Goal: Task Accomplishment & Management: Manage account settings

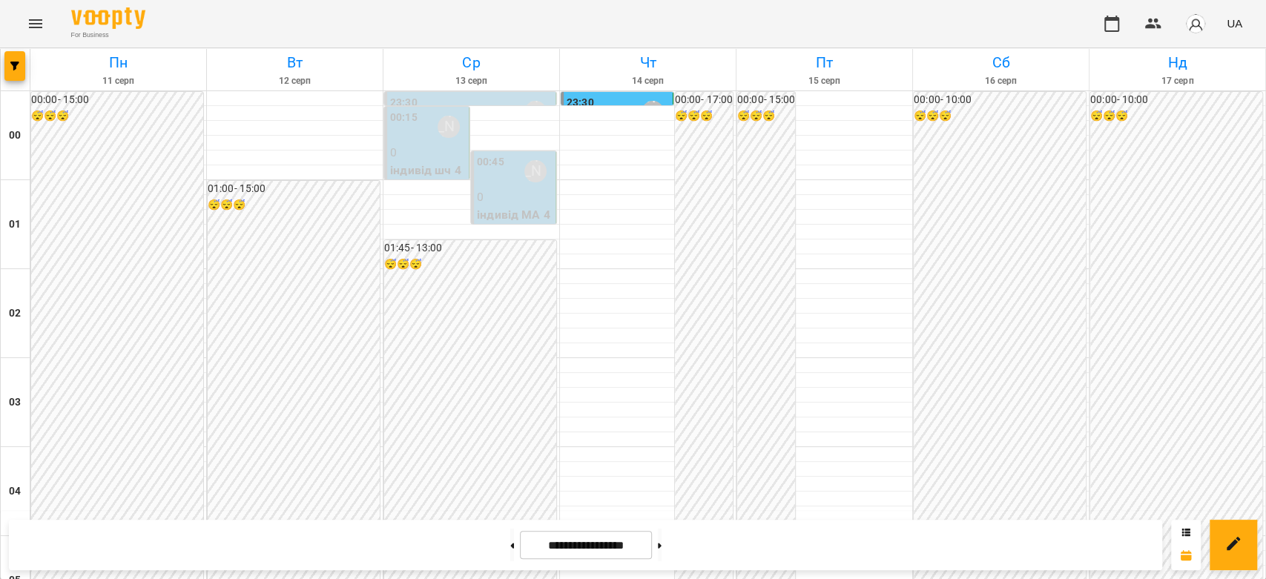
scroll to position [1220, 0]
click at [661, 550] on button at bounding box center [660, 545] width 4 height 33
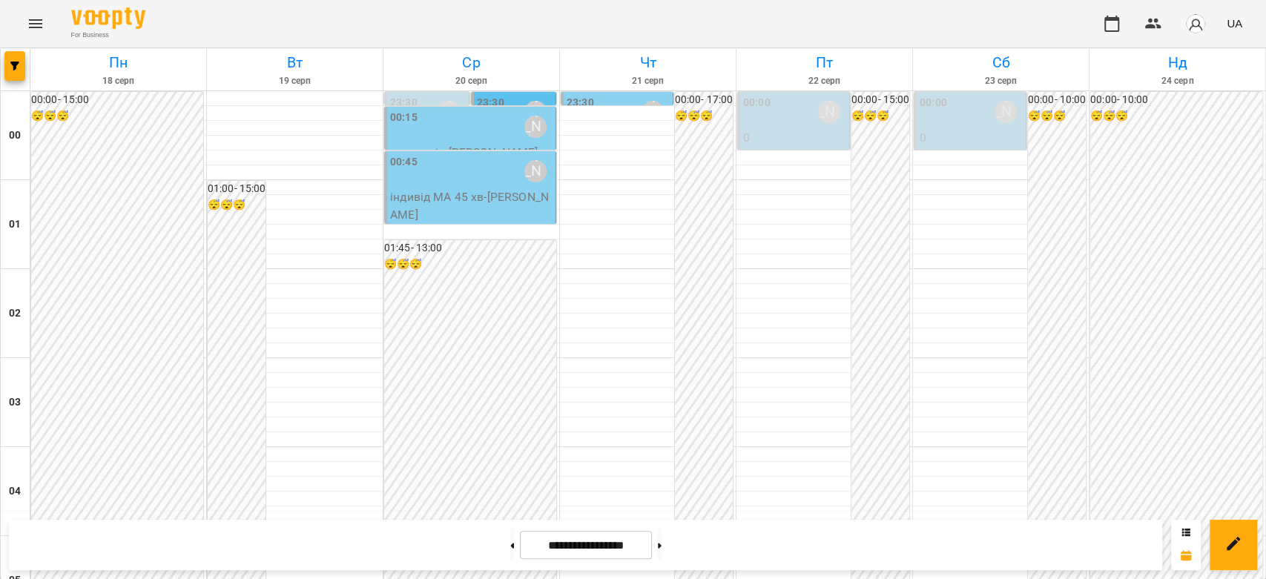
scroll to position [1384, 0]
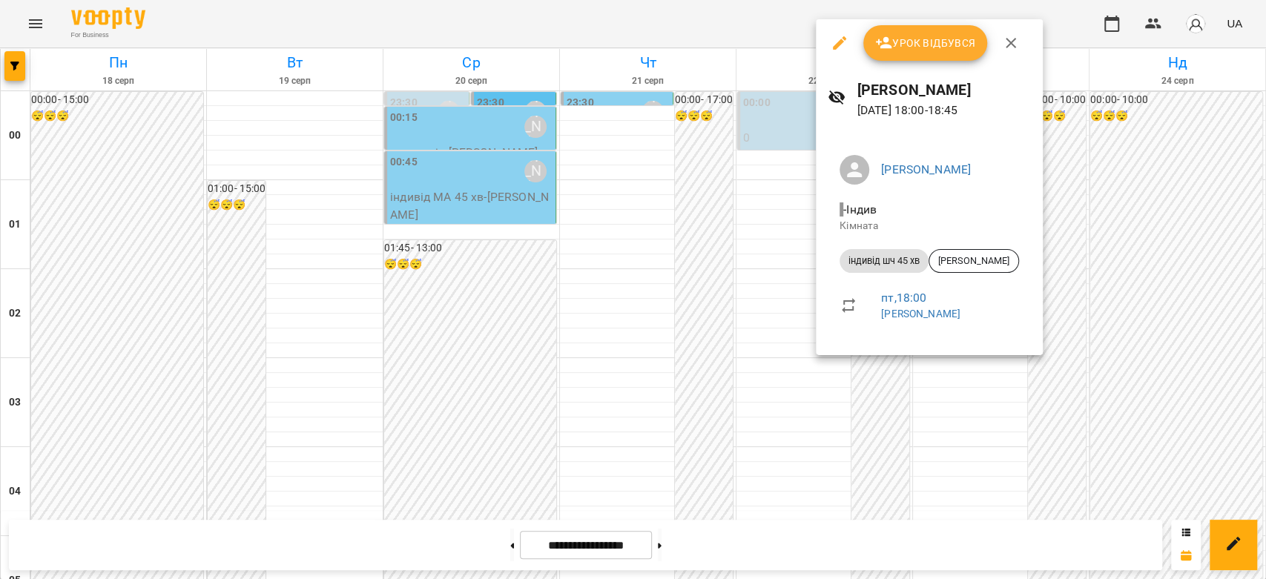
click at [650, 325] on div at bounding box center [633, 289] width 1266 height 579
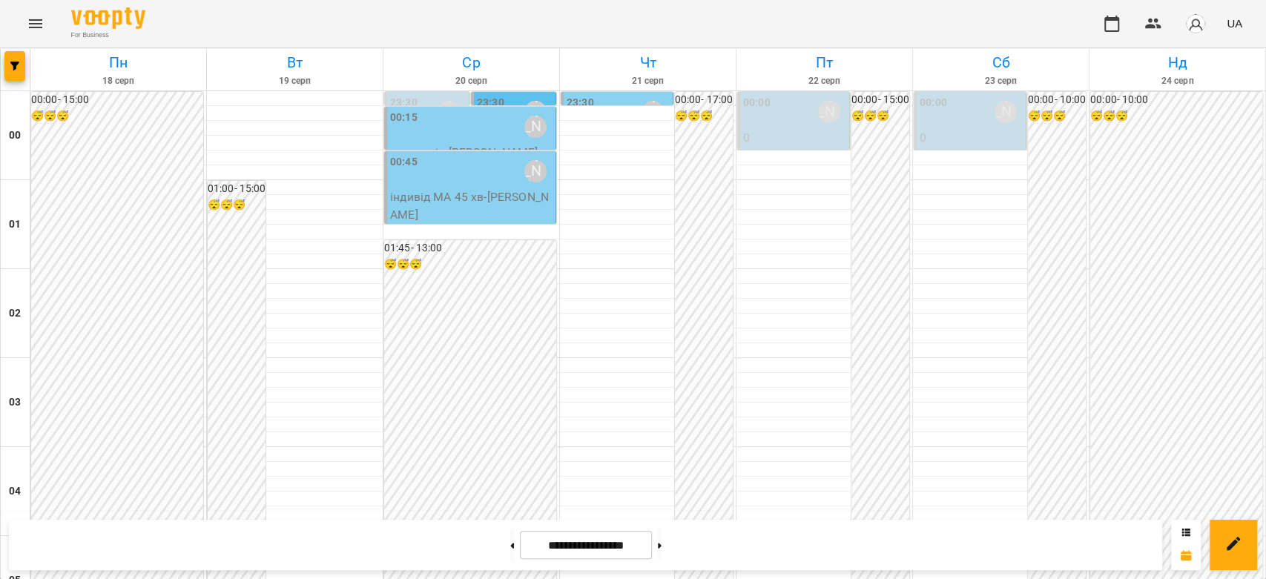
scroll to position [1549, 0]
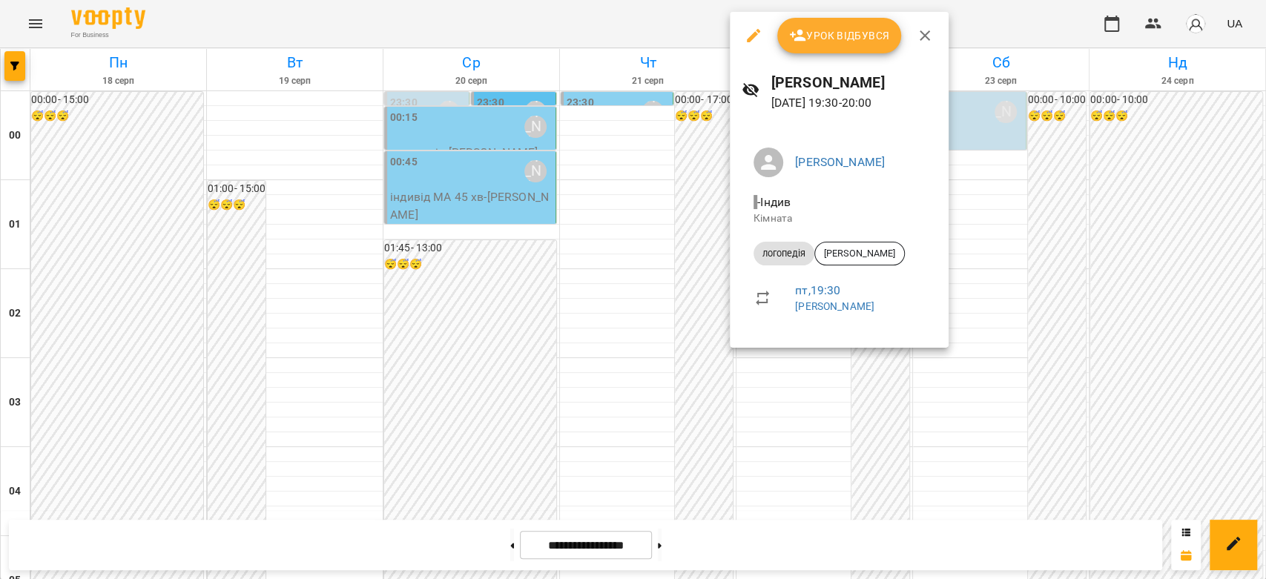
click at [702, 319] on div at bounding box center [633, 289] width 1266 height 579
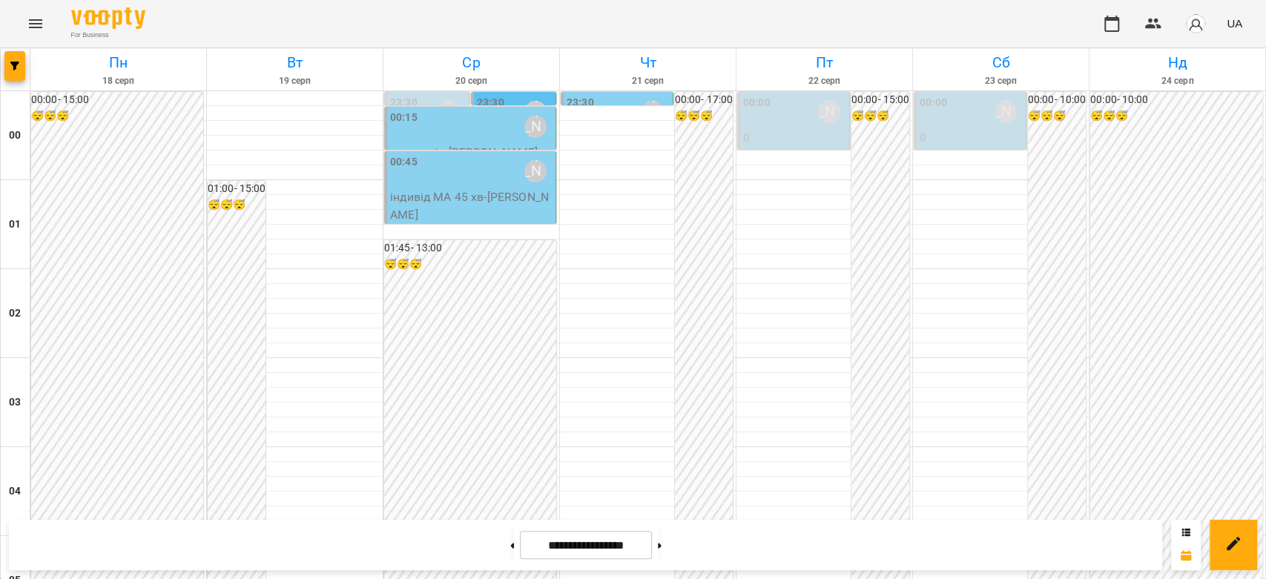
scroll to position [0, 0]
click at [948, 128] on div "00:00 Бондарєва Валерія" at bounding box center [970, 112] width 103 height 34
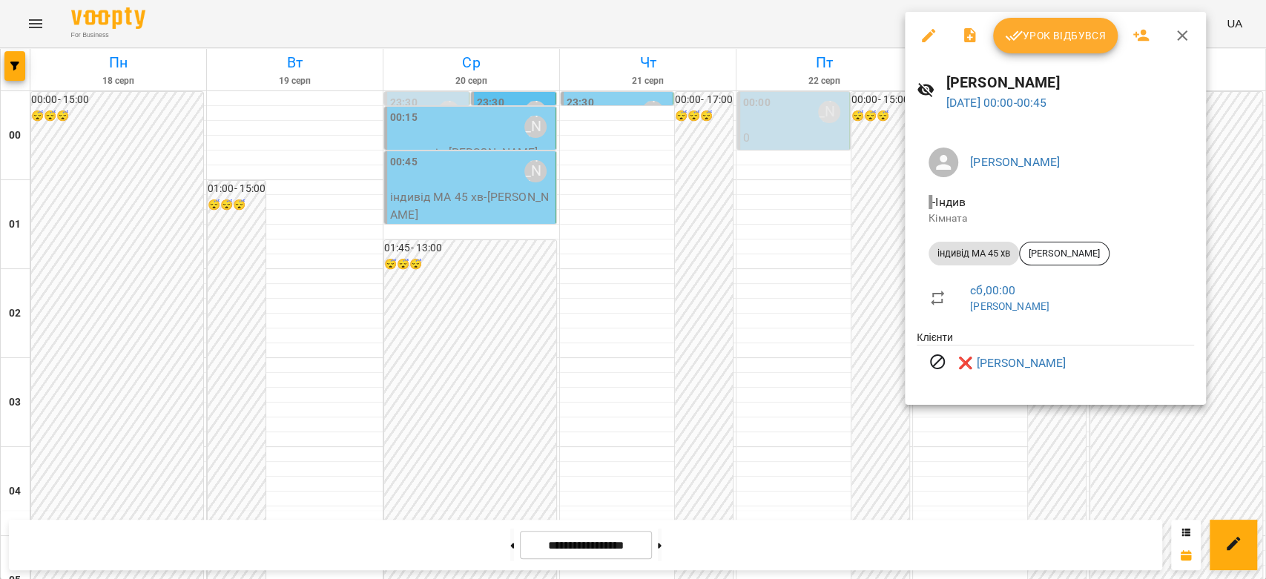
click at [774, 123] on div at bounding box center [633, 289] width 1266 height 579
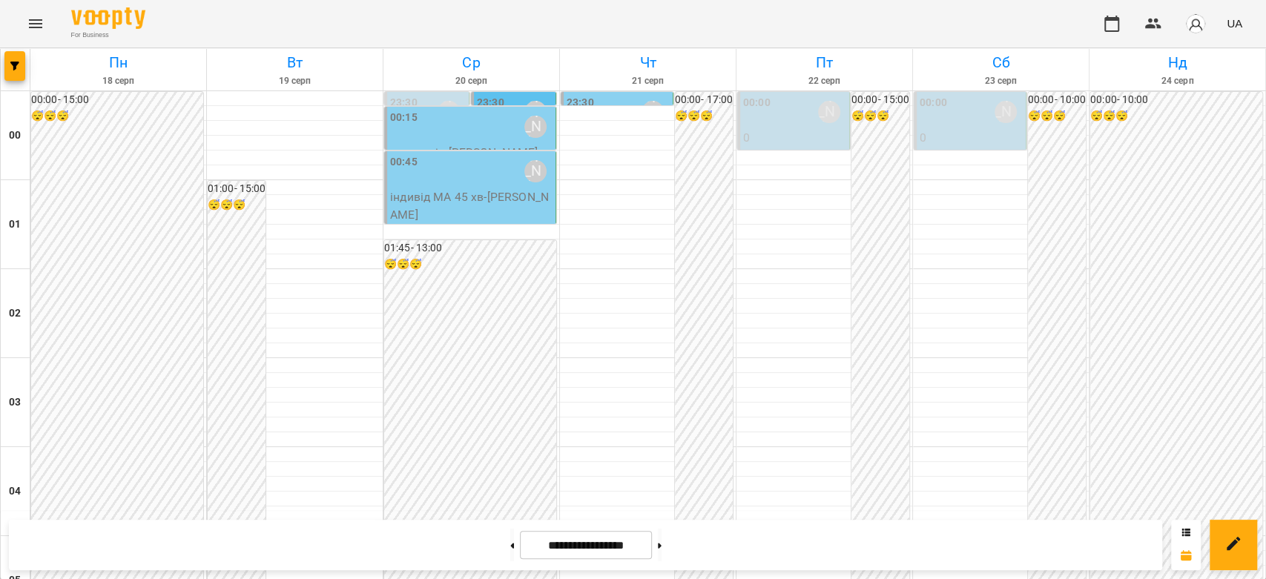
click at [774, 123] on div "00:00 Бондарєва Валерія" at bounding box center [794, 112] width 103 height 34
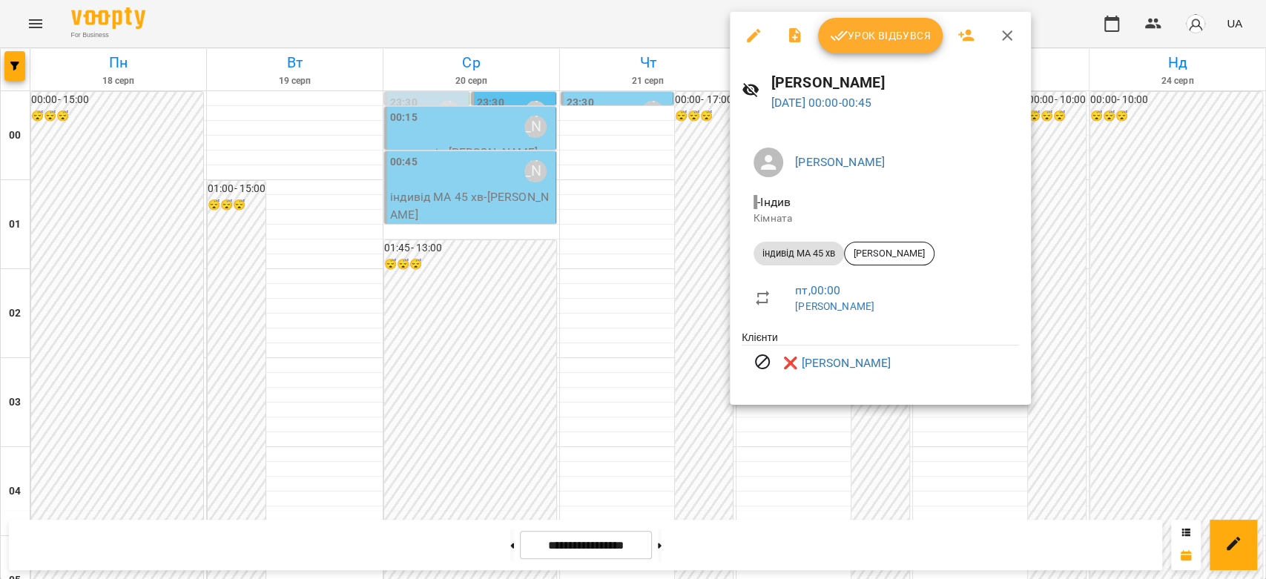
click at [682, 131] on div at bounding box center [633, 289] width 1266 height 579
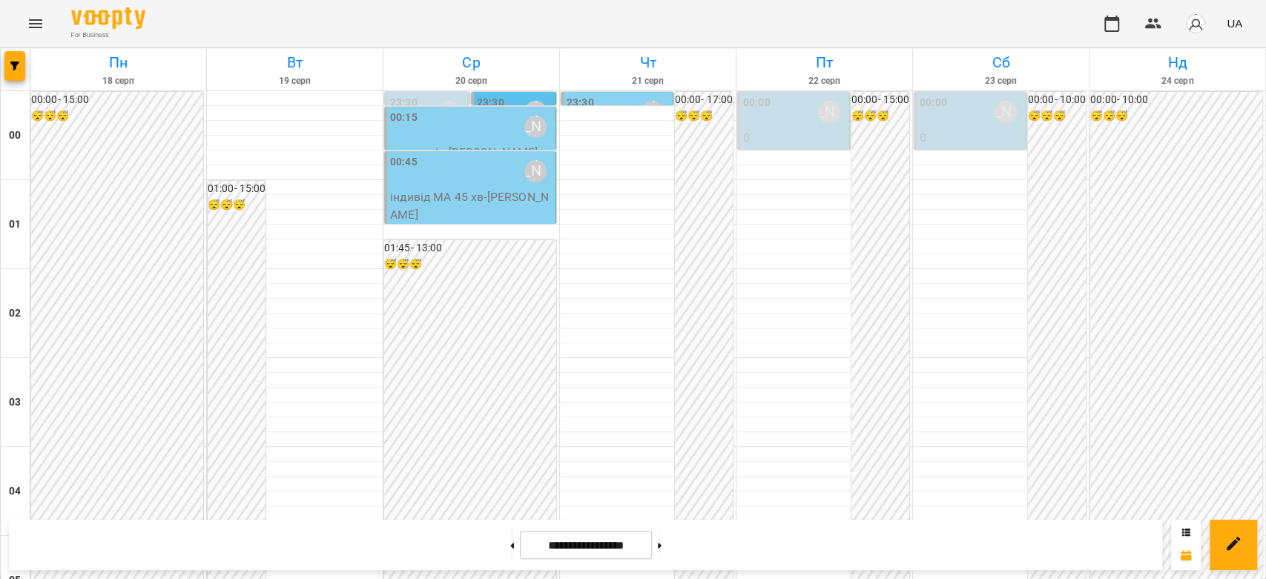
scroll to position [1235, 0]
click at [510, 541] on button at bounding box center [512, 545] width 4 height 33
type input "**********"
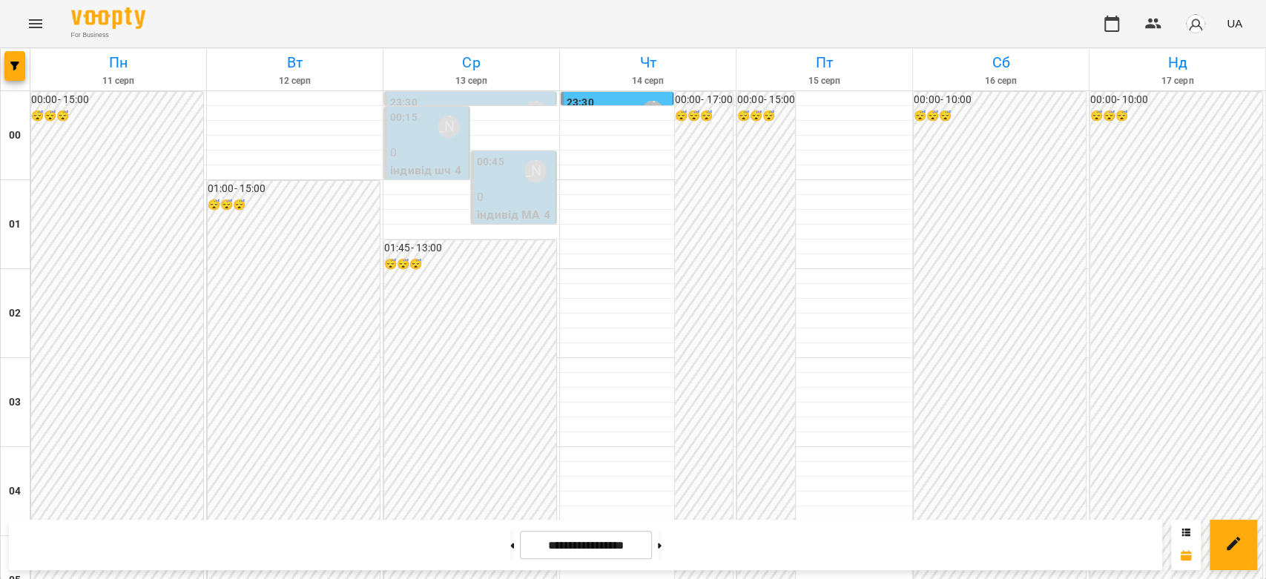
scroll to position [1318, 0]
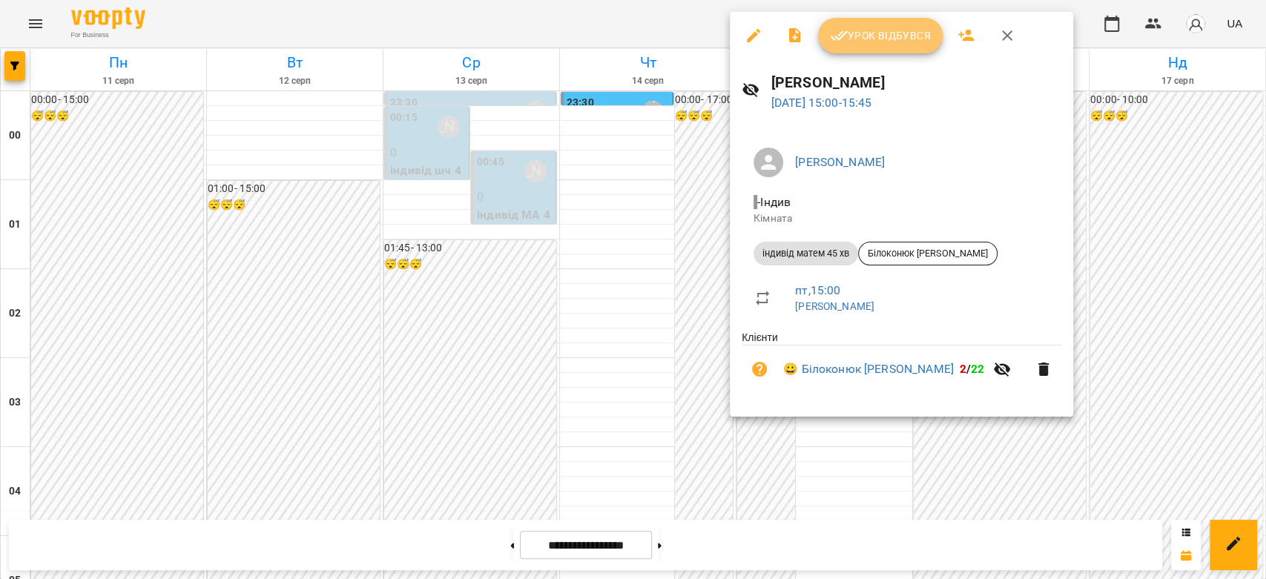
click at [873, 40] on span "Урок відбувся" at bounding box center [880, 36] width 101 height 18
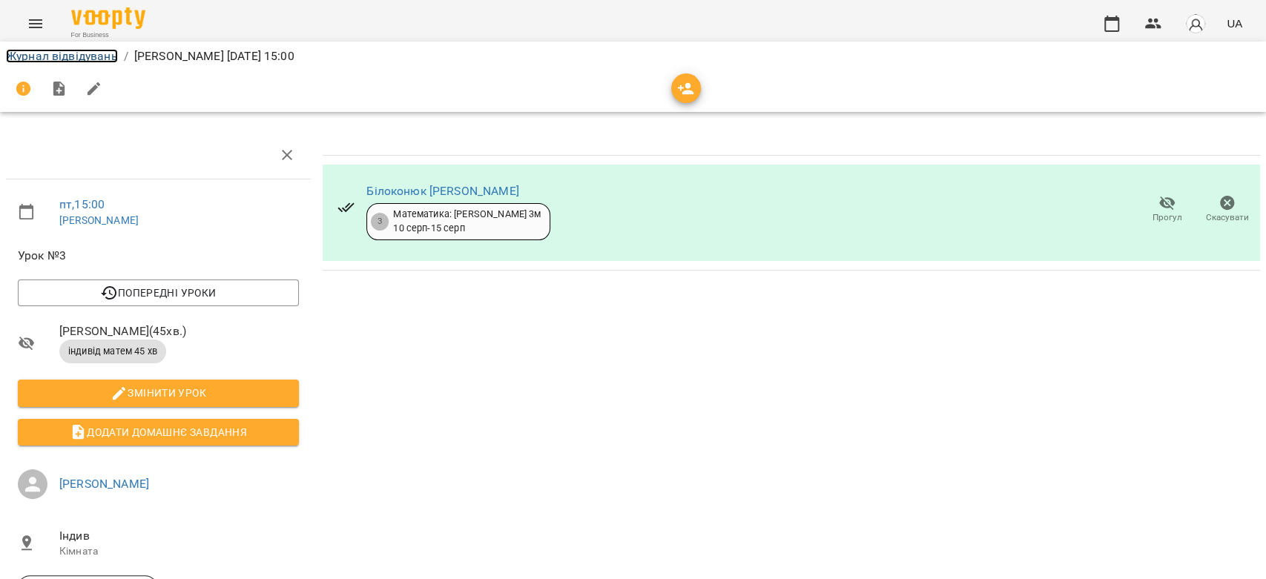
click at [102, 52] on link "Журнал відвідувань" at bounding box center [62, 56] width 112 height 14
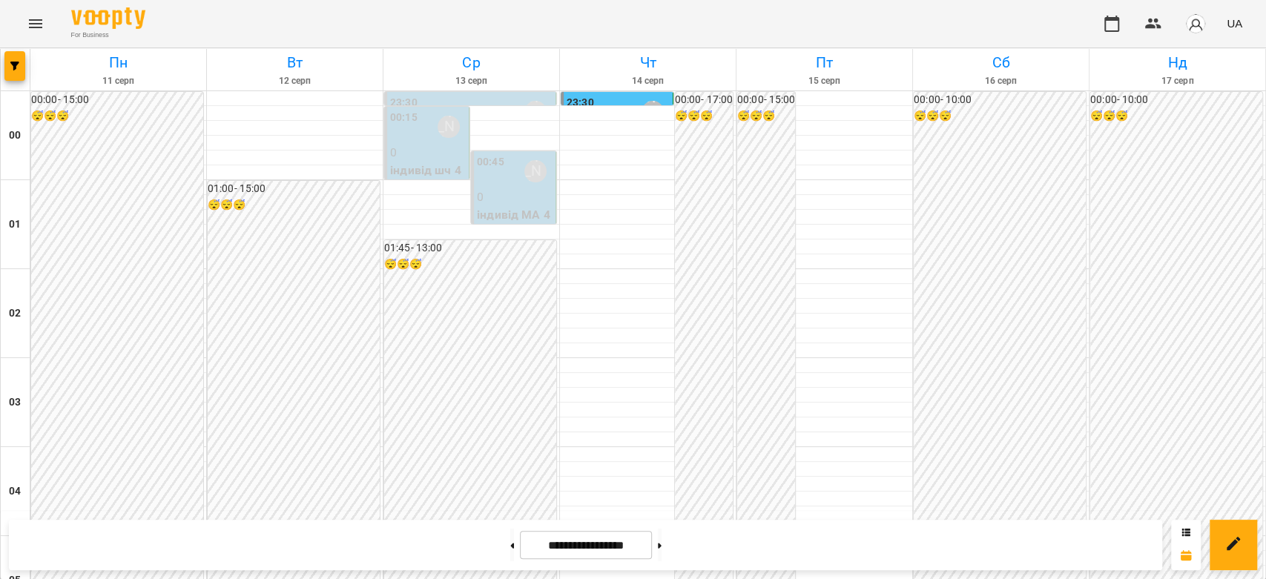
scroll to position [1714, 0]
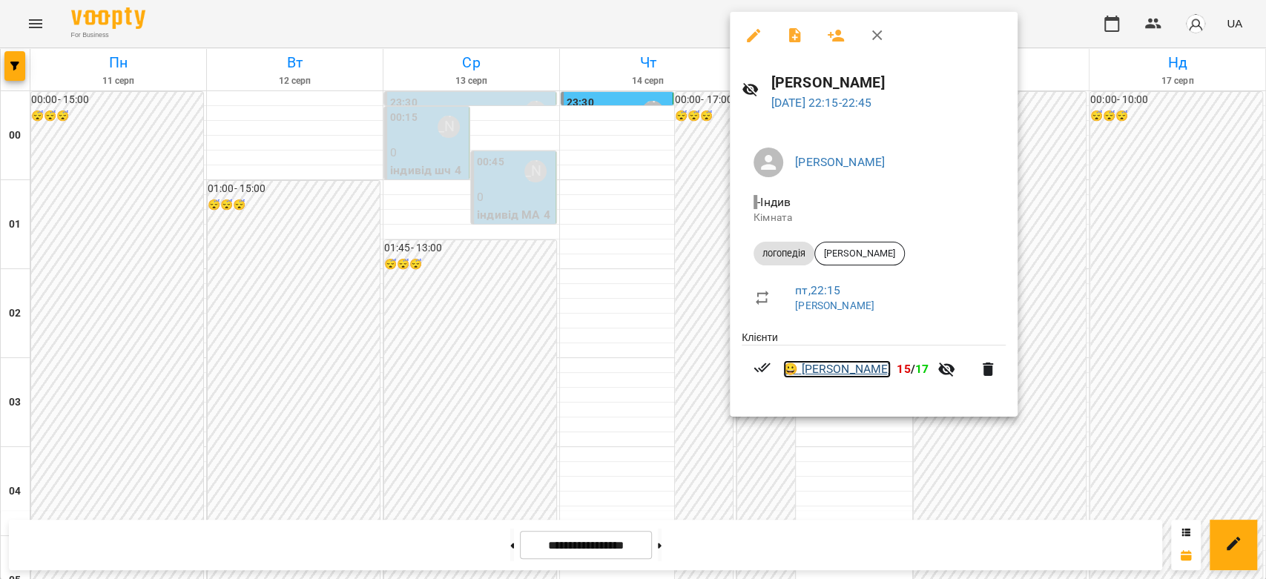
click at [836, 373] on link "😀 Матвійчук Ніколь" at bounding box center [837, 369] width 108 height 18
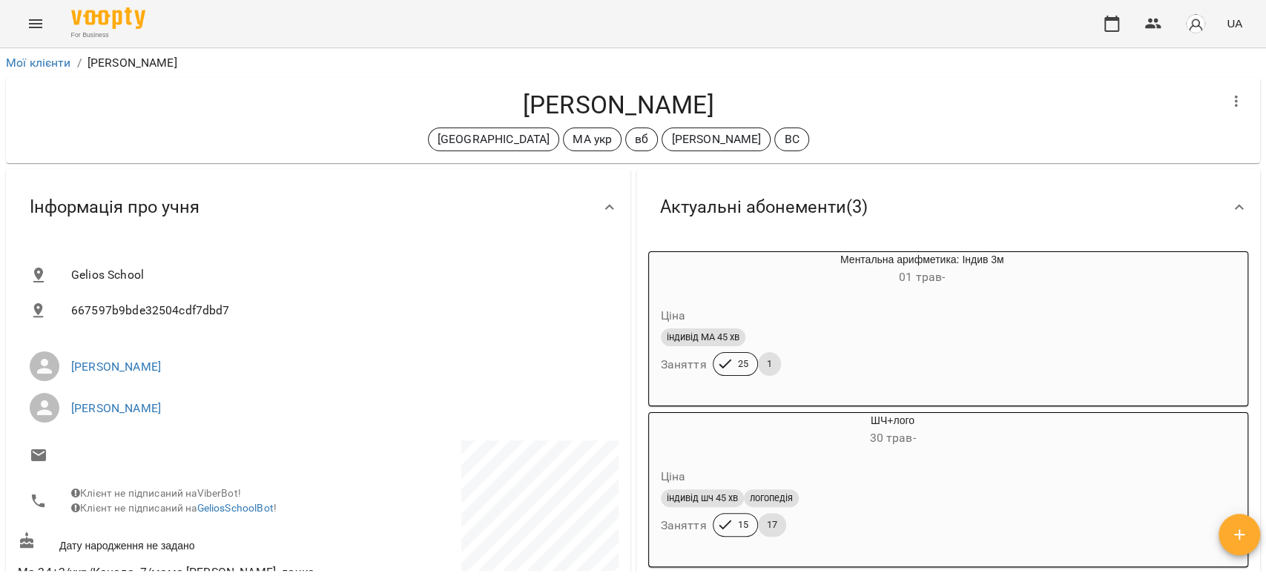
click at [52, 19] on button "Menu" at bounding box center [36, 24] width 36 height 36
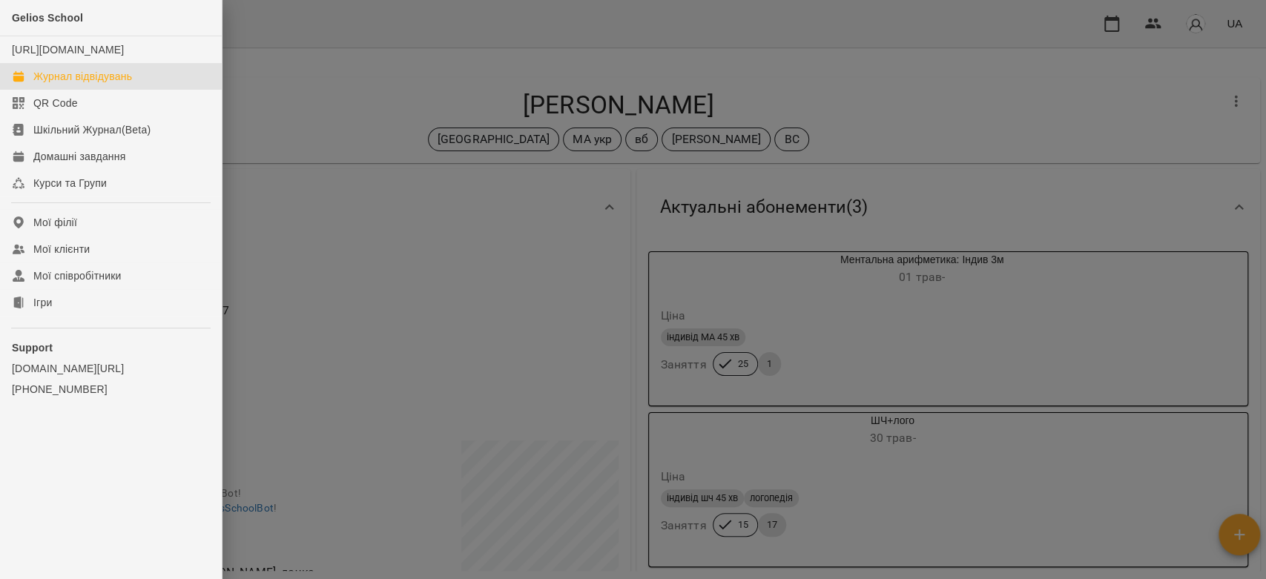
click at [76, 84] on div "Журнал відвідувань" at bounding box center [82, 76] width 99 height 15
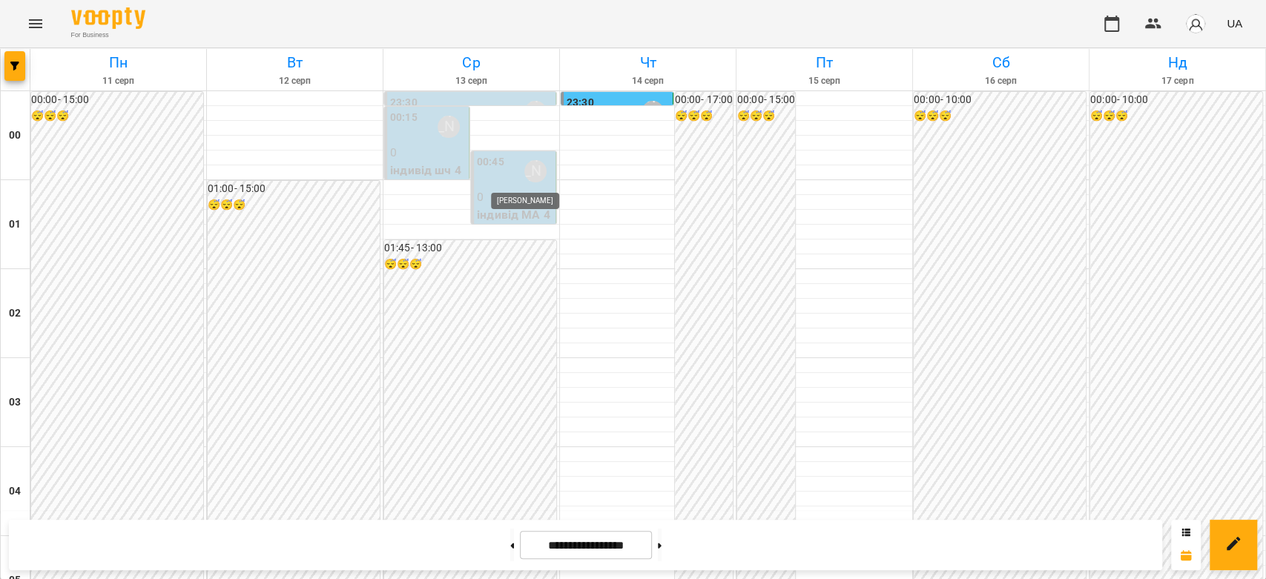
click at [524, 169] on div "[PERSON_NAME]" at bounding box center [535, 171] width 22 height 22
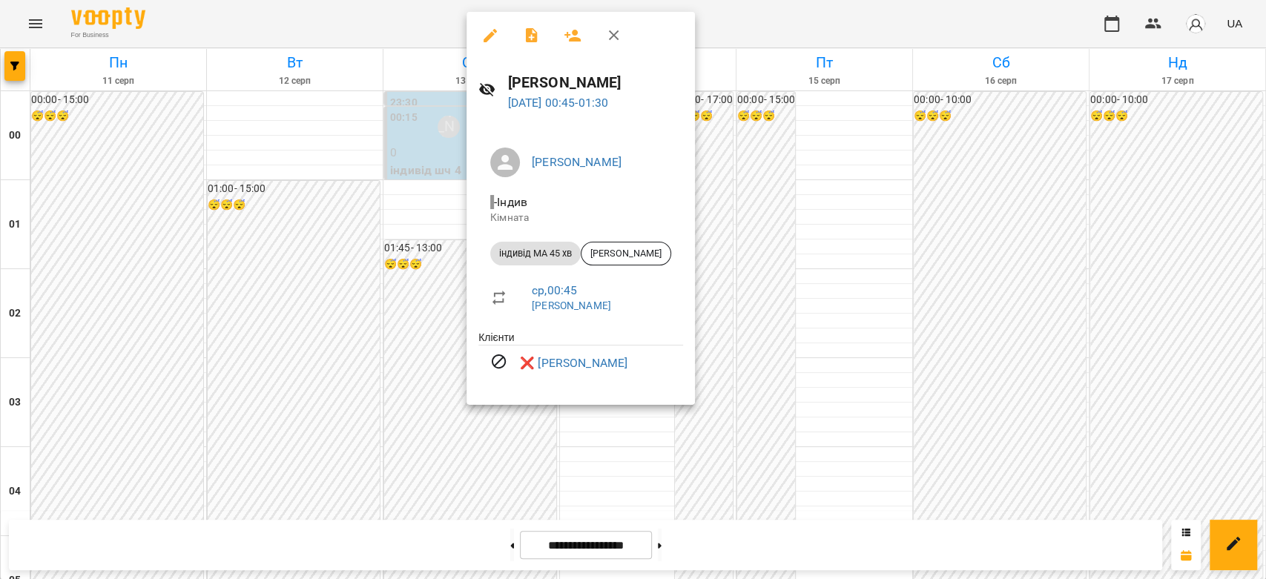
click at [443, 360] on div at bounding box center [633, 289] width 1266 height 579
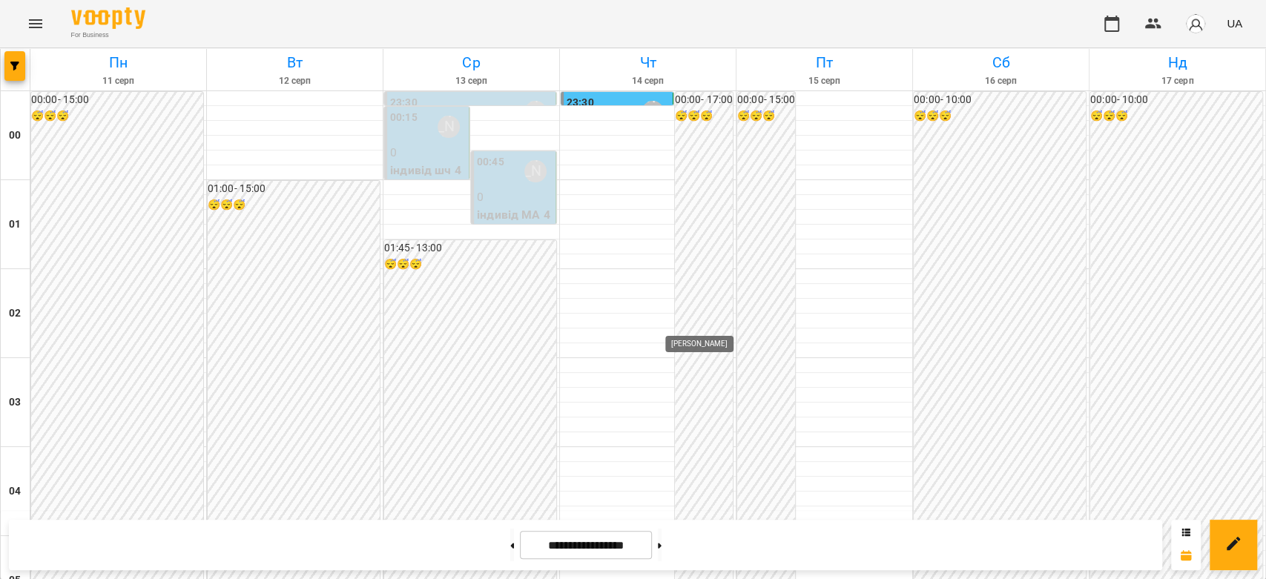
scroll to position [1714, 0]
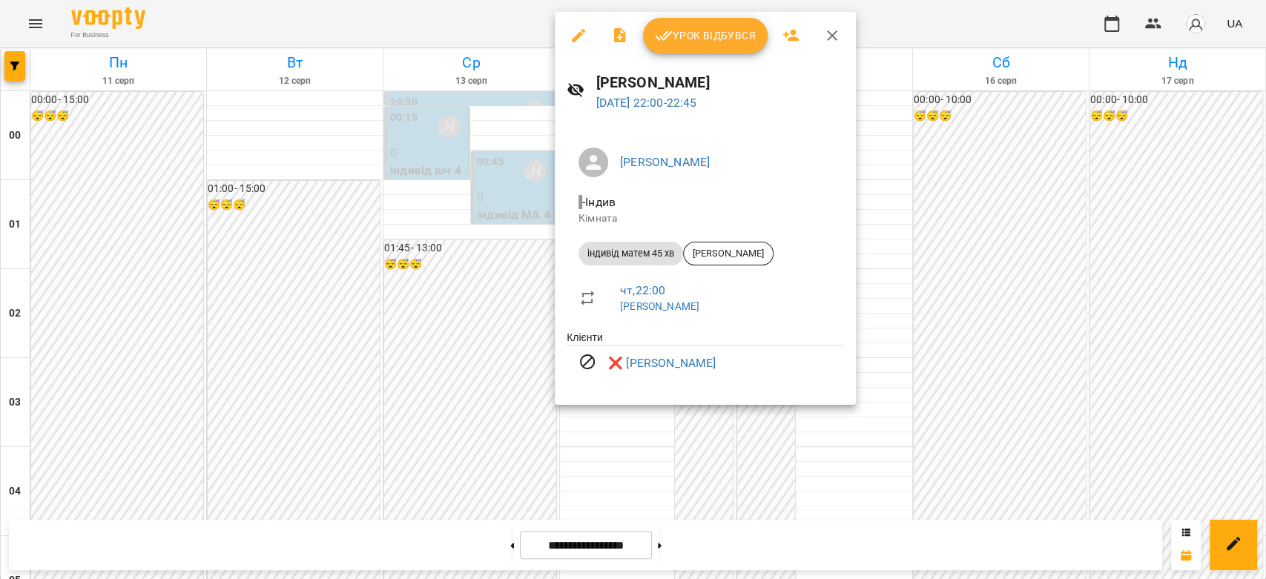
click at [987, 354] on div at bounding box center [633, 289] width 1266 height 579
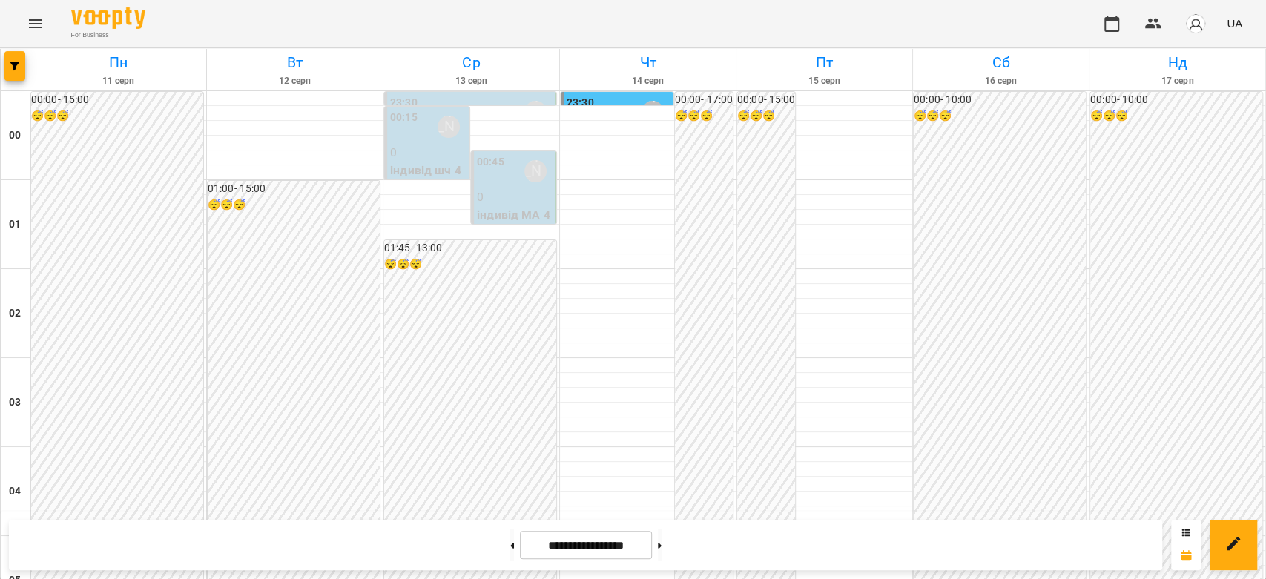
scroll to position [807, 0]
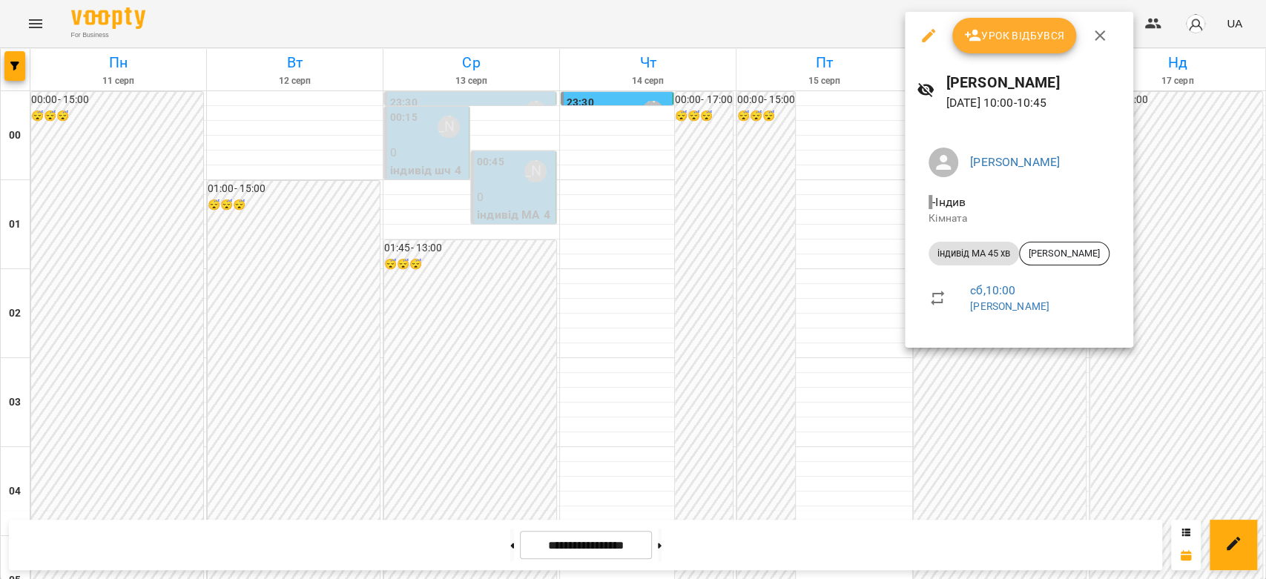
click at [1092, 426] on div at bounding box center [633, 289] width 1266 height 579
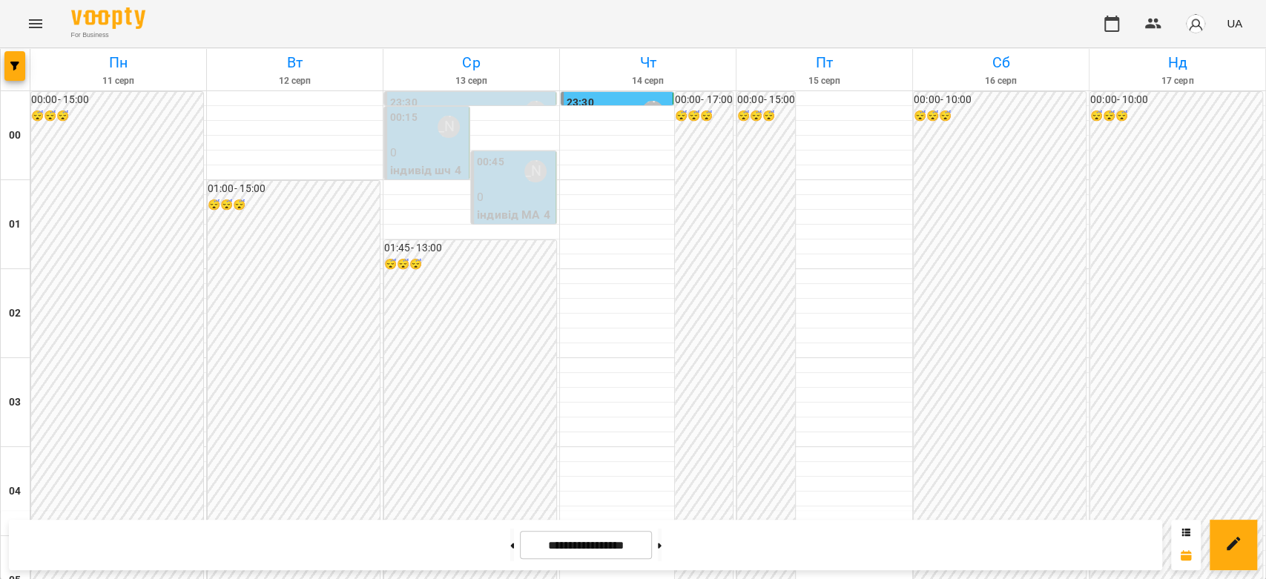
scroll to position [1384, 0]
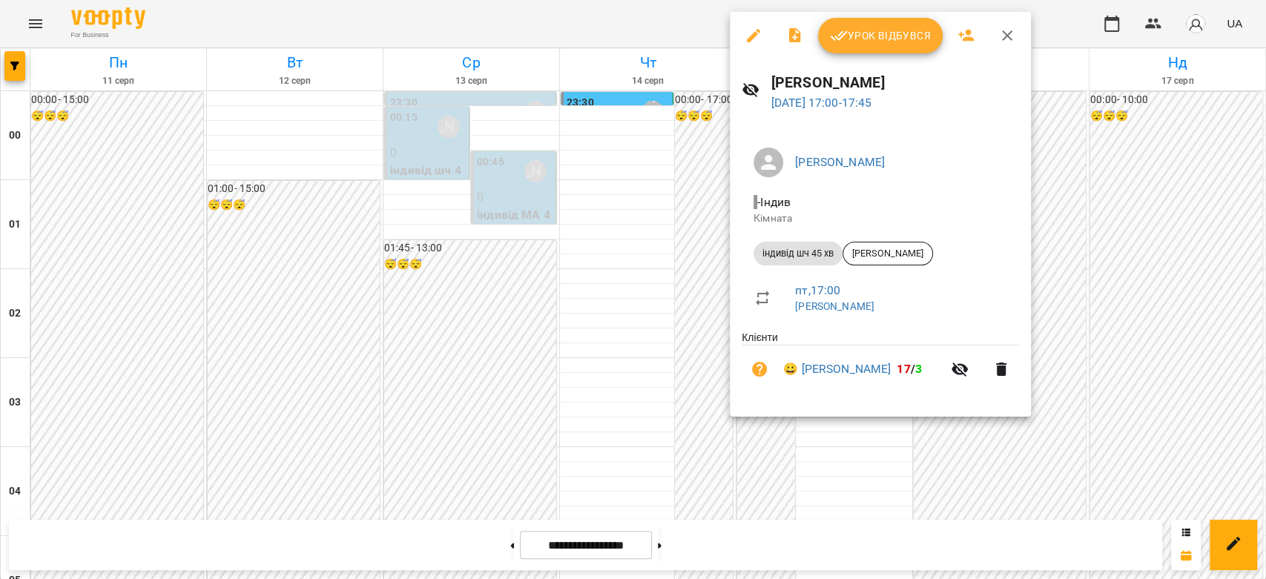
click at [1105, 360] on div at bounding box center [633, 289] width 1266 height 579
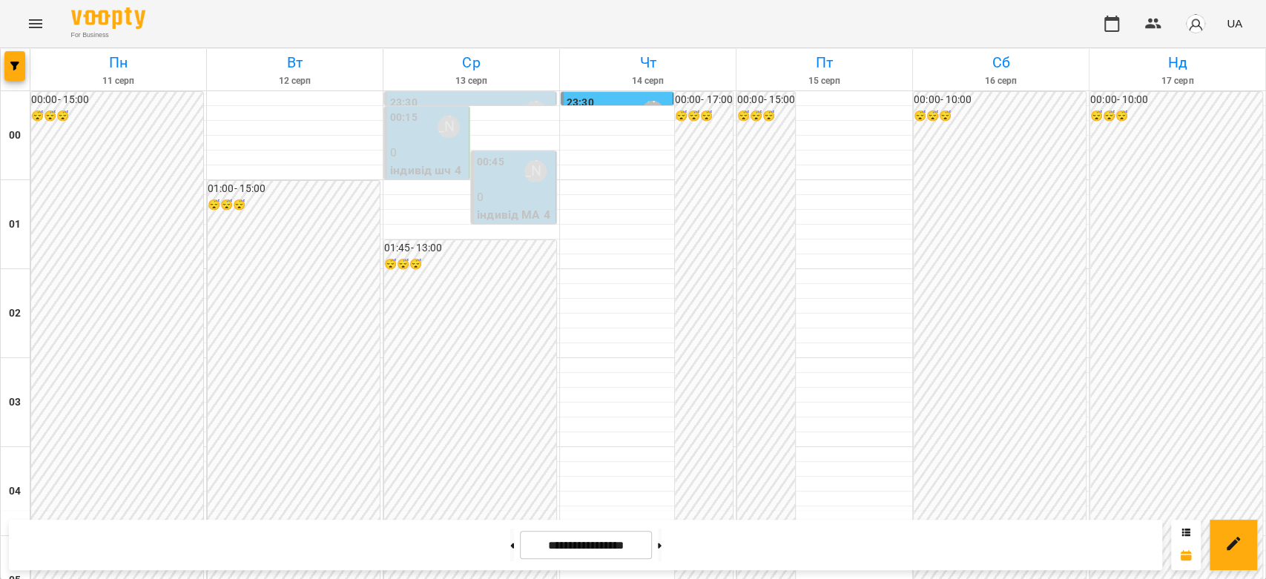
scroll to position [1220, 0]
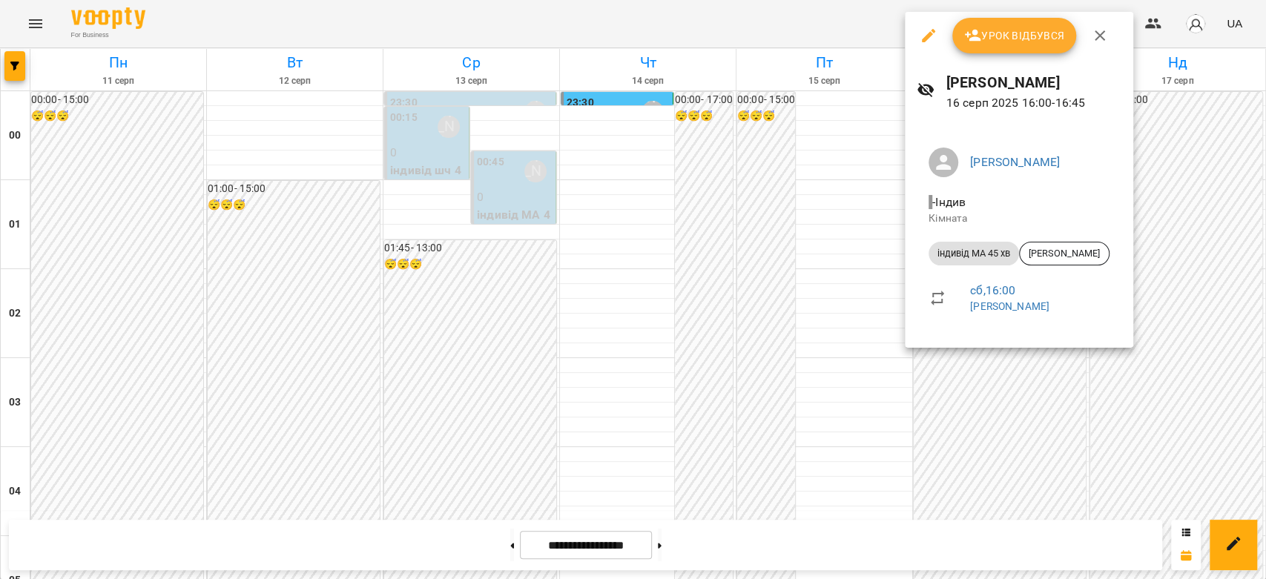
click at [850, 331] on div at bounding box center [633, 289] width 1266 height 579
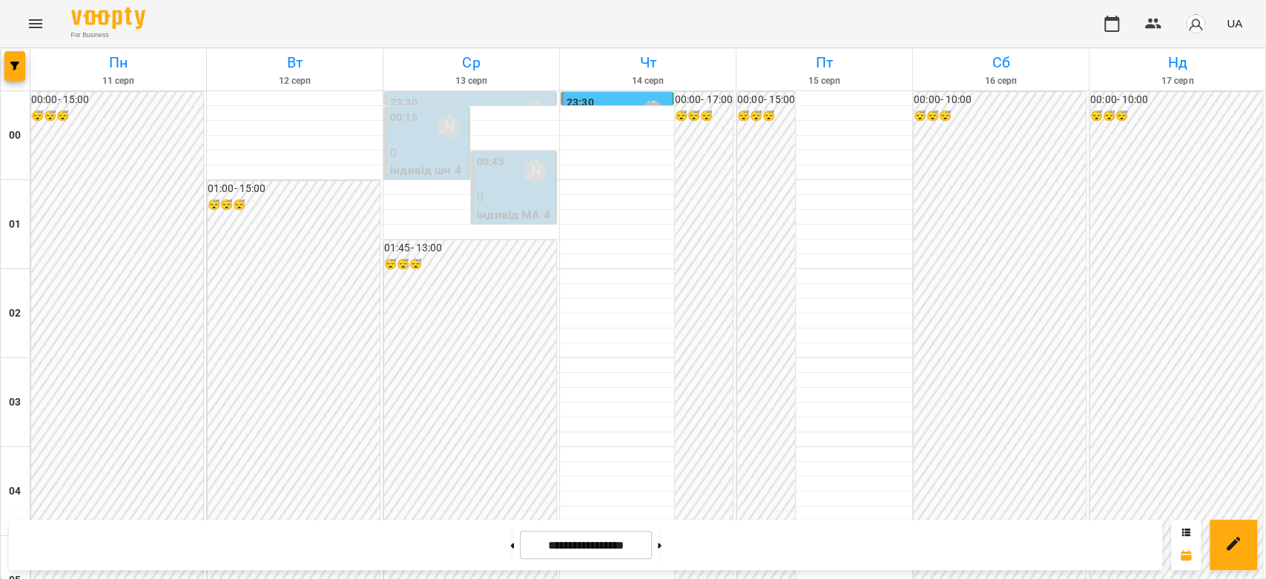
scroll to position [1467, 0]
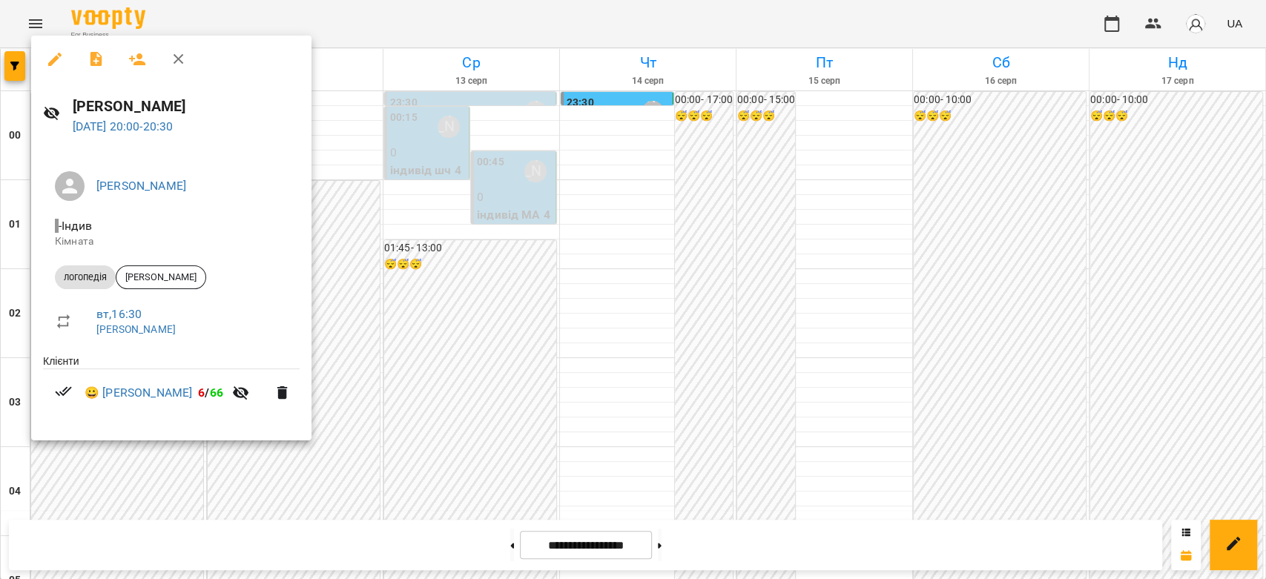
click at [457, 410] on div at bounding box center [633, 289] width 1266 height 579
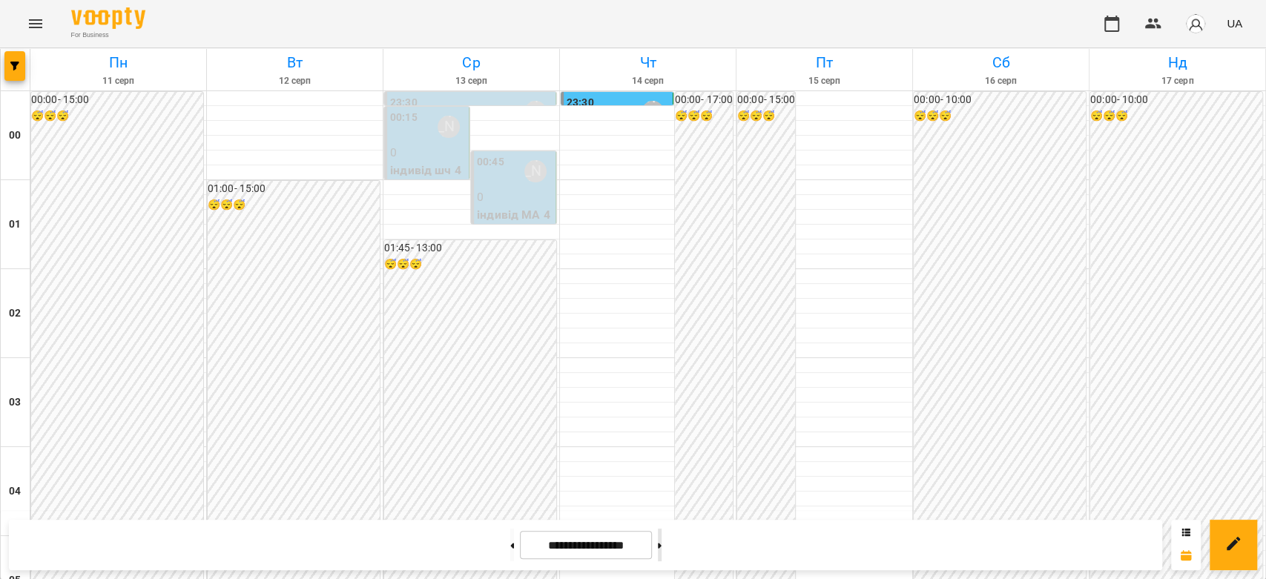
click at [661, 546] on button at bounding box center [660, 545] width 4 height 33
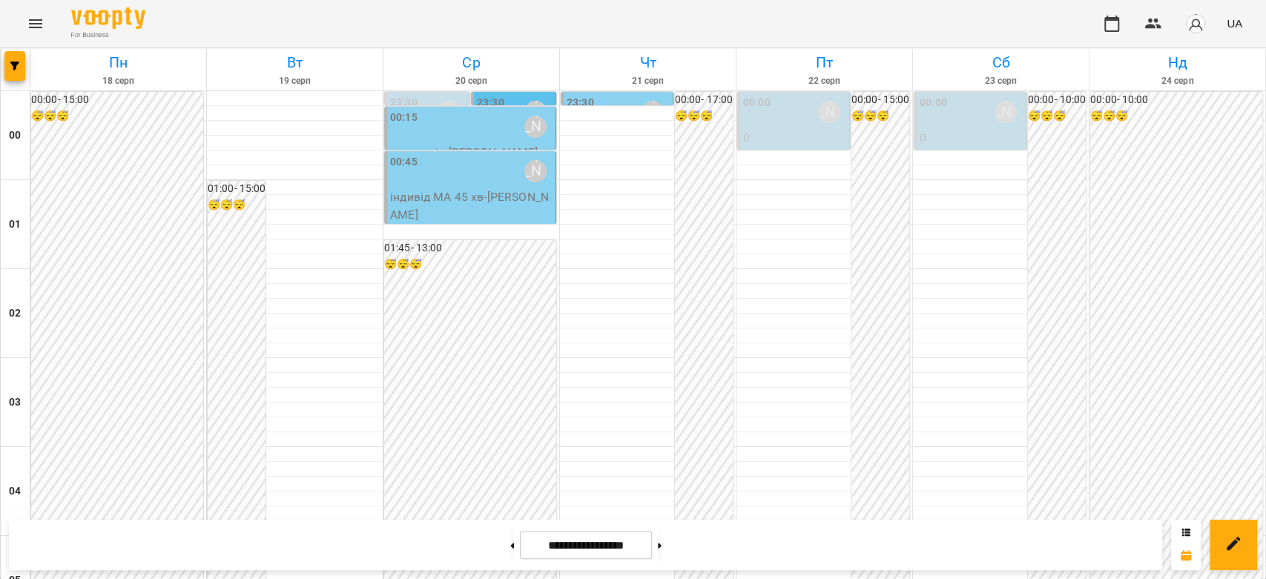
scroll to position [1714, 0]
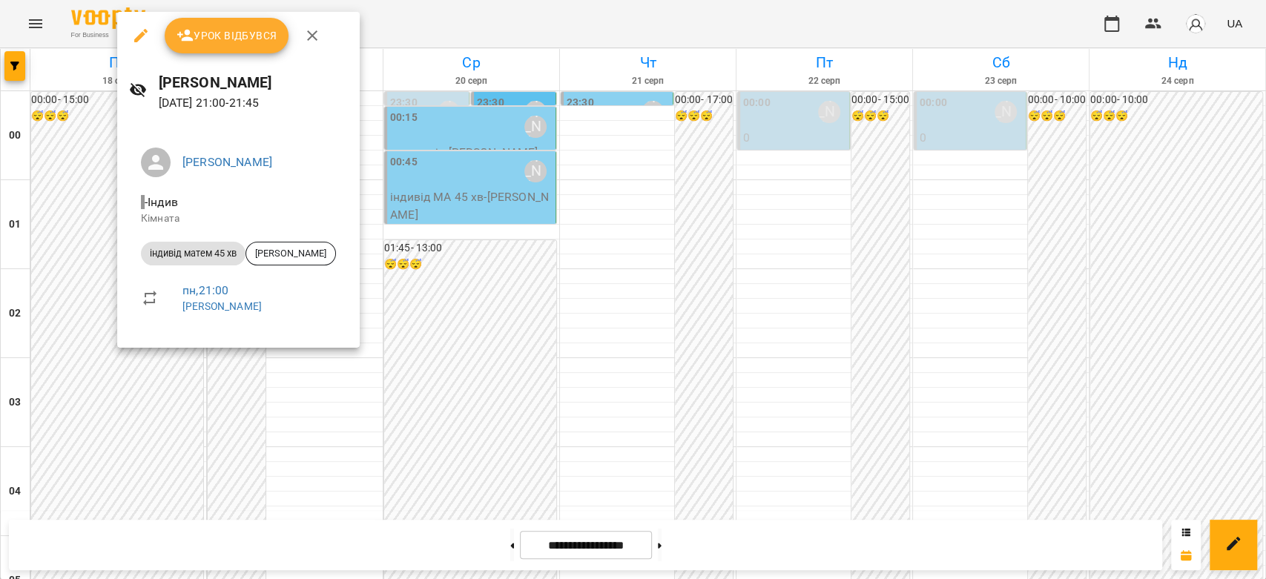
click at [501, 293] on div at bounding box center [633, 289] width 1266 height 579
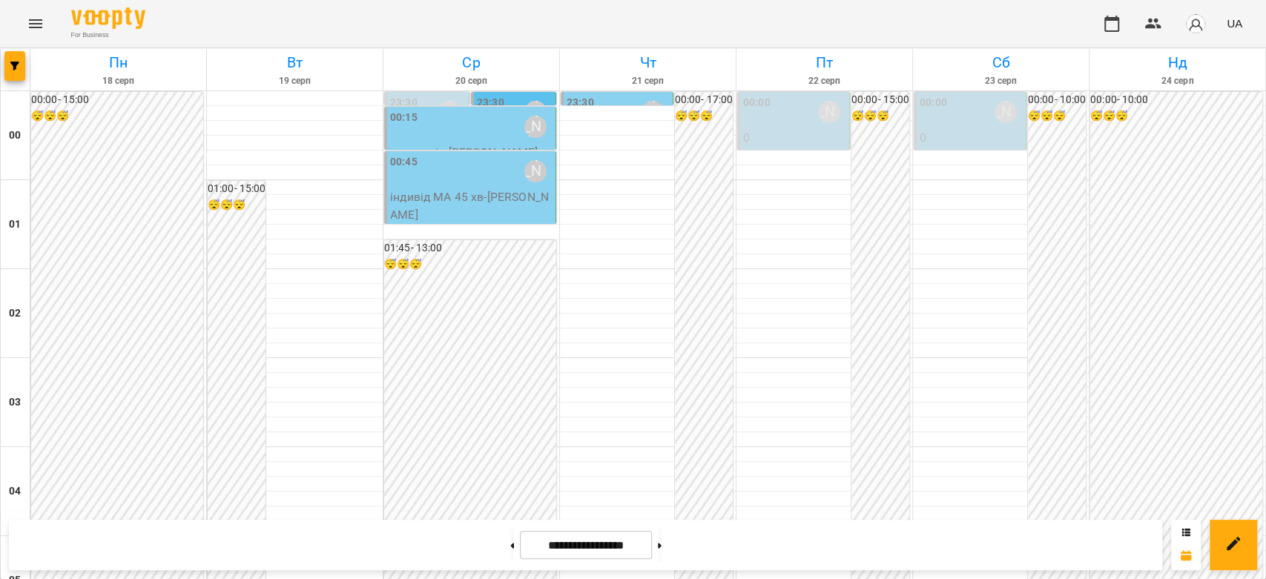
scroll to position [1302, 0]
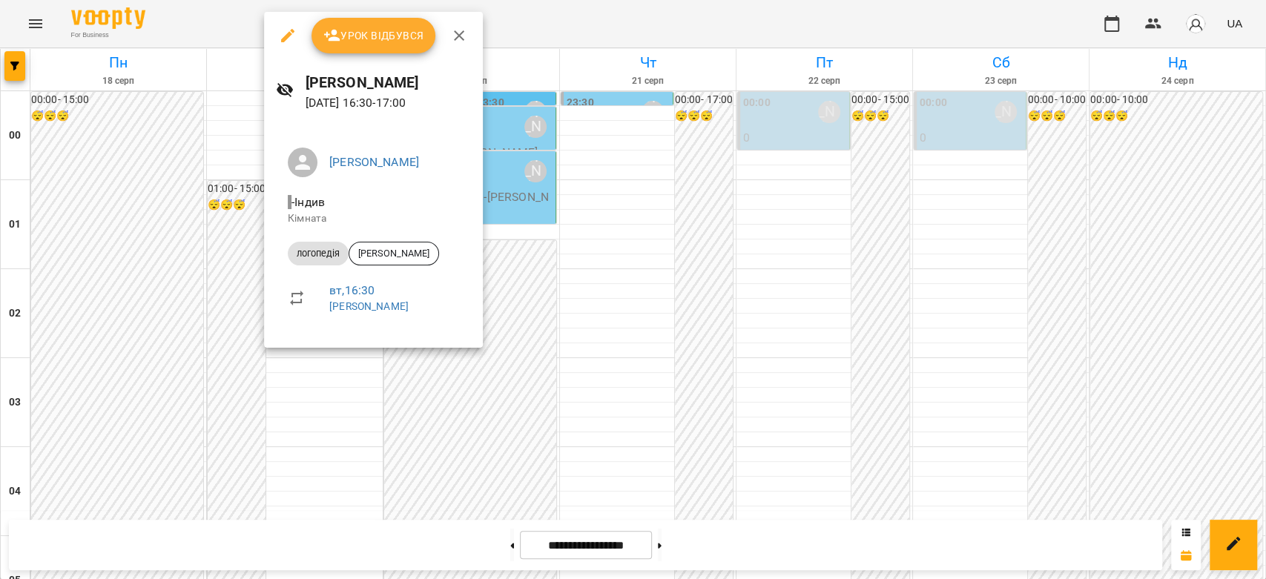
click at [575, 283] on div at bounding box center [633, 289] width 1266 height 579
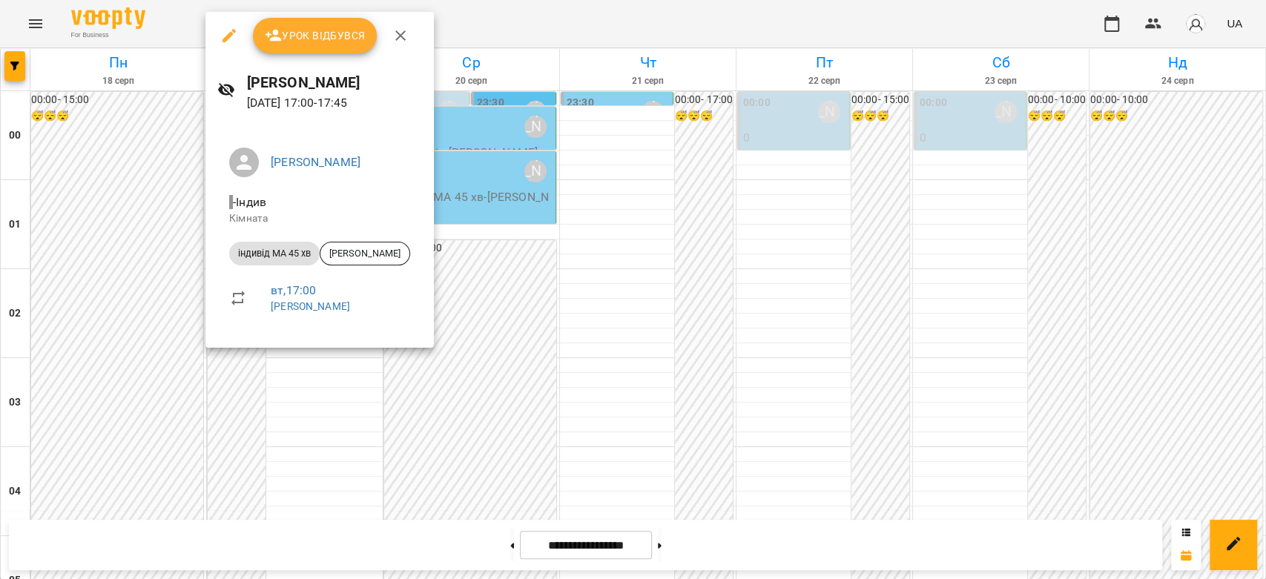
click at [662, 334] on div at bounding box center [633, 289] width 1266 height 579
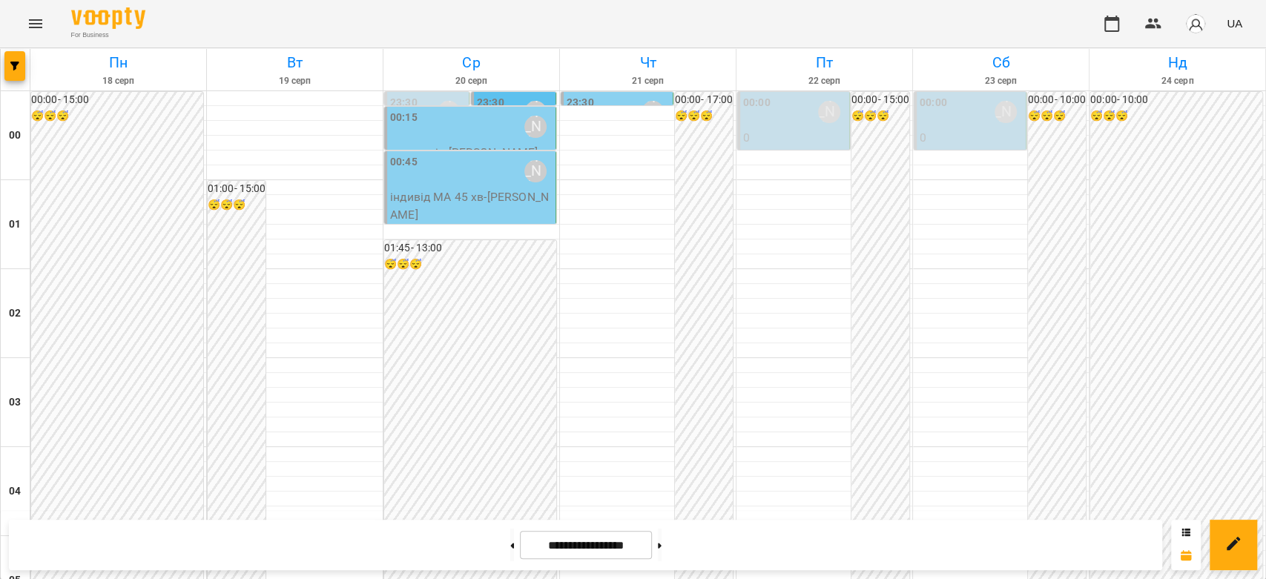
scroll to position [1384, 0]
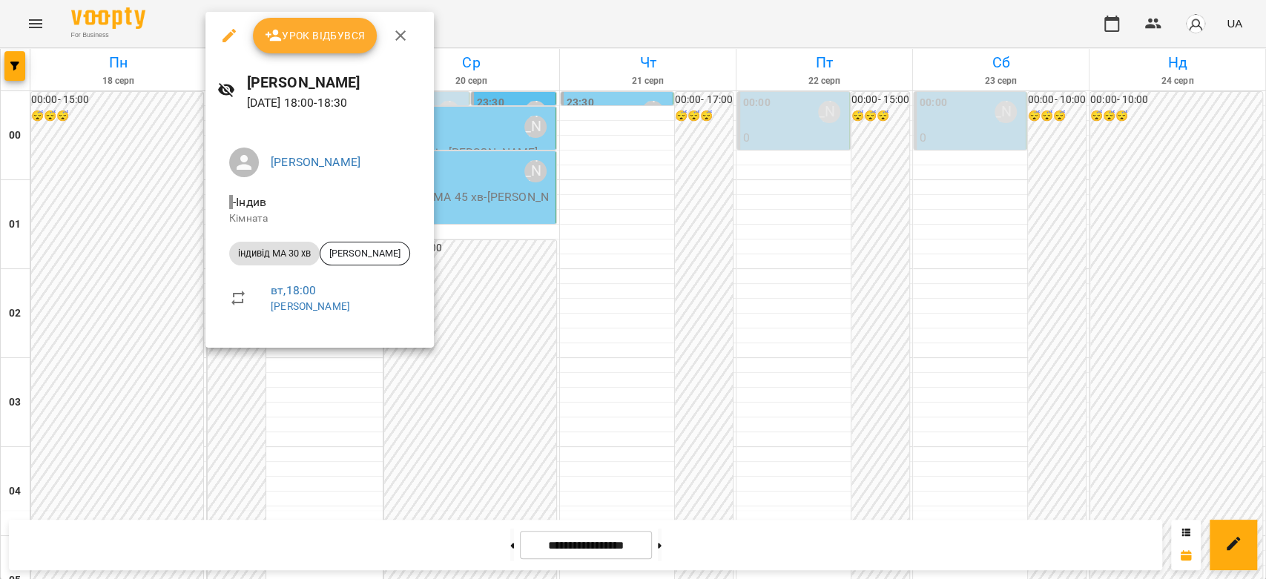
click at [676, 317] on div at bounding box center [633, 289] width 1266 height 579
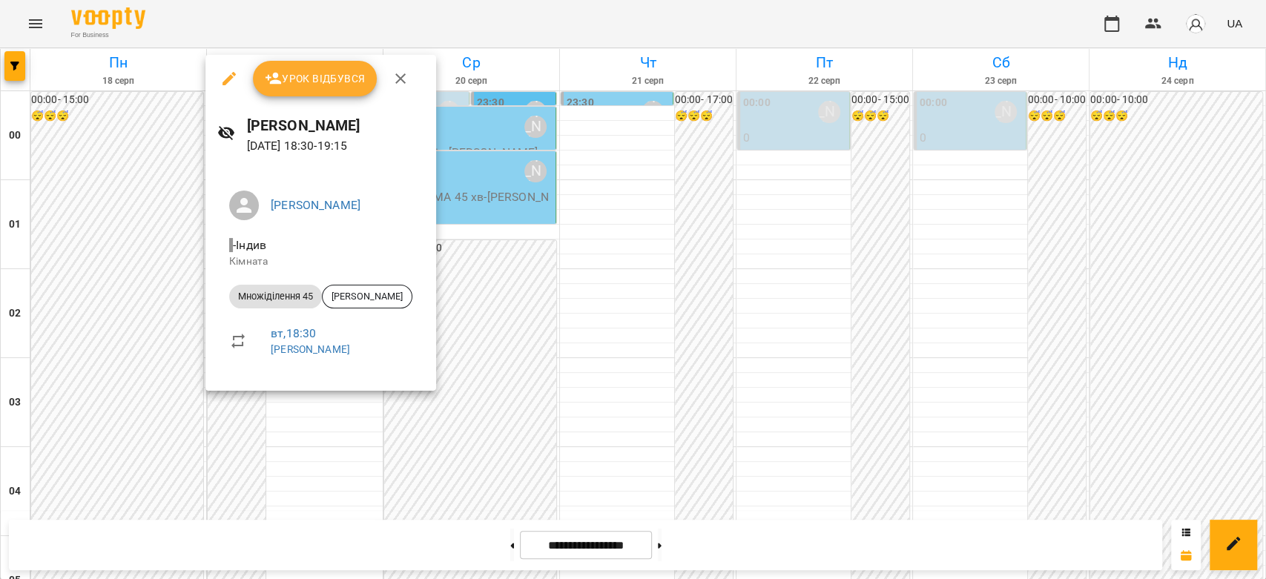
click at [575, 327] on div at bounding box center [633, 289] width 1266 height 579
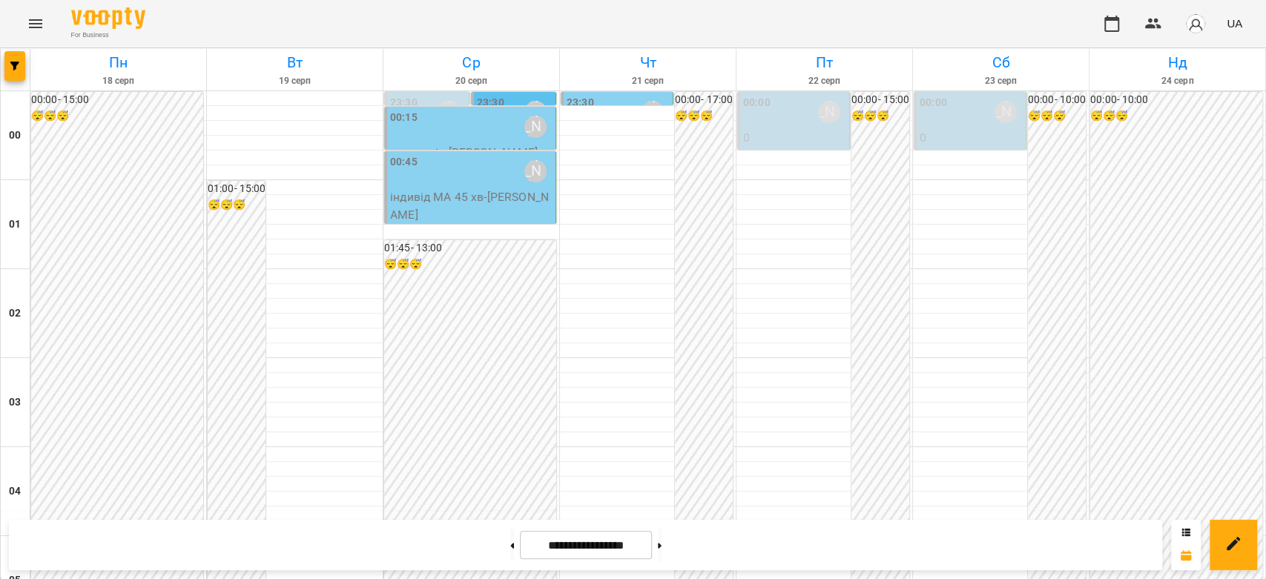
scroll to position [1714, 0]
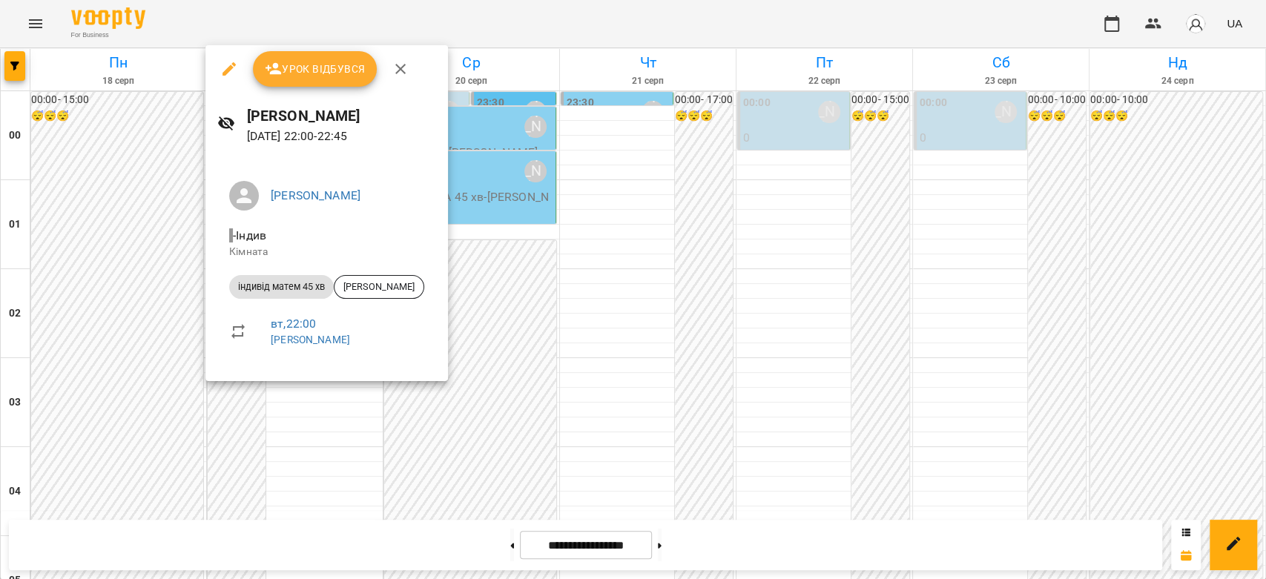
click at [558, 314] on div at bounding box center [633, 289] width 1266 height 579
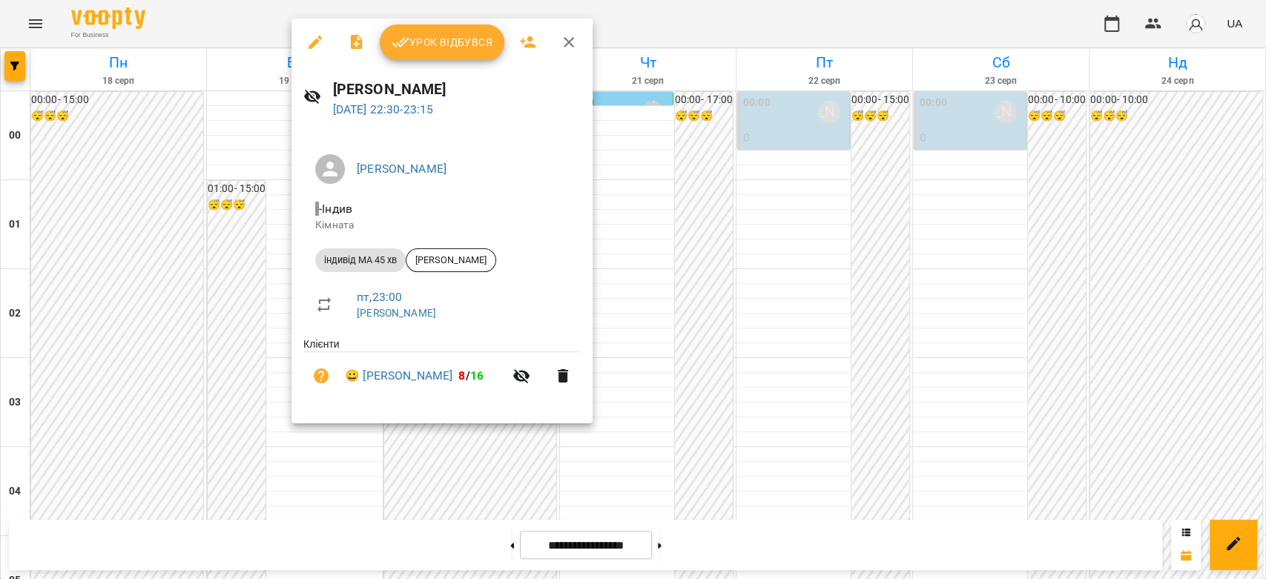
click at [693, 339] on div at bounding box center [633, 289] width 1266 height 579
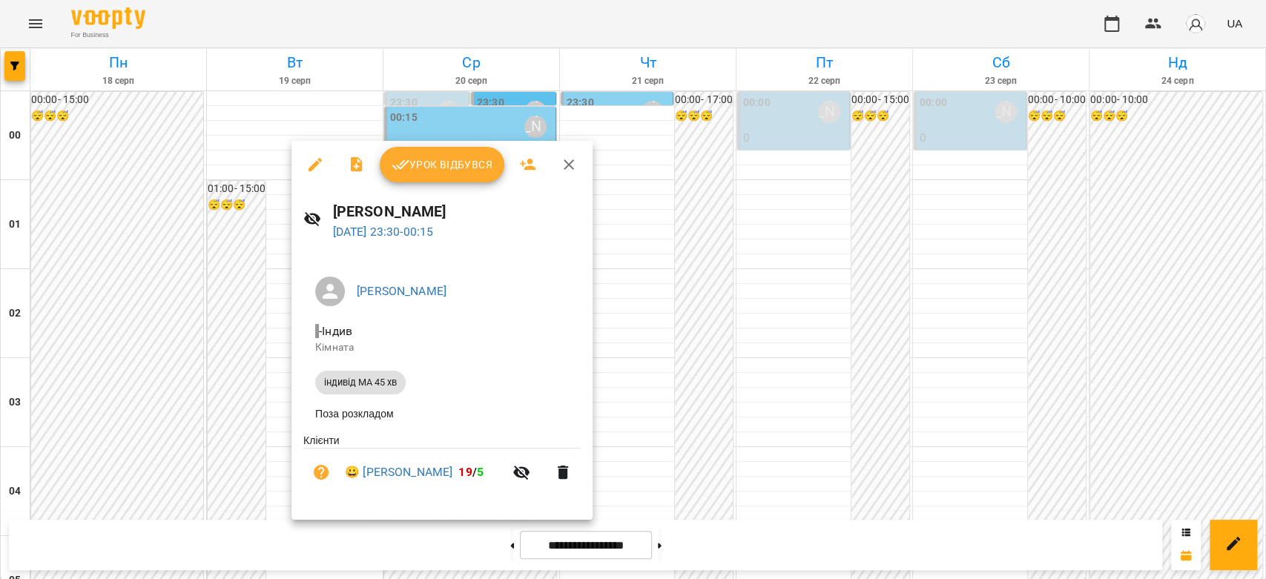
click at [674, 285] on div at bounding box center [633, 289] width 1266 height 579
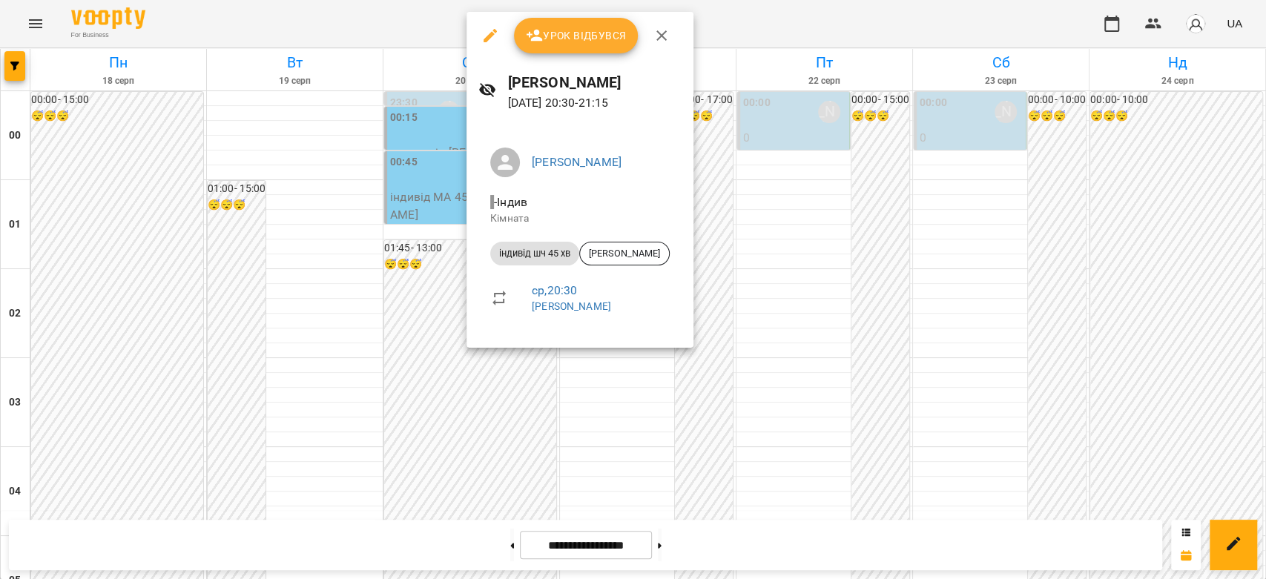
click at [399, 256] on div at bounding box center [633, 289] width 1266 height 579
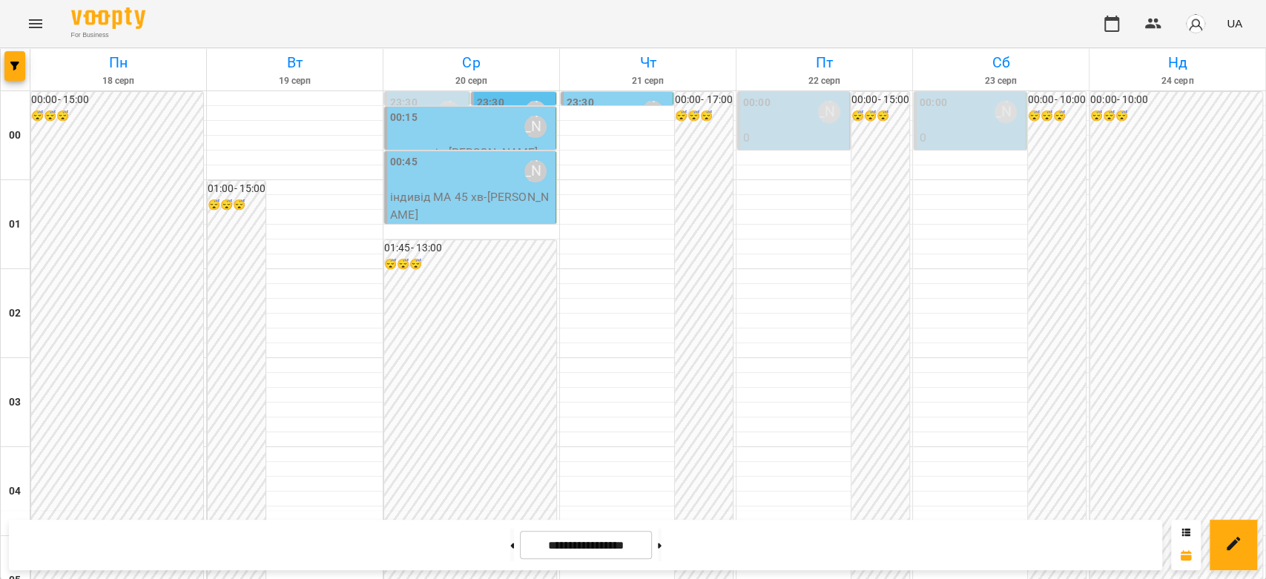
scroll to position [1384, 0]
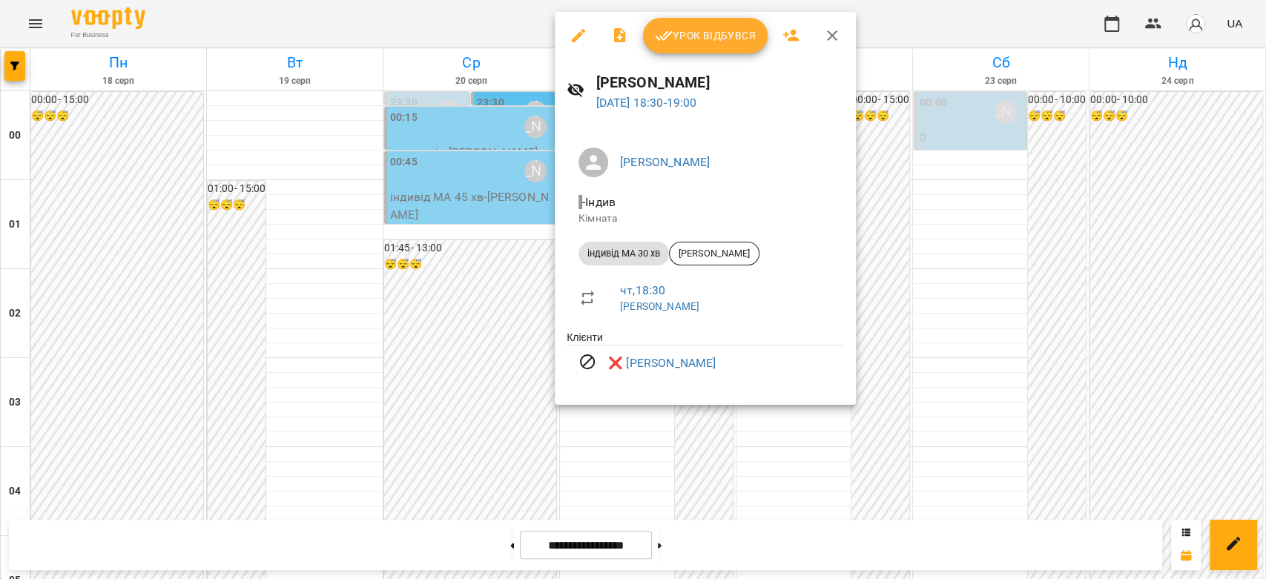
click at [1119, 308] on div at bounding box center [633, 289] width 1266 height 579
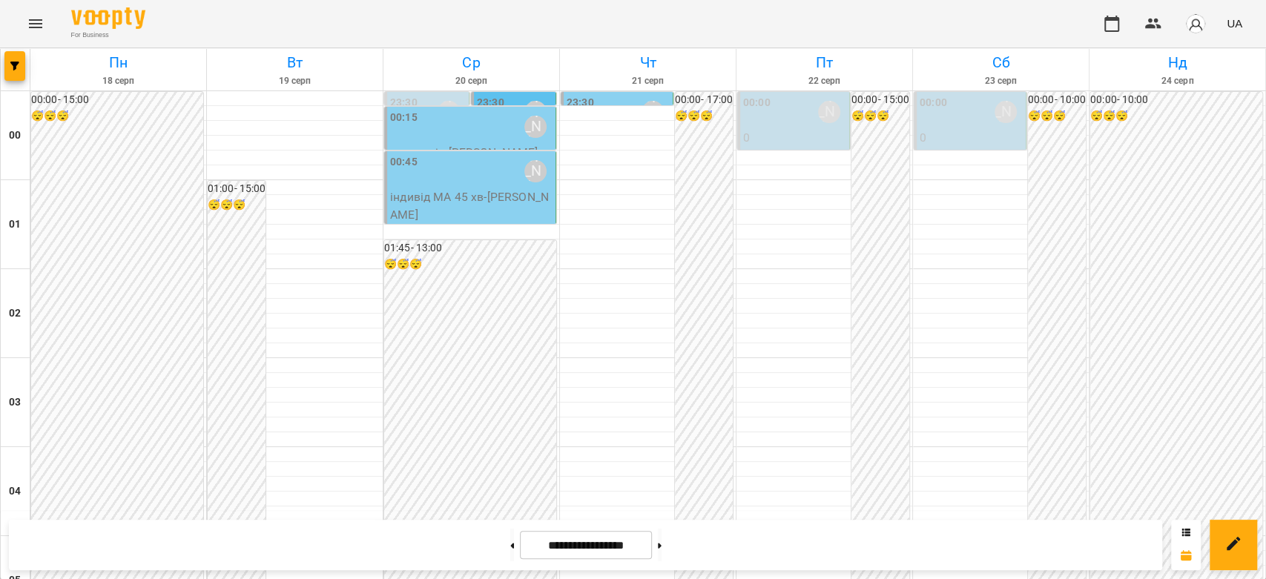
scroll to position [1467, 0]
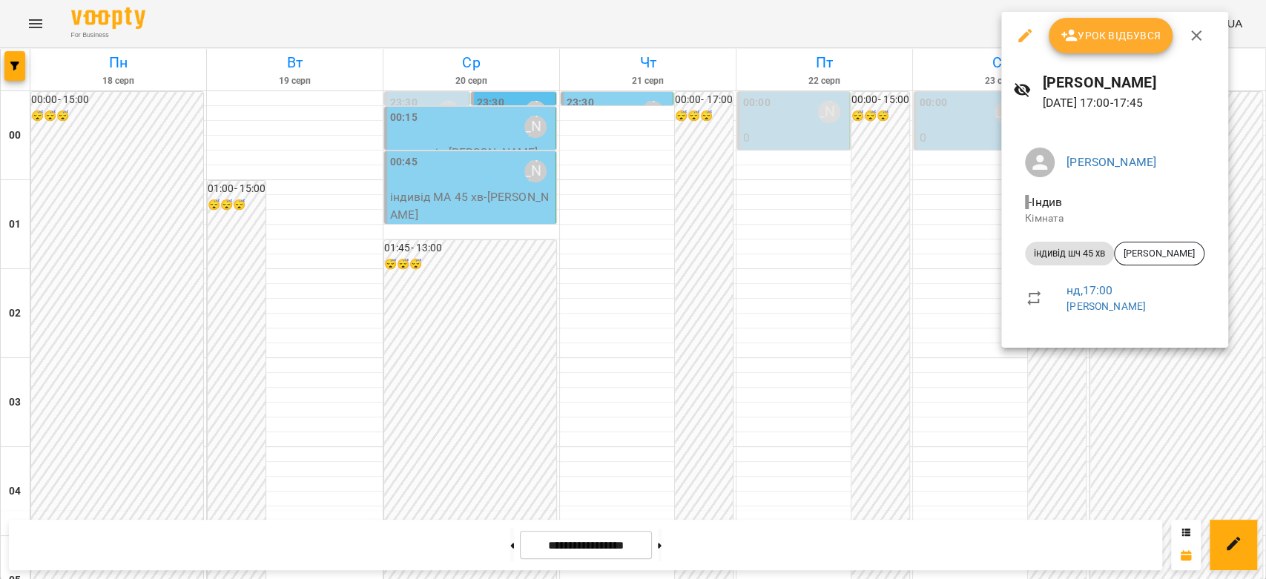
click at [915, 264] on div at bounding box center [633, 289] width 1266 height 579
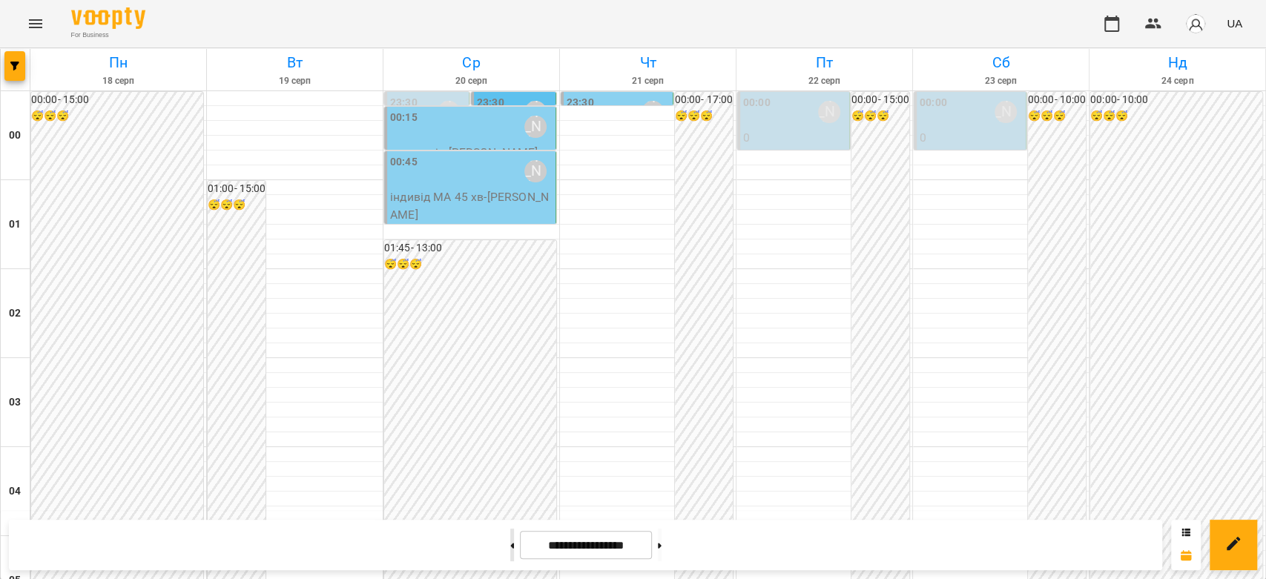
click at [510, 554] on button at bounding box center [512, 545] width 4 height 33
type input "**********"
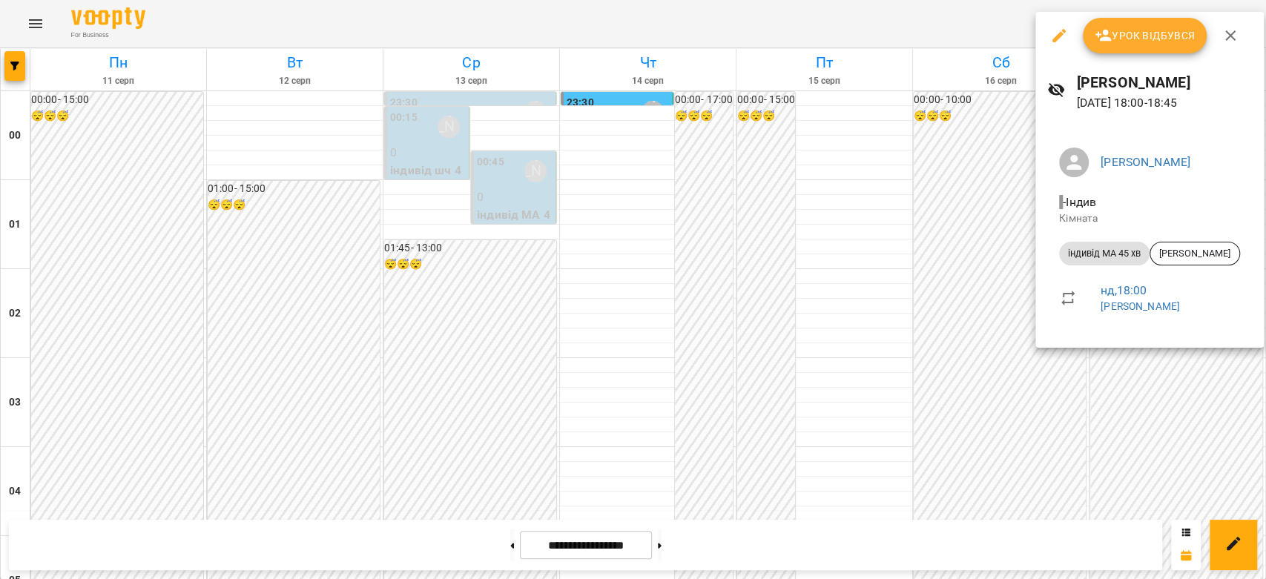
click at [873, 328] on div at bounding box center [633, 289] width 1266 height 579
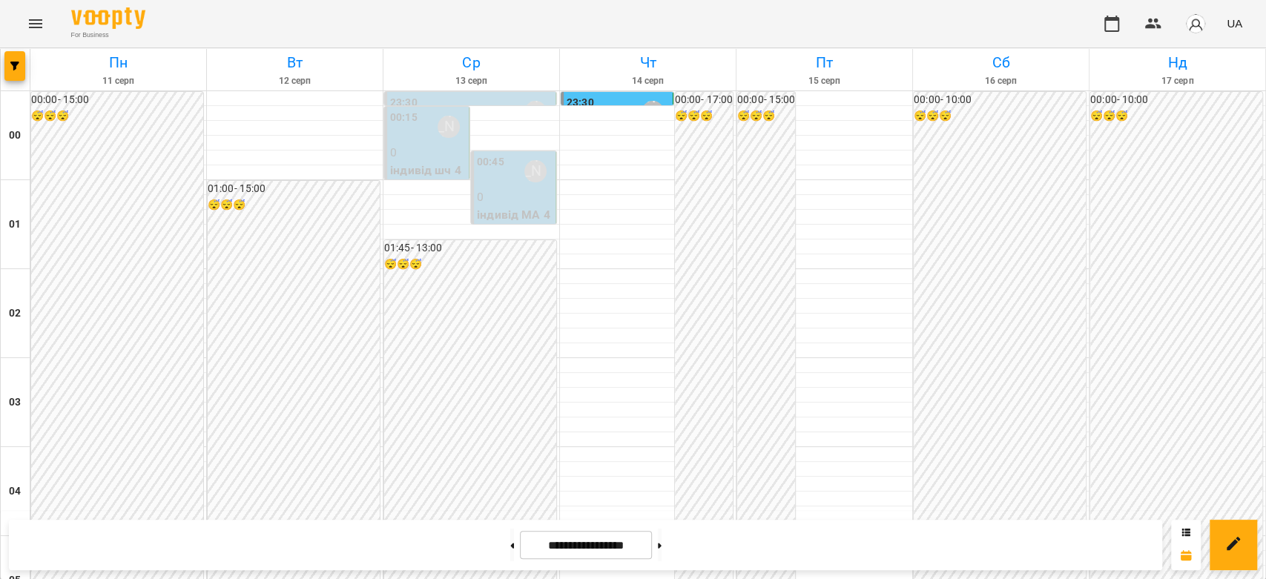
scroll to position [1302, 0]
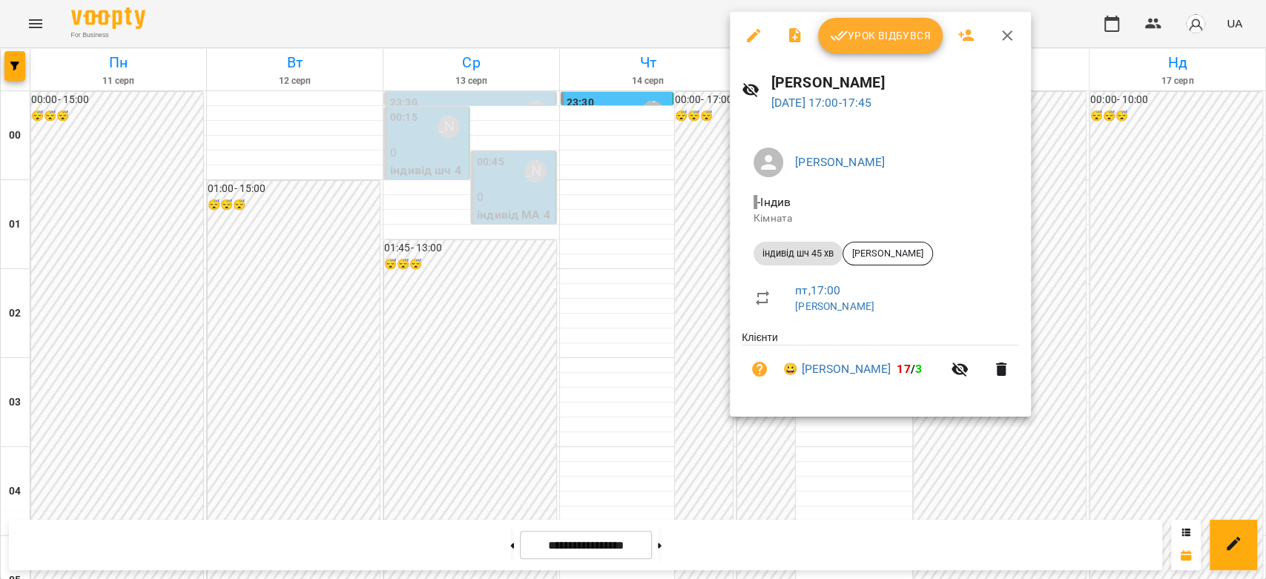
click at [845, 51] on button "Урок відбувся" at bounding box center [880, 36] width 125 height 36
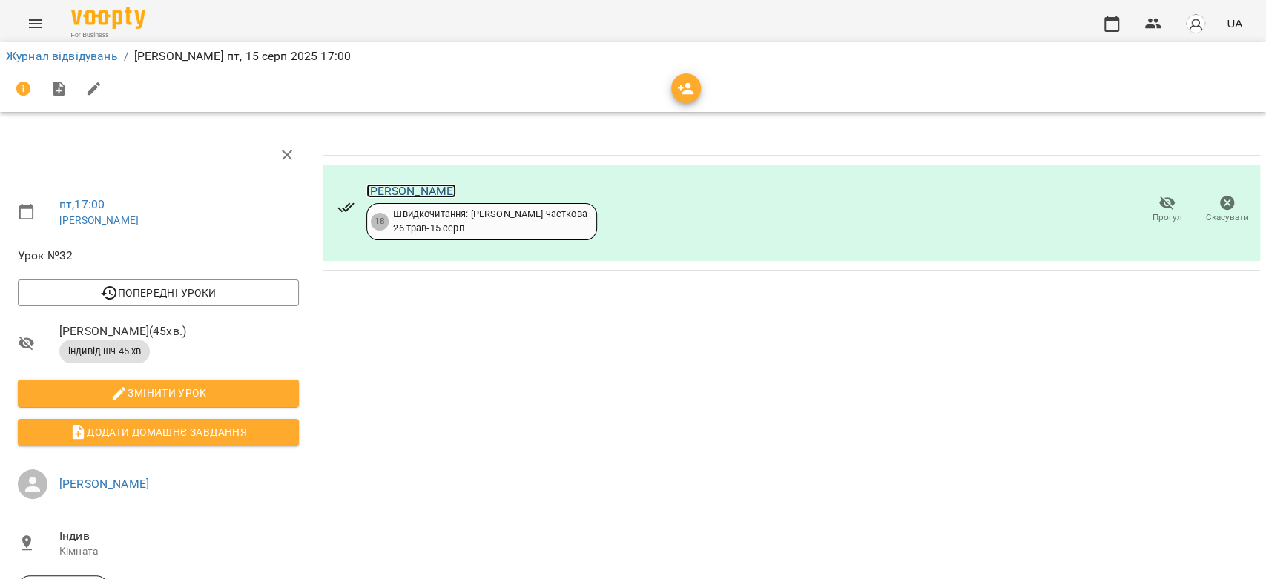
click at [391, 184] on link "[PERSON_NAME]" at bounding box center [411, 191] width 90 height 14
click at [47, 57] on link "Журнал відвідувань" at bounding box center [62, 56] width 112 height 14
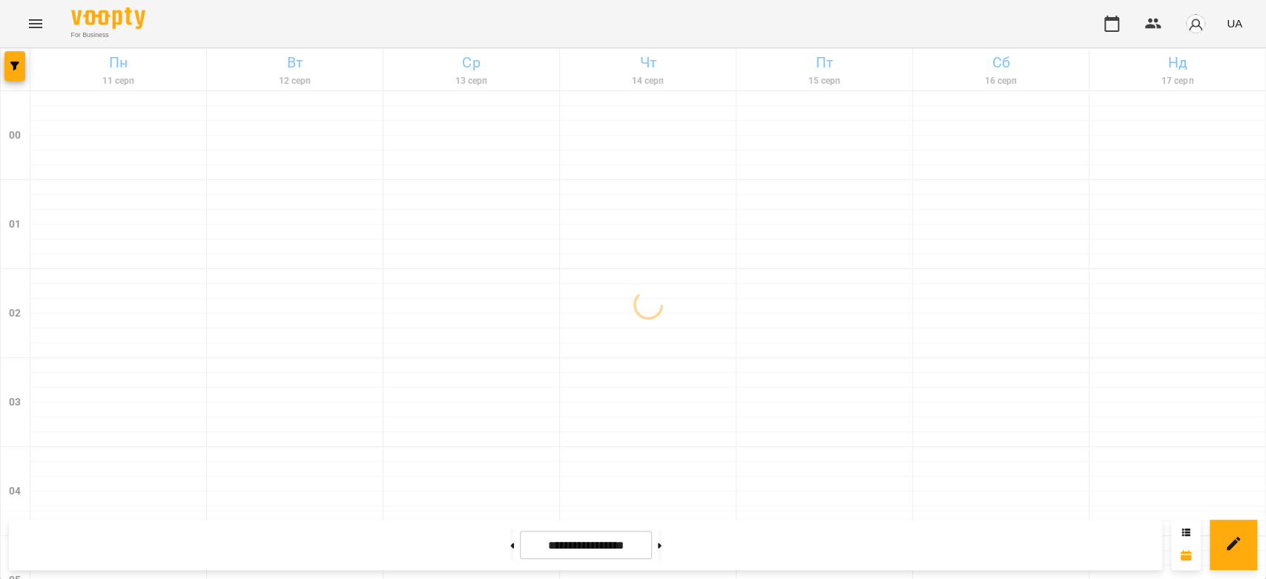
click at [36, 27] on icon "Menu" at bounding box center [35, 23] width 13 height 9
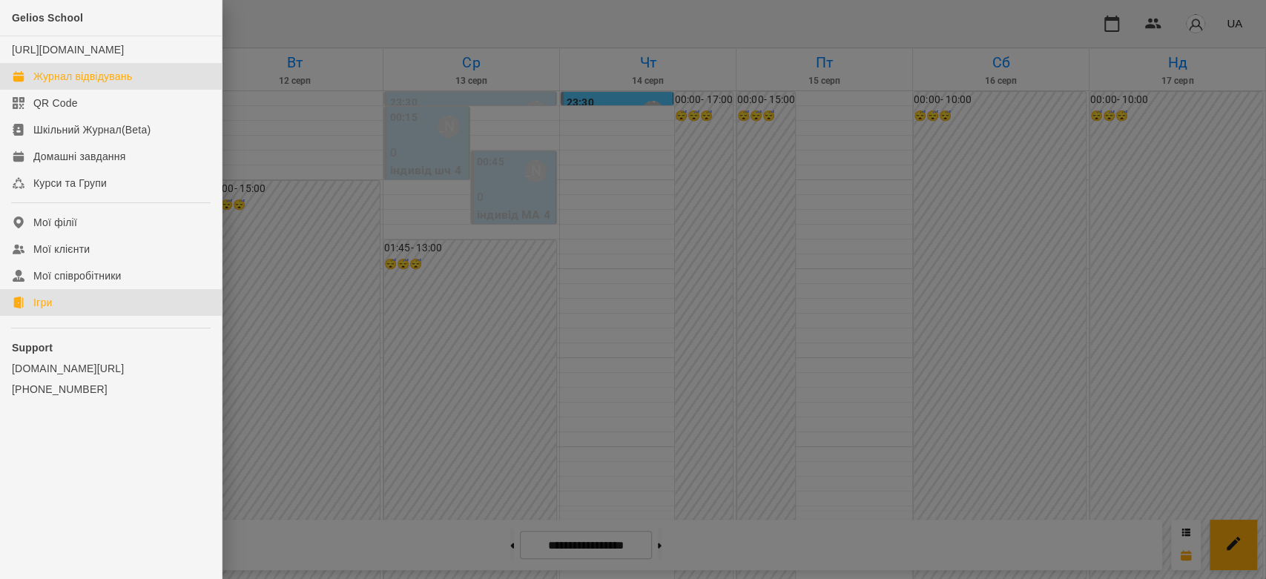
click at [63, 316] on link "Ігри" at bounding box center [111, 302] width 222 height 27
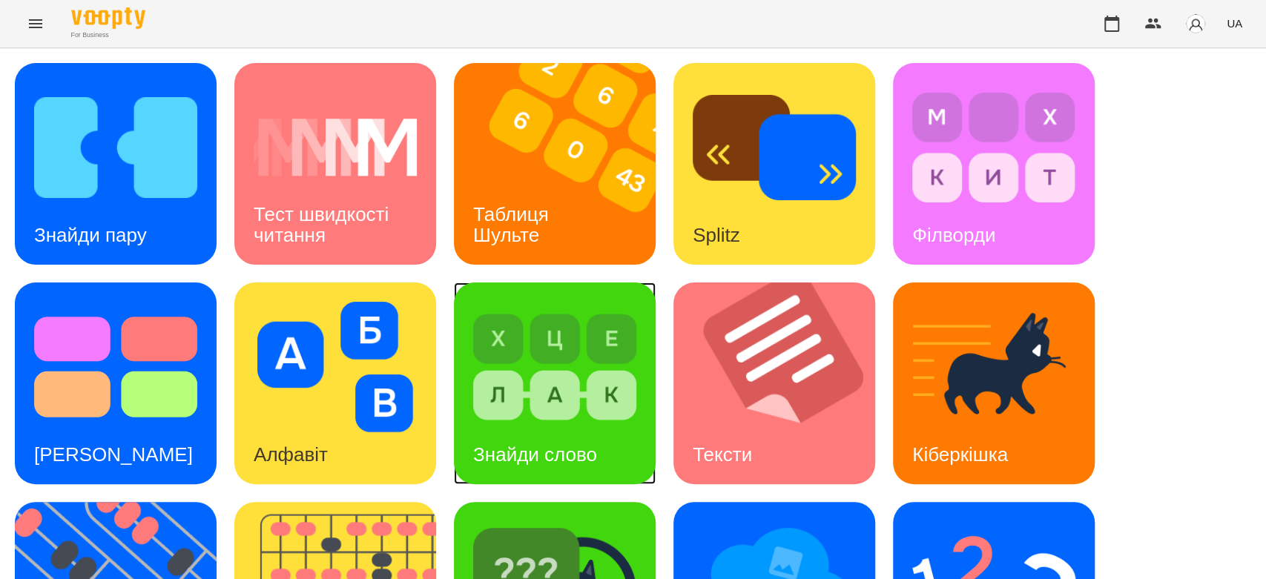
click at [500, 364] on img at bounding box center [554, 367] width 163 height 130
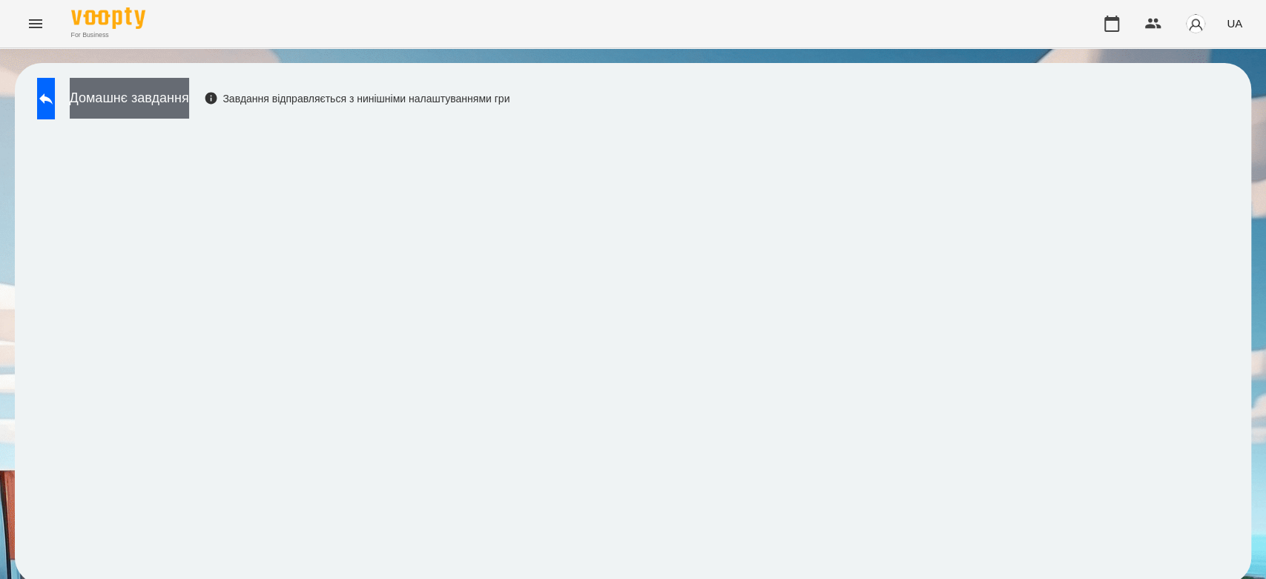
click at [155, 97] on button "Домашнє завдання" at bounding box center [129, 98] width 119 height 41
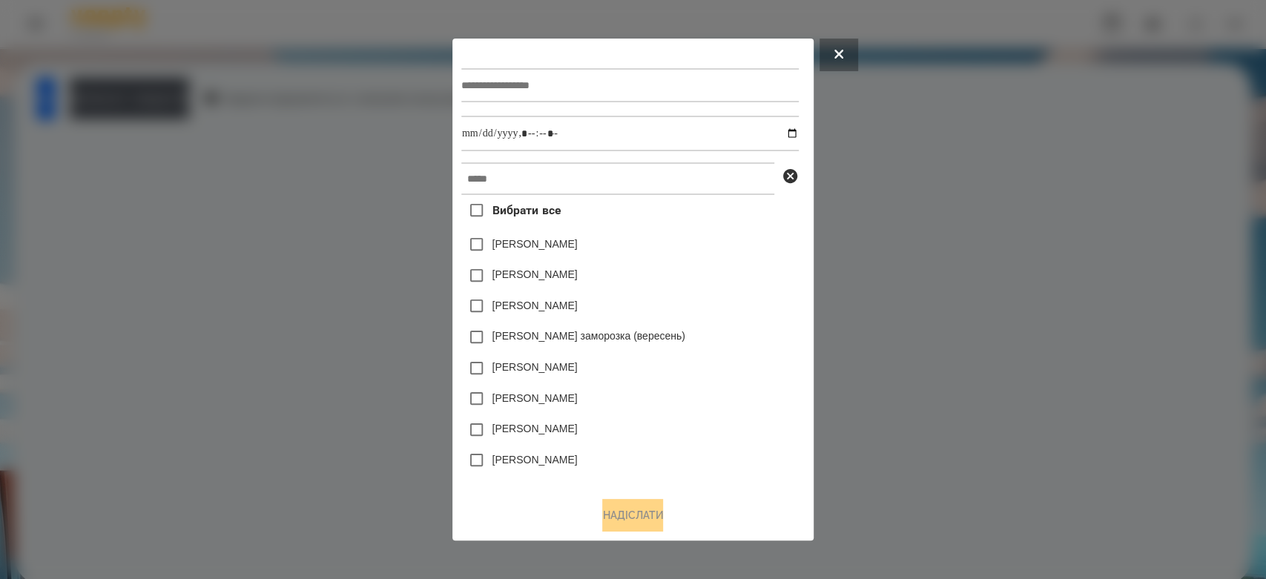
click at [571, 102] on div at bounding box center [629, 85] width 337 height 61
click at [572, 99] on input "text" at bounding box center [629, 85] width 337 height 34
type input "*******"
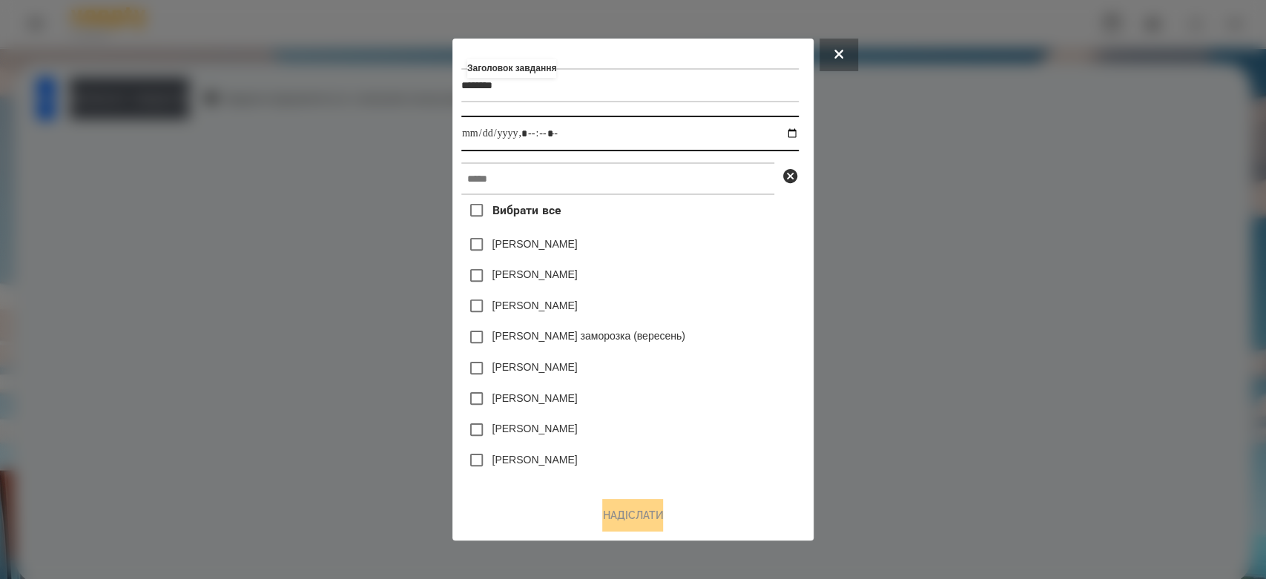
click at [796, 133] on input "datetime-local" at bounding box center [629, 134] width 337 height 36
type input "**********"
click at [755, 274] on div "Яна Щербакова" at bounding box center [629, 275] width 337 height 31
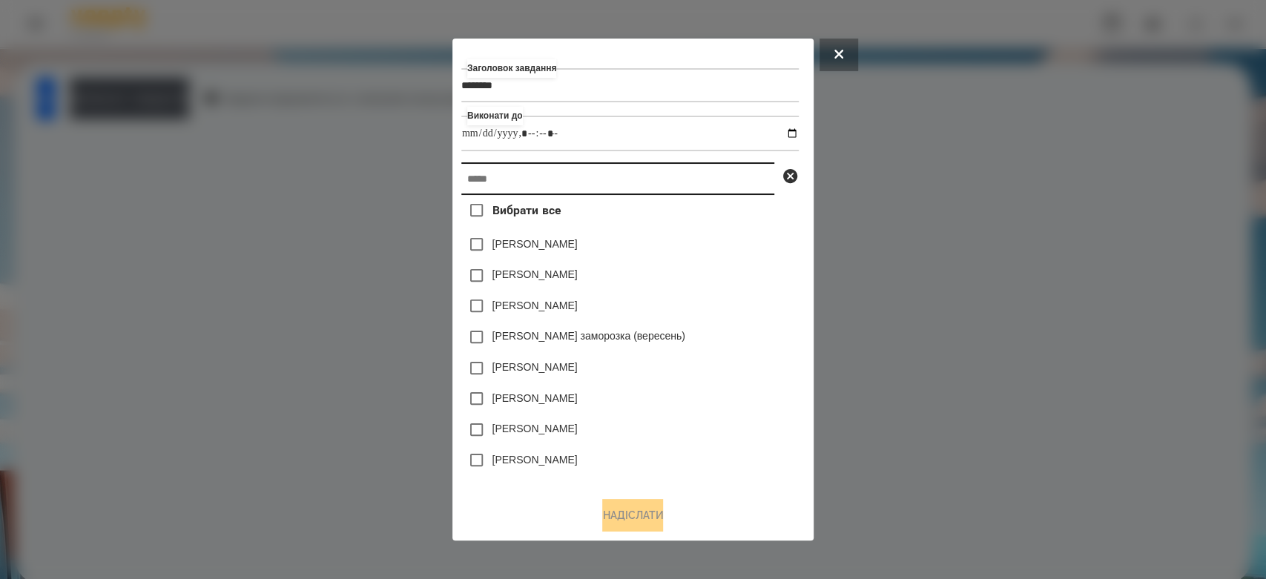
click at [738, 187] on input "text" at bounding box center [617, 178] width 313 height 33
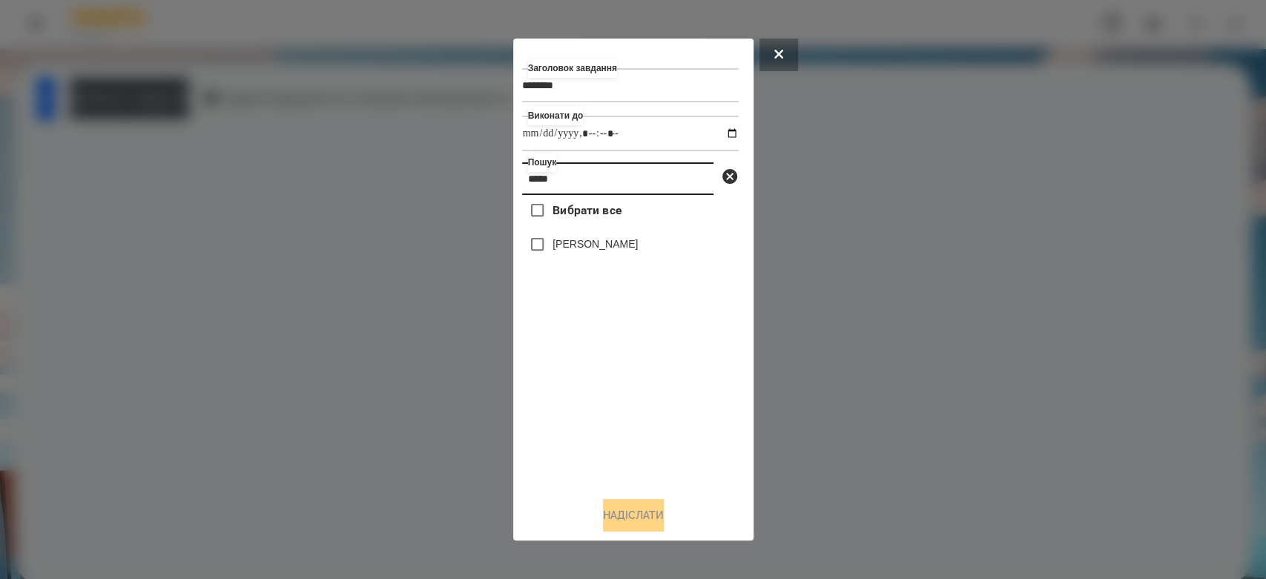
type input "*****"
click at [588, 248] on label "[PERSON_NAME]" at bounding box center [594, 244] width 85 height 15
drag, startPoint x: 673, startPoint y: 495, endPoint x: 671, endPoint y: 504, distance: 9.9
click at [671, 504] on div "Заголовок завдання ******* Виконати до Пошук ***** Вибрати все Ляпіна Тіна Наді…" at bounding box center [633, 289] width 222 height 485
click at [664, 515] on button "Надіслати" at bounding box center [633, 515] width 61 height 33
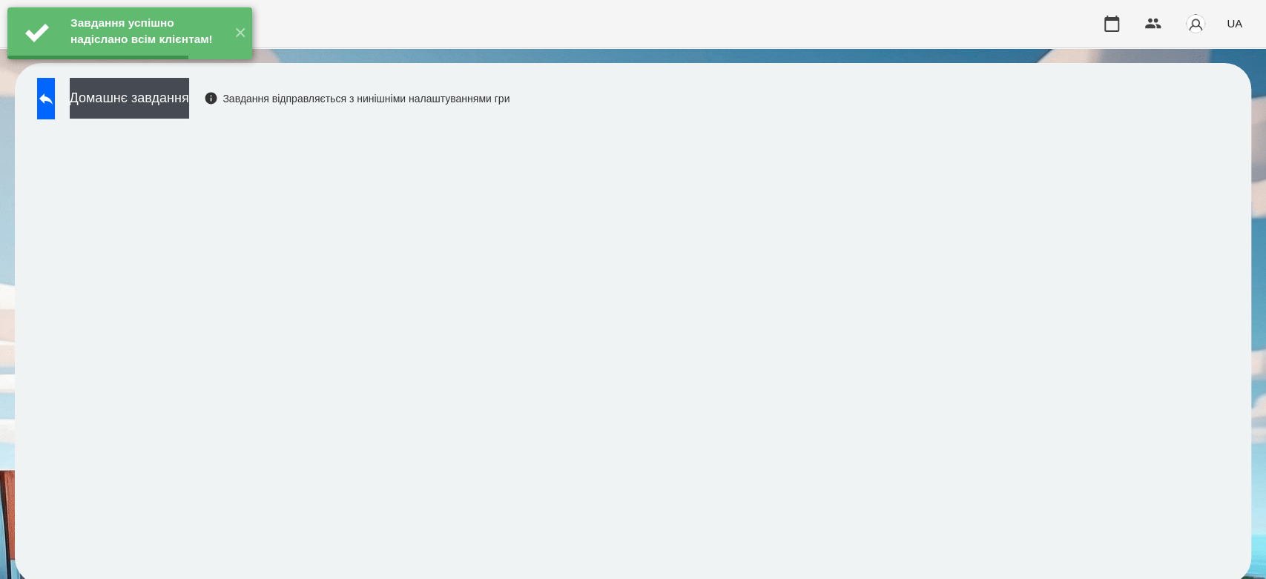
click at [189, 102] on button "Домашнє завдання" at bounding box center [129, 98] width 119 height 41
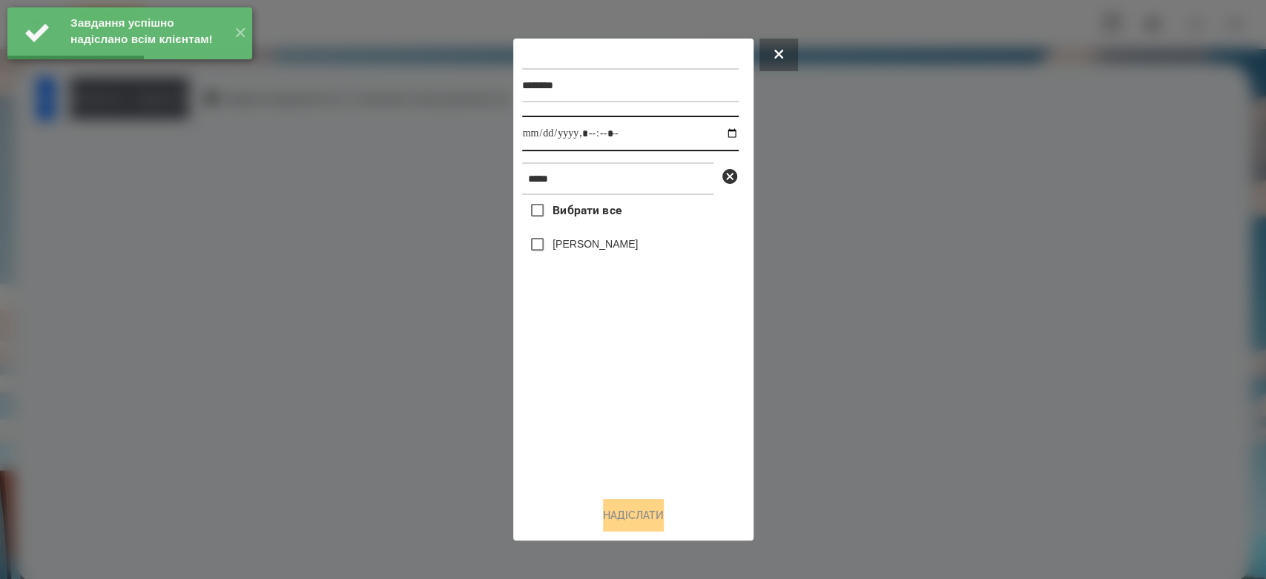
click at [718, 137] on input "datetime-local" at bounding box center [630, 134] width 216 height 36
type input "**********"
drag, startPoint x: 676, startPoint y: 412, endPoint x: 676, endPoint y: 379, distance: 33.4
click at [676, 412] on div "Вибрати все Ляпіна Тіна" at bounding box center [630, 340] width 216 height 290
click at [592, 239] on label "[PERSON_NAME]" at bounding box center [594, 244] width 85 height 15
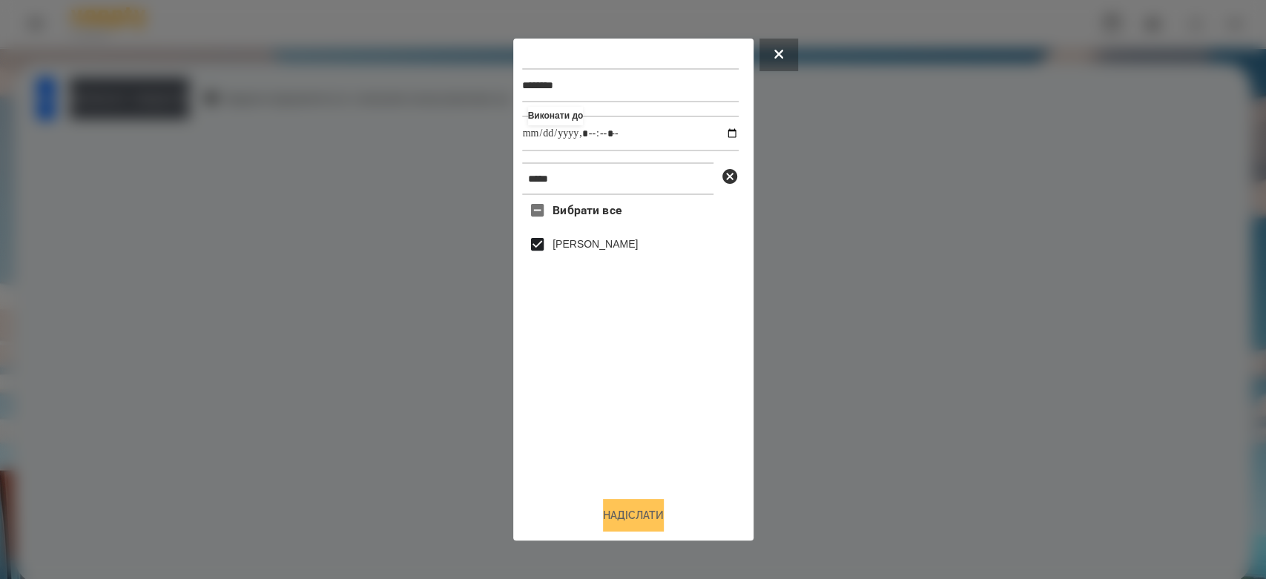
click at [635, 518] on button "Надіслати" at bounding box center [633, 515] width 61 height 33
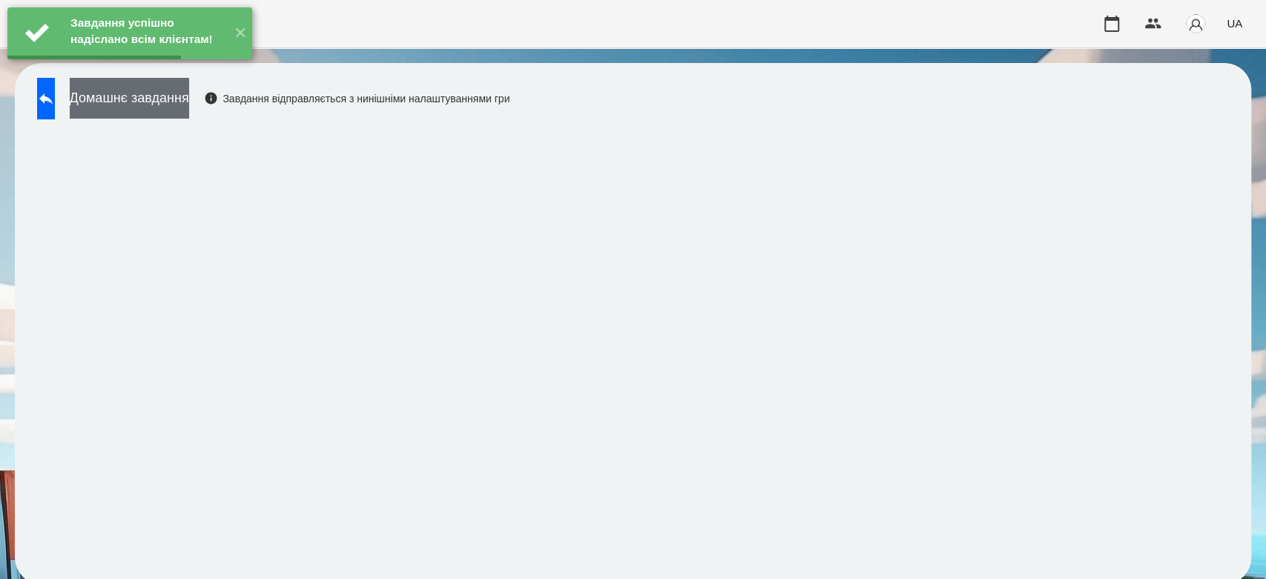
click at [174, 101] on button "Домашнє завдання" at bounding box center [129, 98] width 119 height 41
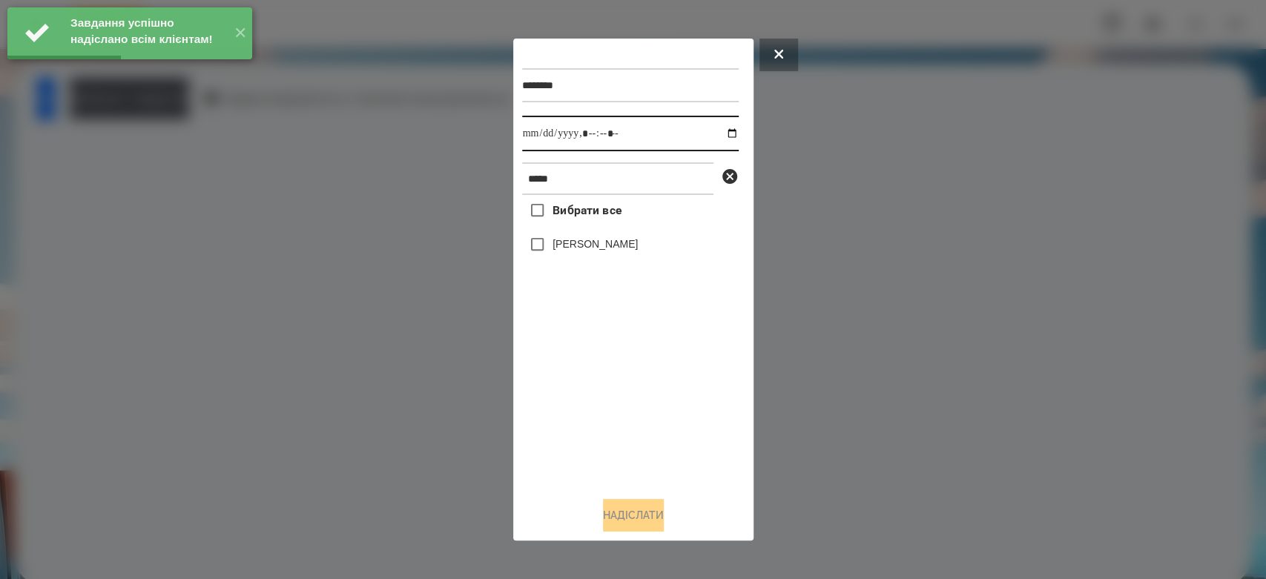
click at [715, 133] on input "datetime-local" at bounding box center [630, 134] width 216 height 36
type input "**********"
click at [684, 443] on div "Вибрати все Ляпіна Тіна" at bounding box center [630, 340] width 216 height 290
click at [591, 226] on label "Вибрати все" at bounding box center [571, 210] width 99 height 31
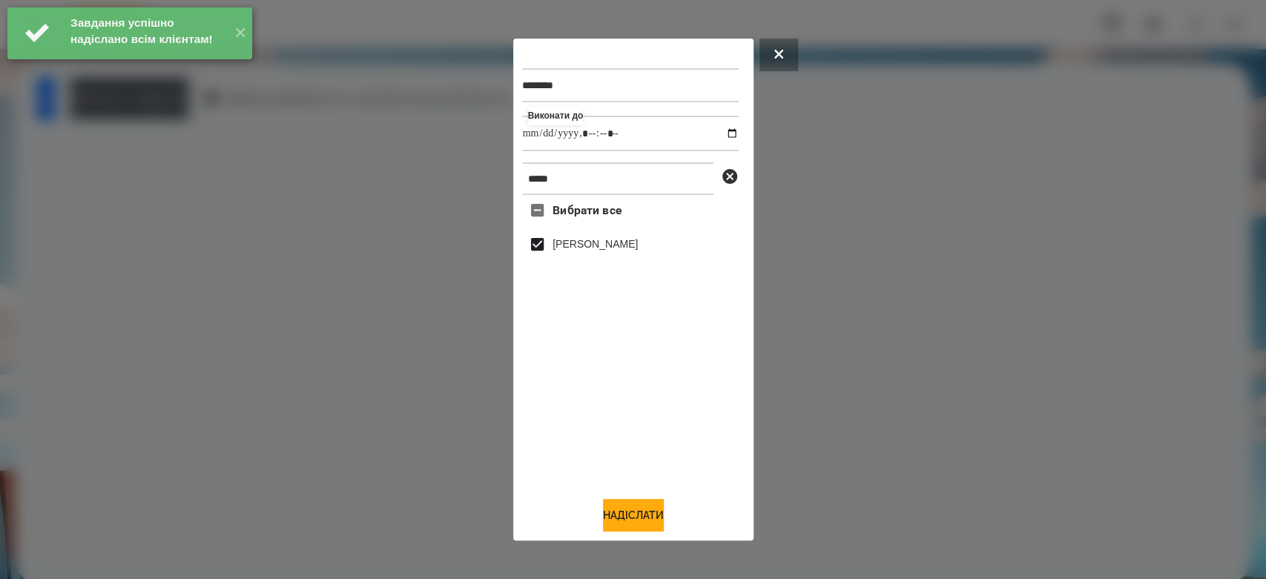
click at [602, 260] on div "[PERSON_NAME]" at bounding box center [630, 244] width 216 height 31
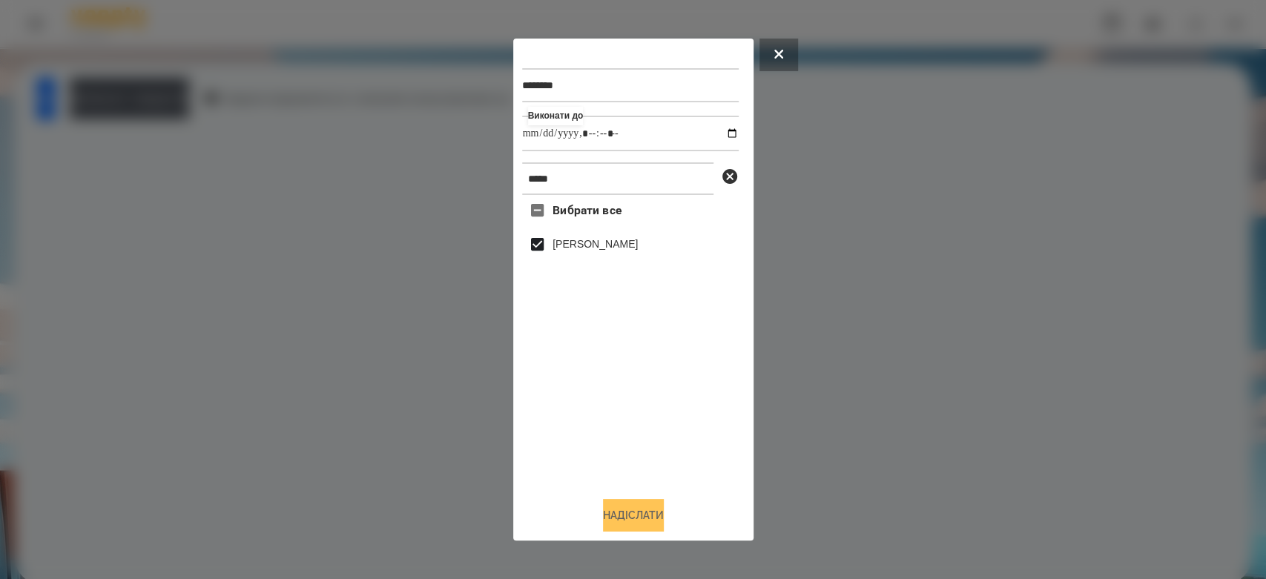
click at [664, 523] on button "Надіслати" at bounding box center [633, 515] width 61 height 33
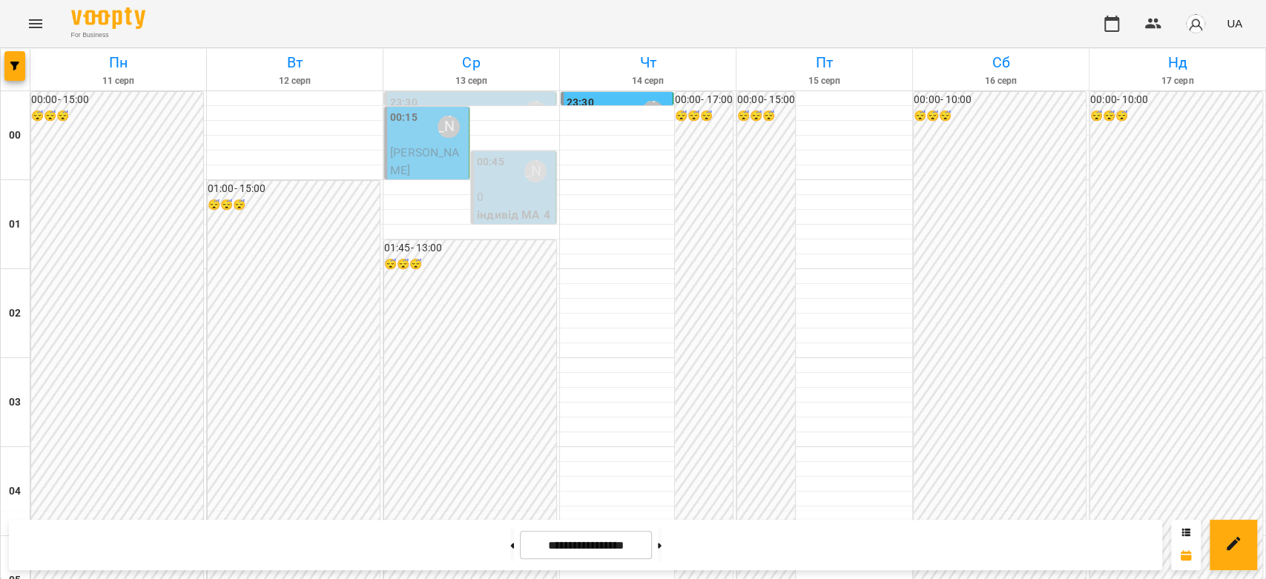
scroll to position [1714, 0]
click at [42, 22] on icon "Menu" at bounding box center [36, 24] width 18 height 18
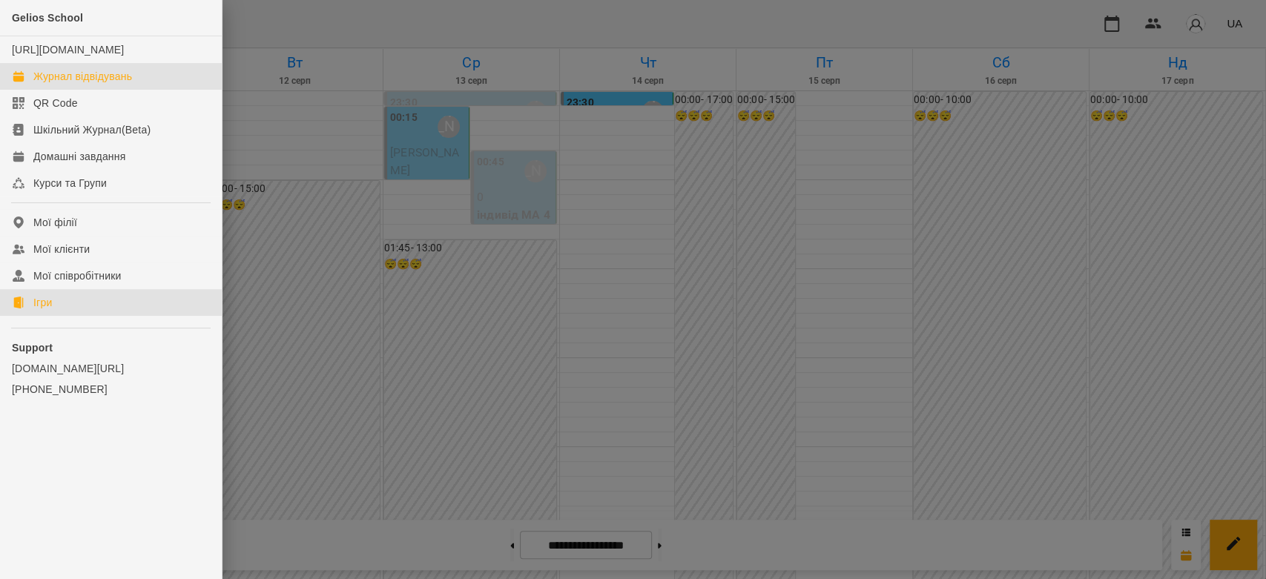
click at [86, 316] on link "Ігри" at bounding box center [111, 302] width 222 height 27
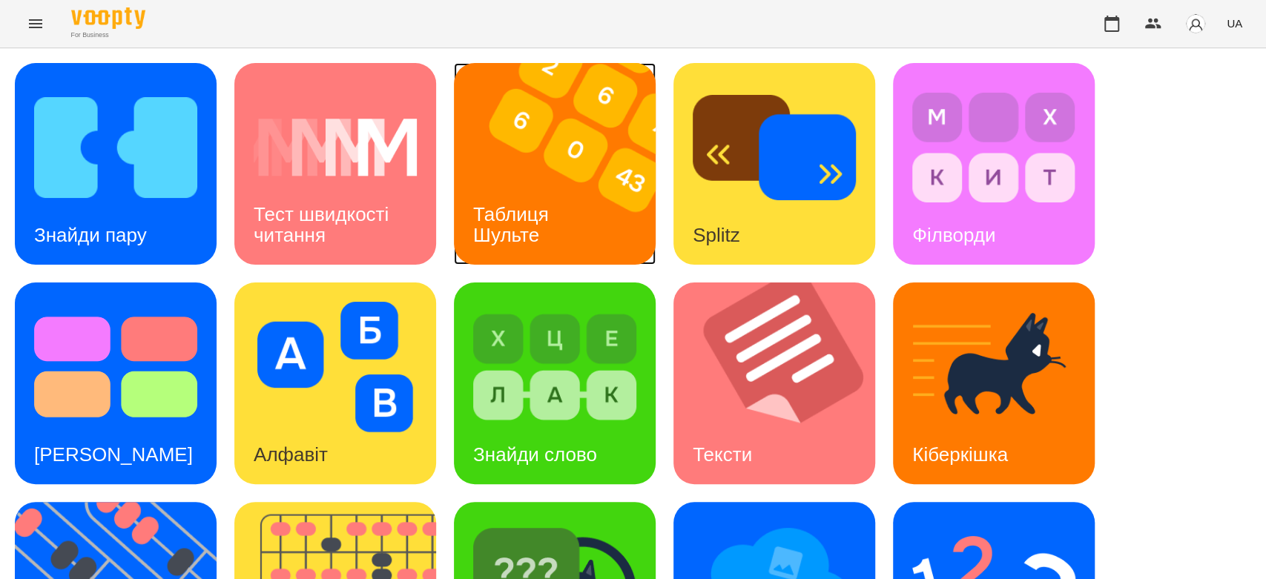
click at [635, 176] on img at bounding box center [564, 164] width 220 height 202
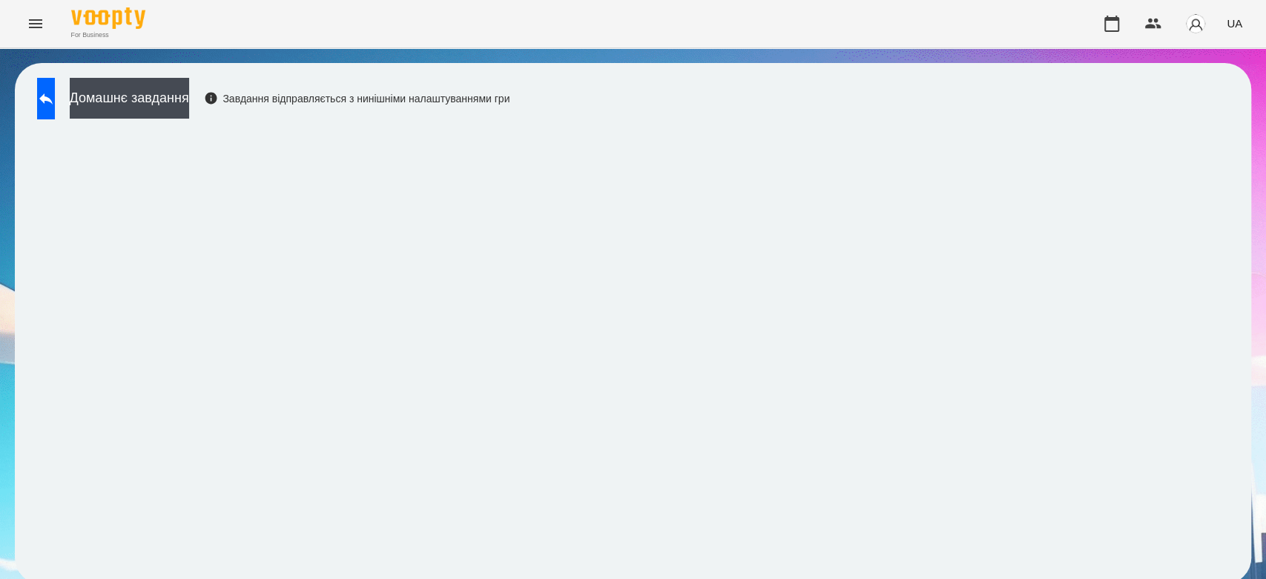
scroll to position [5, 0]
click at [53, 94] on icon at bounding box center [45, 98] width 13 height 11
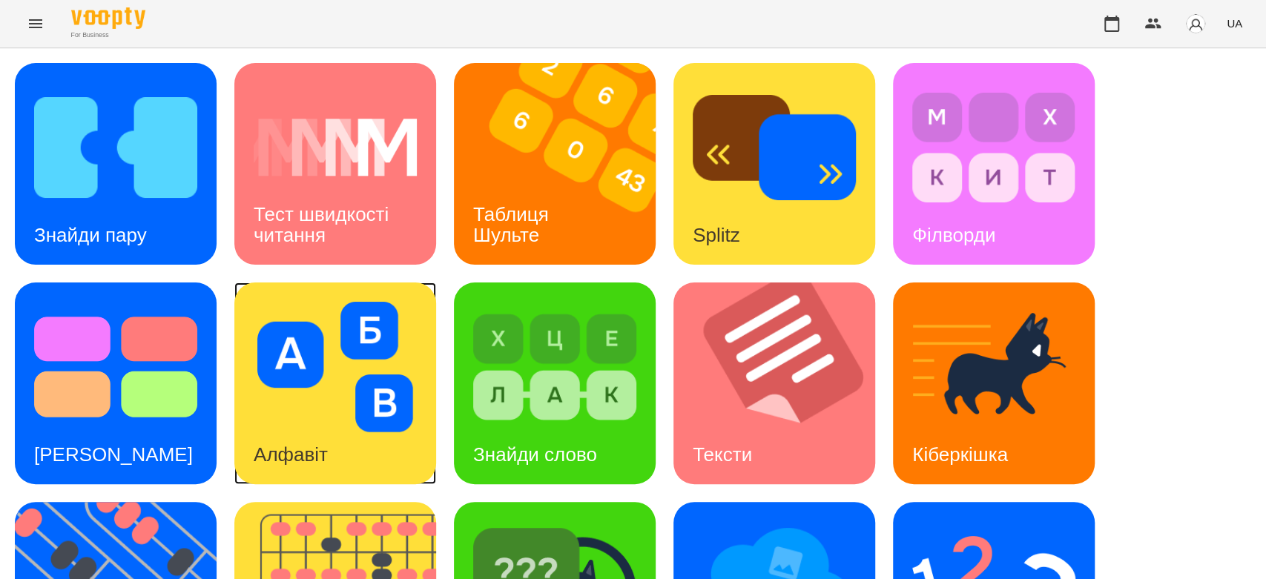
click at [292, 394] on img at bounding box center [335, 367] width 163 height 130
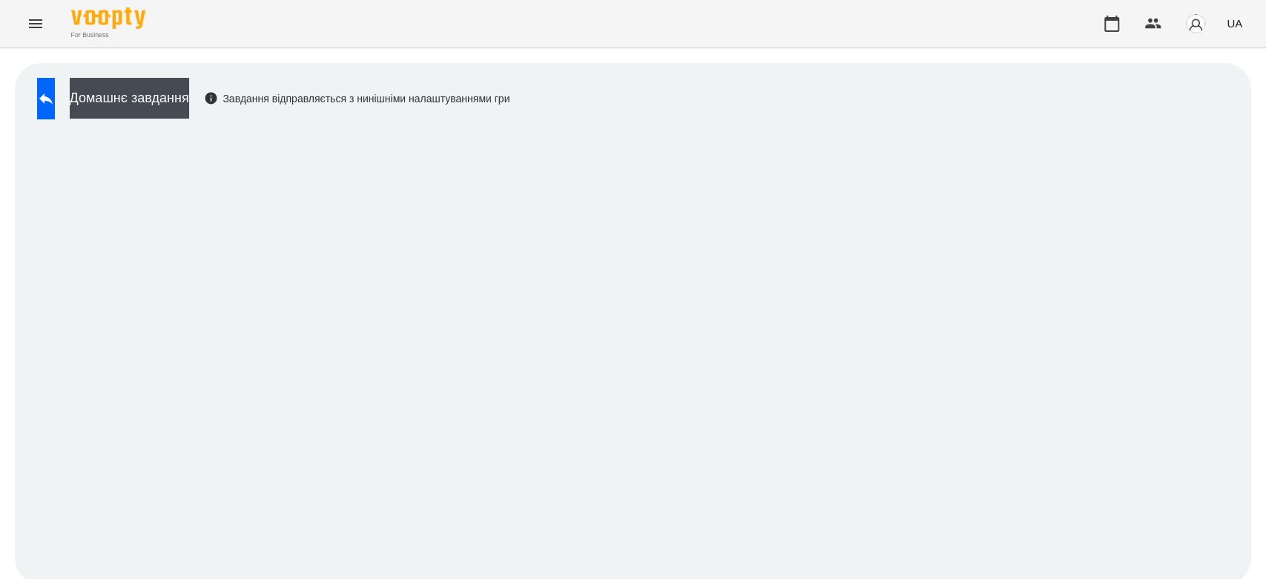
scroll to position [5, 0]
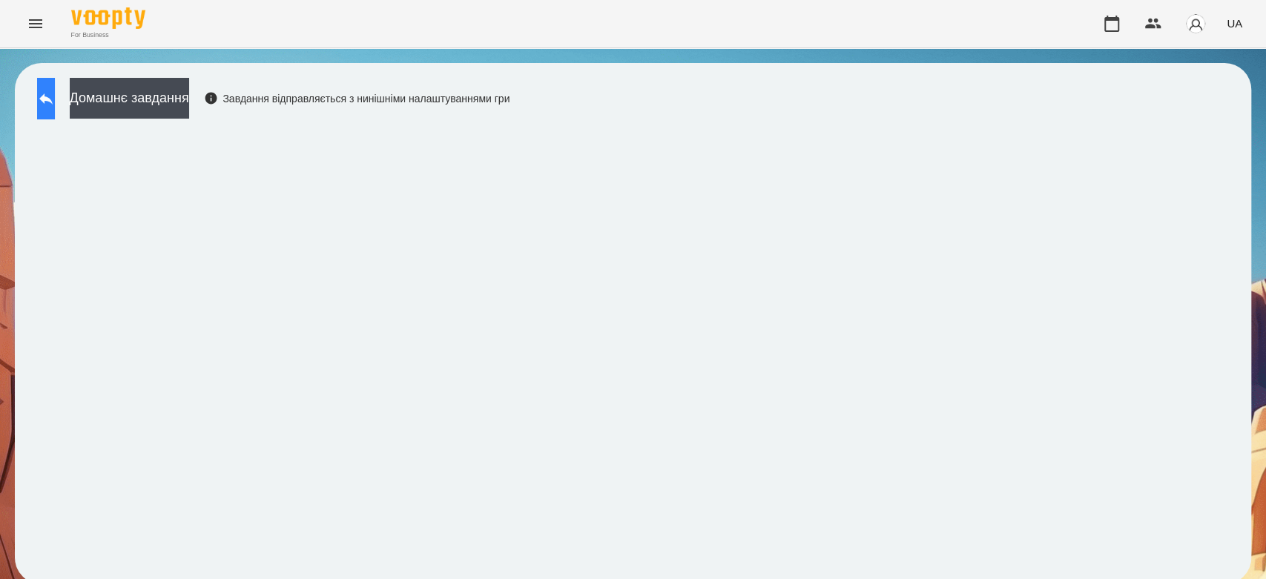
click at [47, 96] on button at bounding box center [46, 99] width 18 height 42
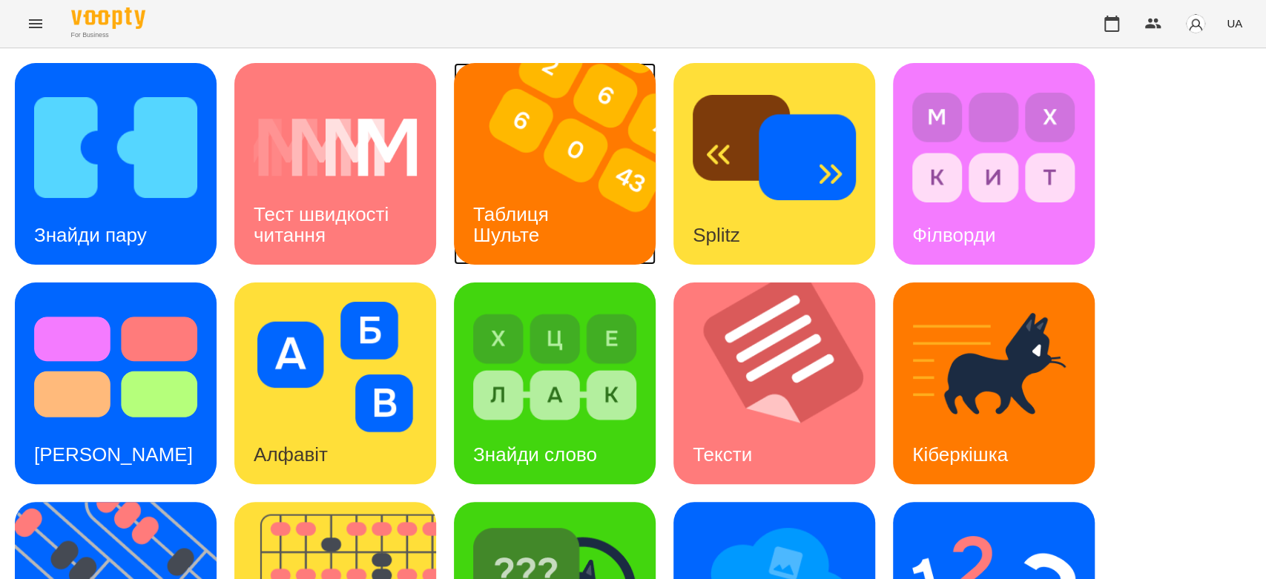
click at [610, 224] on img at bounding box center [564, 164] width 220 height 202
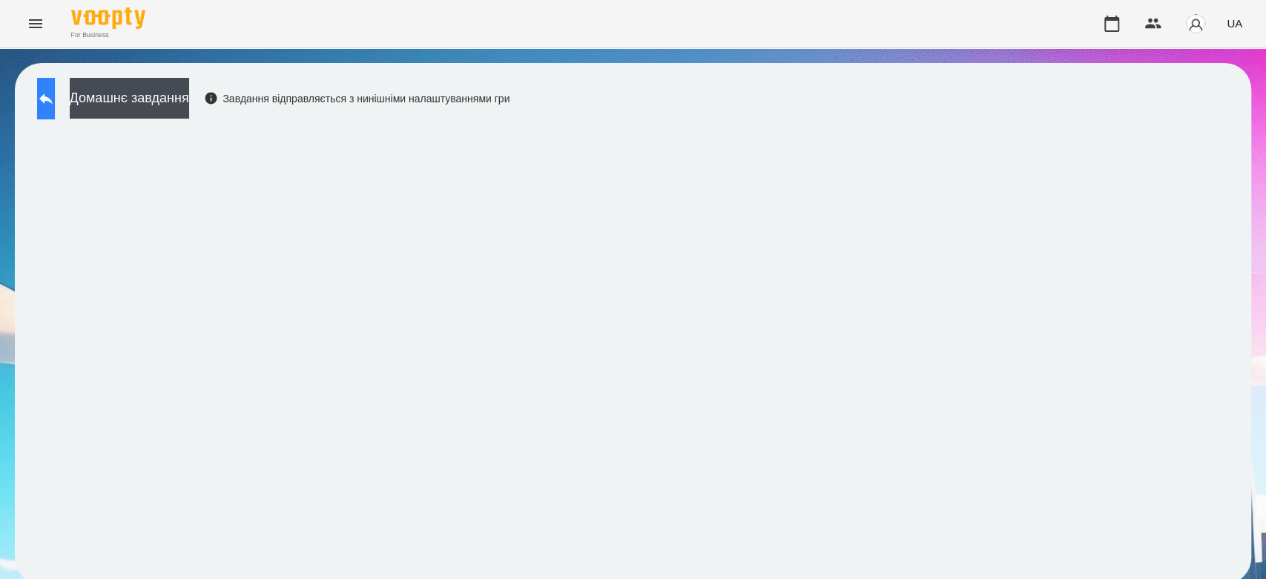
click at [48, 102] on button at bounding box center [46, 99] width 18 height 42
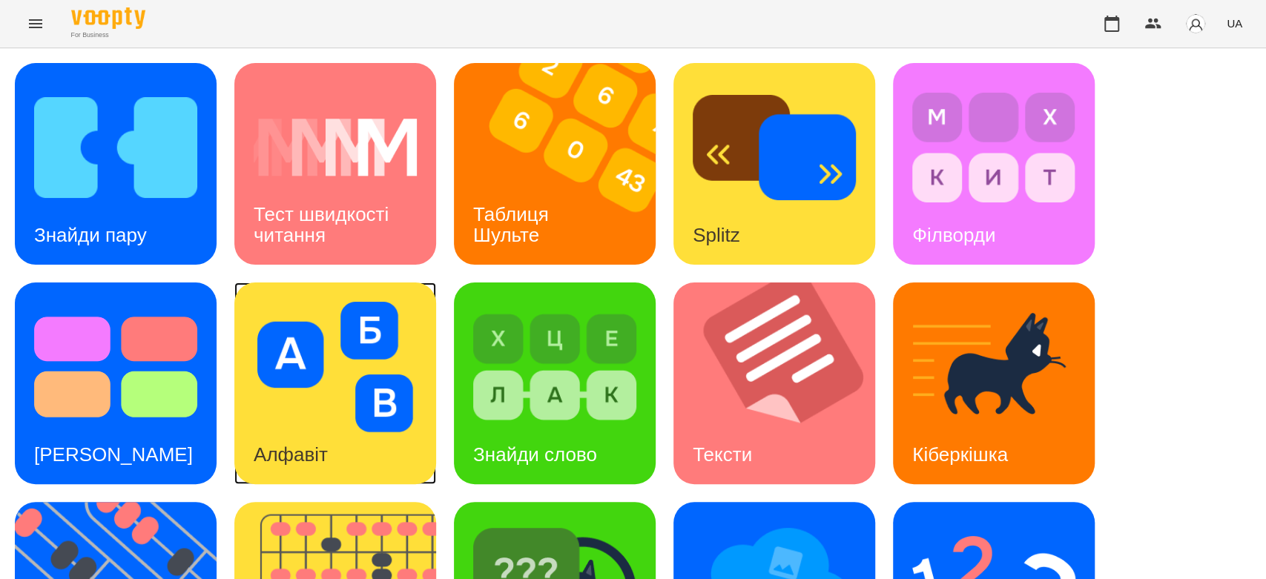
click at [427, 322] on div "Алфавіт" at bounding box center [335, 383] width 202 height 202
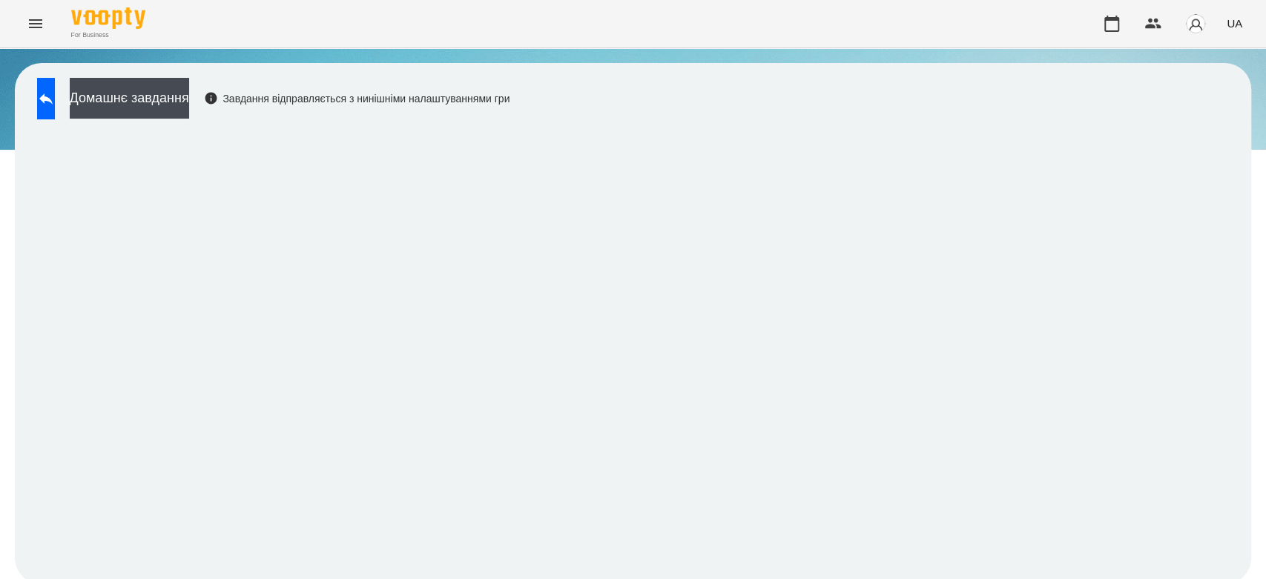
scroll to position [5, 0]
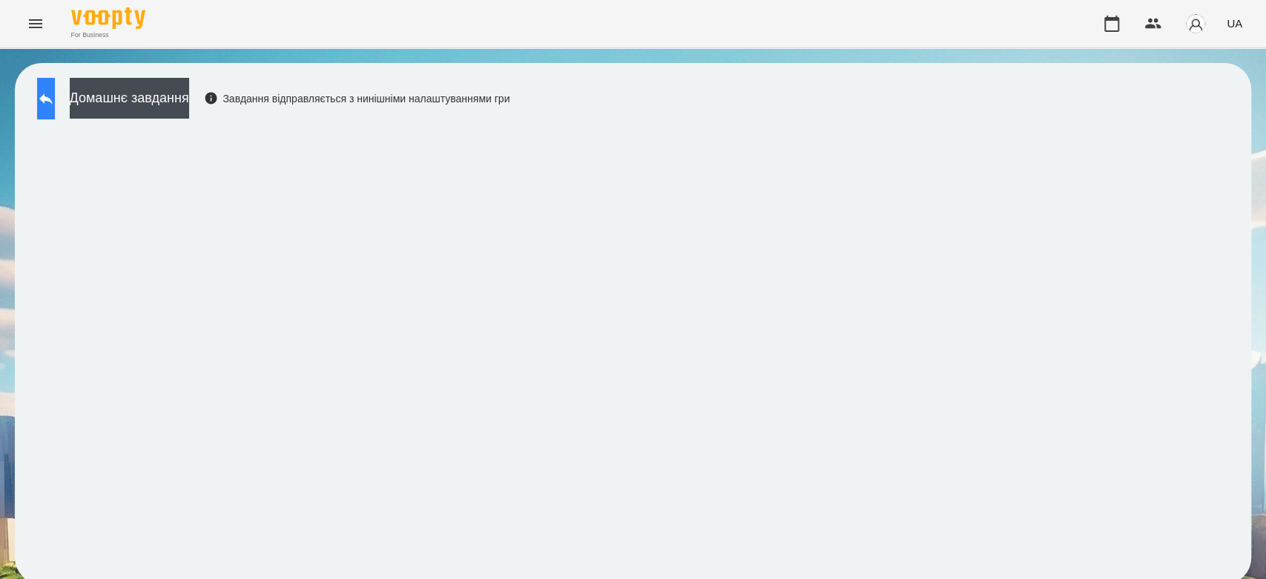
click at [55, 102] on button at bounding box center [46, 99] width 18 height 42
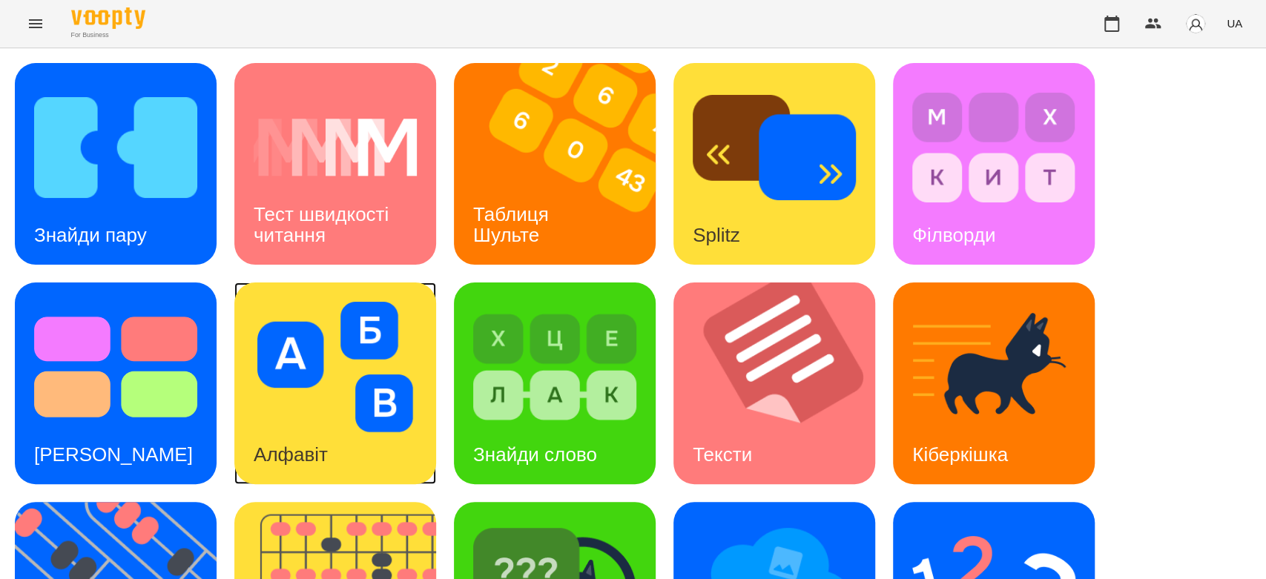
click at [397, 332] on img at bounding box center [335, 367] width 163 height 130
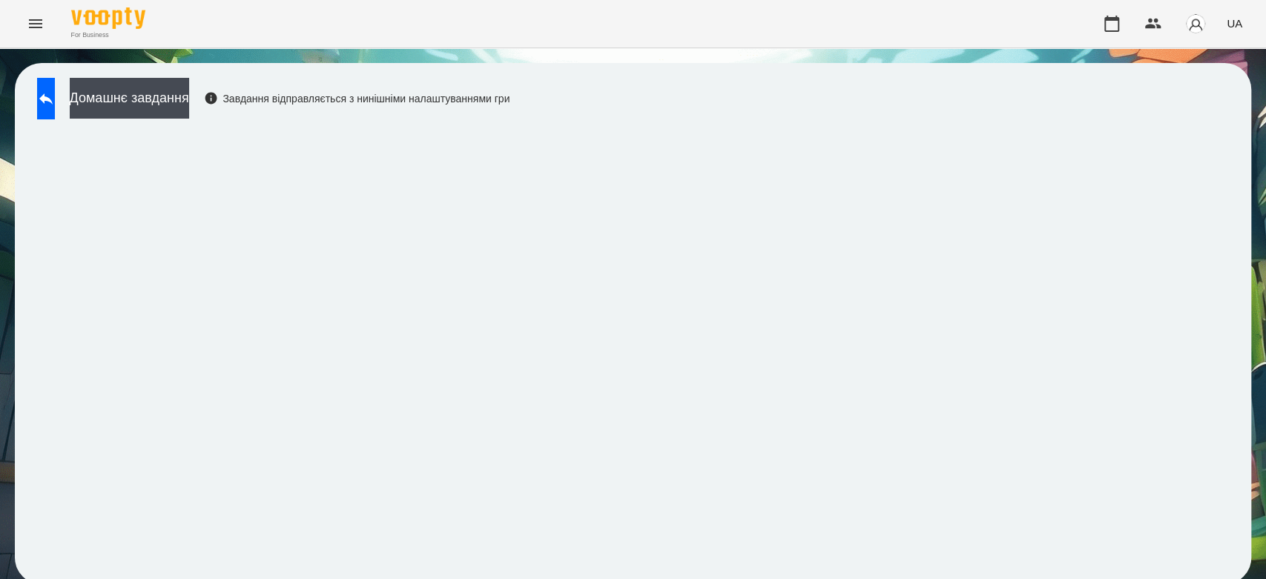
scroll to position [5, 0]
click at [55, 89] on button at bounding box center [46, 99] width 18 height 42
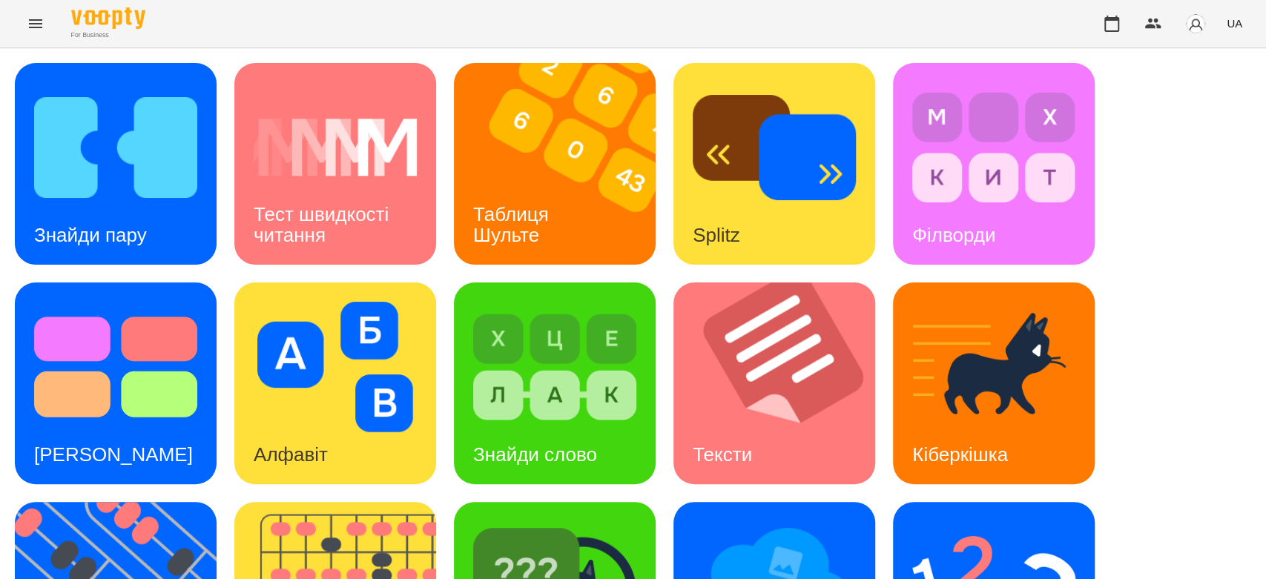
scroll to position [87, 0]
click at [393, 334] on img at bounding box center [335, 367] width 163 height 130
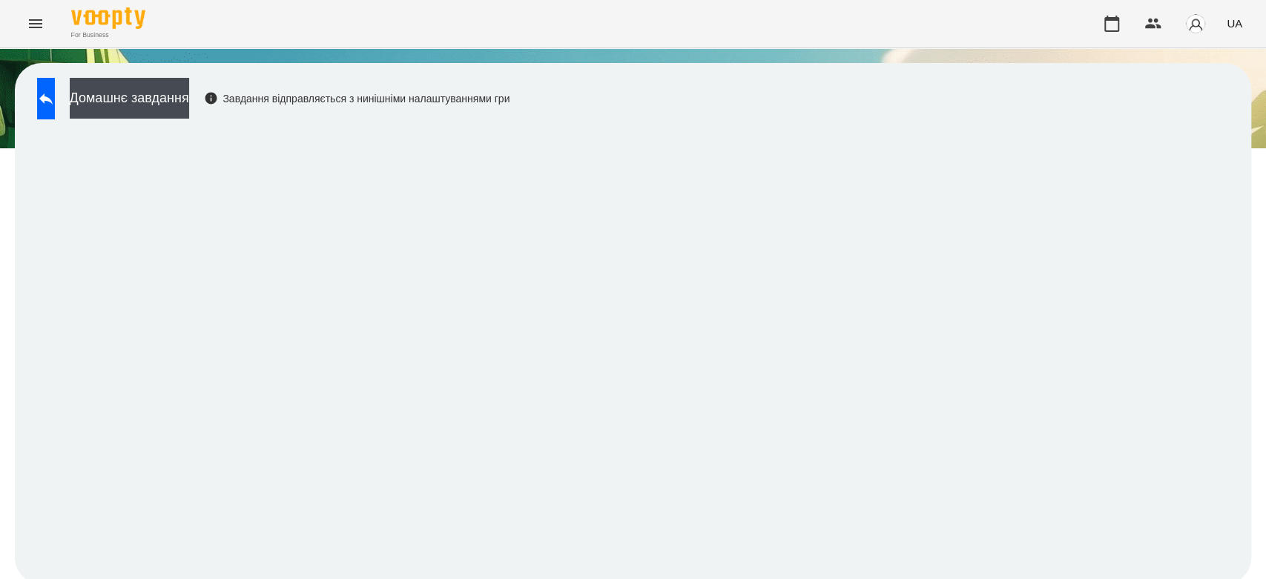
scroll to position [5, 0]
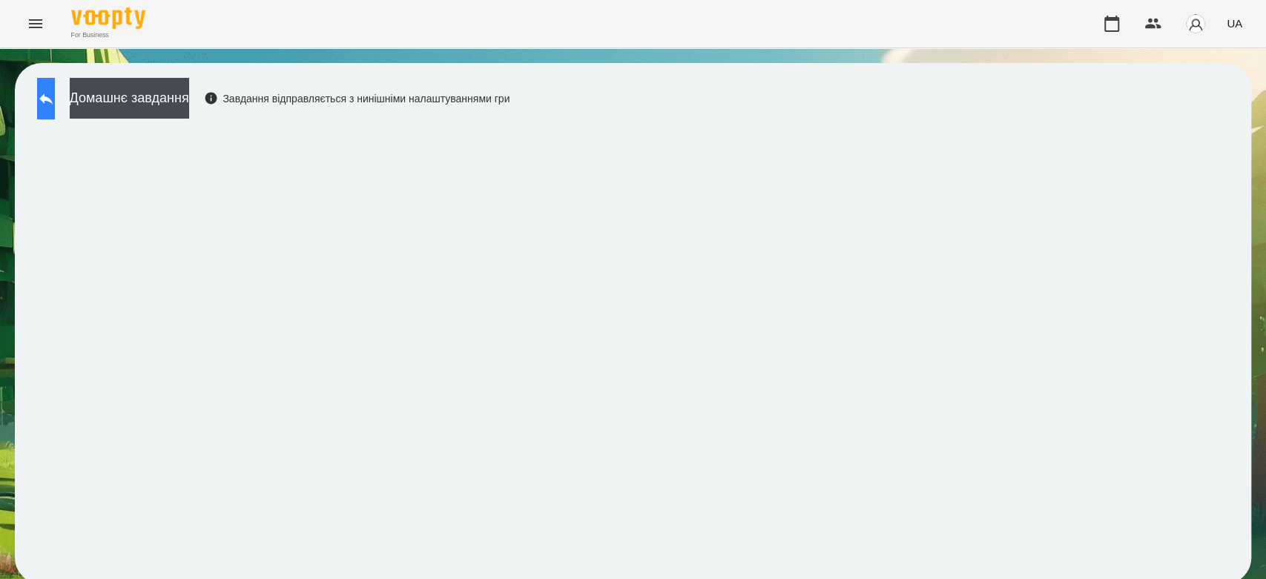
click at [52, 110] on button at bounding box center [46, 99] width 18 height 42
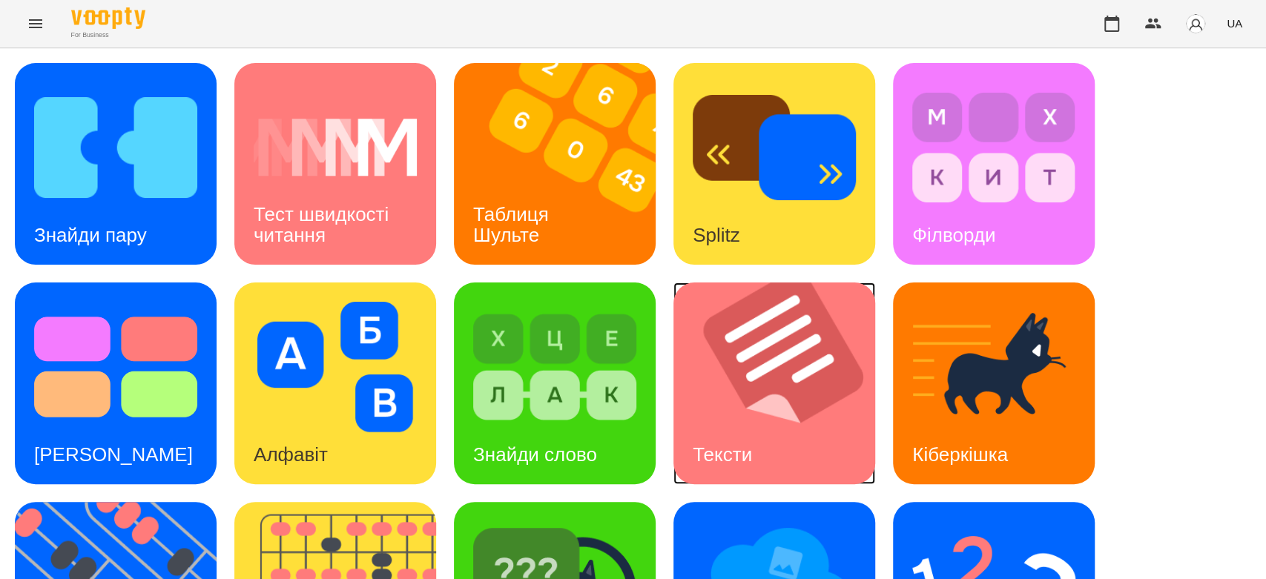
click at [764, 372] on img at bounding box center [783, 383] width 220 height 202
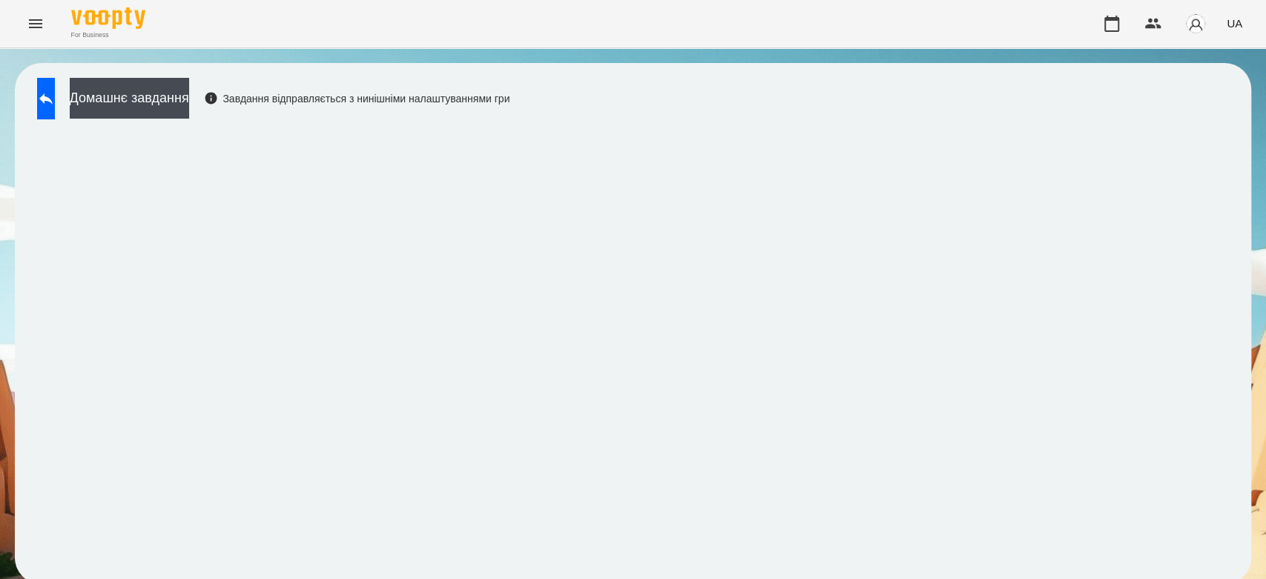
scroll to position [5, 0]
click at [189, 99] on button "Домашнє завдання" at bounding box center [129, 98] width 119 height 41
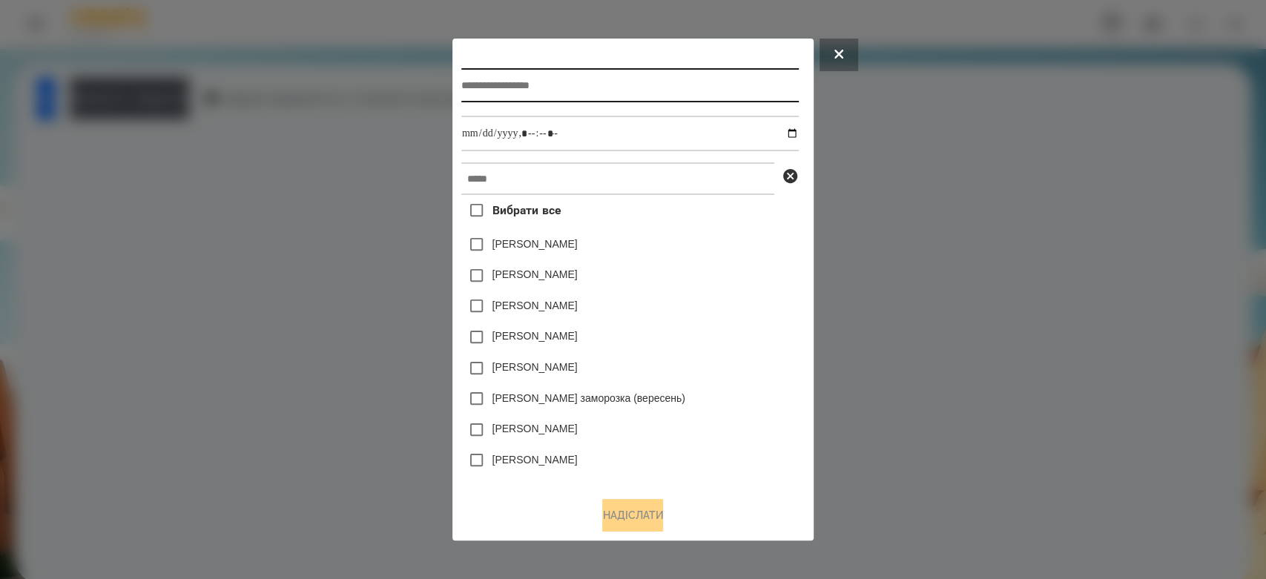
click at [627, 68] on input "text" at bounding box center [629, 85] width 337 height 34
click at [1154, 222] on div at bounding box center [633, 289] width 1266 height 579
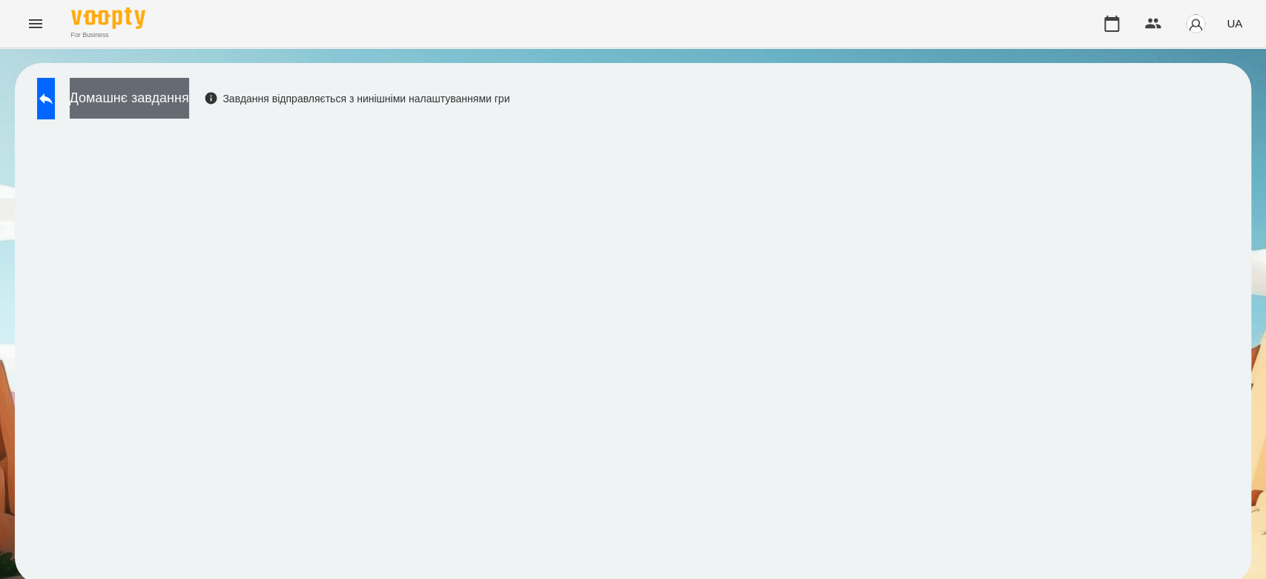
click at [189, 109] on button "Домашнє завдання" at bounding box center [129, 98] width 119 height 41
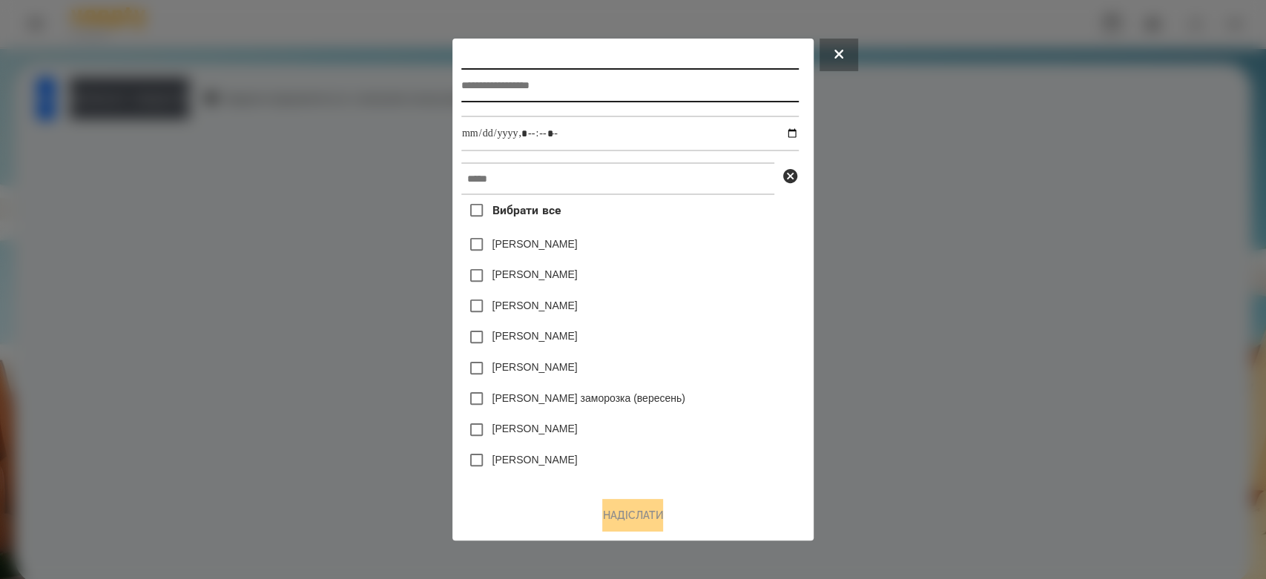
click at [555, 79] on input "text" at bounding box center [629, 85] width 337 height 34
type input "*****"
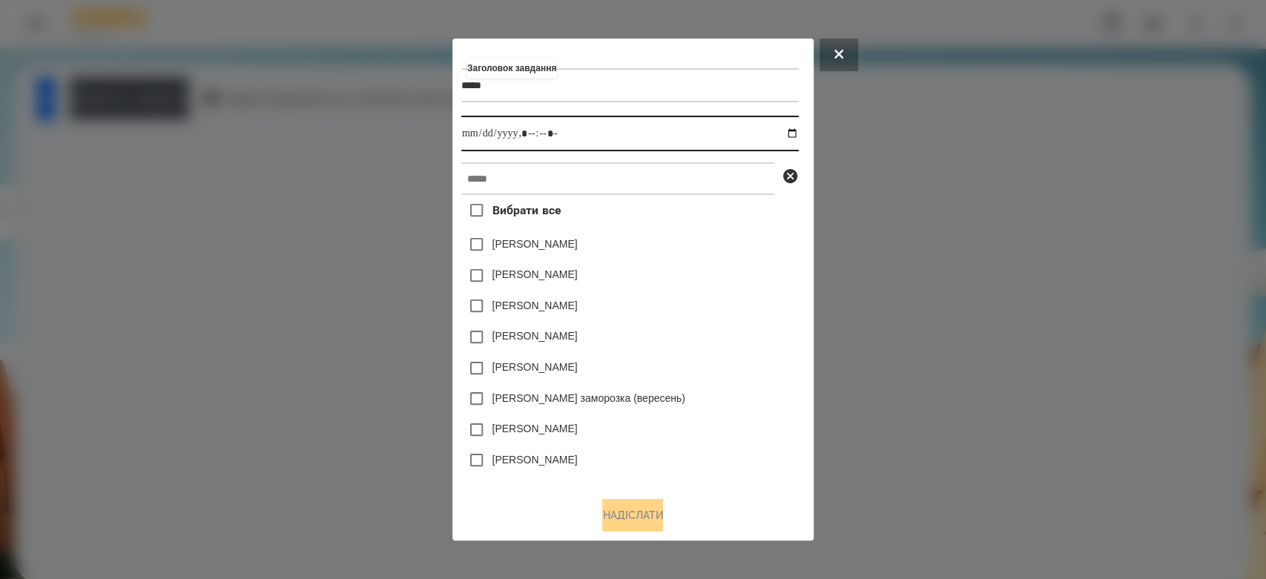
click at [799, 133] on input "datetime-local" at bounding box center [629, 134] width 337 height 36
type input "**********"
click at [772, 289] on div "Емма Северен" at bounding box center [629, 275] width 337 height 31
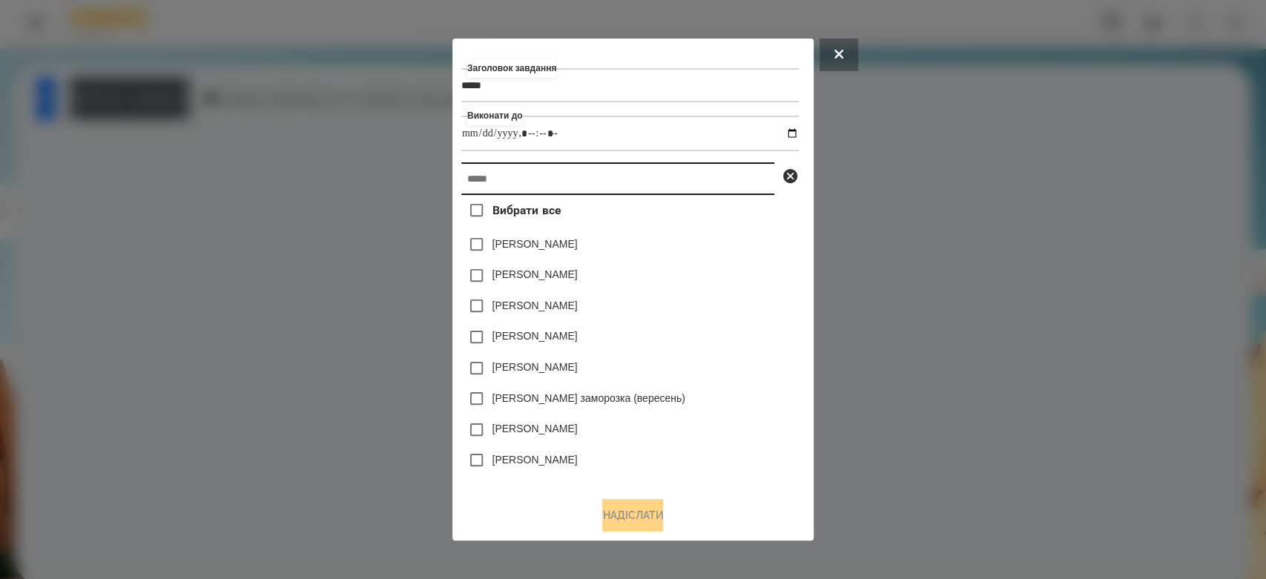
click at [747, 194] on input "text" at bounding box center [617, 178] width 313 height 33
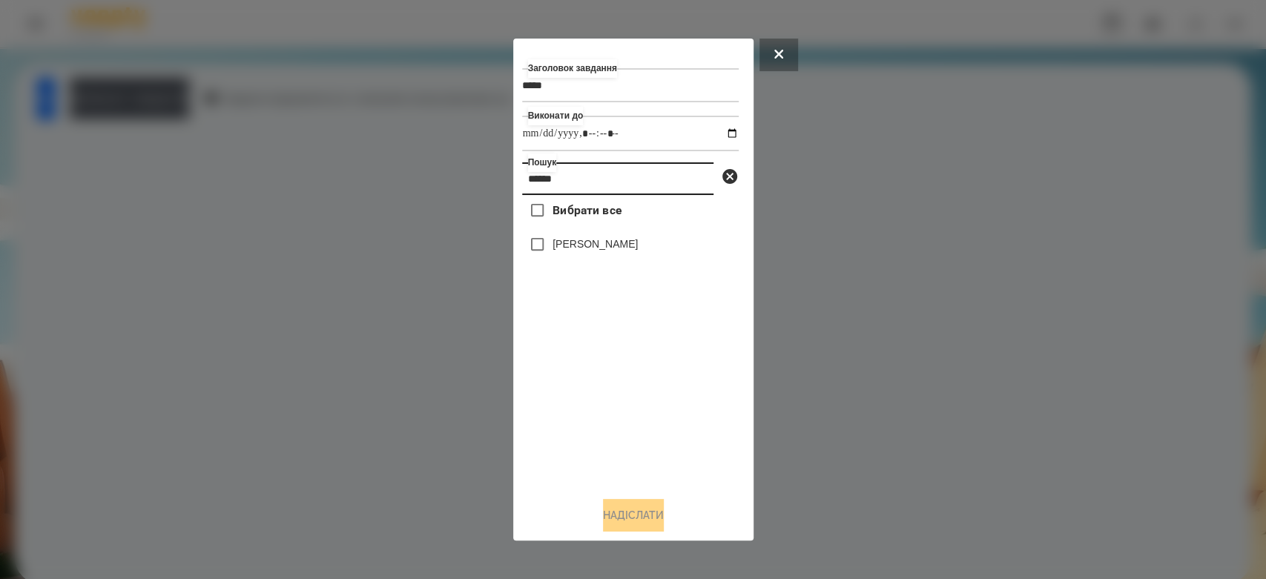
type input "******"
click at [554, 245] on label "[PERSON_NAME]" at bounding box center [594, 244] width 85 height 15
click at [619, 506] on button "Надіслати" at bounding box center [633, 515] width 61 height 33
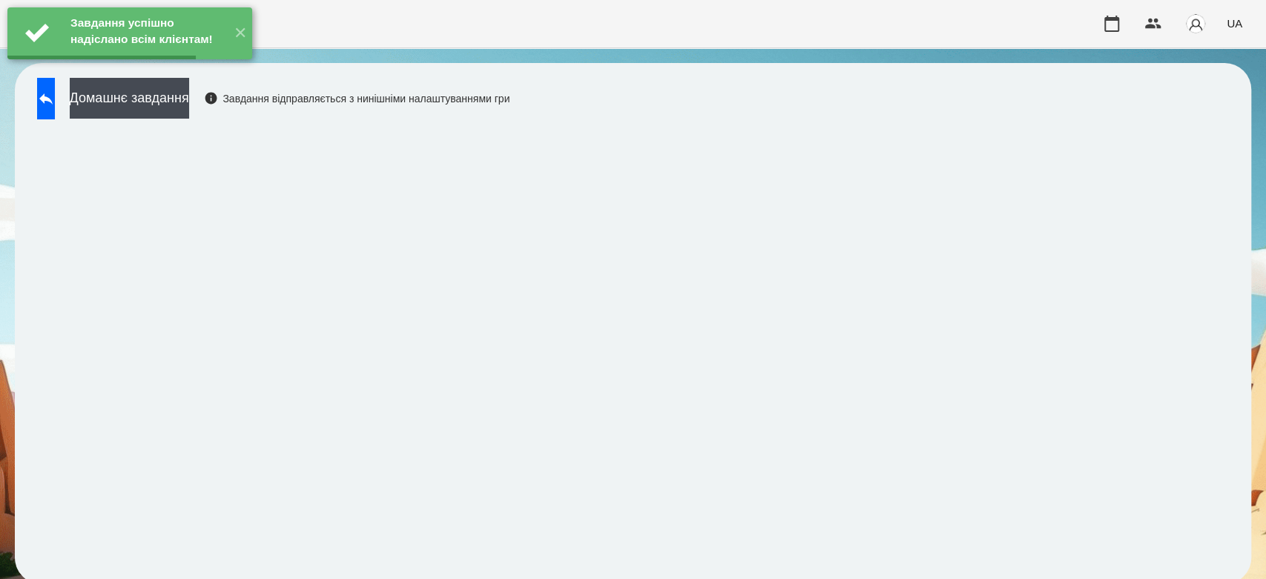
click at [189, 93] on button "Домашнє завдання" at bounding box center [129, 98] width 119 height 41
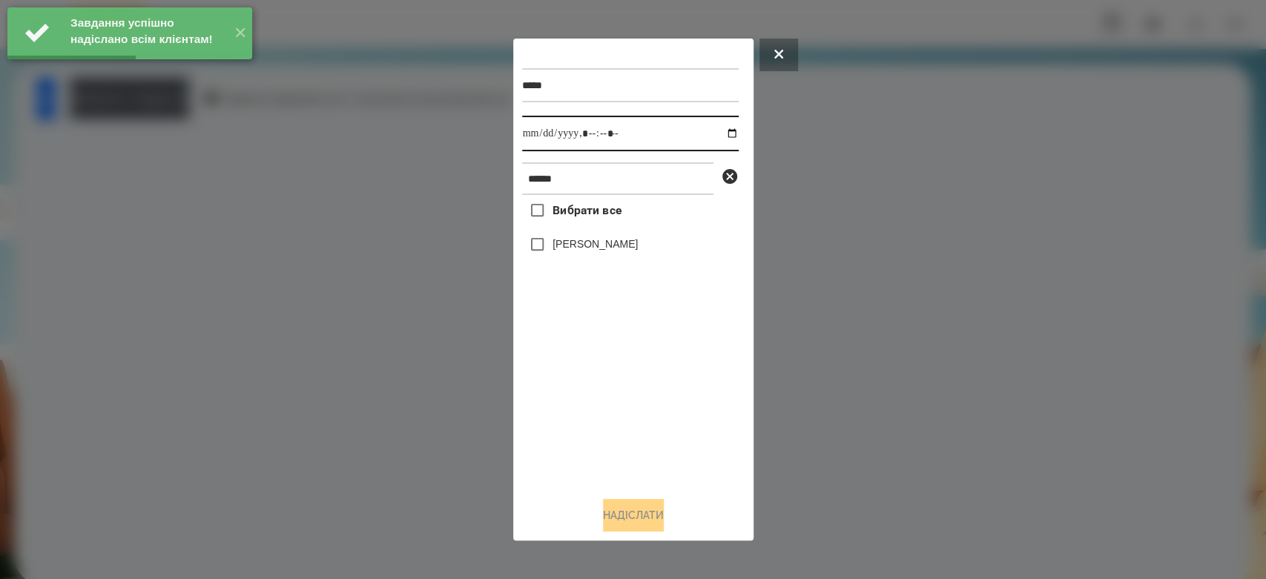
click at [713, 134] on input "datetime-local" at bounding box center [630, 134] width 216 height 36
type input "**********"
drag, startPoint x: 653, startPoint y: 419, endPoint x: 653, endPoint y: 373, distance: 46.0
click at [653, 419] on div "Вибрати все Ляпіна Тіна" at bounding box center [630, 340] width 216 height 290
click at [597, 242] on label "[PERSON_NAME]" at bounding box center [594, 244] width 85 height 15
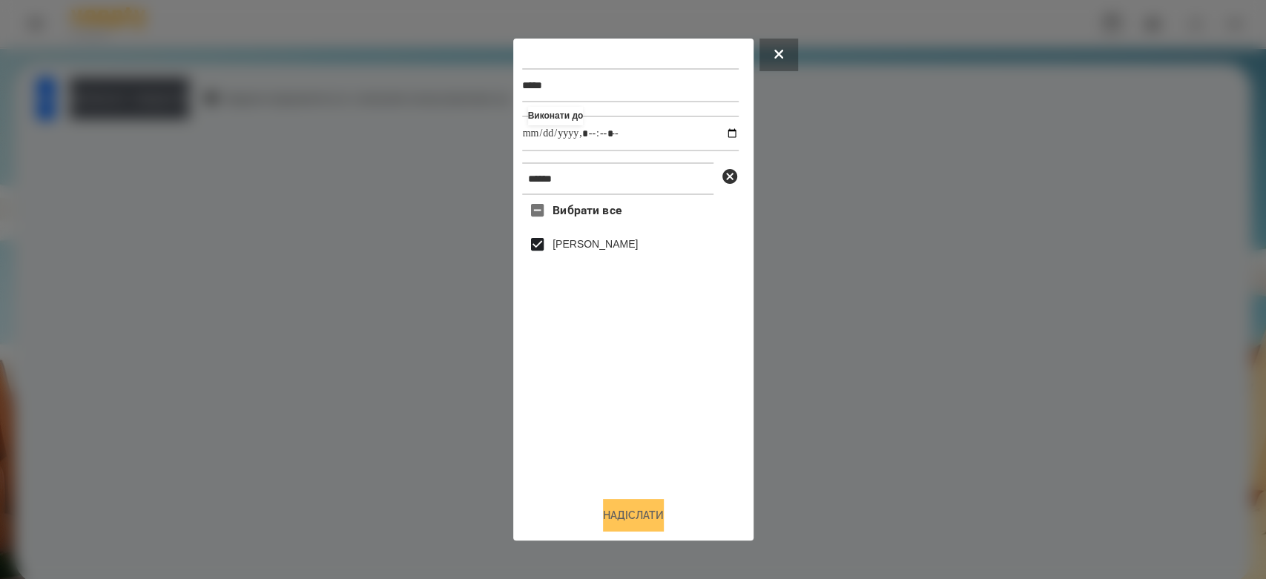
click at [635, 526] on button "Надіслати" at bounding box center [633, 515] width 61 height 33
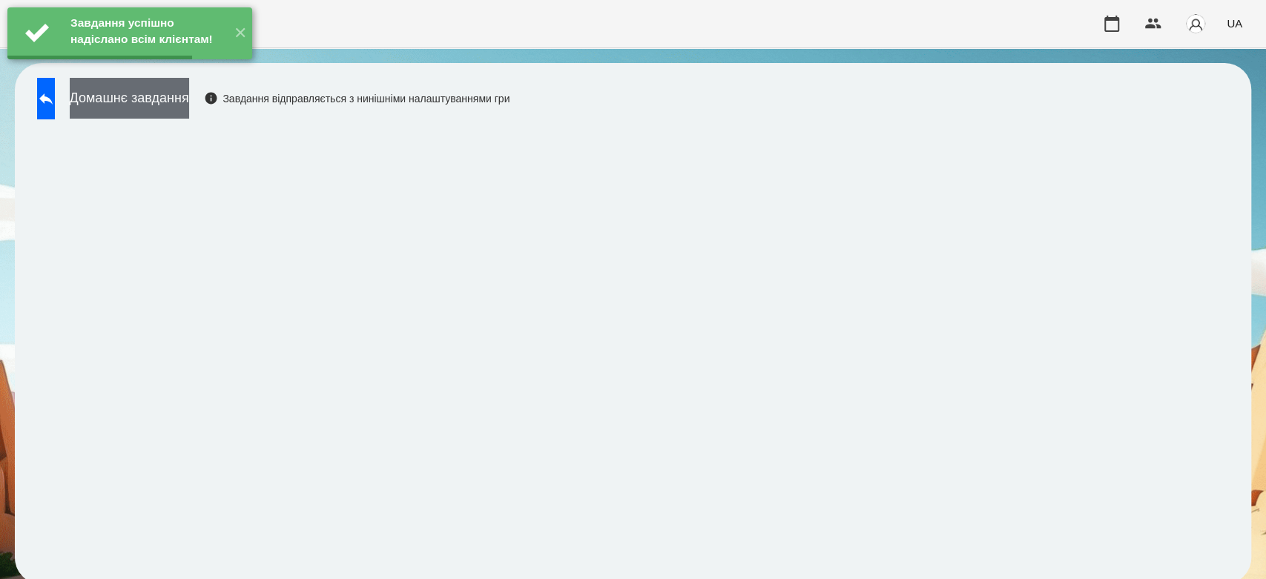
click at [185, 97] on button "Домашнє завдання" at bounding box center [129, 98] width 119 height 41
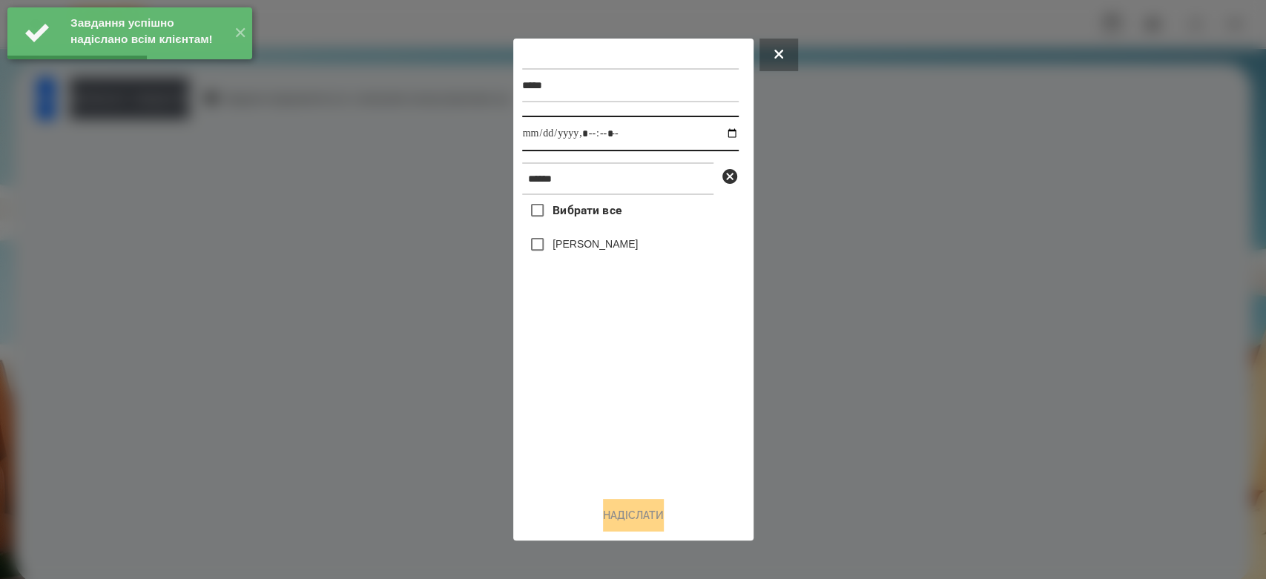
click at [715, 125] on input "datetime-local" at bounding box center [630, 134] width 216 height 36
type input "**********"
drag, startPoint x: 666, startPoint y: 414, endPoint x: 641, endPoint y: 271, distance: 144.6
click at [666, 414] on div "Вибрати все Ляпіна Тіна" at bounding box center [630, 340] width 216 height 290
click at [598, 242] on label "[PERSON_NAME]" at bounding box center [594, 244] width 85 height 15
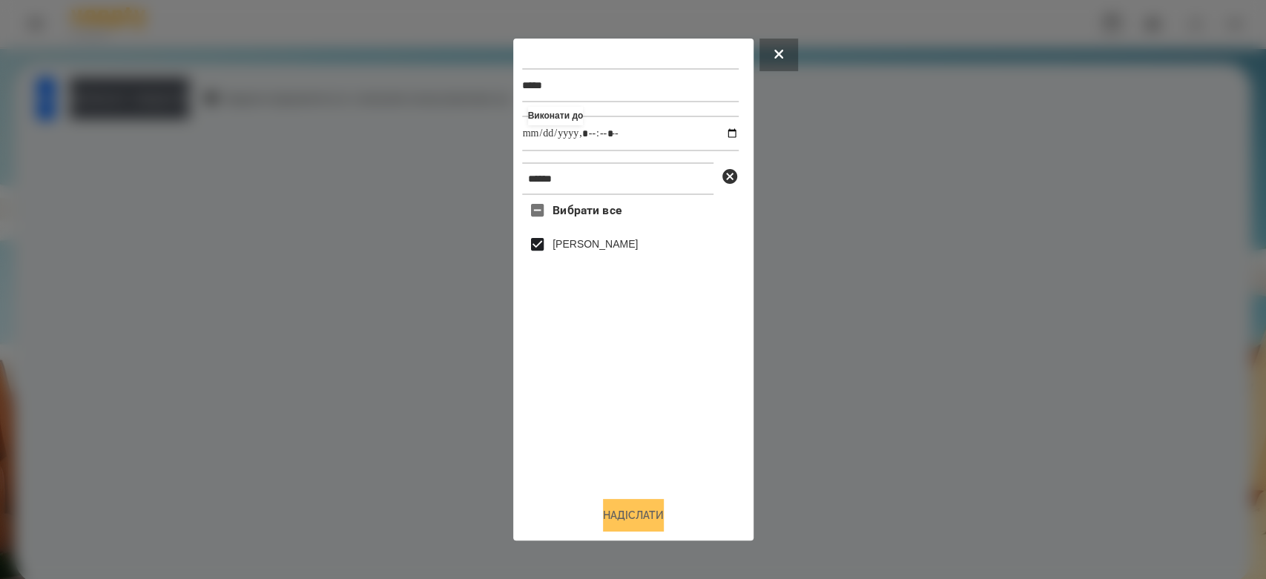
click at [635, 519] on button "Надіслати" at bounding box center [633, 515] width 61 height 33
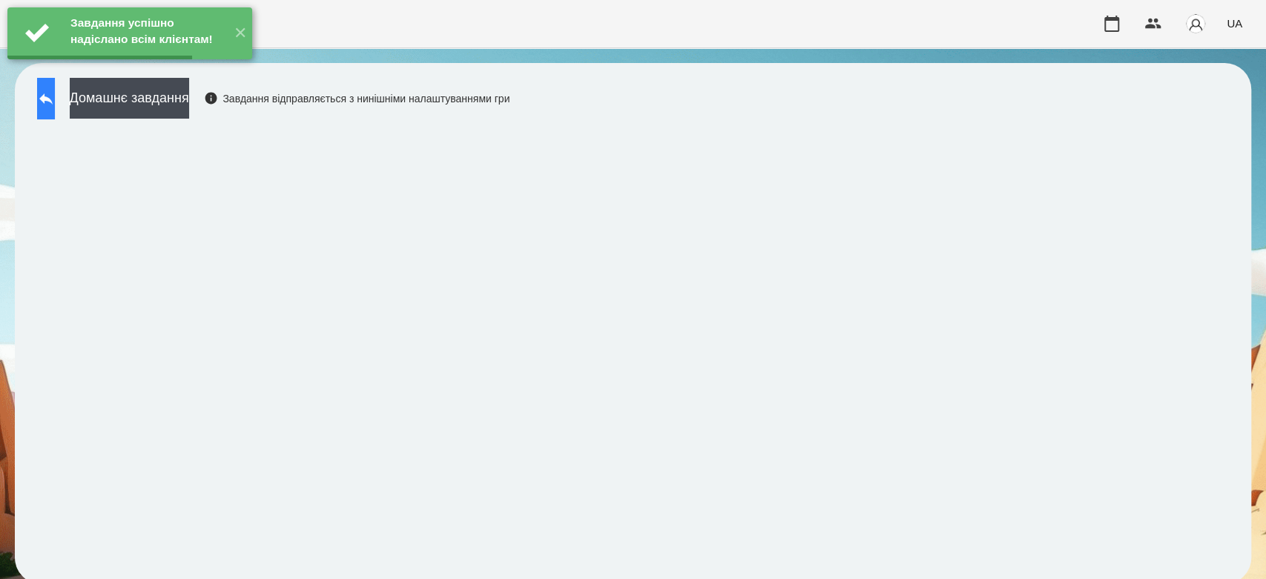
click at [55, 103] on button at bounding box center [46, 99] width 18 height 42
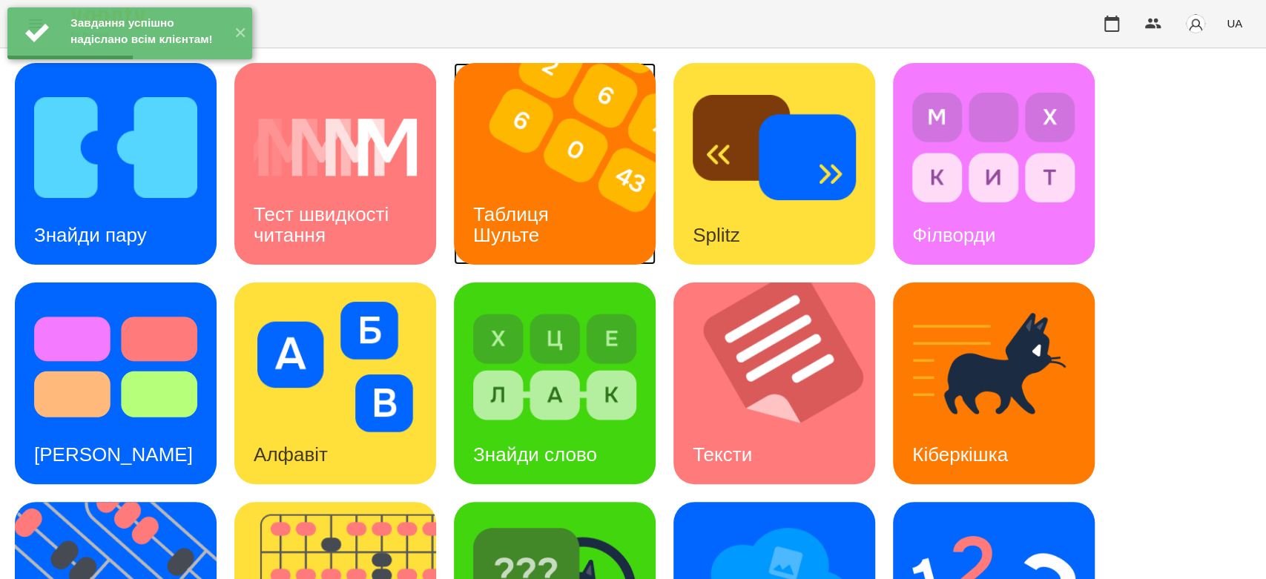
click at [655, 176] on img at bounding box center [564, 164] width 220 height 202
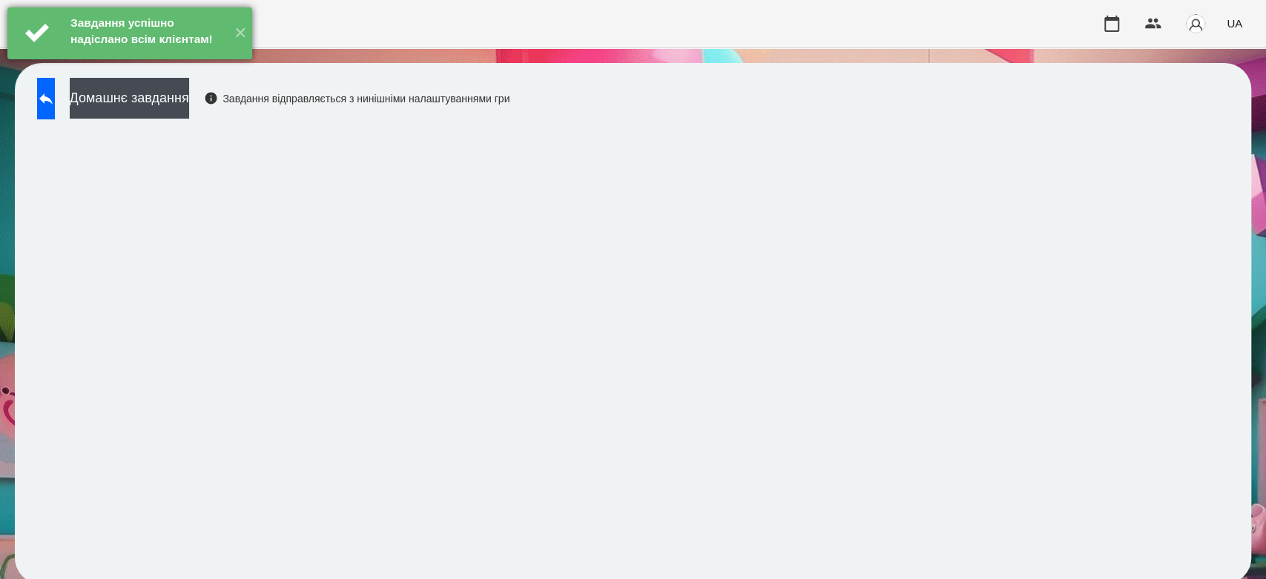
click at [67, 7] on div "Завдання успішно надіслано всім клієнтам! ✕" at bounding box center [129, 7] width 245 height 0
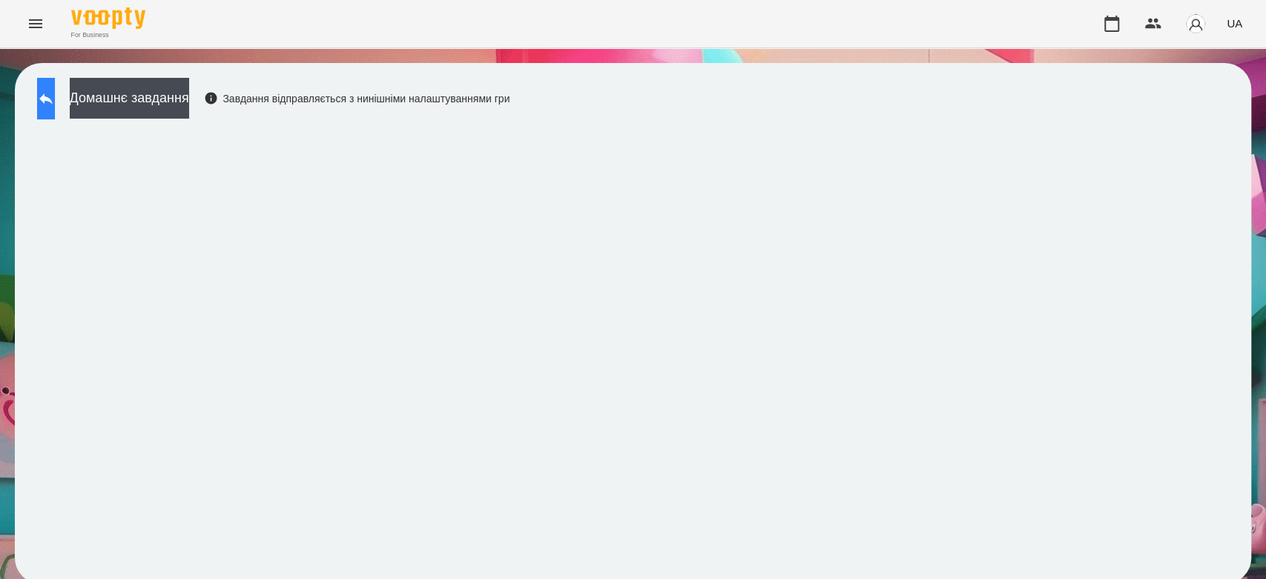
click at [55, 91] on icon at bounding box center [46, 99] width 18 height 18
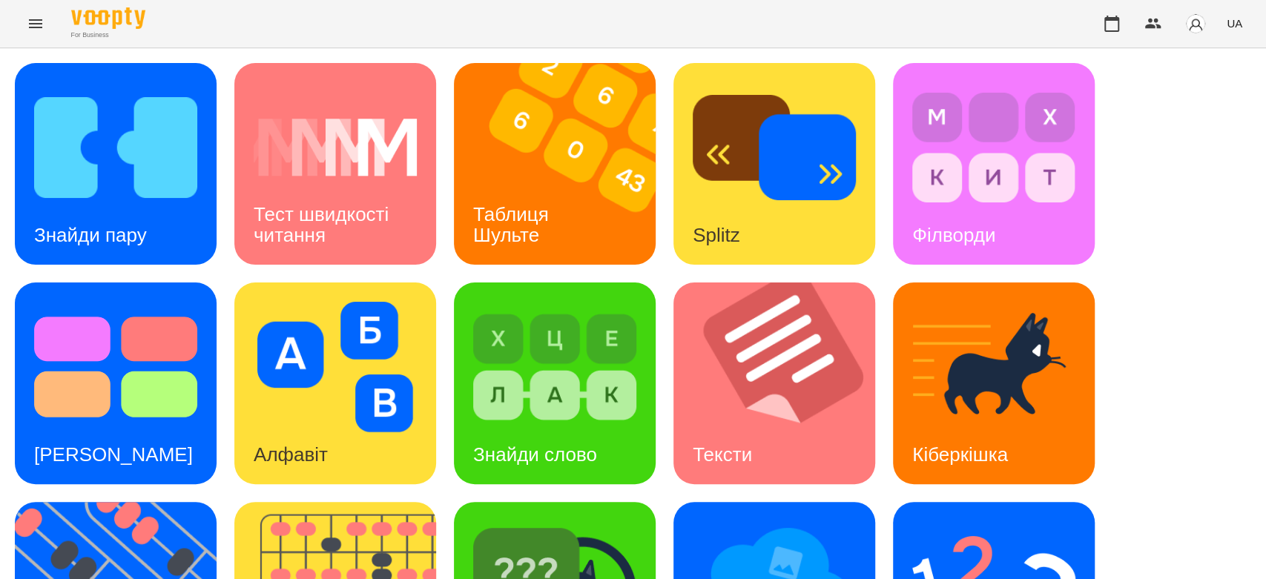
scroll to position [329, 0]
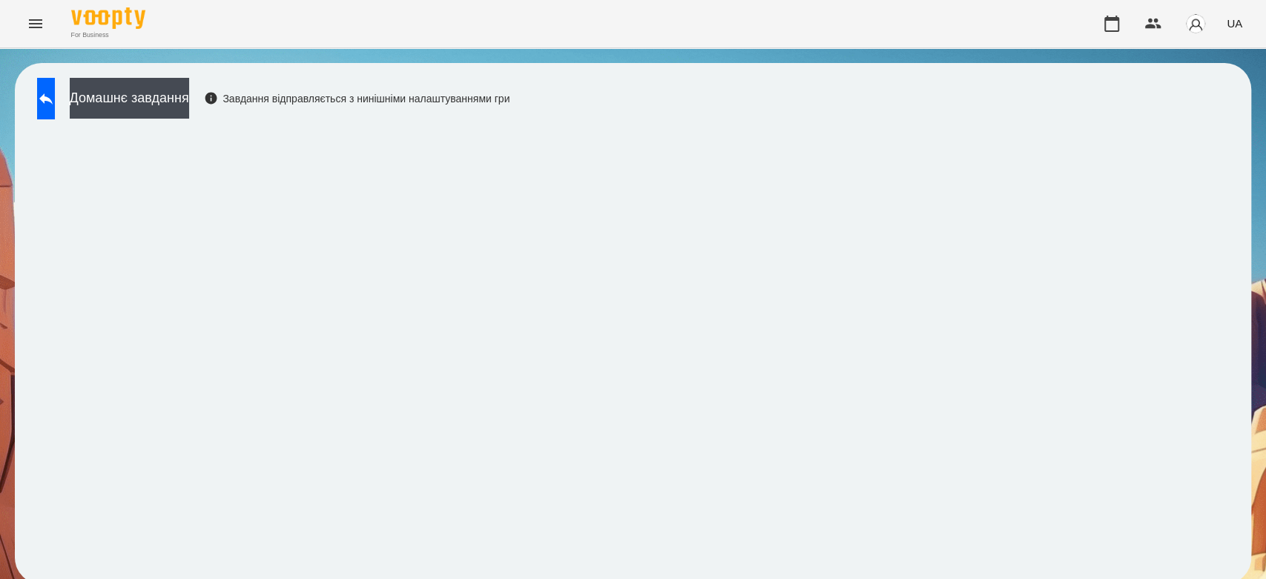
click at [193, 72] on div "Домашнє завдання Завдання відправляється з нинішніми налаштуваннями гри" at bounding box center [633, 323] width 1236 height 521
click at [189, 90] on button "Домашнє завдання" at bounding box center [129, 98] width 119 height 41
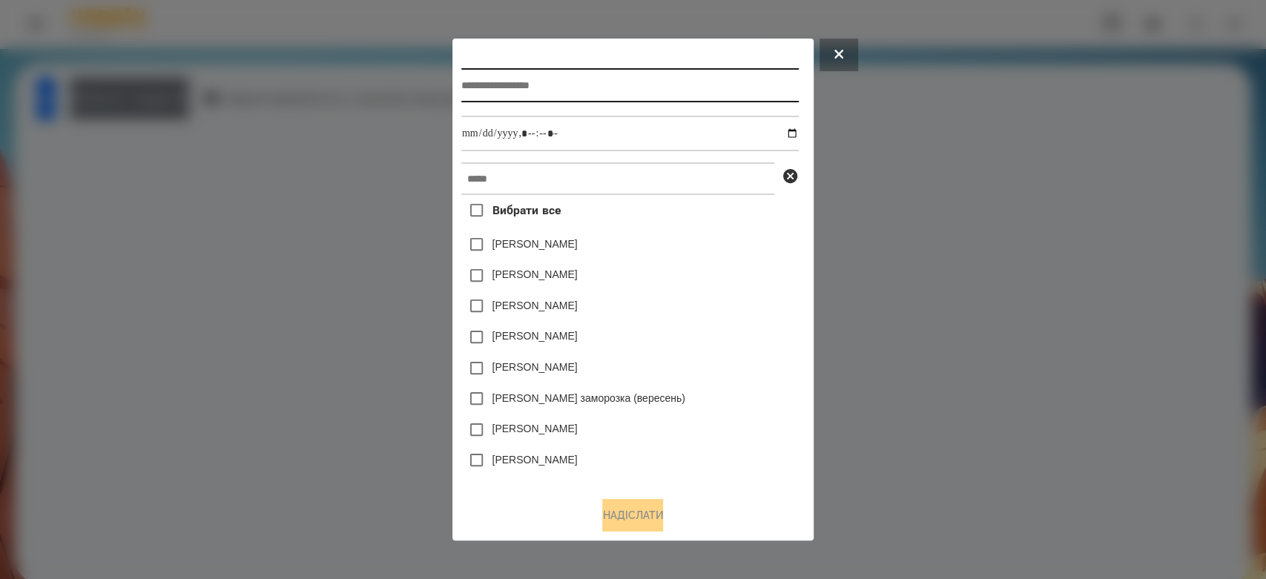
click at [617, 91] on input "text" at bounding box center [629, 85] width 337 height 34
type input "**********"
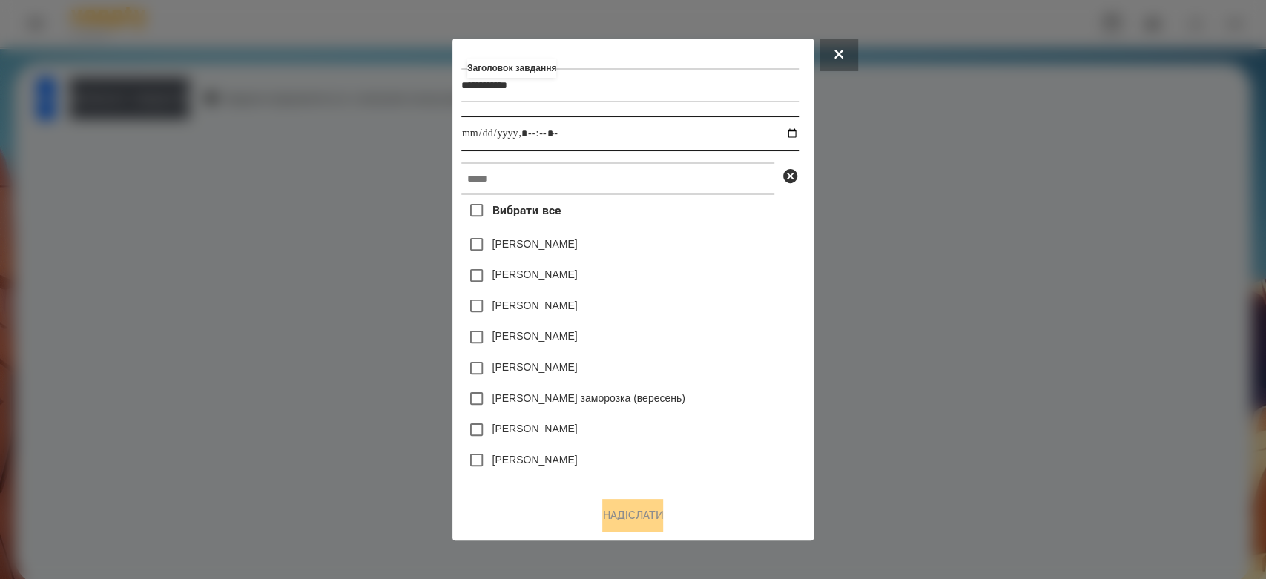
click at [793, 133] on input "datetime-local" at bounding box center [629, 134] width 337 height 36
type input "**********"
click at [767, 271] on div "Вибрати все Яна Щербакова Емма Северен Дамір Карпов Нижник Тамерлан Ісаєв Свято…" at bounding box center [629, 340] width 337 height 290
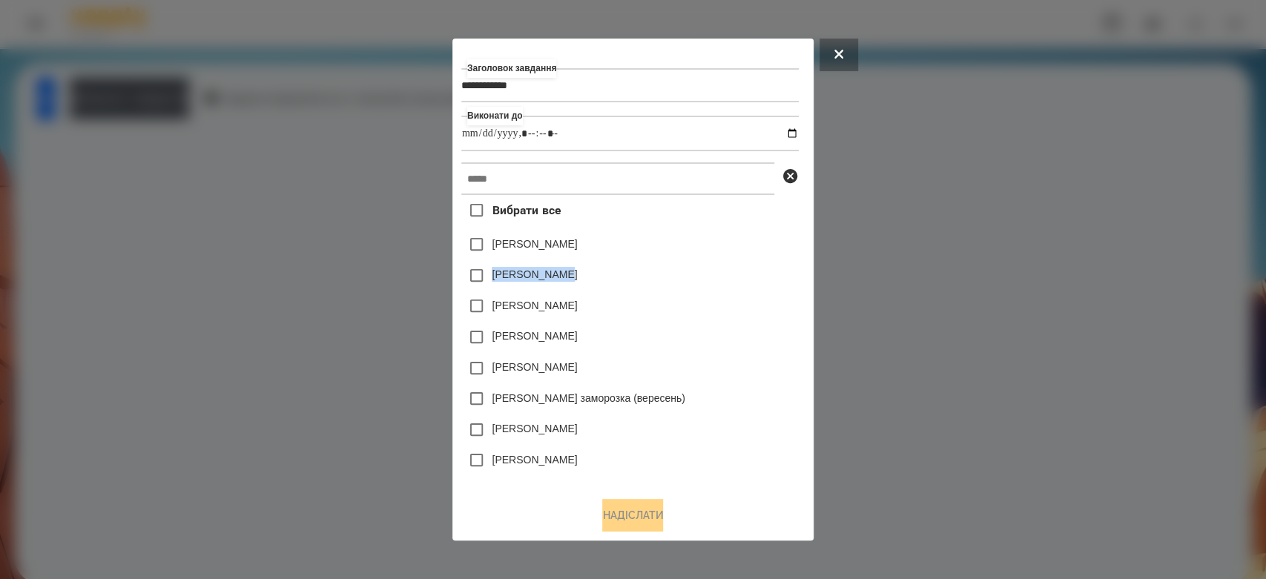
drag, startPoint x: 744, startPoint y: 205, endPoint x: 740, endPoint y: 180, distance: 25.5
click at [740, 207] on div "Вибрати все Яна Щербакова Емма Северен Дамір Карпов Нижник Тамерлан Ісаєв Свято…" at bounding box center [629, 340] width 337 height 290
drag, startPoint x: 740, startPoint y: 177, endPoint x: 727, endPoint y: 199, distance: 25.9
click at [738, 182] on input "text" at bounding box center [617, 178] width 313 height 33
click at [858, 44] on button at bounding box center [838, 55] width 39 height 33
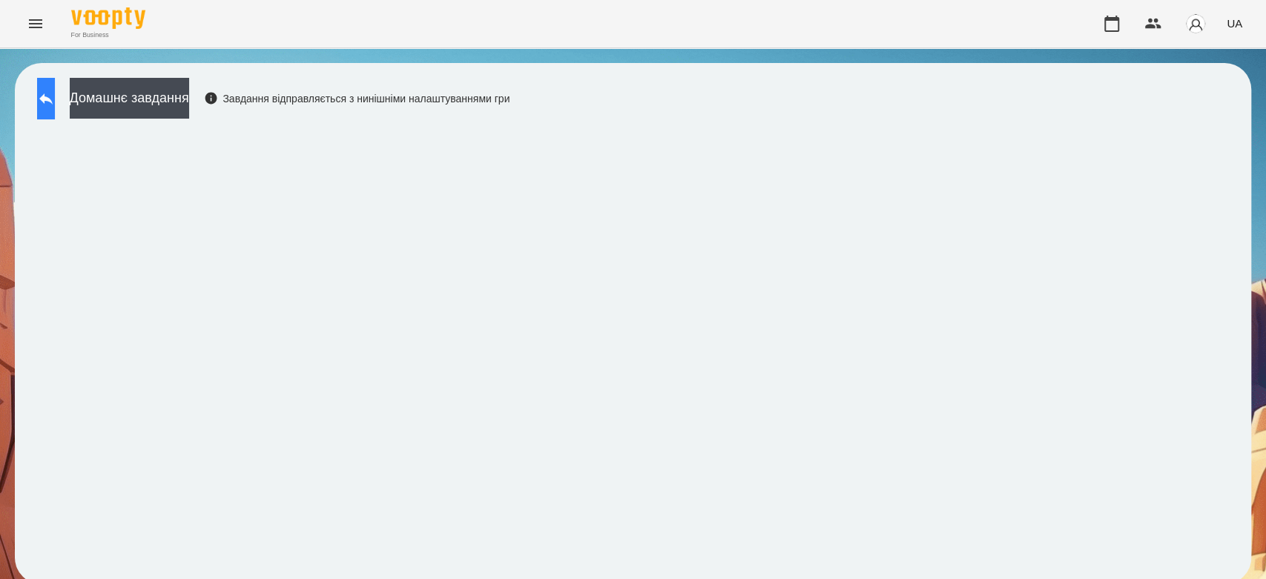
click at [54, 96] on icon at bounding box center [46, 99] width 18 height 18
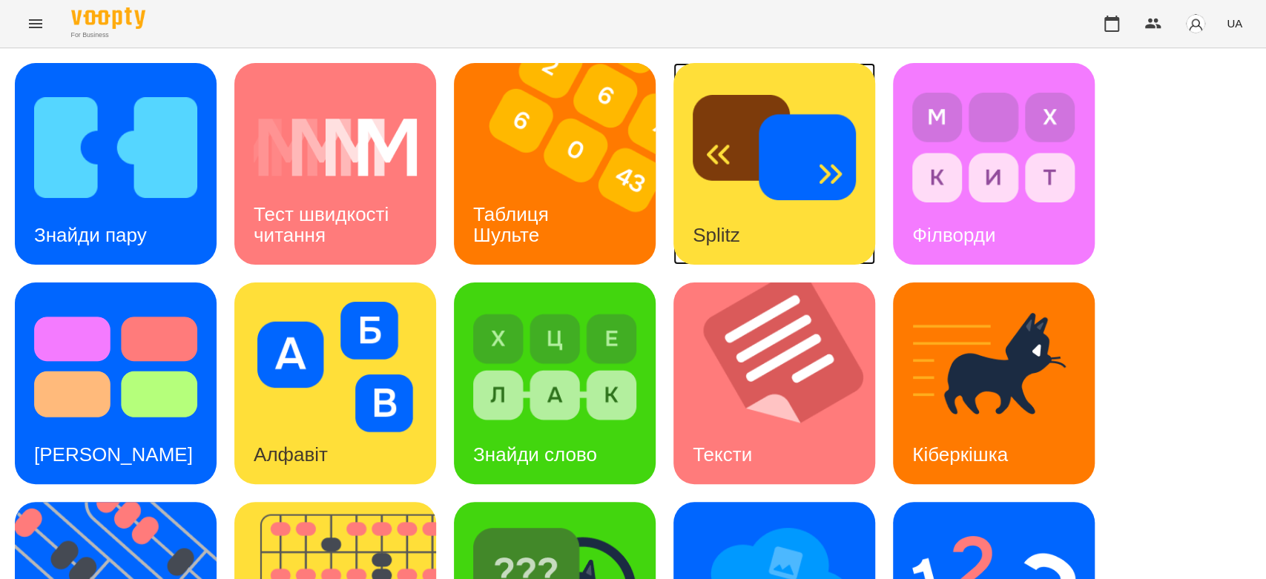
click at [698, 177] on img at bounding box center [773, 147] width 163 height 130
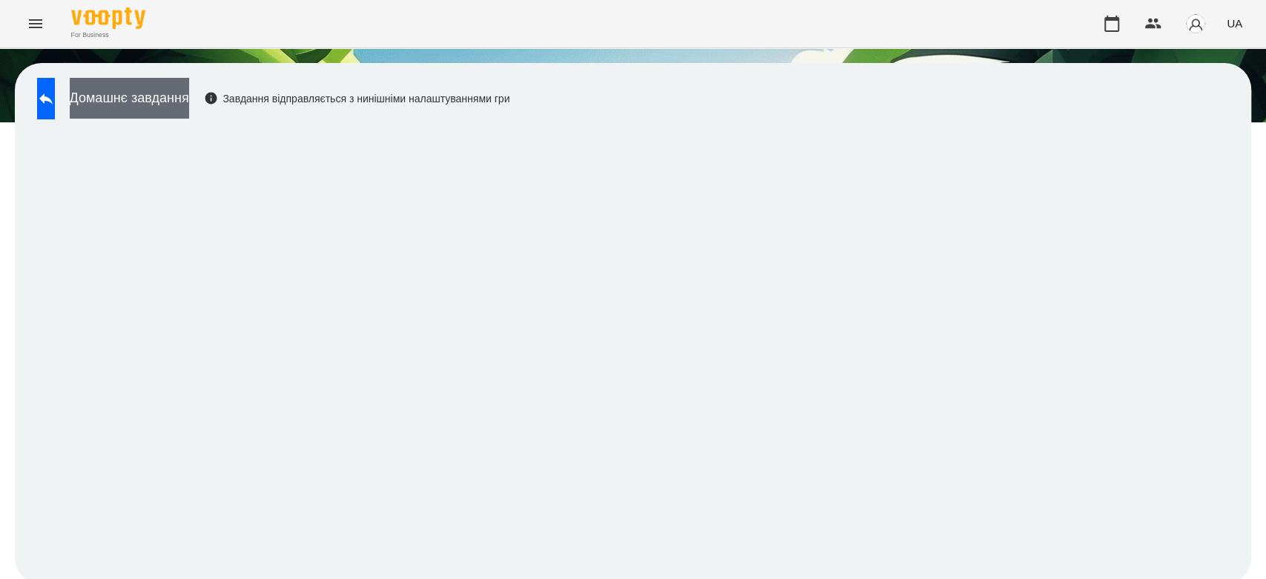
click at [166, 110] on button "Домашнє завдання" at bounding box center [129, 98] width 119 height 41
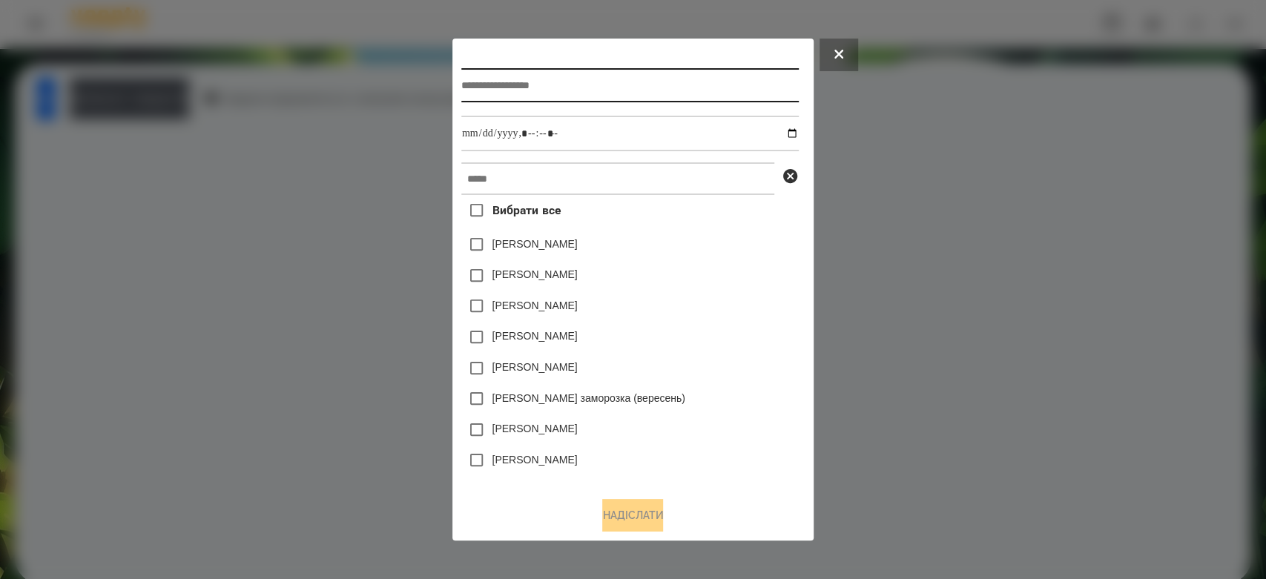
click at [561, 76] on input "text" at bounding box center [629, 85] width 337 height 34
type input "*****"
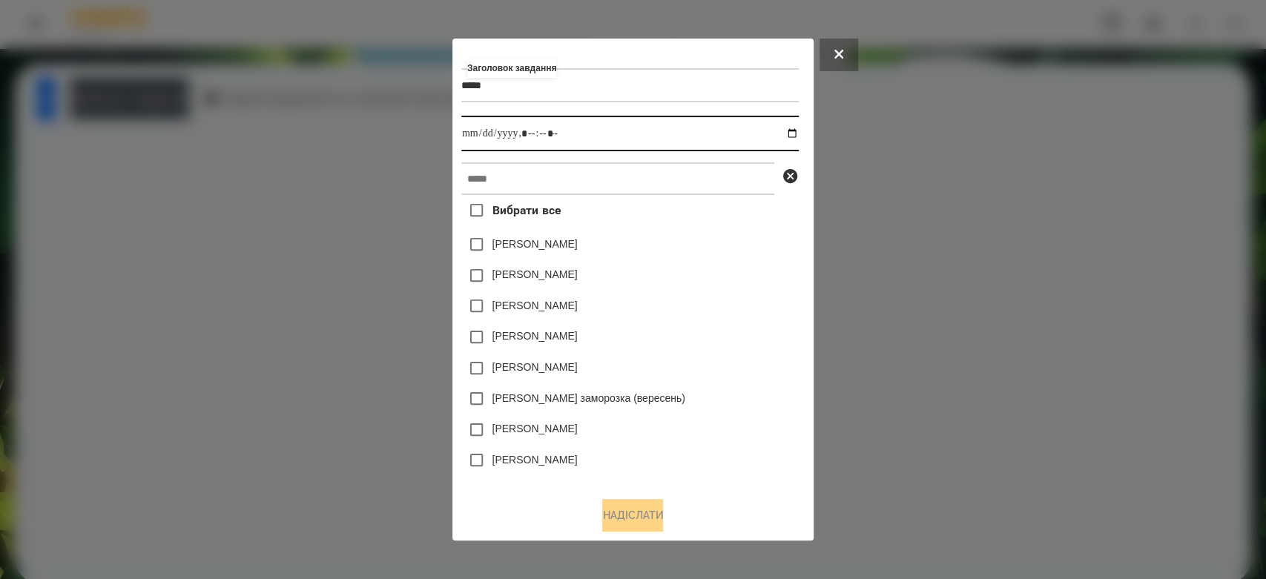
click at [799, 131] on input "datetime-local" at bounding box center [629, 134] width 337 height 36
type input "**********"
drag, startPoint x: 754, startPoint y: 271, endPoint x: 701, endPoint y: 201, distance: 87.8
click at [754, 269] on div "Емма Северен" at bounding box center [629, 275] width 337 height 31
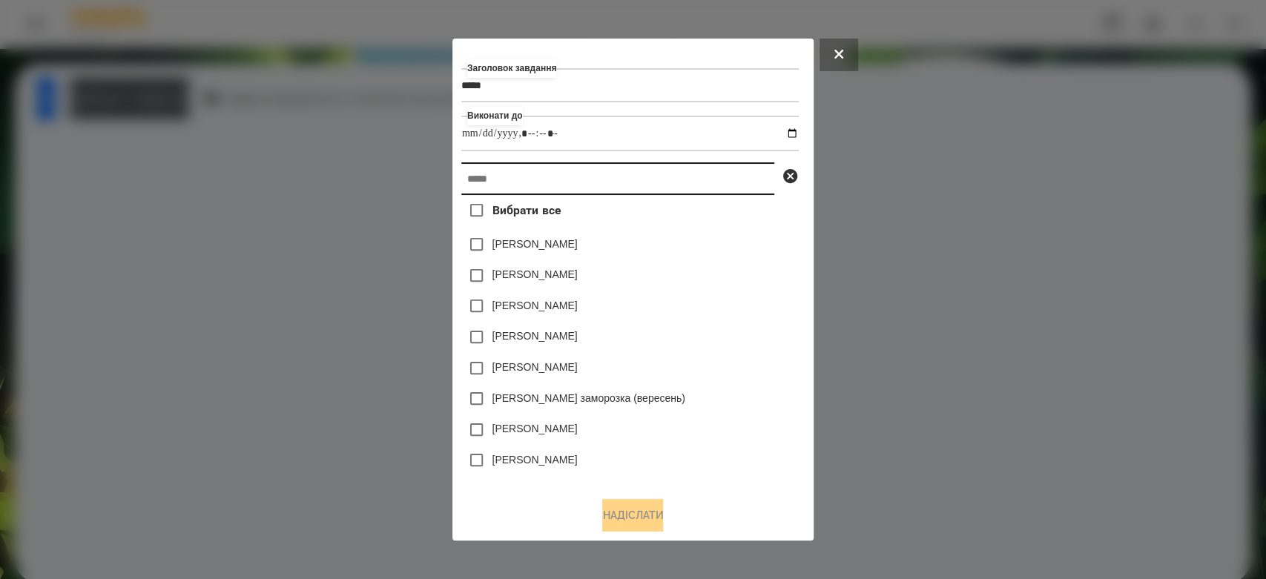
click at [691, 171] on input "text" at bounding box center [617, 178] width 313 height 33
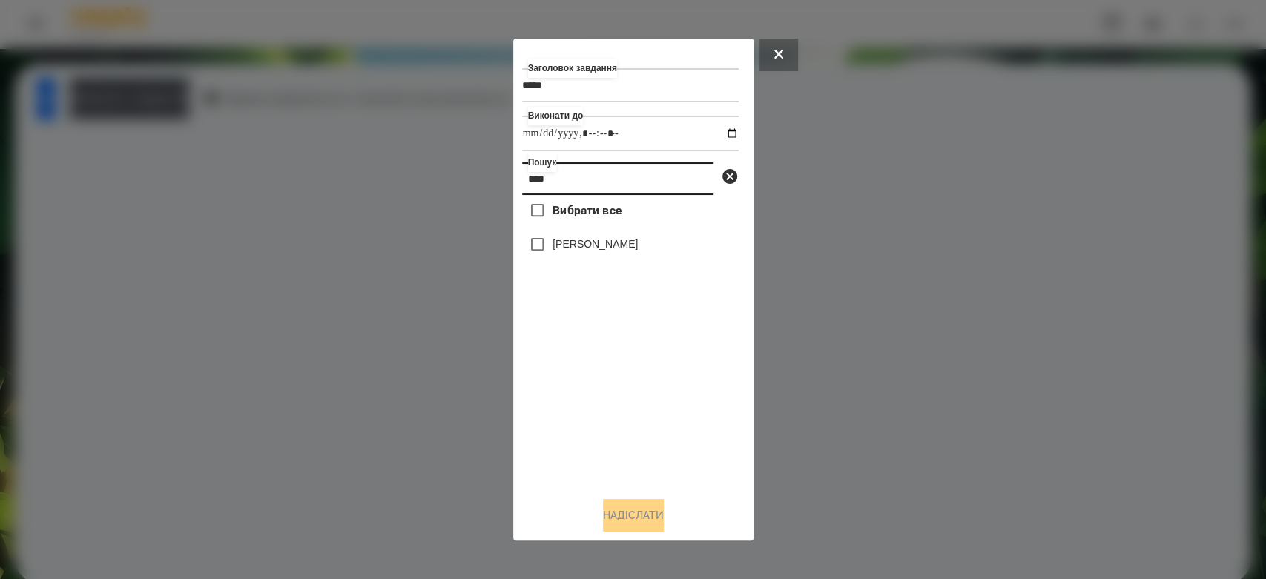
type input "****"
click at [576, 251] on label "[PERSON_NAME]" at bounding box center [594, 244] width 85 height 15
click at [640, 510] on button "Надіслати" at bounding box center [633, 515] width 61 height 33
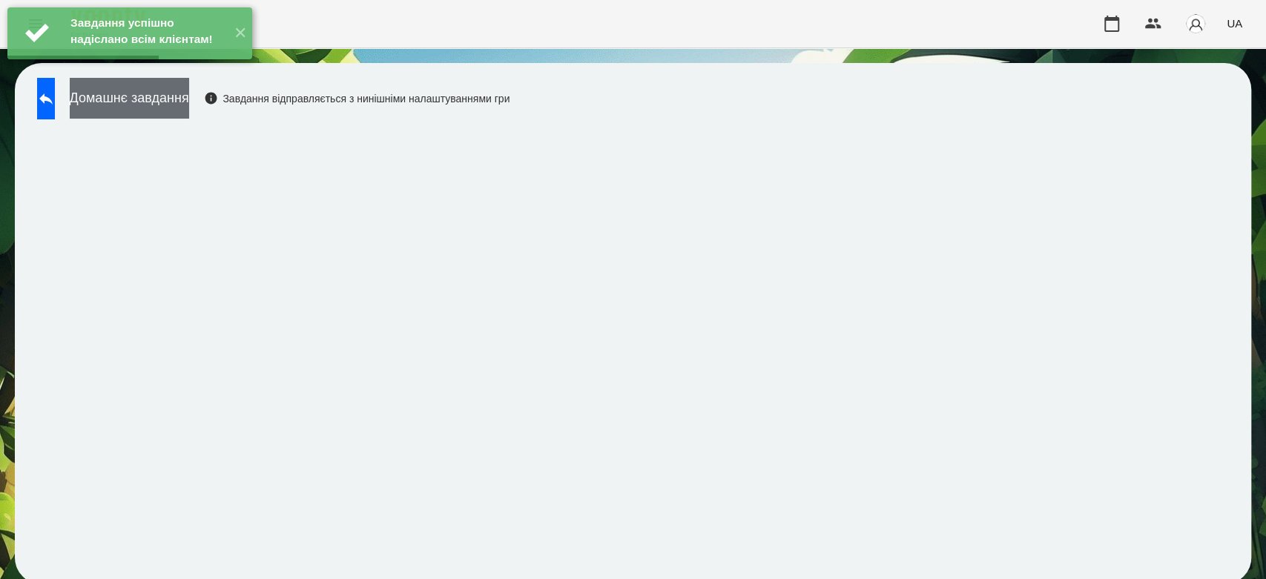
click at [189, 107] on button "Домашнє завдання" at bounding box center [129, 98] width 119 height 41
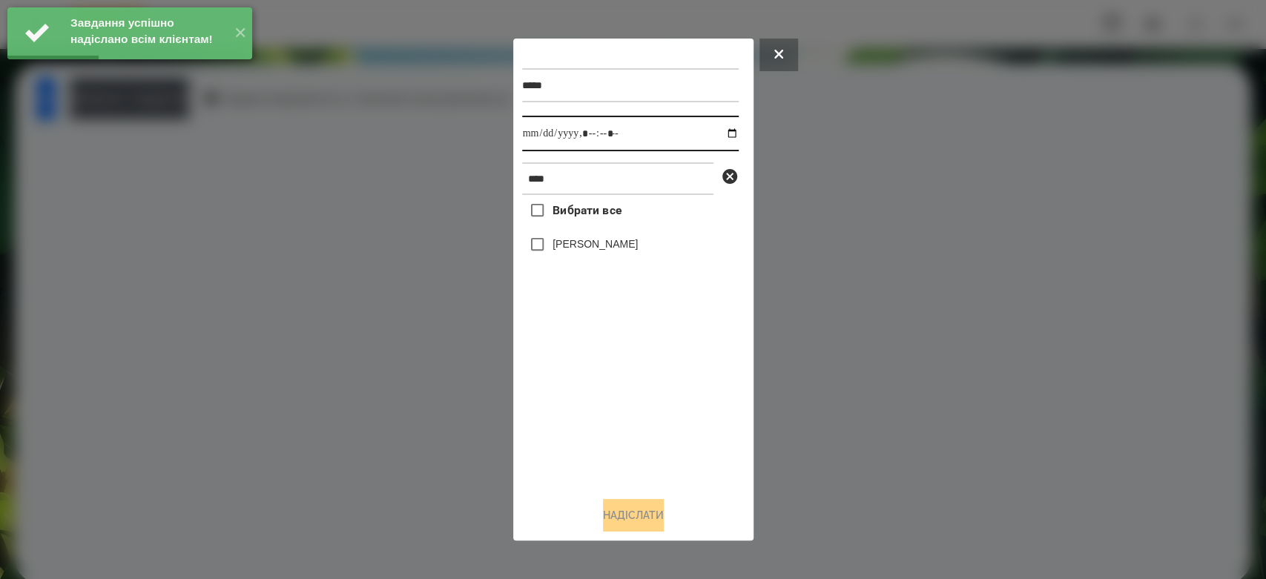
click at [715, 133] on input "datetime-local" at bounding box center [630, 134] width 216 height 36
type input "**********"
drag, startPoint x: 666, startPoint y: 475, endPoint x: 609, endPoint y: 345, distance: 141.8
click at [666, 475] on div "Вибрати все Ляпіна Тіна" at bounding box center [630, 340] width 216 height 290
click at [566, 240] on label "[PERSON_NAME]" at bounding box center [594, 244] width 85 height 15
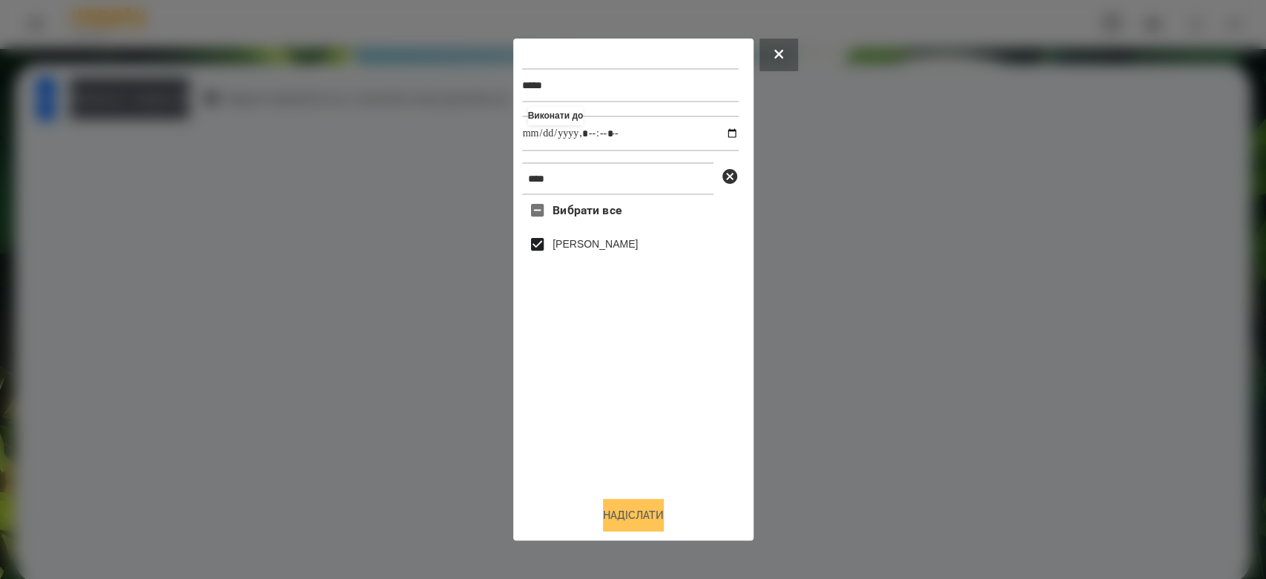
click at [635, 512] on button "Надіслати" at bounding box center [633, 515] width 61 height 33
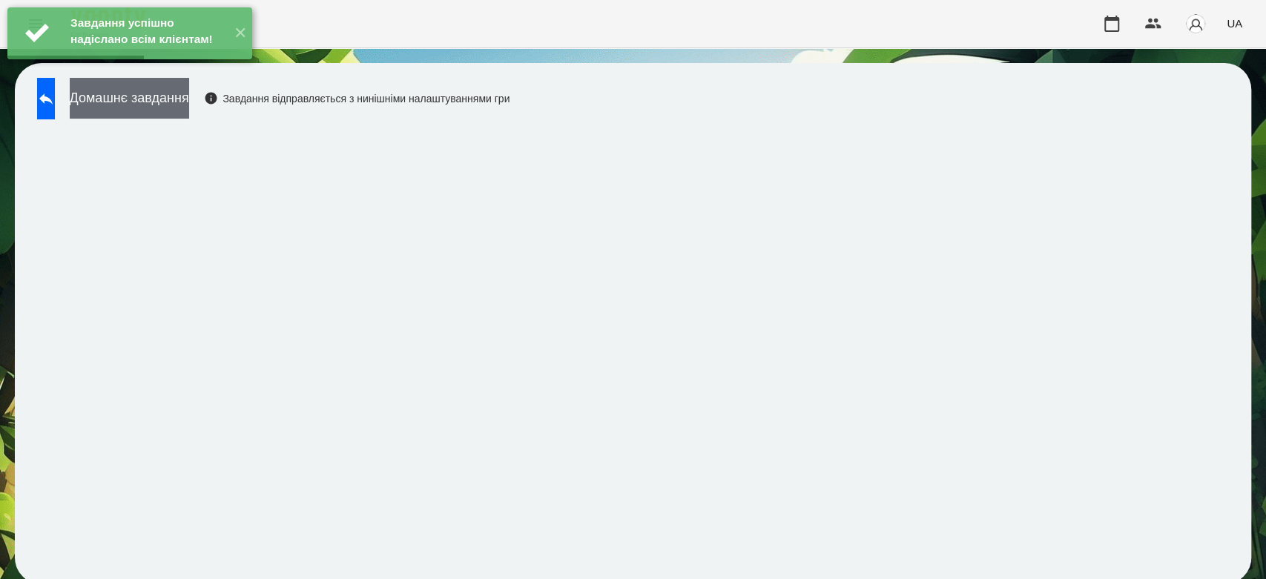
click at [188, 97] on button "Домашнє завдання" at bounding box center [129, 98] width 119 height 41
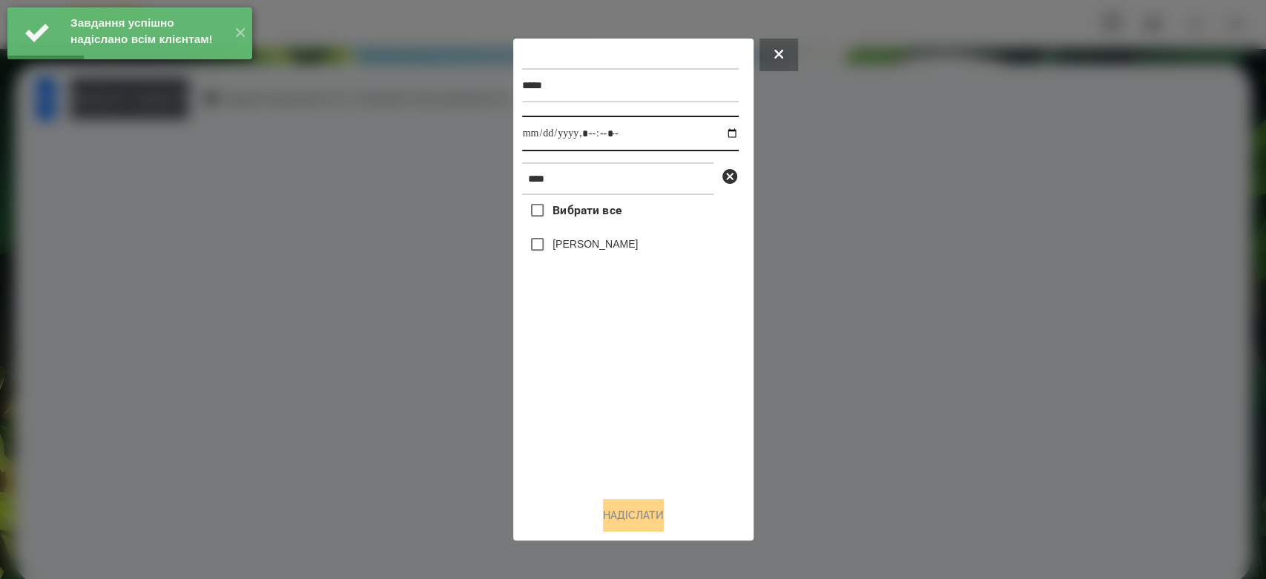
click at [717, 133] on input "datetime-local" at bounding box center [630, 134] width 216 height 36
type input "**********"
drag, startPoint x: 650, startPoint y: 414, endPoint x: 649, endPoint y: 404, distance: 9.8
click at [650, 414] on div "Вибрати все Ляпіна Тіна" at bounding box center [630, 340] width 216 height 290
click at [591, 232] on div "[PERSON_NAME]" at bounding box center [630, 244] width 216 height 31
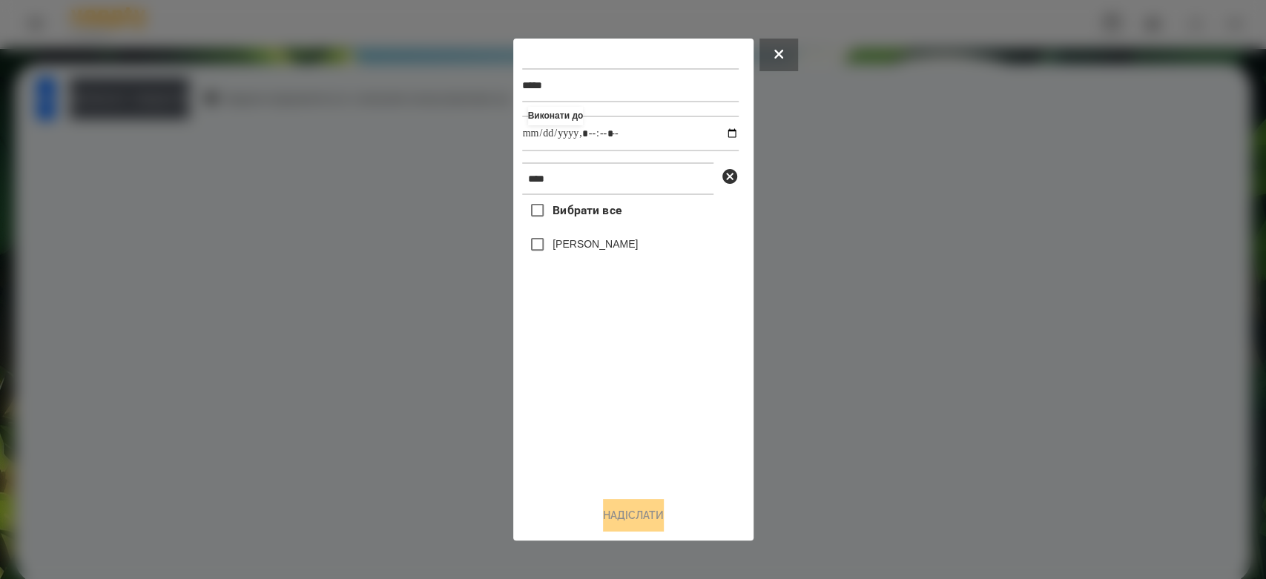
click at [593, 245] on label "[PERSON_NAME]" at bounding box center [594, 244] width 85 height 15
click at [650, 520] on button "Надіслати" at bounding box center [633, 515] width 61 height 33
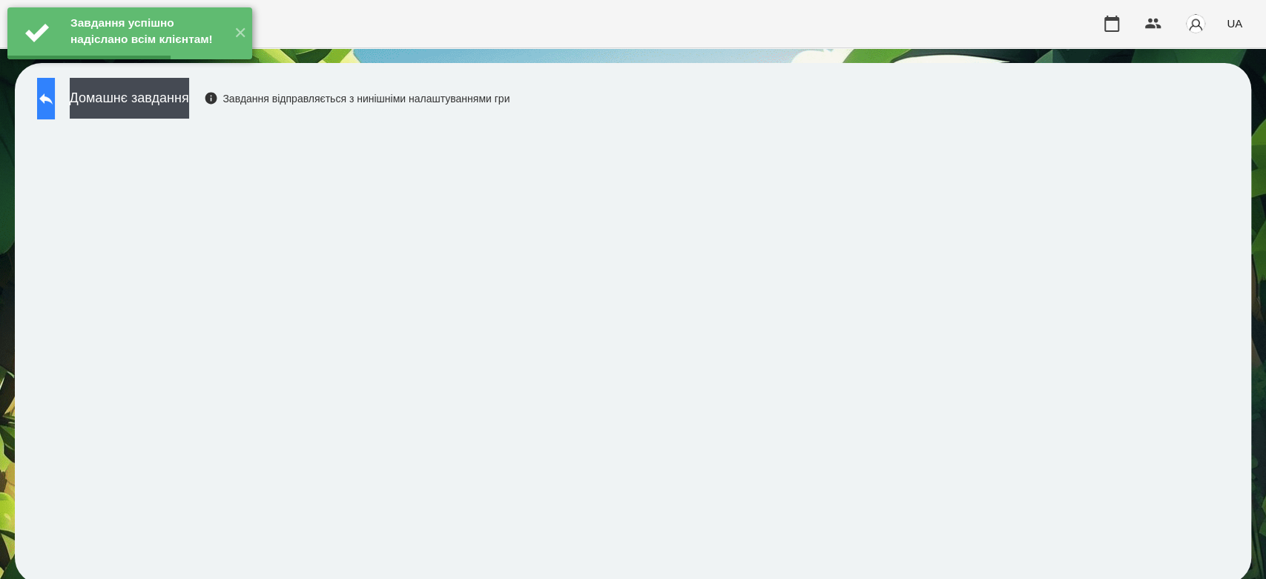
click at [55, 103] on icon at bounding box center [46, 99] width 18 height 18
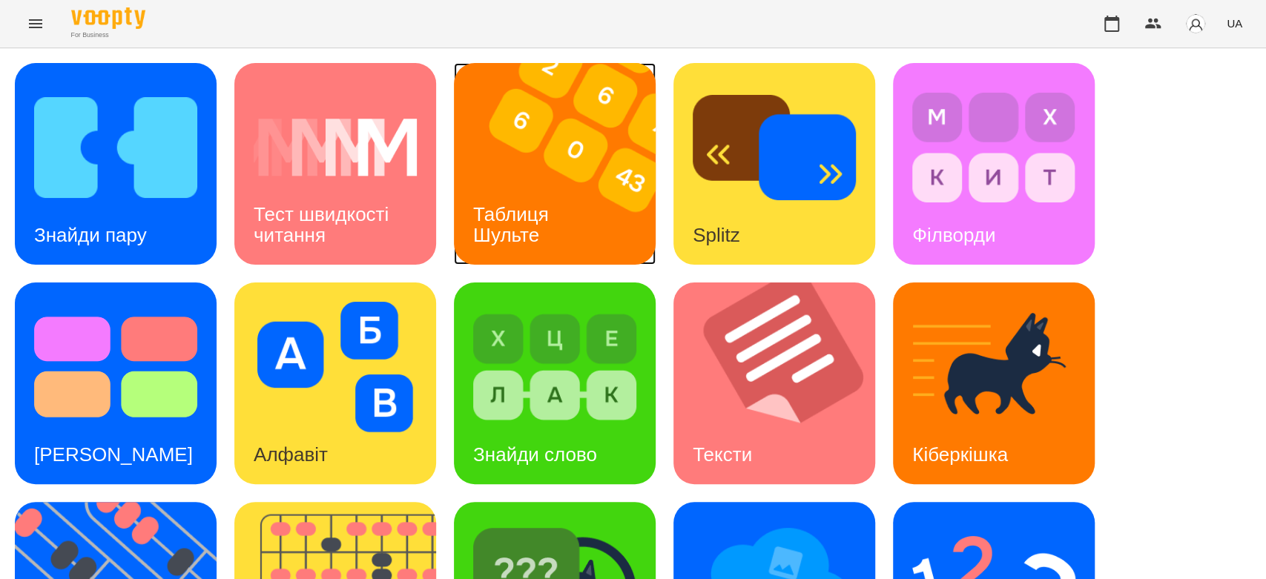
click at [611, 211] on img at bounding box center [564, 164] width 220 height 202
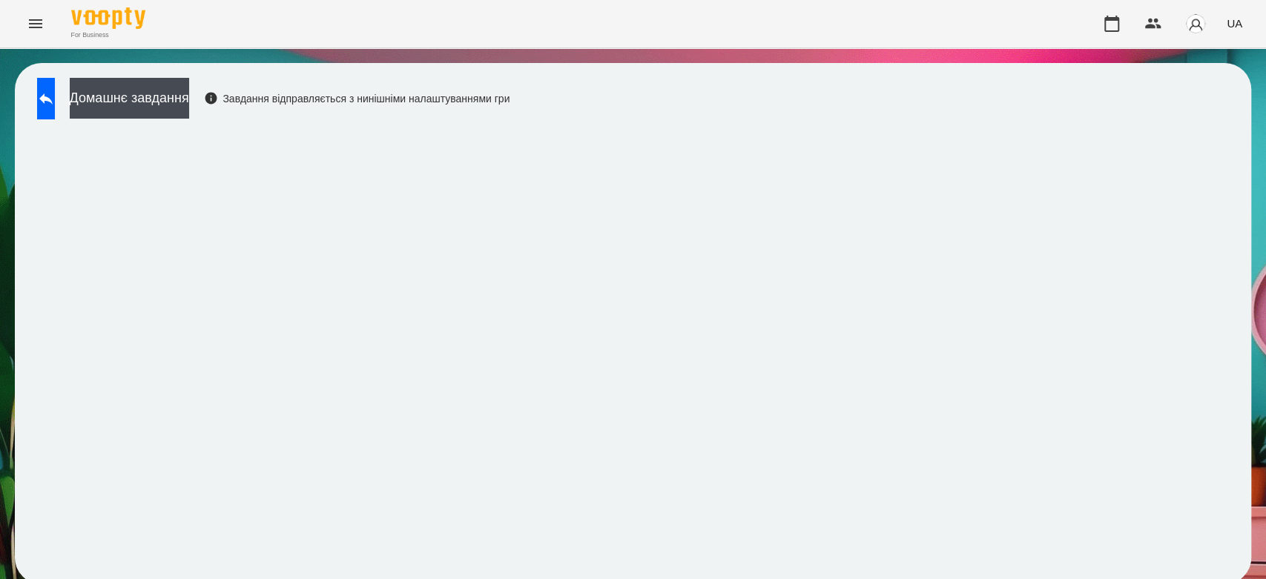
scroll to position [5, 0]
click at [55, 109] on button at bounding box center [46, 99] width 18 height 42
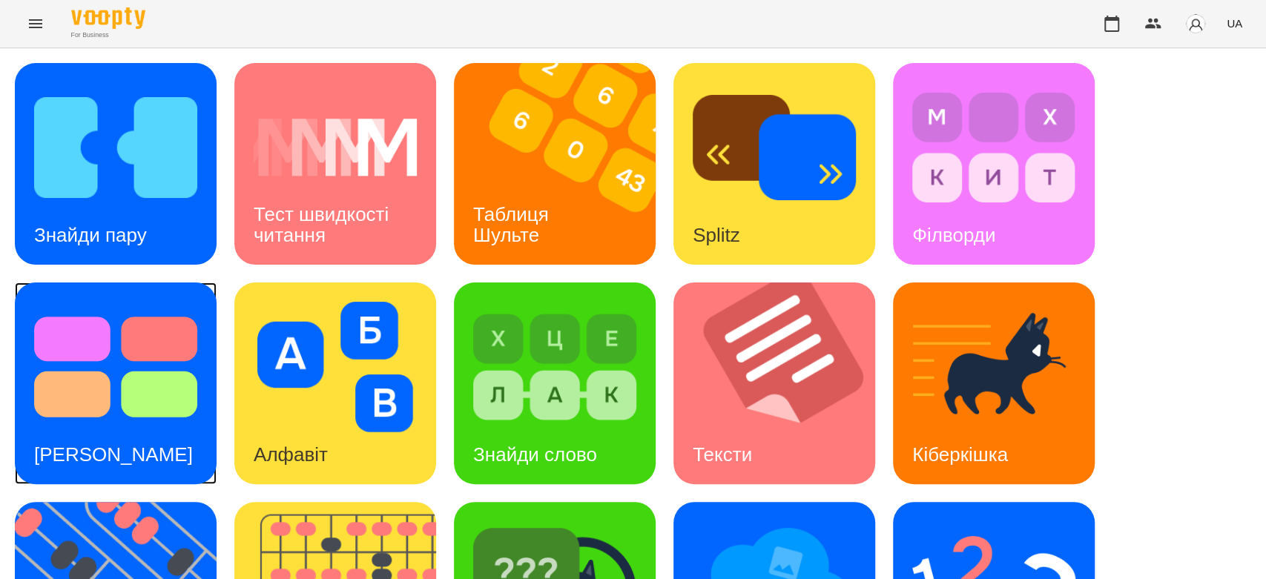
click at [148, 367] on img at bounding box center [115, 367] width 163 height 130
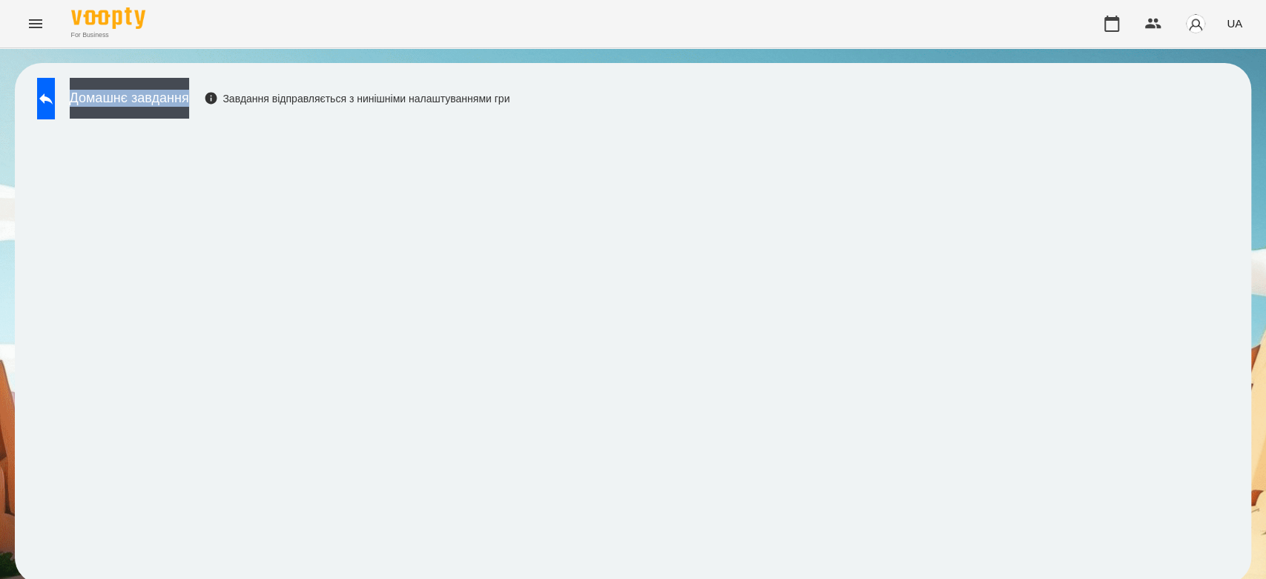
drag, startPoint x: 290, startPoint y: 63, endPoint x: 306, endPoint y: 31, distance: 35.8
click at [306, 31] on div "For Business UA Домашнє завдання Завдання відправляється з нинішніми налаштуван…" at bounding box center [633, 299] width 1266 height 599
click at [42, 112] on link at bounding box center [46, 99] width 18 height 42
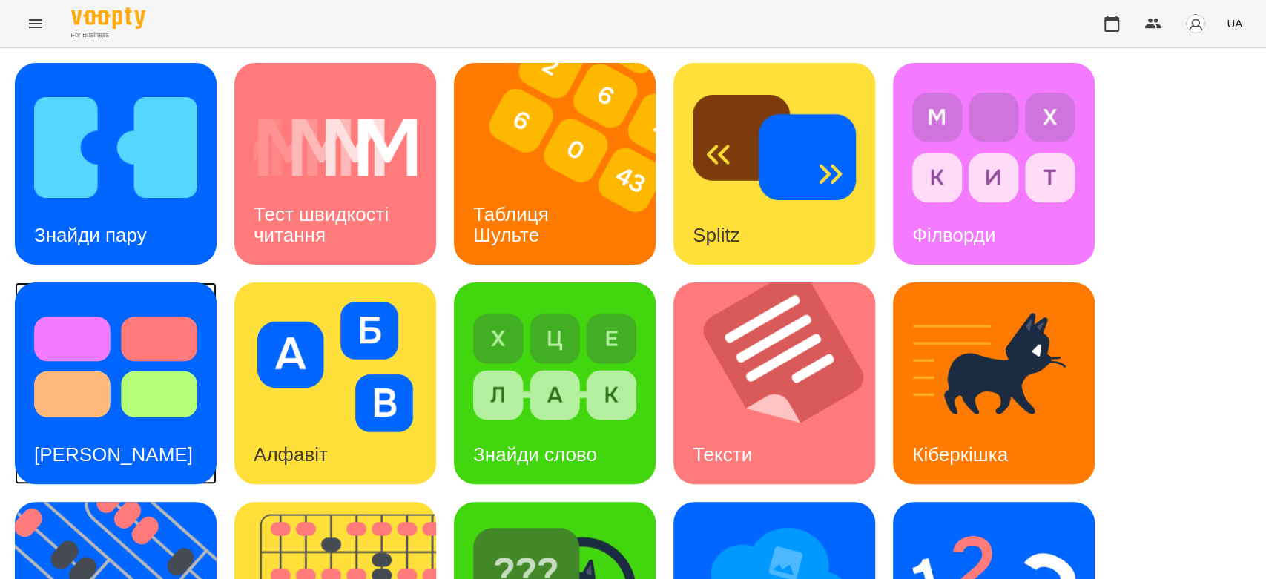
click at [162, 437] on div "Тест Струпа" at bounding box center [116, 383] width 202 height 202
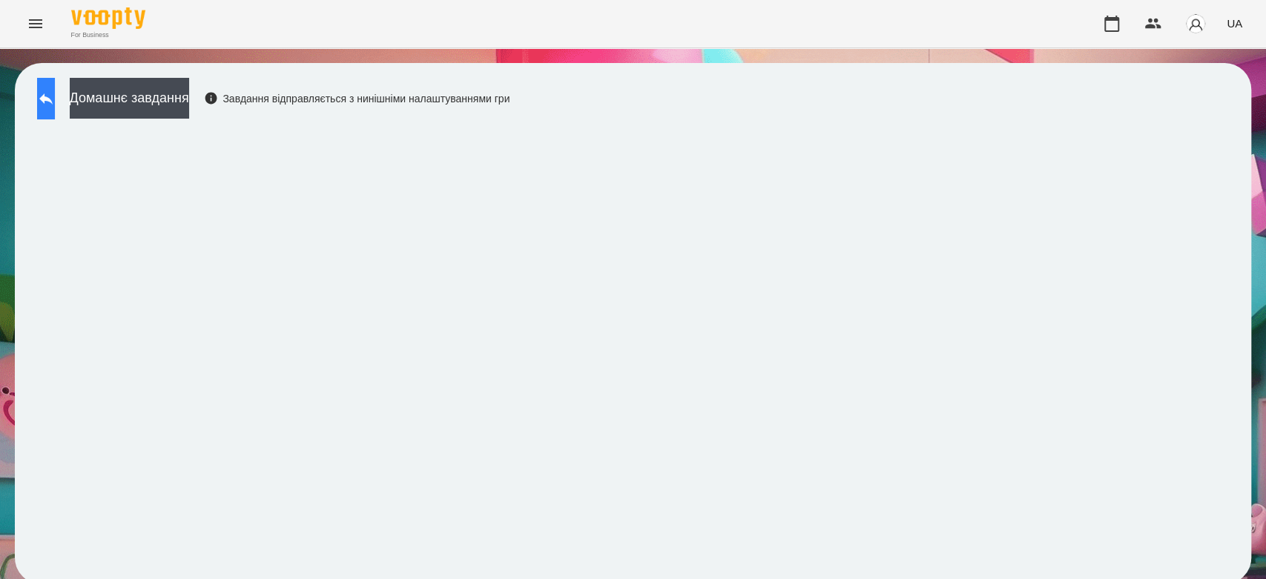
click at [47, 109] on button at bounding box center [46, 99] width 18 height 42
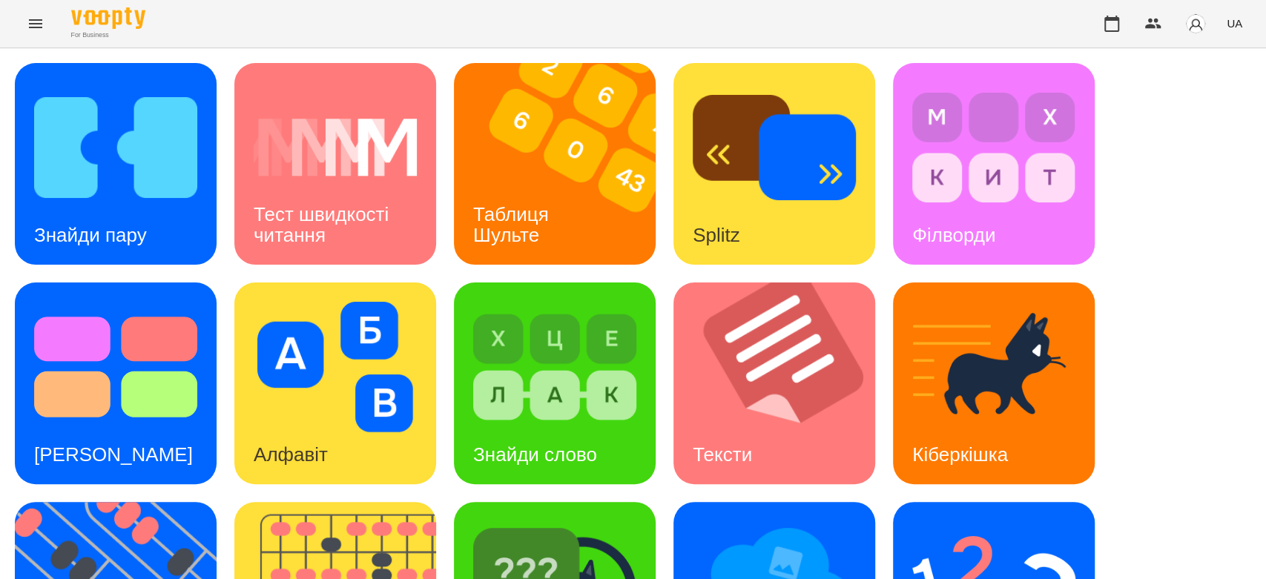
scroll to position [165, 0]
click at [116, 302] on img at bounding box center [115, 367] width 163 height 130
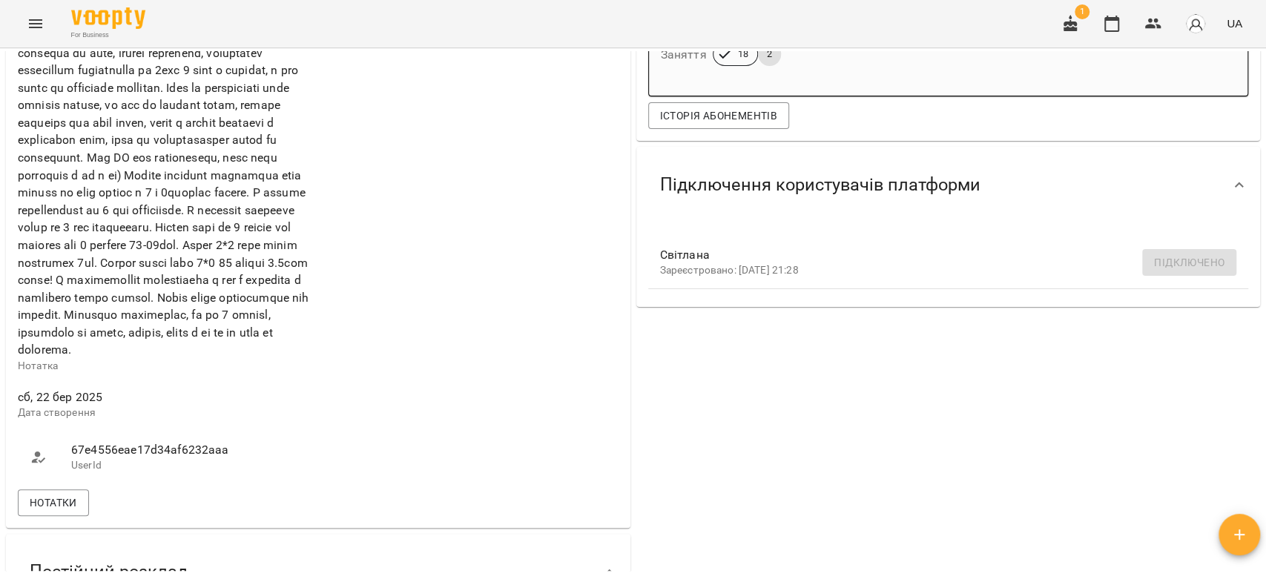
scroll to position [658, 0]
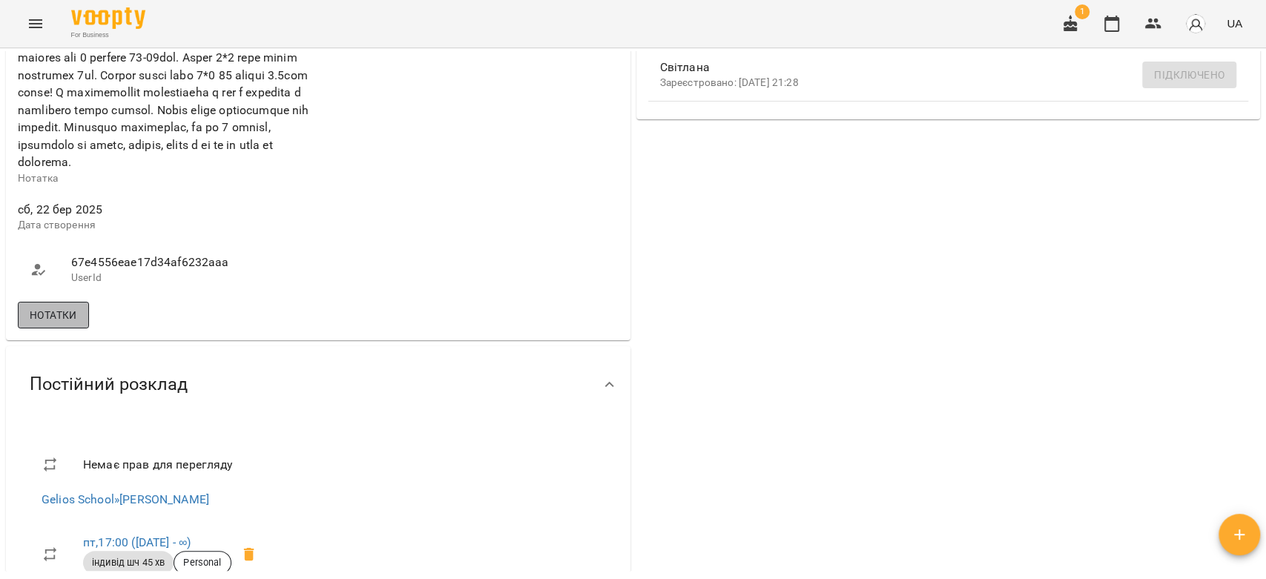
click at [83, 328] on button "Нотатки" at bounding box center [53, 315] width 71 height 27
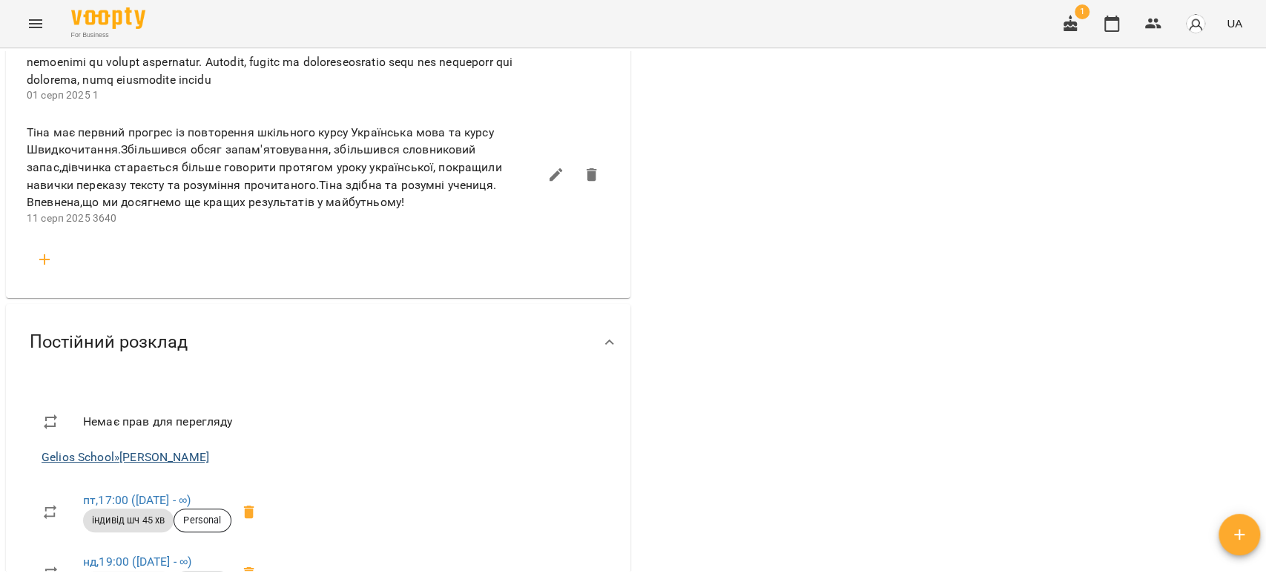
scroll to position [2883, 0]
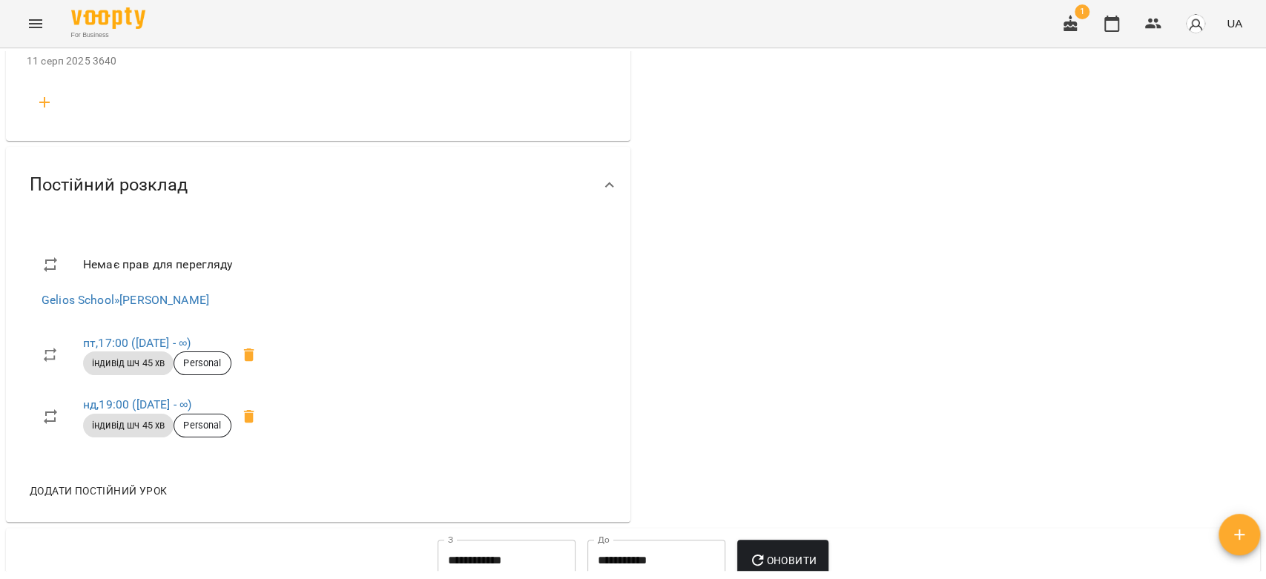
click at [63, 126] on li at bounding box center [318, 102] width 606 height 47
click at [52, 111] on icon "button" at bounding box center [45, 102] width 18 height 18
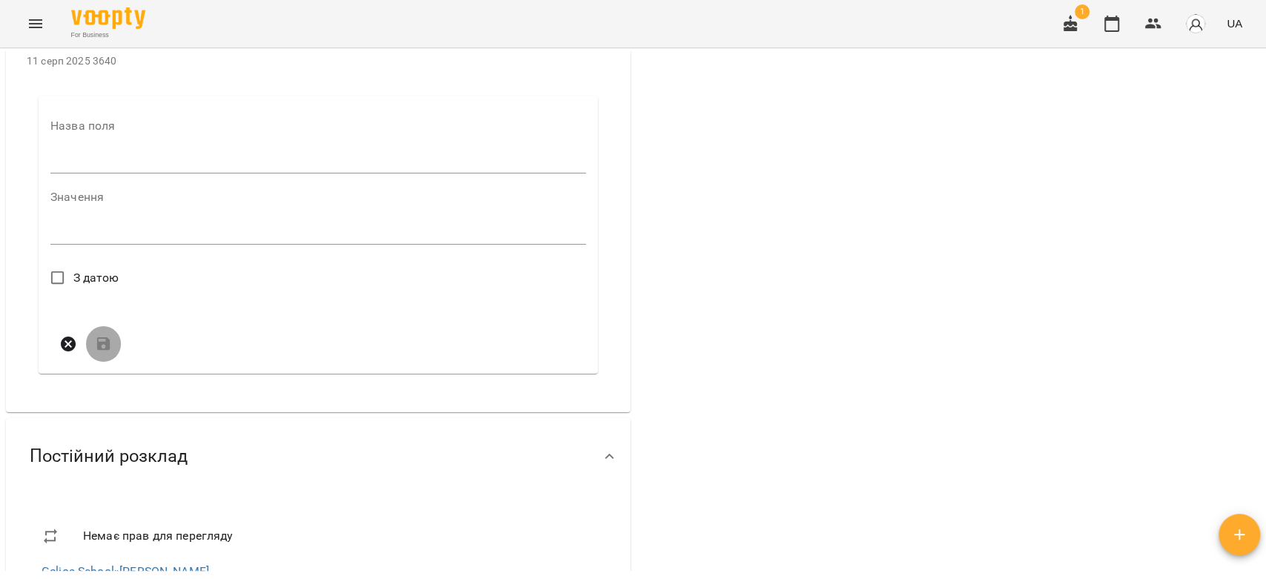
click at [108, 173] on input "text" at bounding box center [317, 162] width 535 height 24
type input "****"
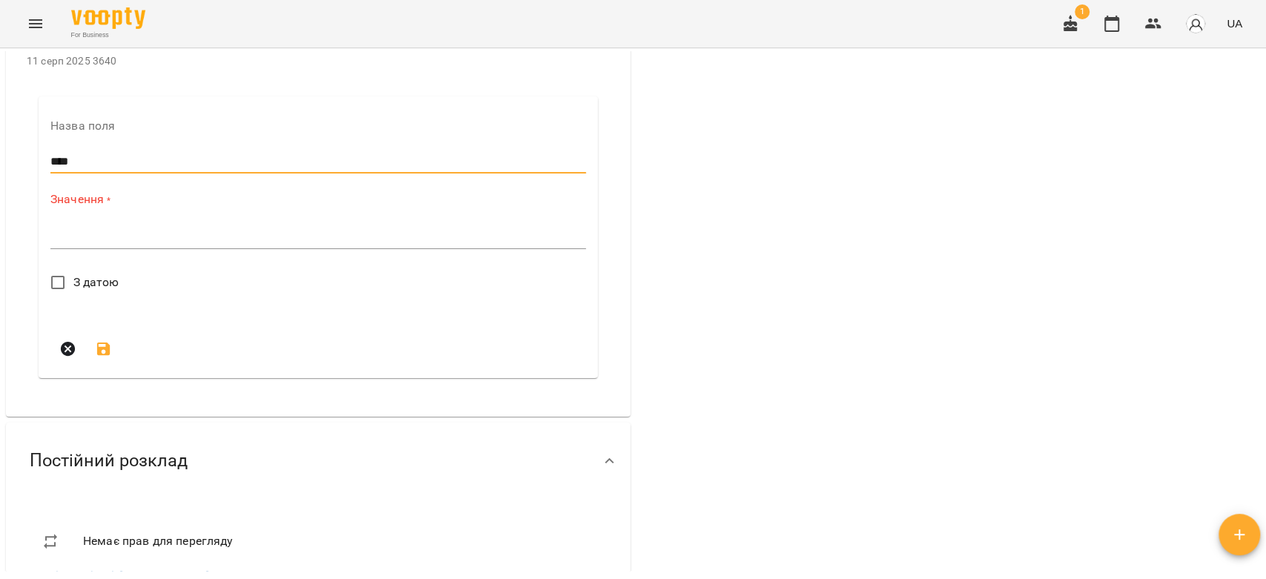
click at [165, 244] on textarea at bounding box center [317, 237] width 535 height 14
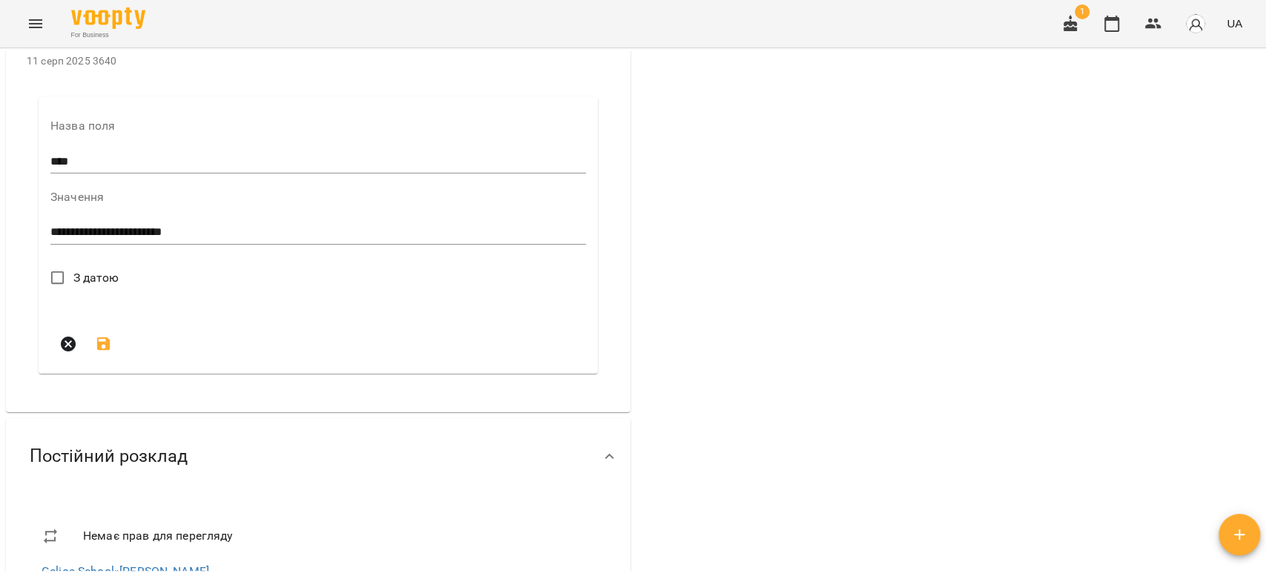
click at [258, 245] on div "**********" at bounding box center [317, 233] width 535 height 24
type textarea "**********"
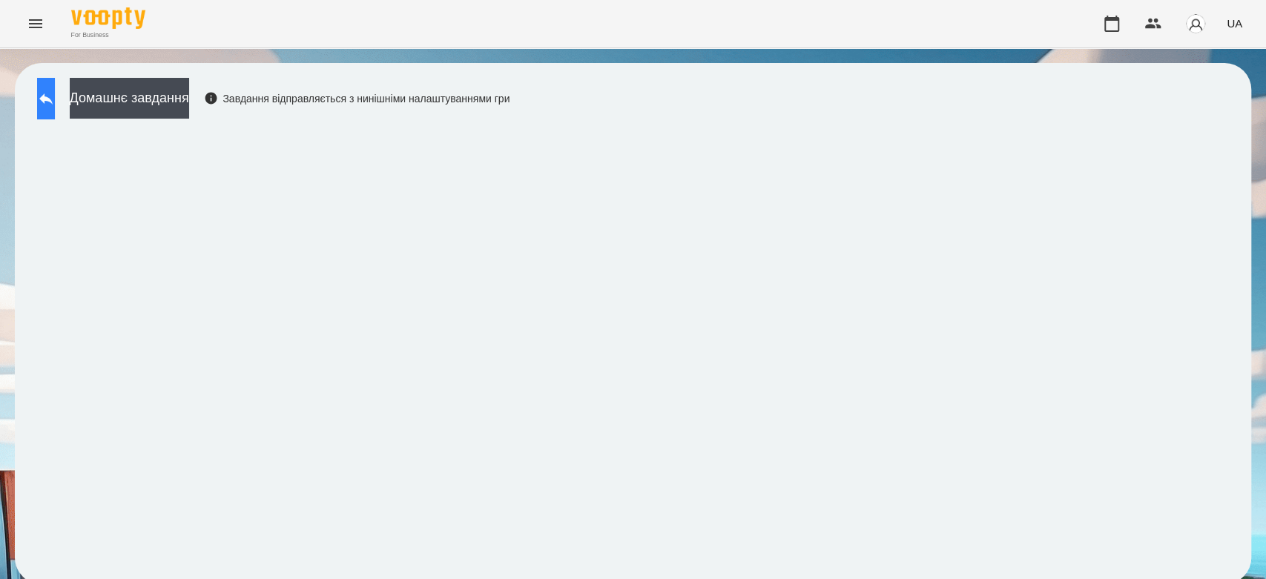
click at [55, 95] on icon at bounding box center [46, 99] width 18 height 18
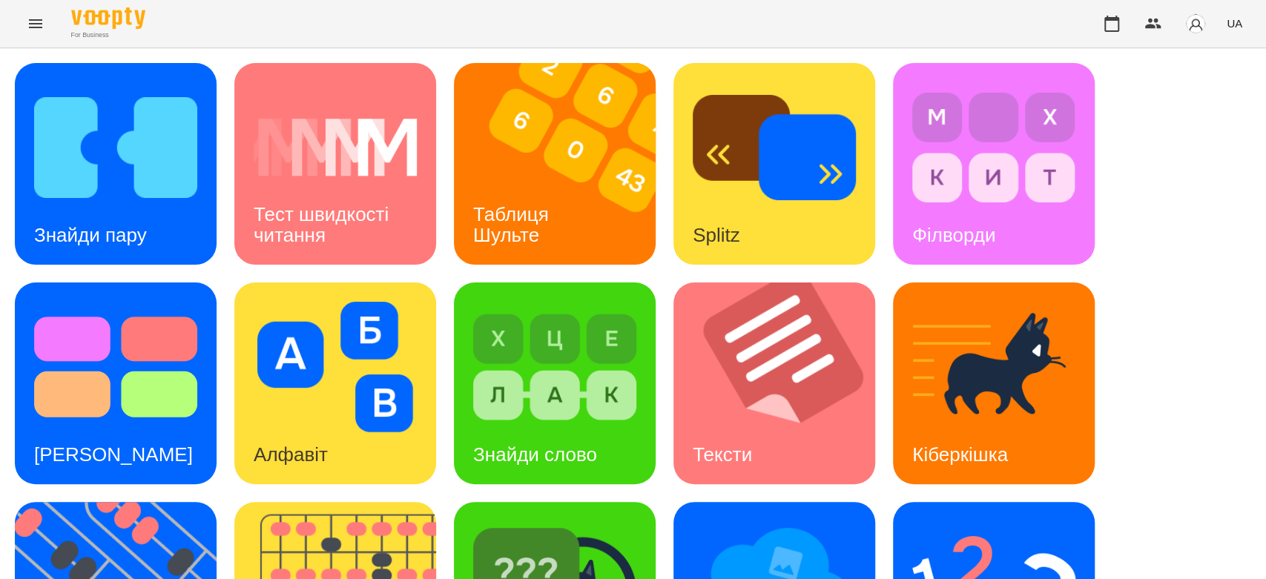
click at [36, 15] on icon "Menu" at bounding box center [36, 24] width 18 height 18
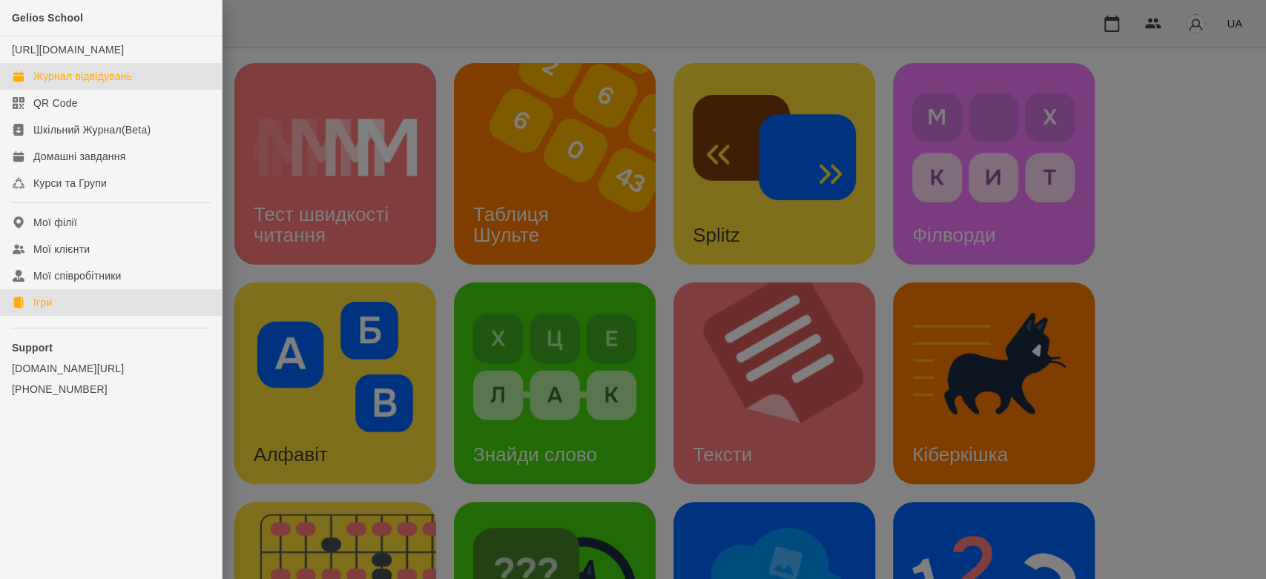
click at [59, 84] on div "Журнал відвідувань" at bounding box center [82, 76] width 99 height 15
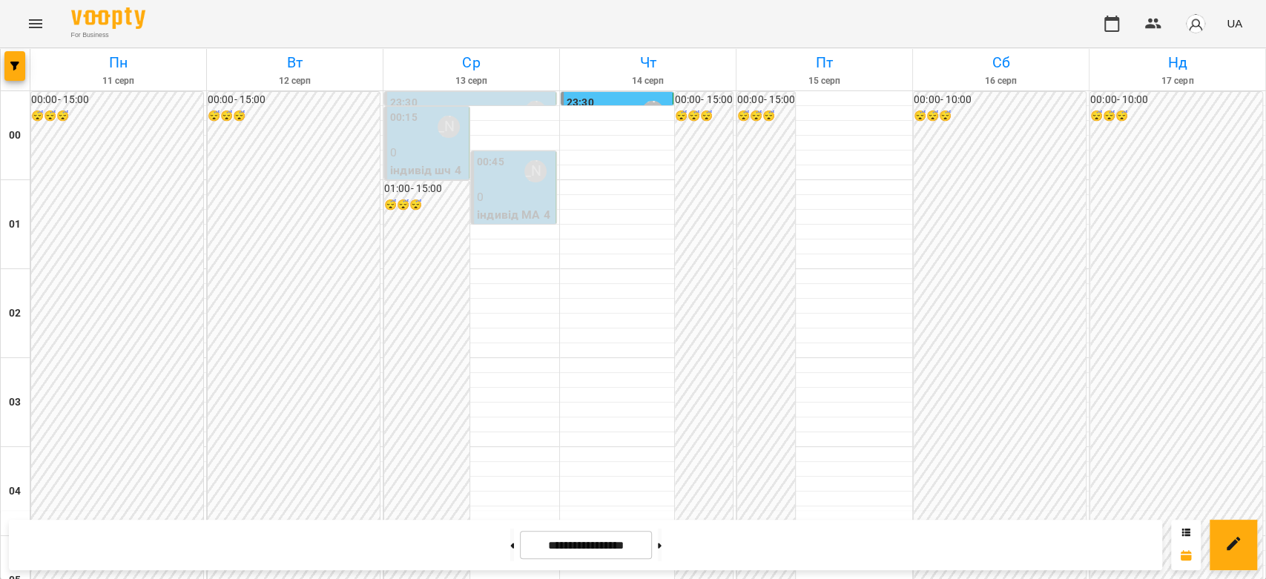
scroll to position [1565, 0]
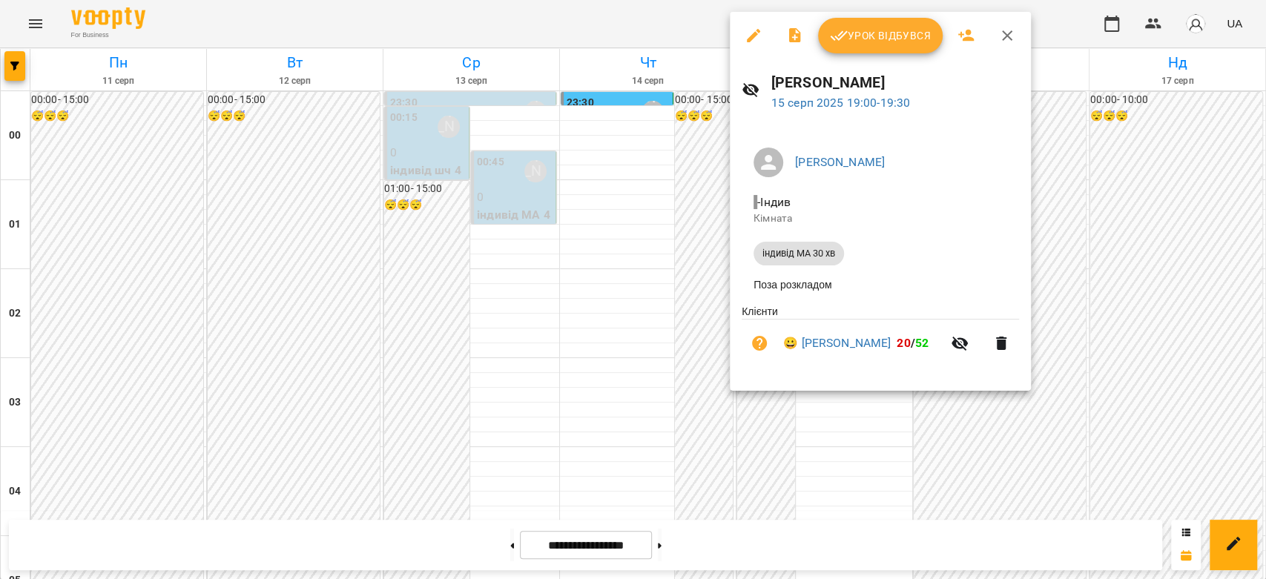
click at [646, 256] on div at bounding box center [633, 289] width 1266 height 579
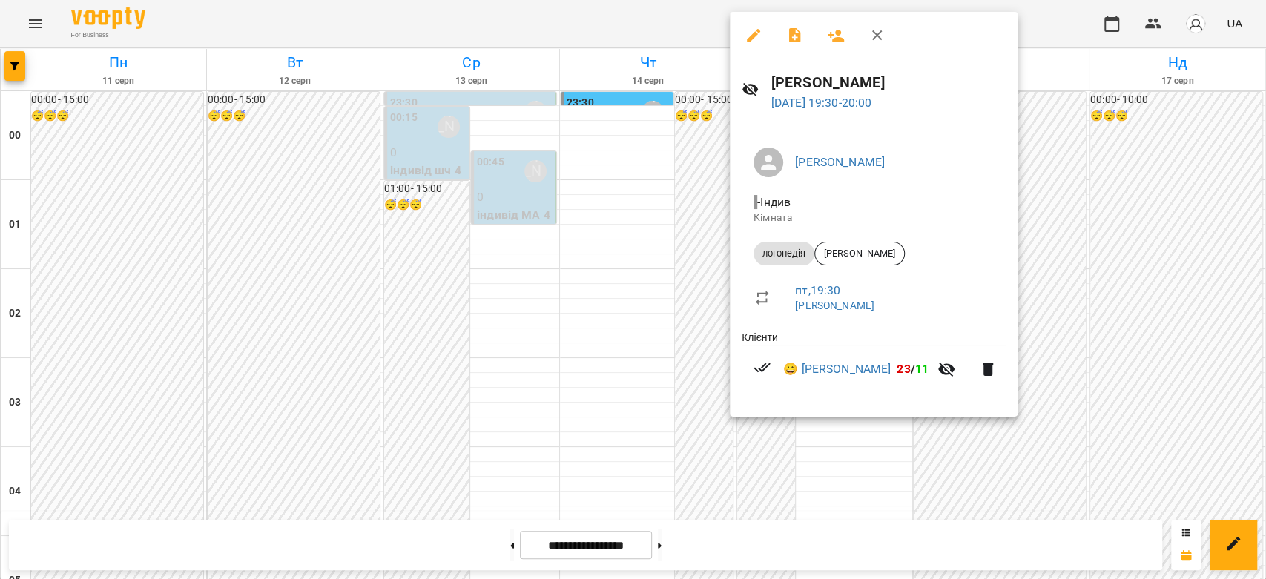
click at [612, 261] on div at bounding box center [633, 289] width 1266 height 579
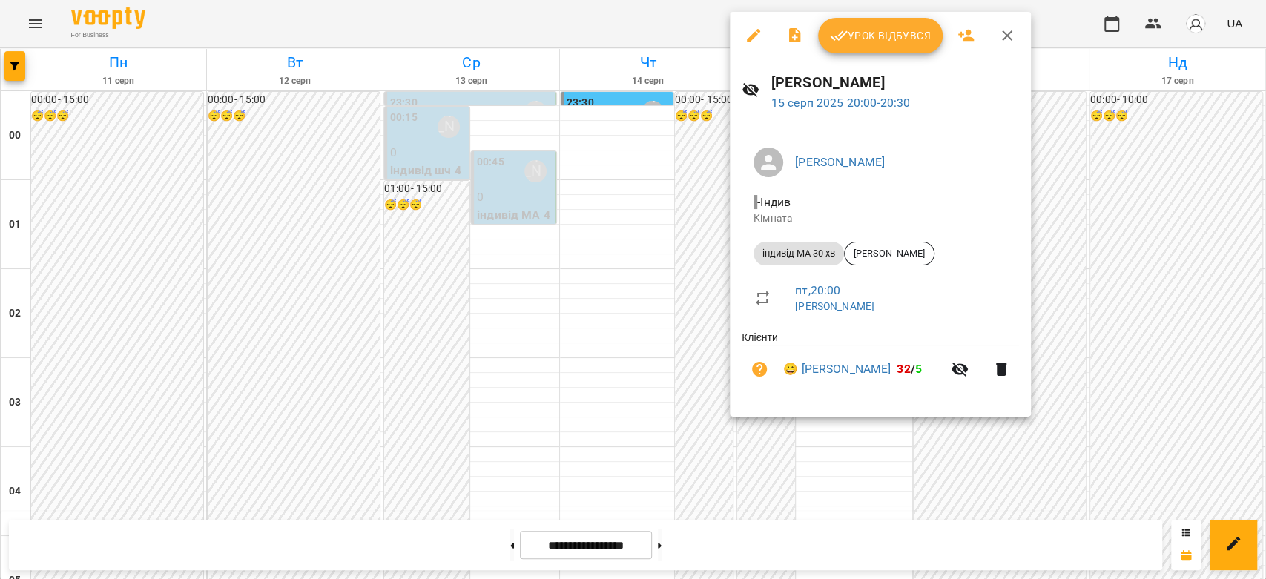
click at [633, 300] on div at bounding box center [633, 289] width 1266 height 579
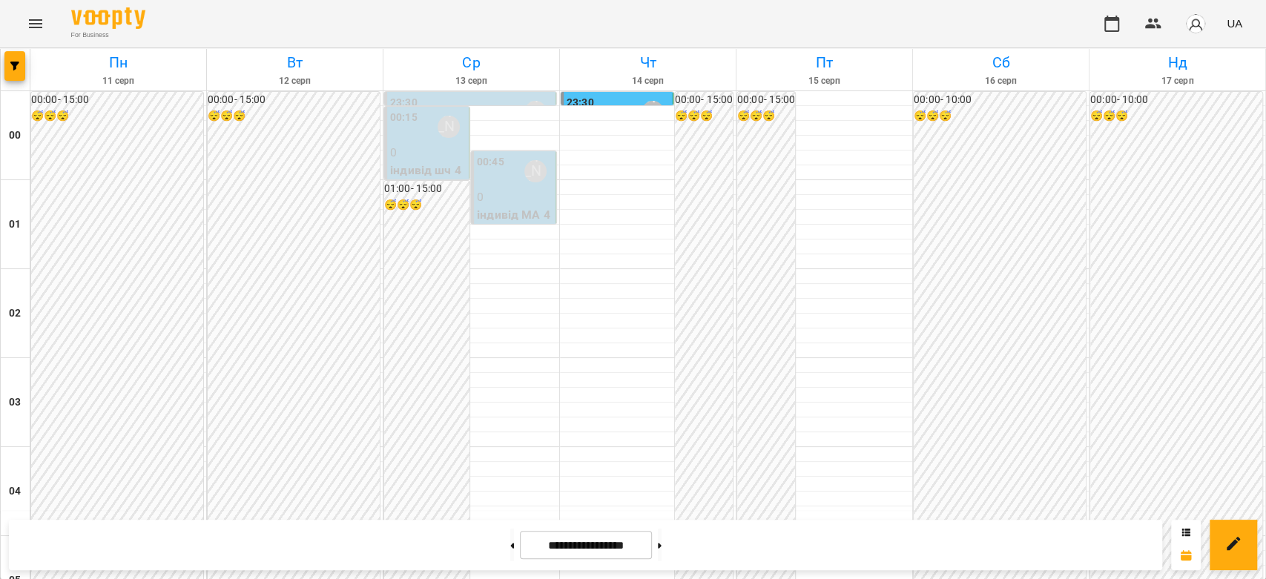
scroll to position [1549, 0]
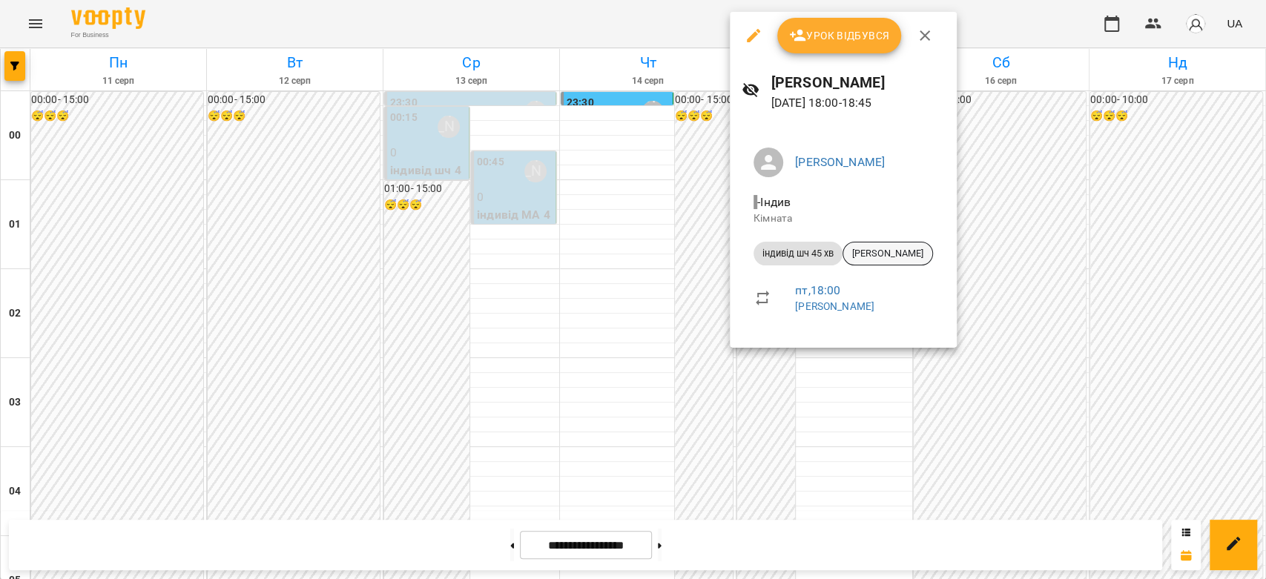
click at [907, 256] on span "Аліса Герасимчук" at bounding box center [887, 253] width 89 height 13
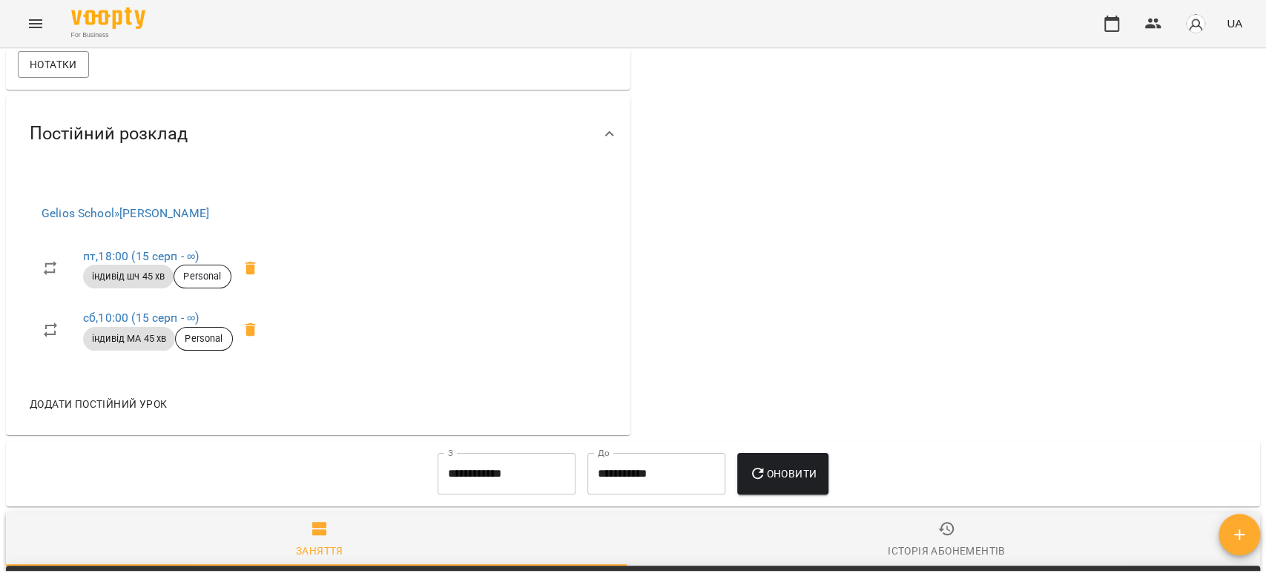
scroll to position [824, 0]
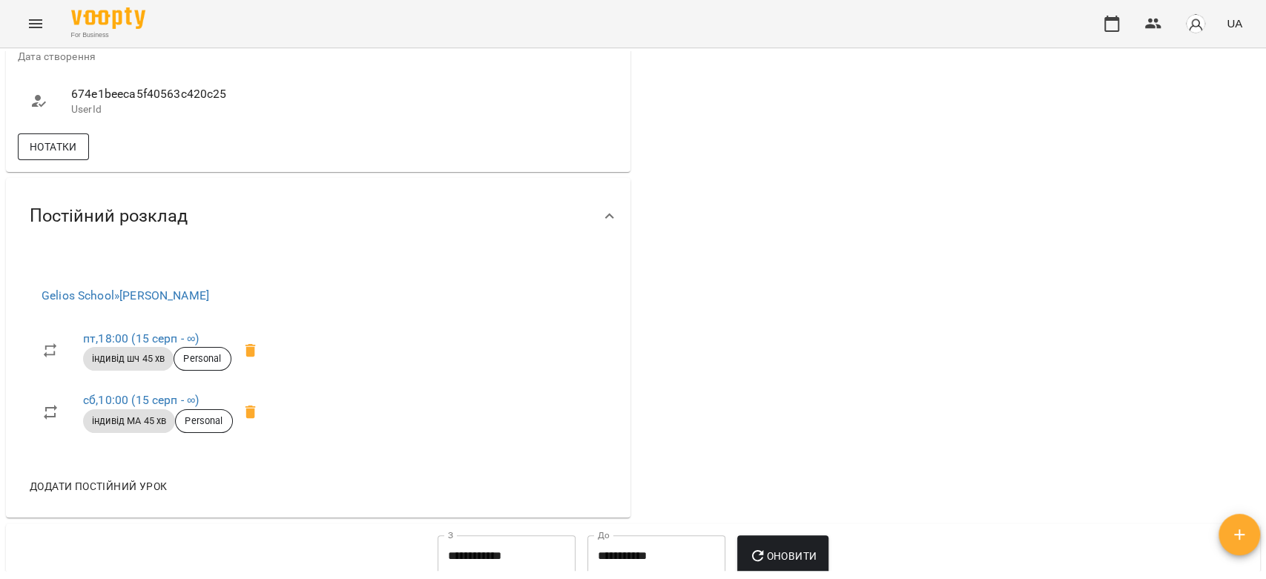
click at [63, 156] on span "Нотатки" at bounding box center [53, 147] width 47 height 18
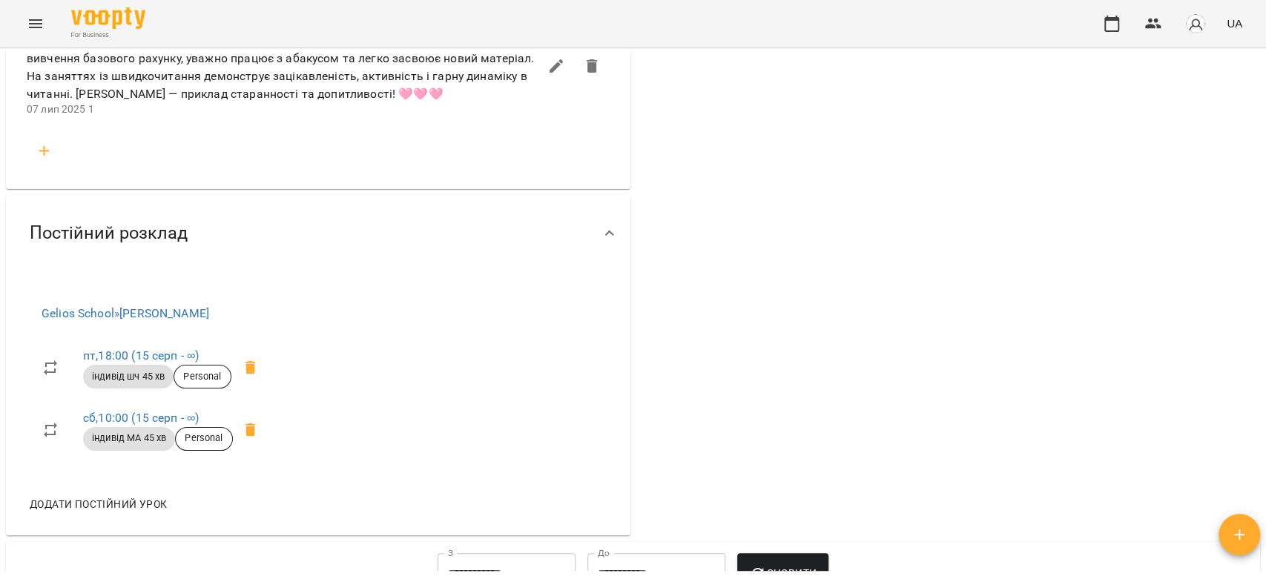
scroll to position [2307, 0]
click at [49, 158] on icon "button" at bounding box center [45, 149] width 18 height 18
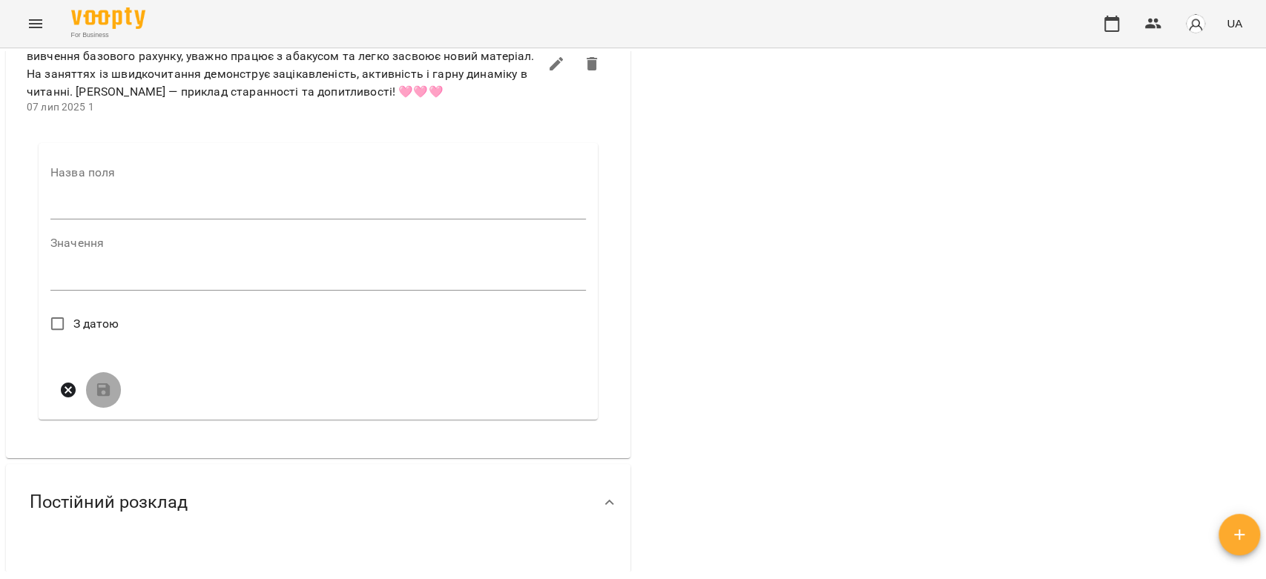
click at [128, 220] on input "text" at bounding box center [317, 208] width 535 height 24
type input "****"
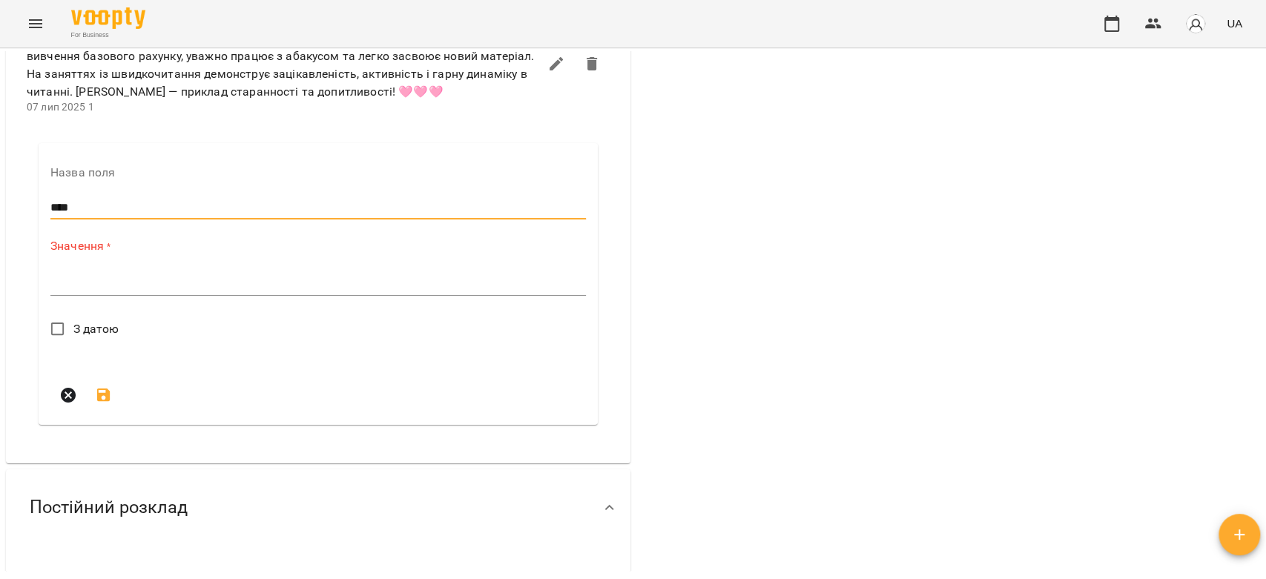
click at [194, 291] on textarea at bounding box center [317, 284] width 535 height 14
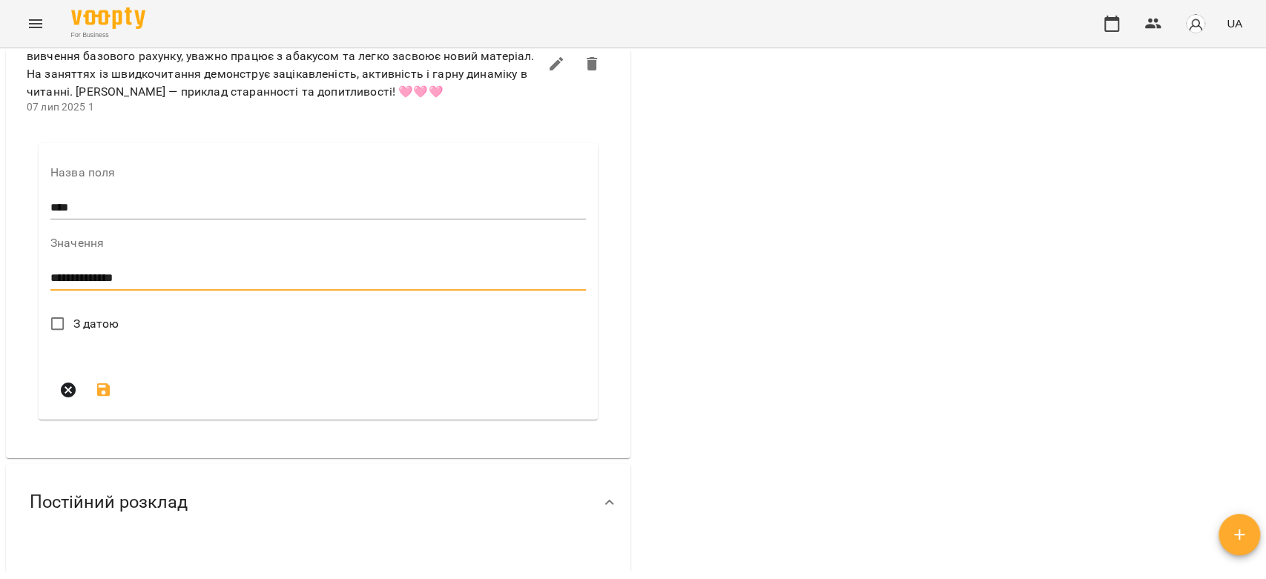
click at [211, 285] on textarea "**********" at bounding box center [314, 278] width 529 height 14
type textarea "**********"
click at [95, 333] on span "З датою" at bounding box center [96, 324] width 46 height 18
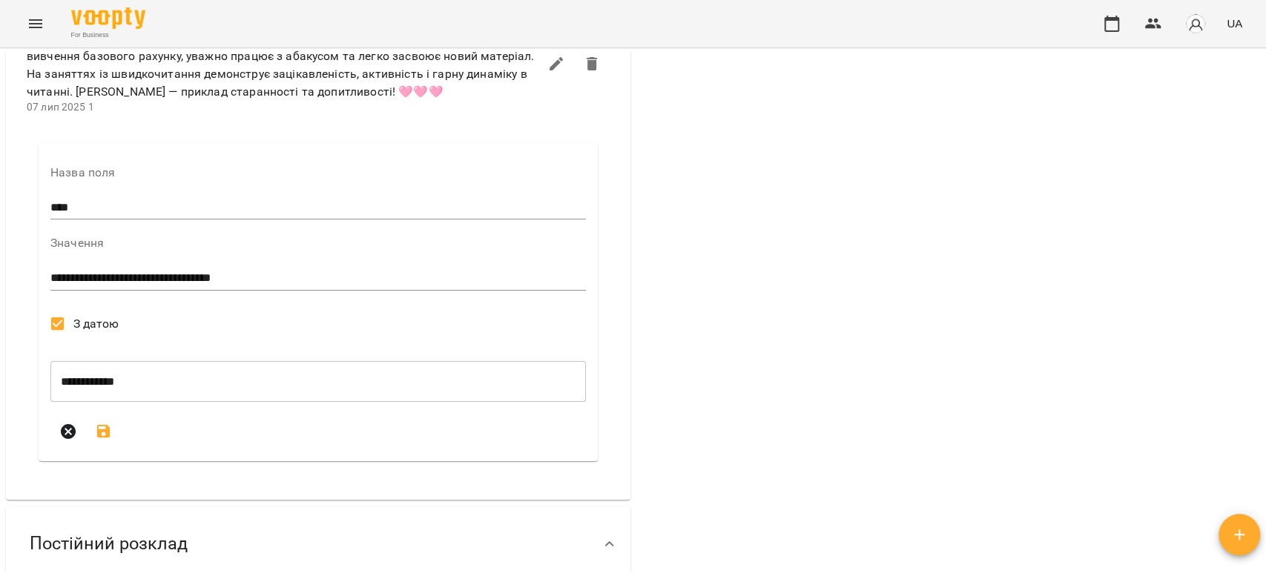
click at [102, 440] on icon "submit" at bounding box center [104, 432] width 18 height 18
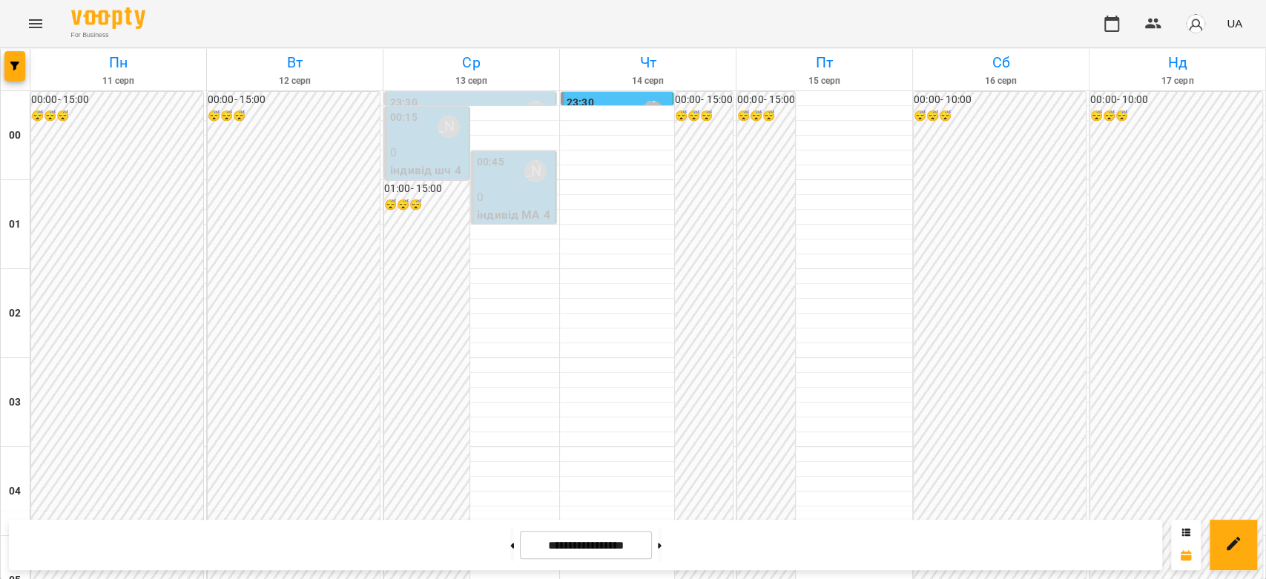
scroll to position [1483, 0]
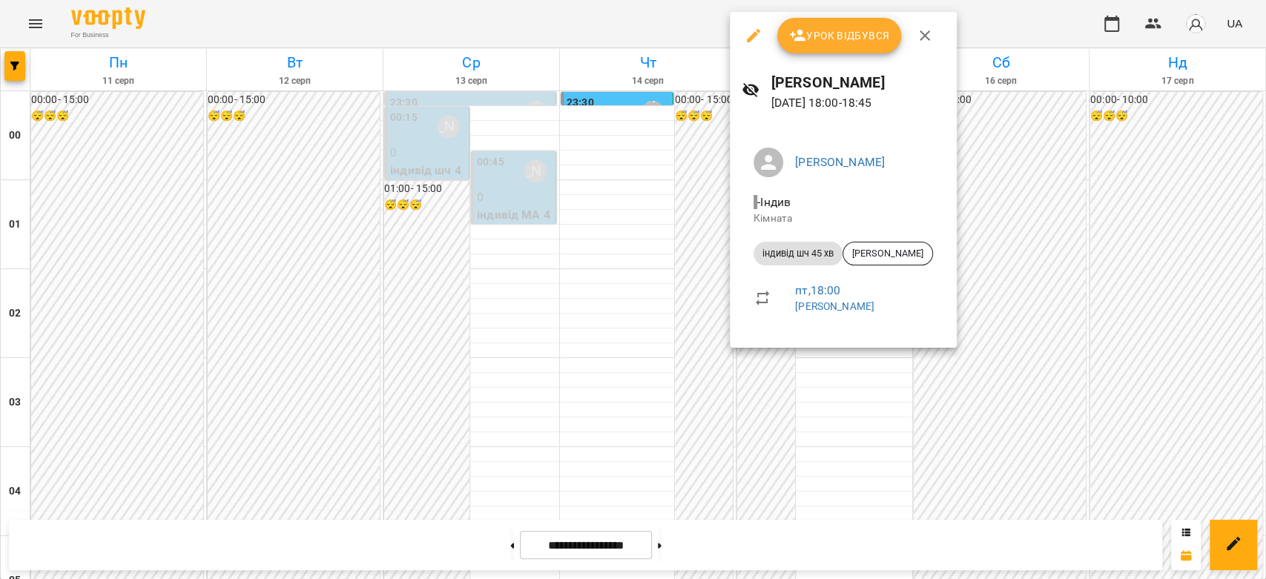
click at [751, 34] on icon "button" at bounding box center [753, 36] width 18 height 18
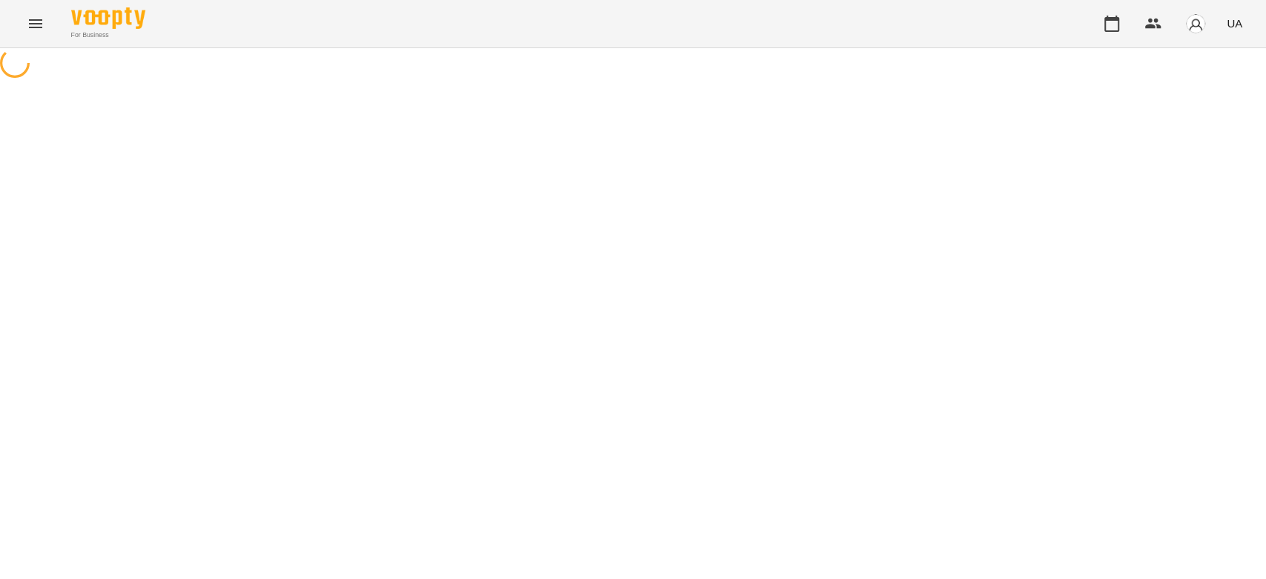
select select "**********"
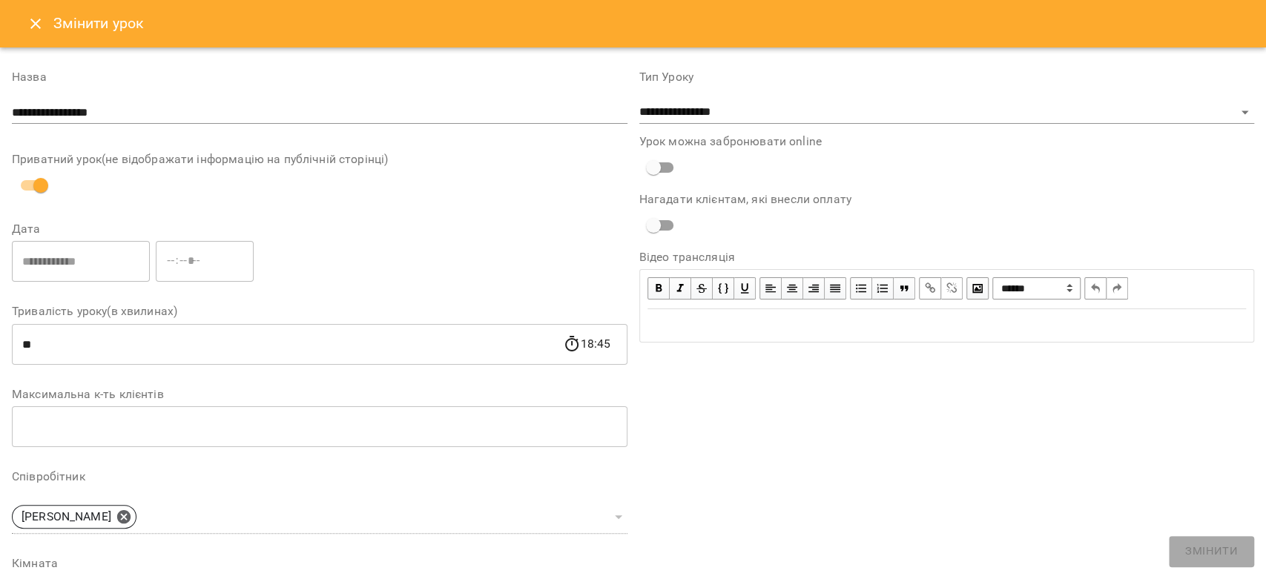
click at [22, 21] on button "Close" at bounding box center [36, 24] width 36 height 36
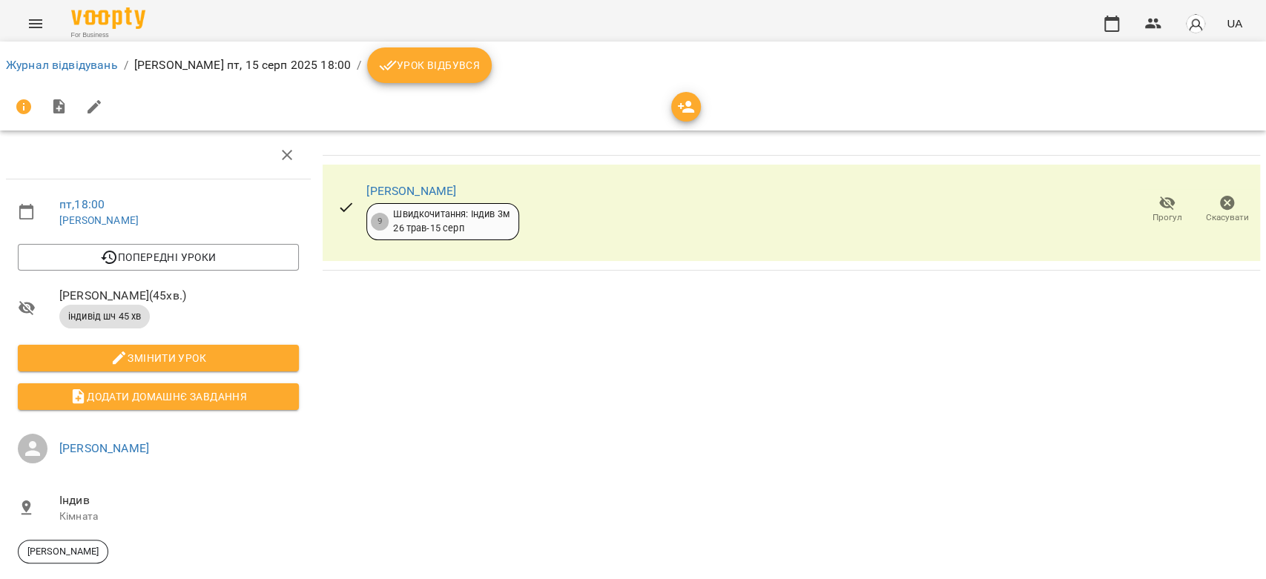
click at [397, 56] on icon "breadcrumb" at bounding box center [388, 65] width 18 height 18
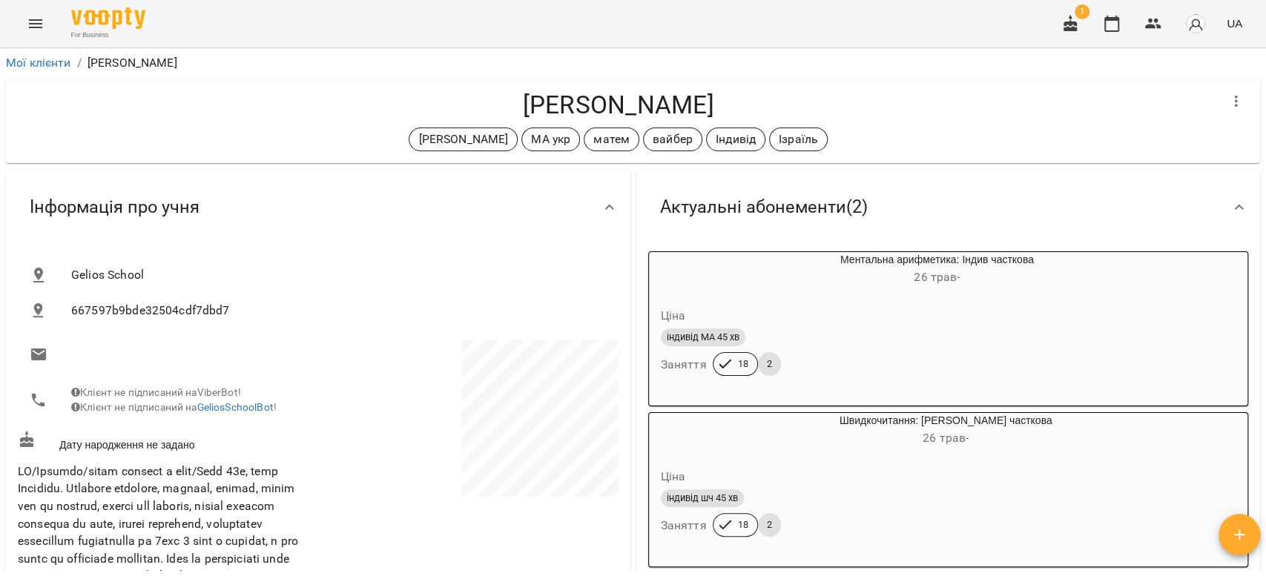
scroll to position [2883, 0]
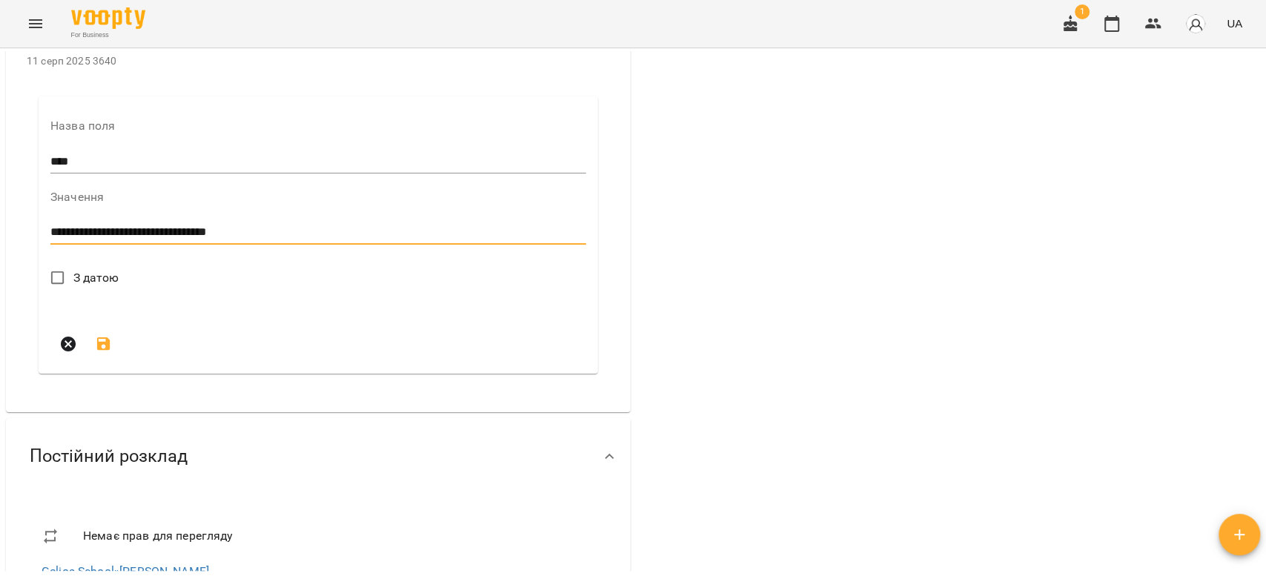
click at [295, 239] on textarea "**********" at bounding box center [314, 232] width 529 height 14
type textarea "**********"
click at [112, 287] on span "З датою" at bounding box center [96, 278] width 46 height 18
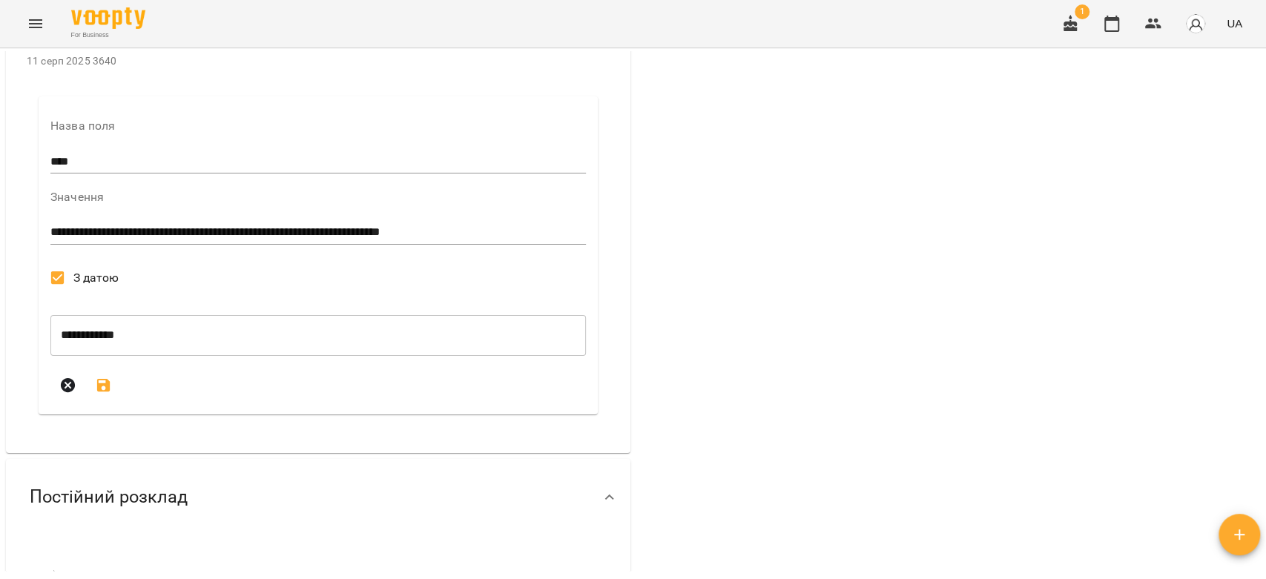
click at [100, 394] on icon "submit" at bounding box center [104, 386] width 18 height 18
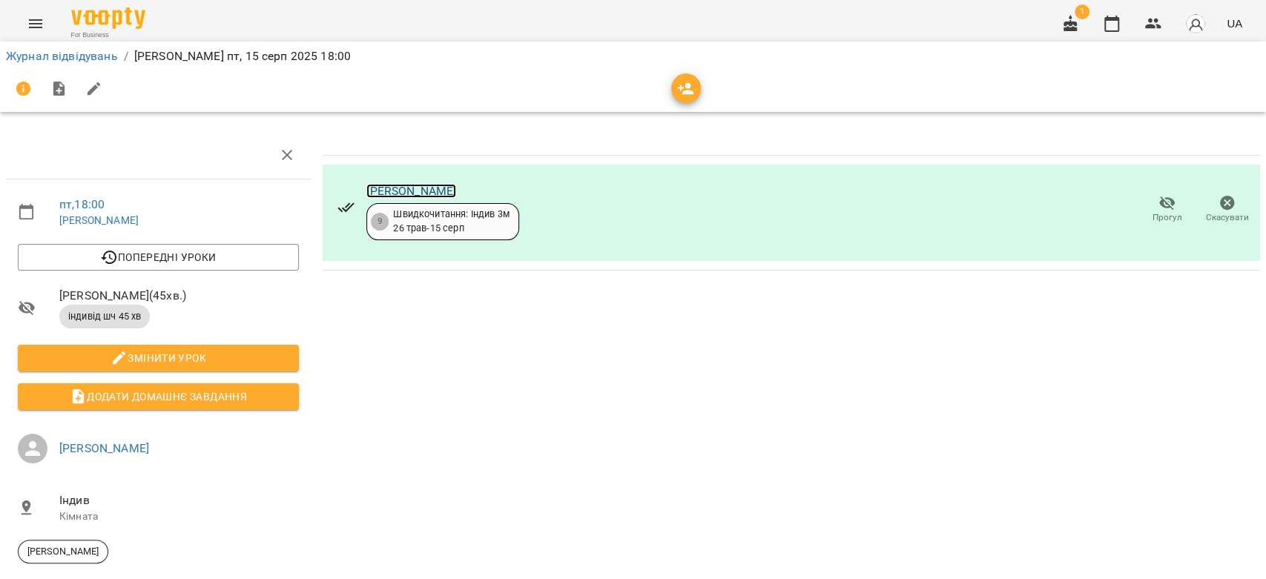
click at [431, 181] on div "Аліса Герасимчук 9 Швидкочитання: Індив 3м 26 трав - 15 серп" at bounding box center [442, 209] width 152 height 61
click at [434, 186] on link "[PERSON_NAME]" at bounding box center [411, 191] width 90 height 14
click at [84, 52] on link "Журнал відвідувань" at bounding box center [62, 56] width 112 height 14
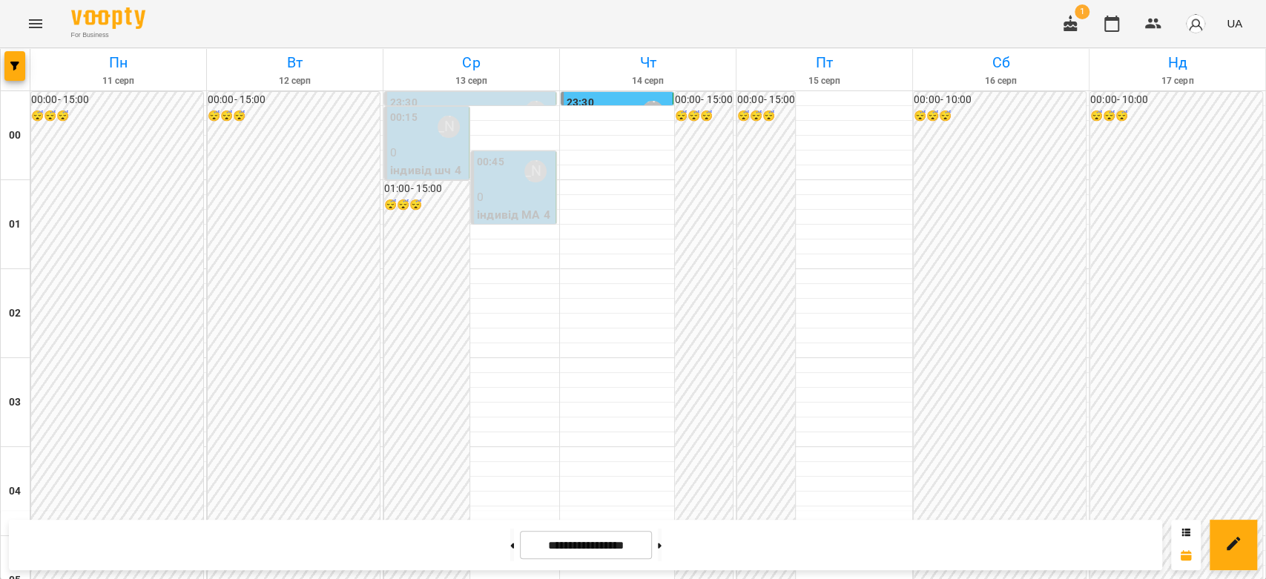
scroll to position [1400, 0]
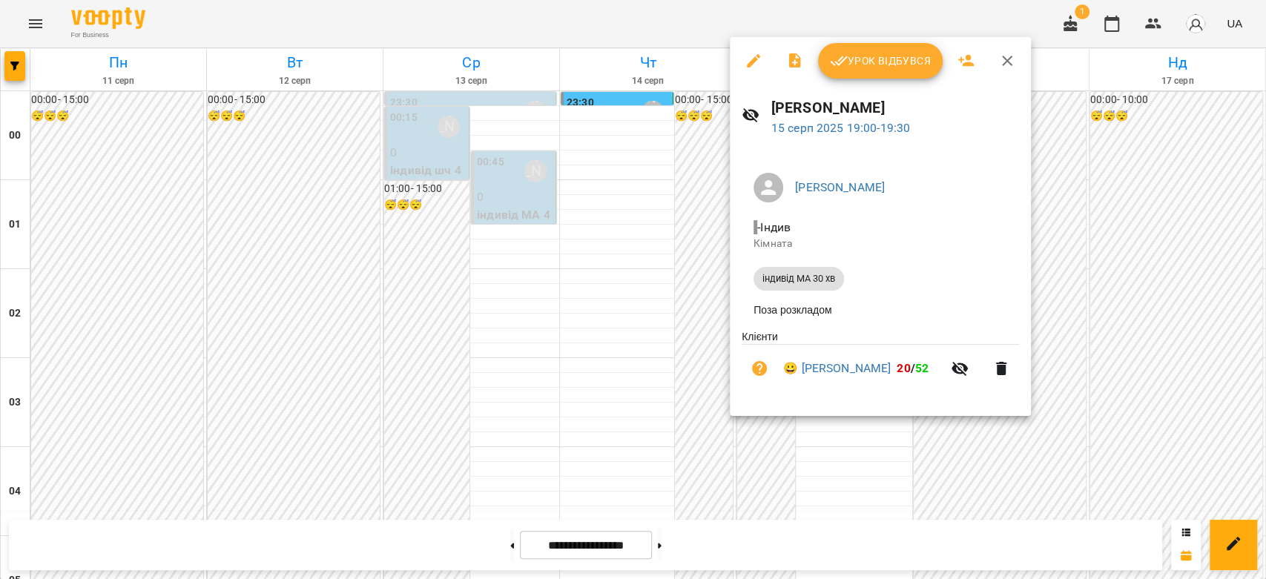
click at [688, 371] on div at bounding box center [633, 289] width 1266 height 579
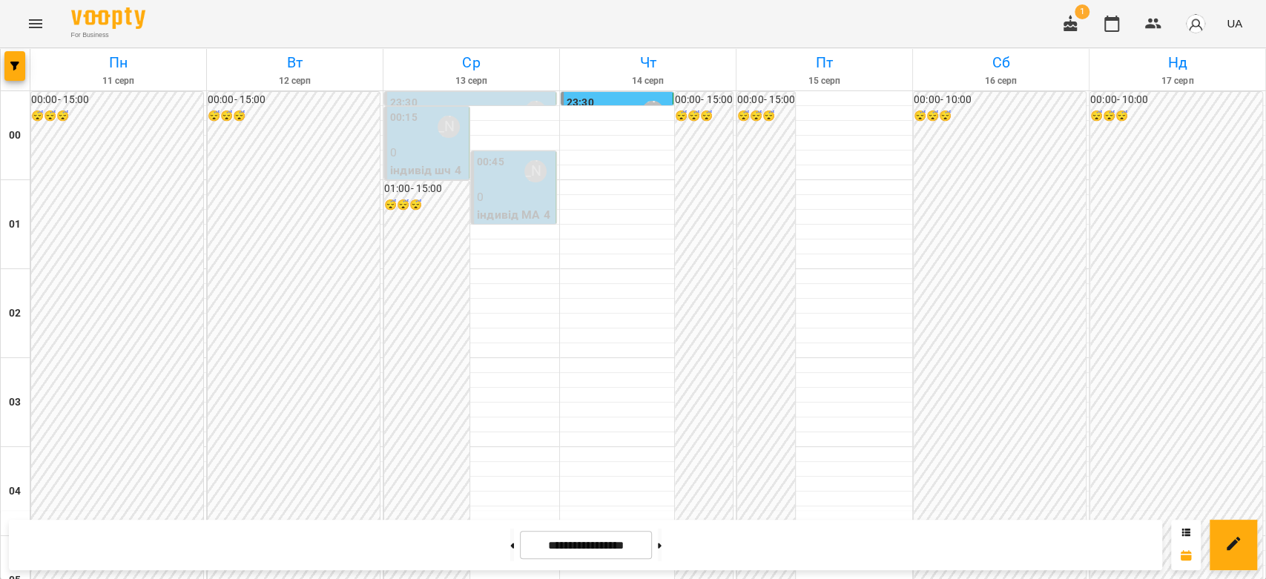
scroll to position [1647, 0]
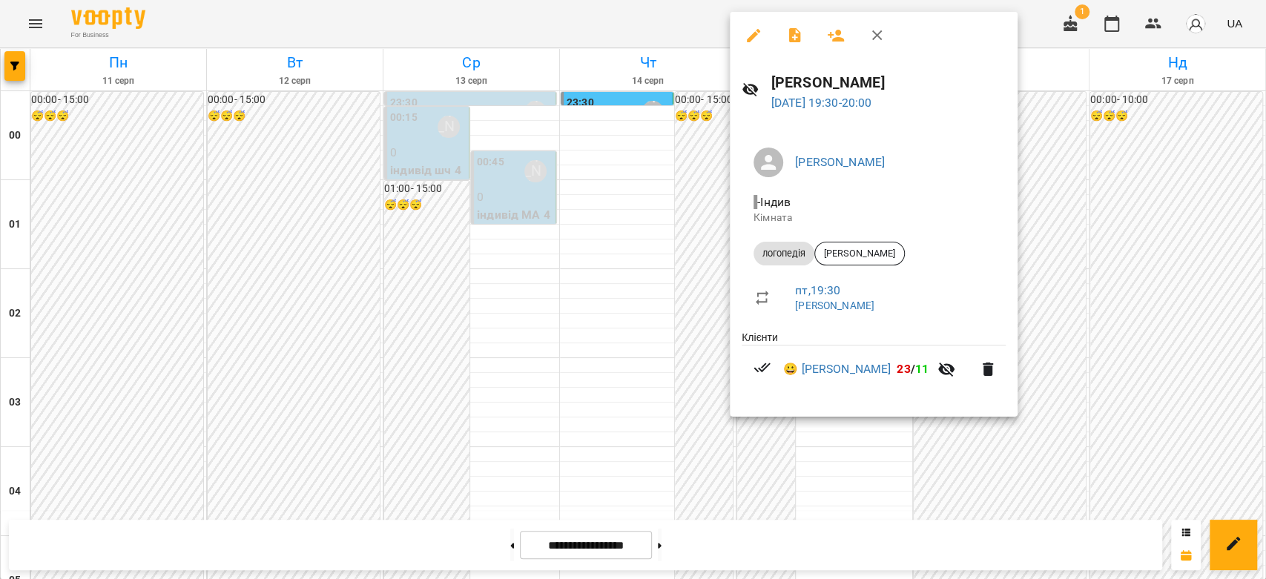
click at [682, 280] on div at bounding box center [633, 289] width 1266 height 579
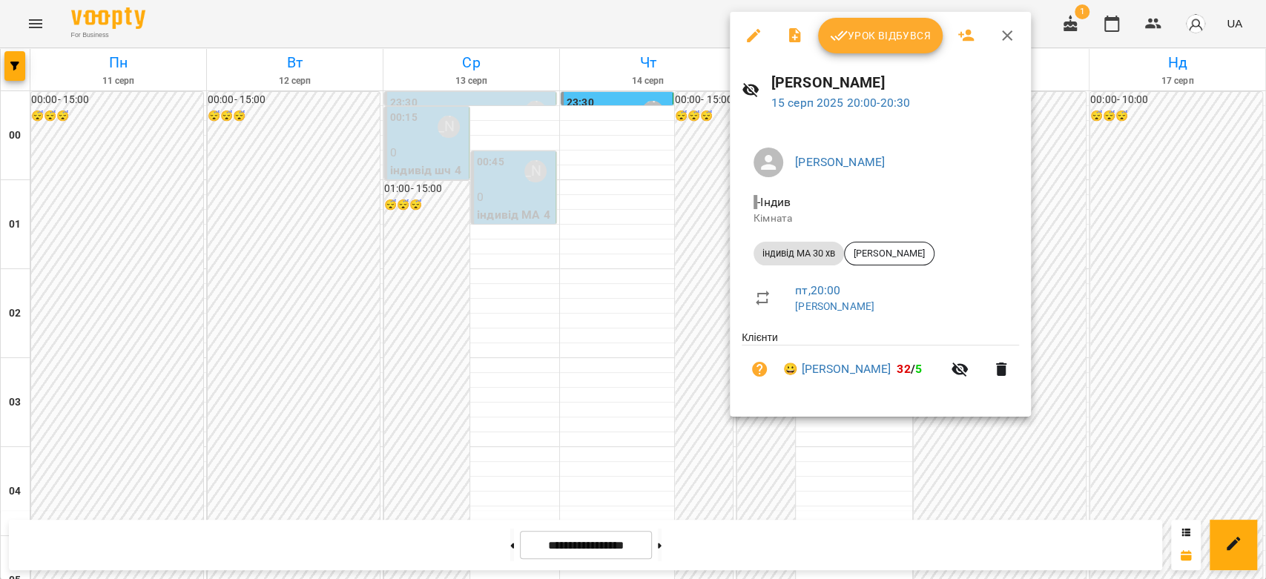
click at [682, 260] on div at bounding box center [633, 289] width 1266 height 579
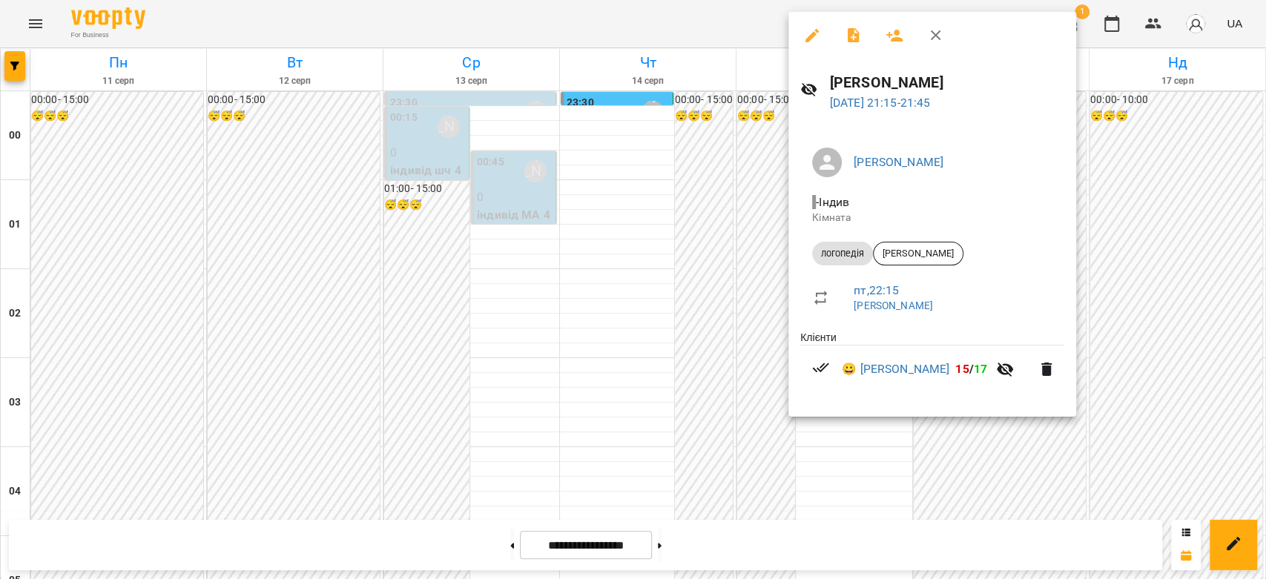
click at [706, 338] on div at bounding box center [633, 289] width 1266 height 579
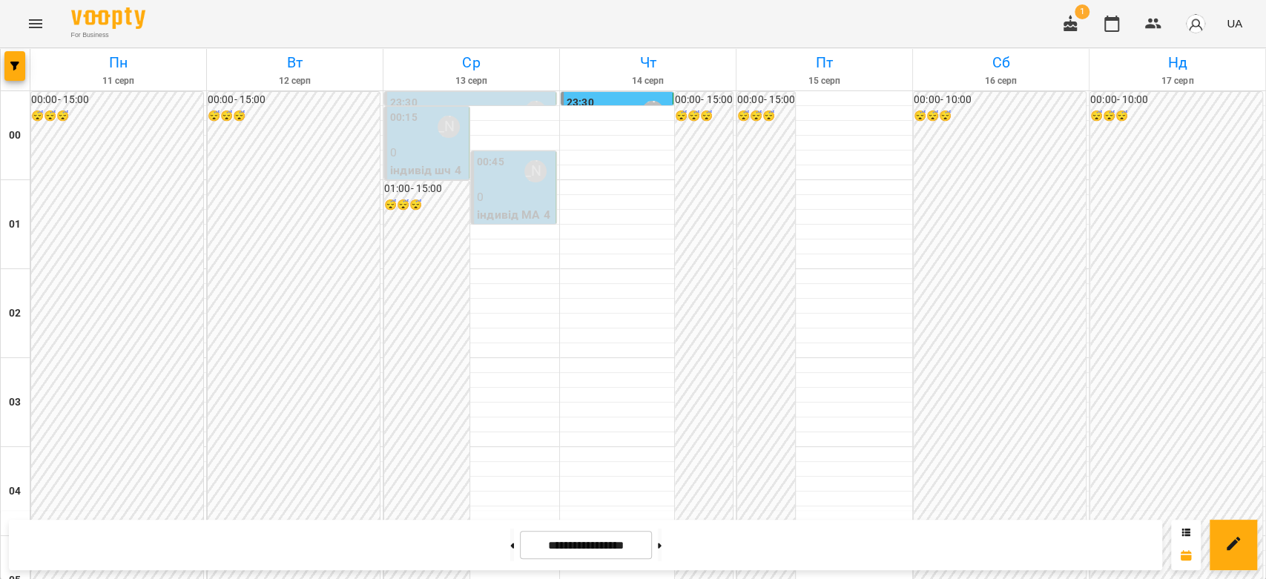
scroll to position [1565, 0]
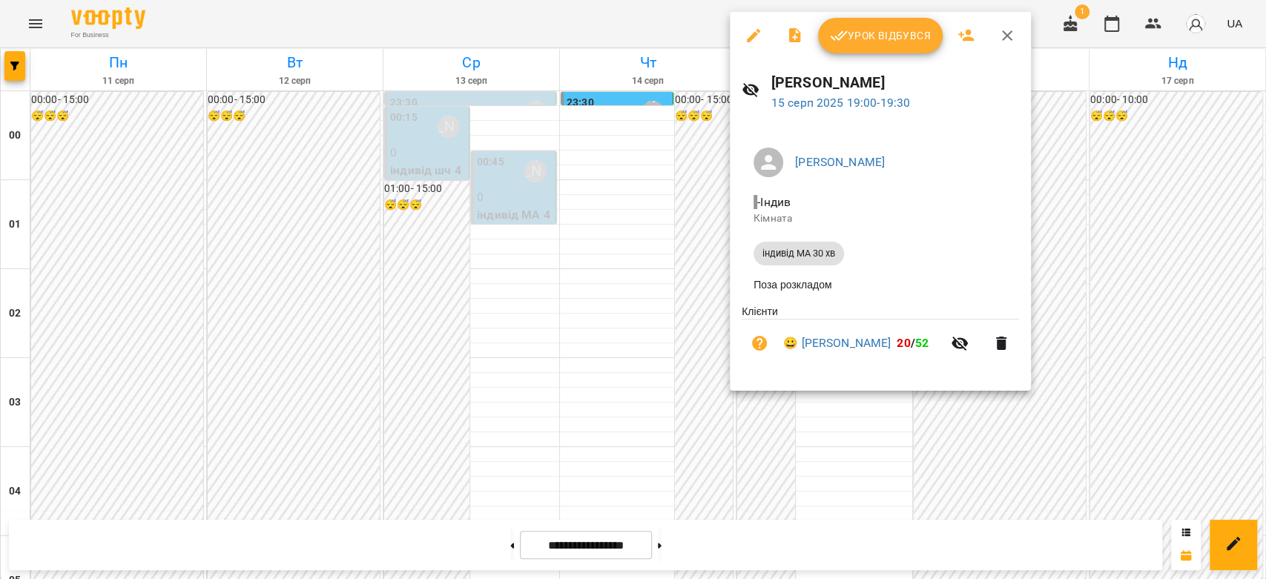
click at [849, 47] on button "Урок відбувся" at bounding box center [880, 36] width 125 height 36
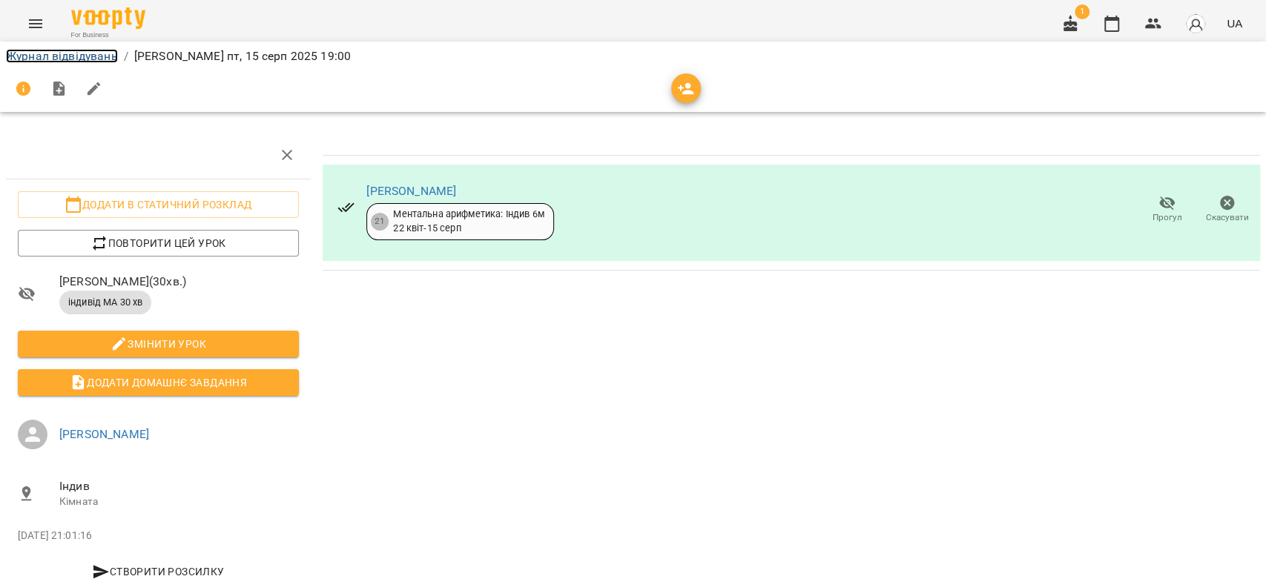
click at [69, 53] on link "Журнал відвідувань" at bounding box center [62, 56] width 112 height 14
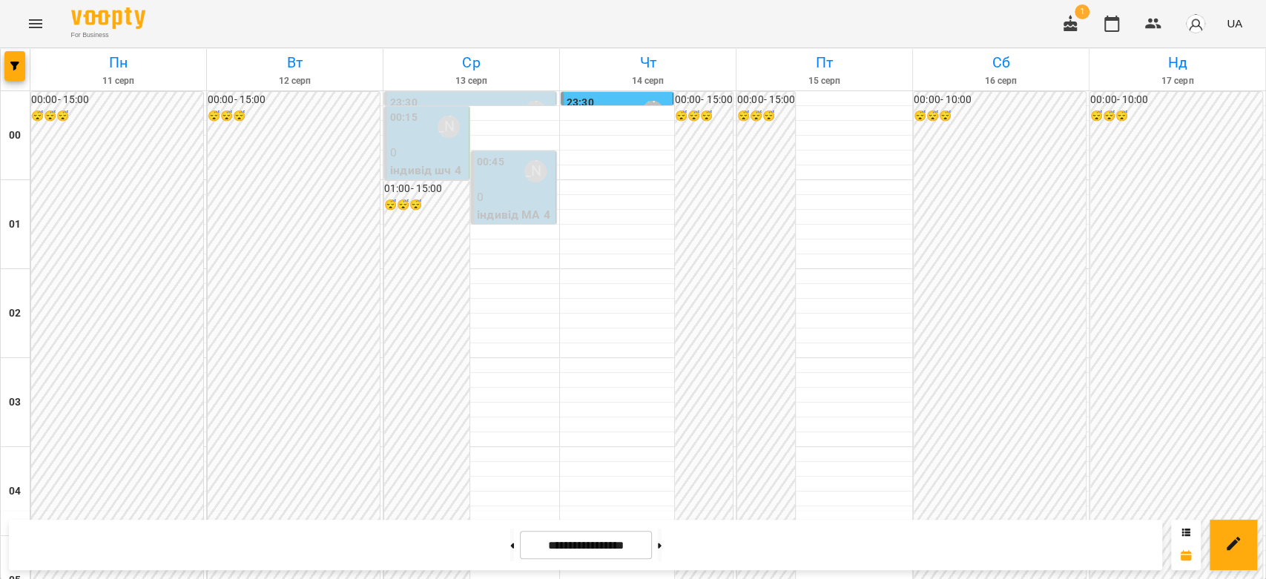
scroll to position [1647, 0]
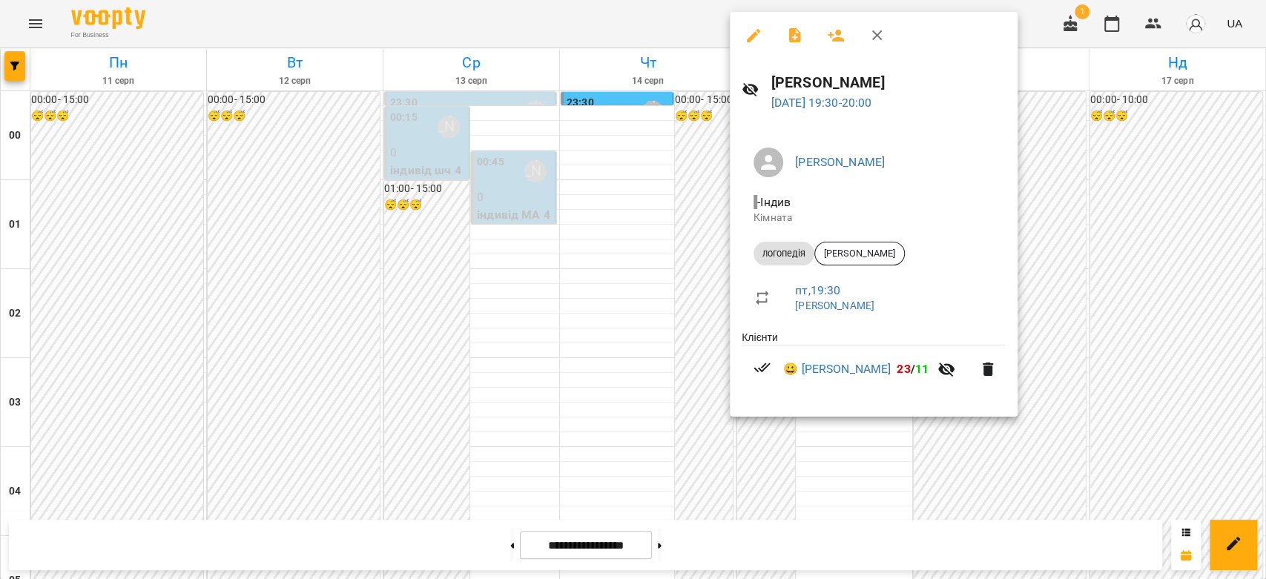
click at [689, 222] on div at bounding box center [633, 289] width 1266 height 579
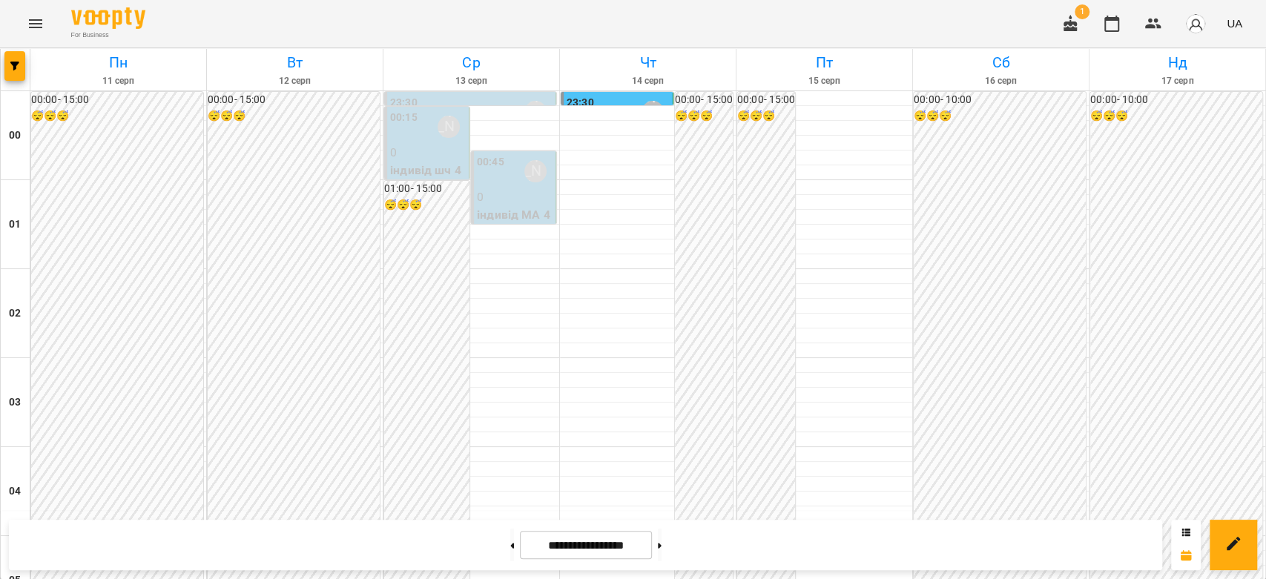
scroll to position [1318, 0]
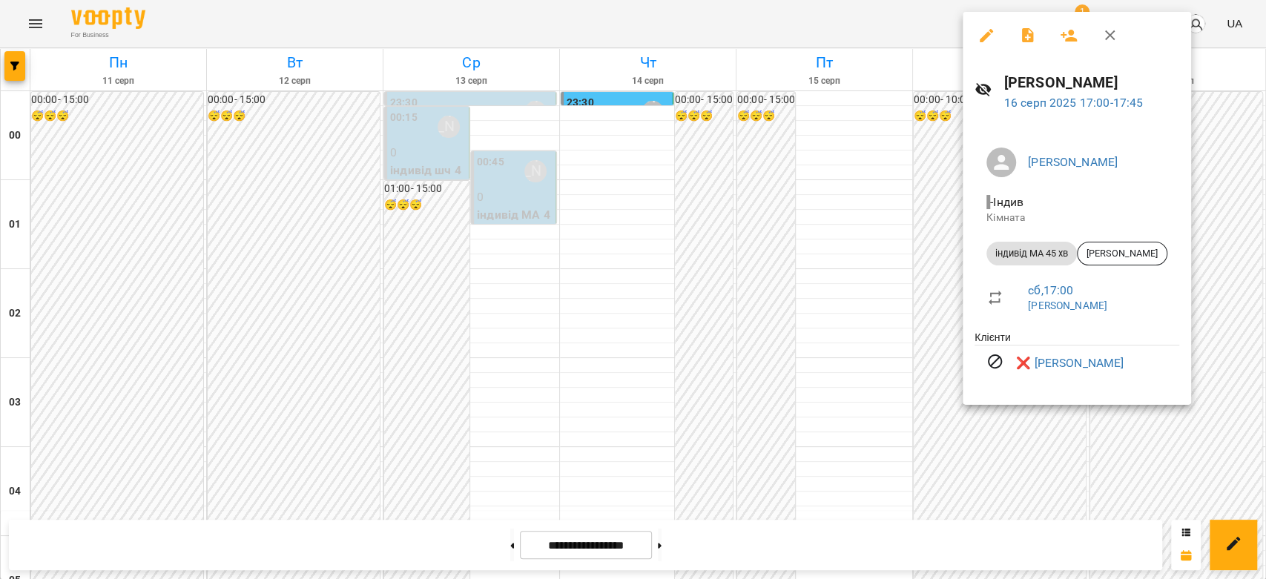
click at [810, 323] on div at bounding box center [633, 289] width 1266 height 579
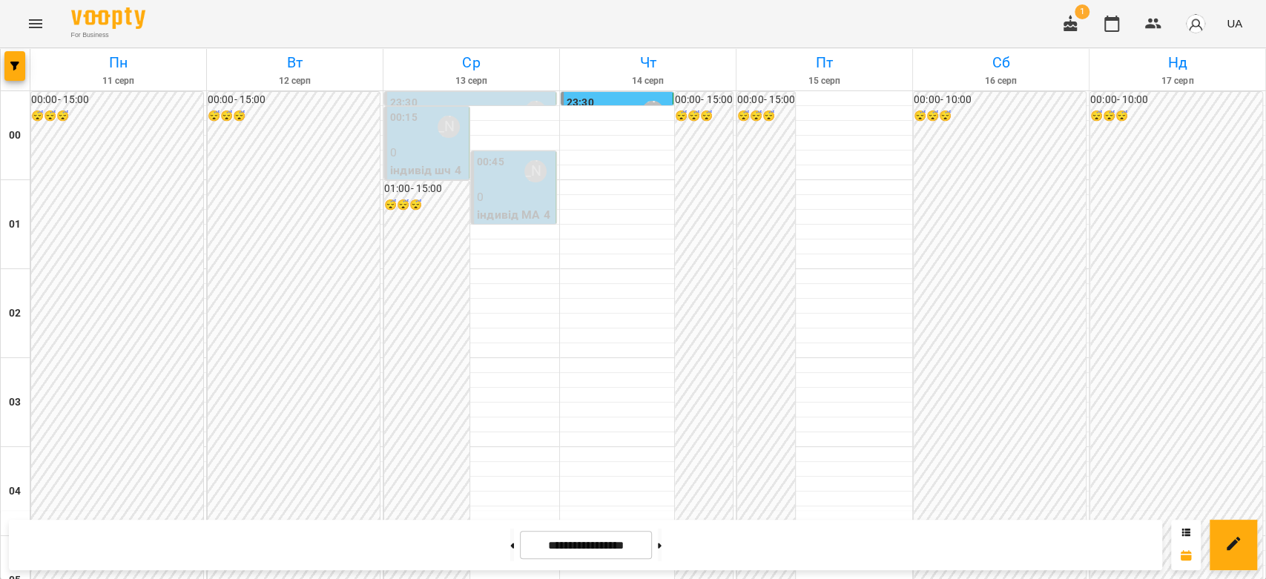
scroll to position [807, 0]
click at [42, 19] on icon "Menu" at bounding box center [36, 24] width 18 height 18
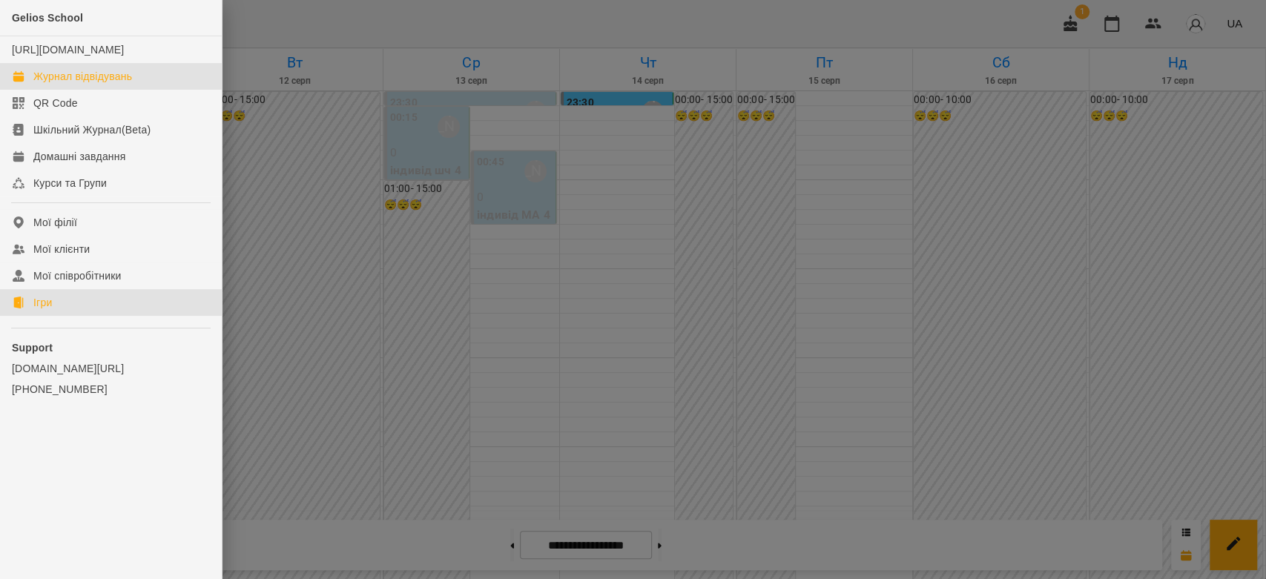
click at [100, 316] on link "Ігри" at bounding box center [111, 302] width 222 height 27
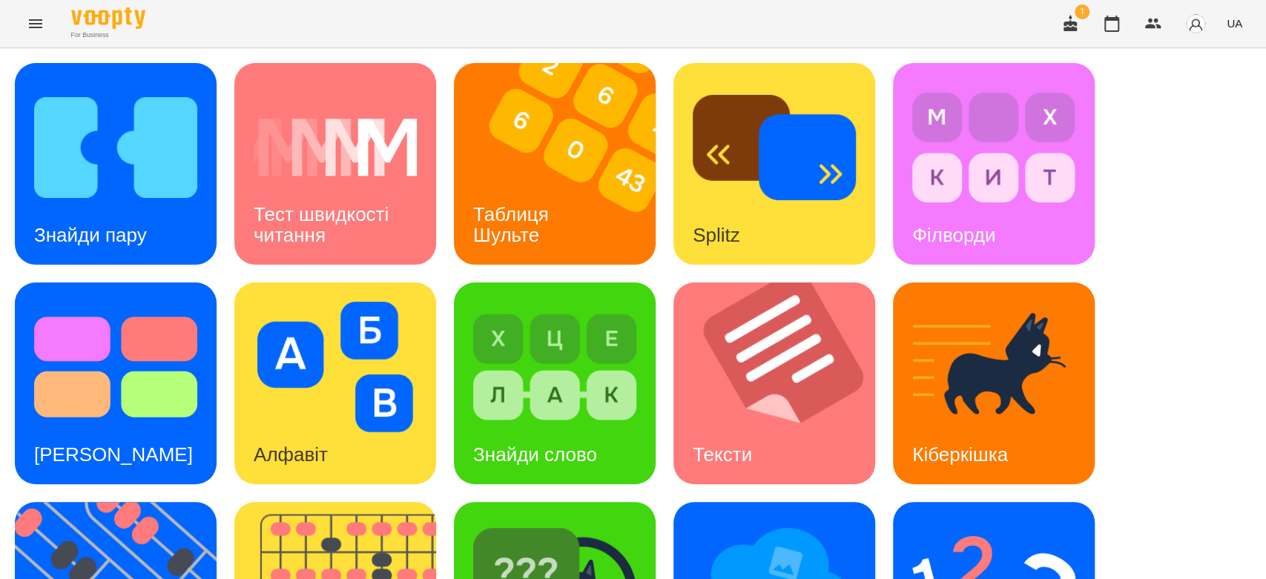
scroll to position [358, 0]
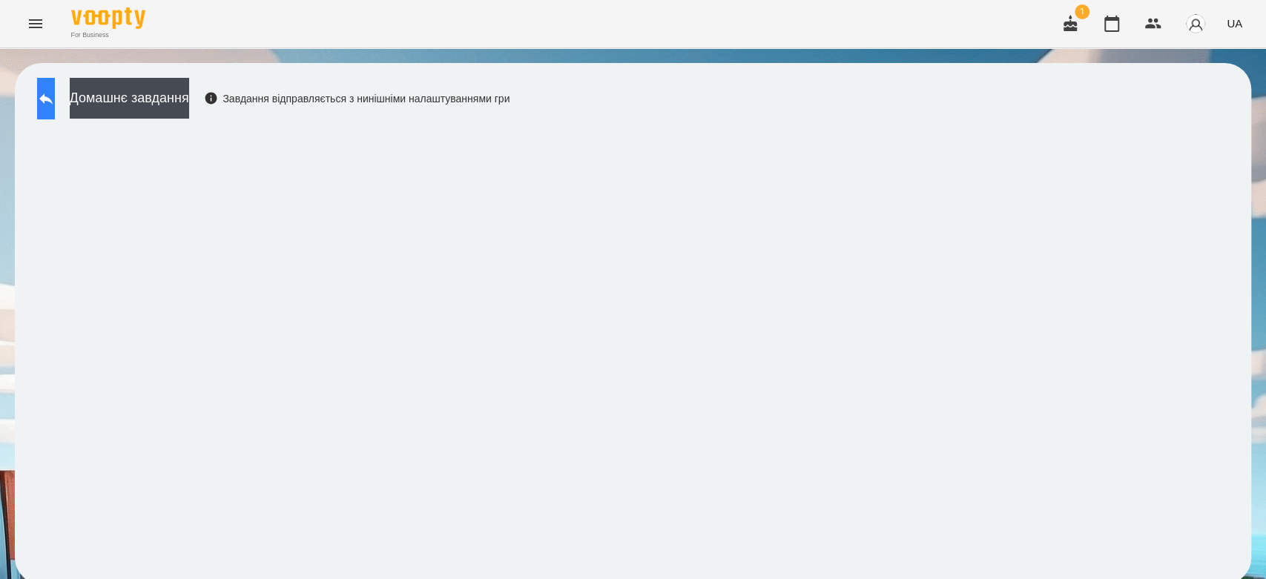
click at [50, 82] on button at bounding box center [46, 99] width 18 height 42
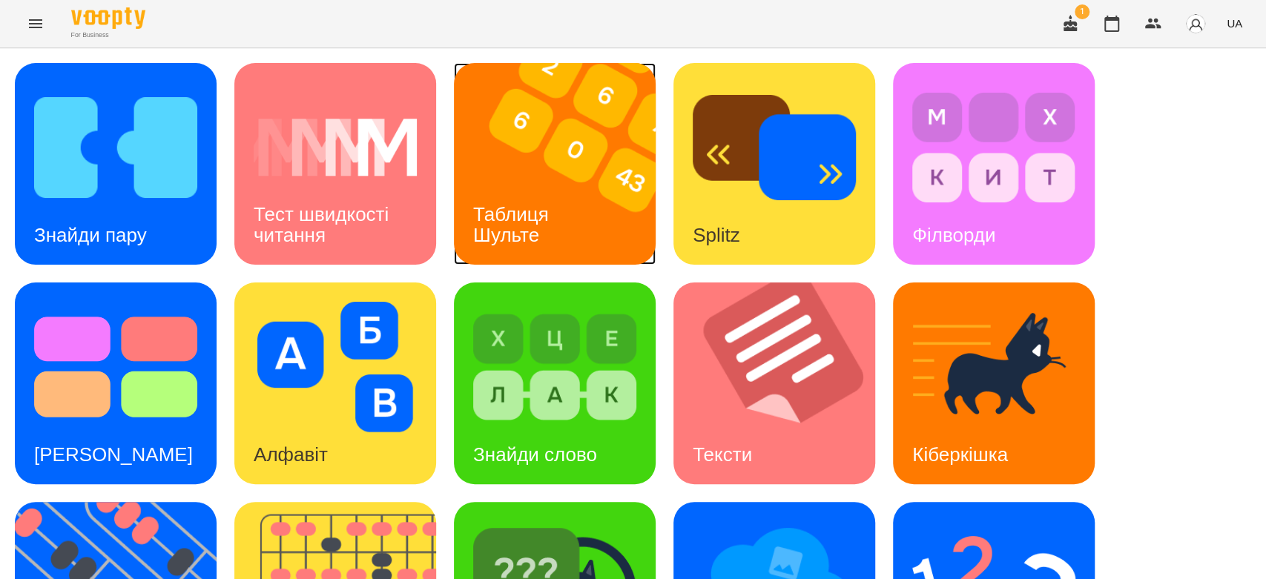
click at [516, 203] on h3 "Таблиця Шульте" at bounding box center [513, 224] width 81 height 42
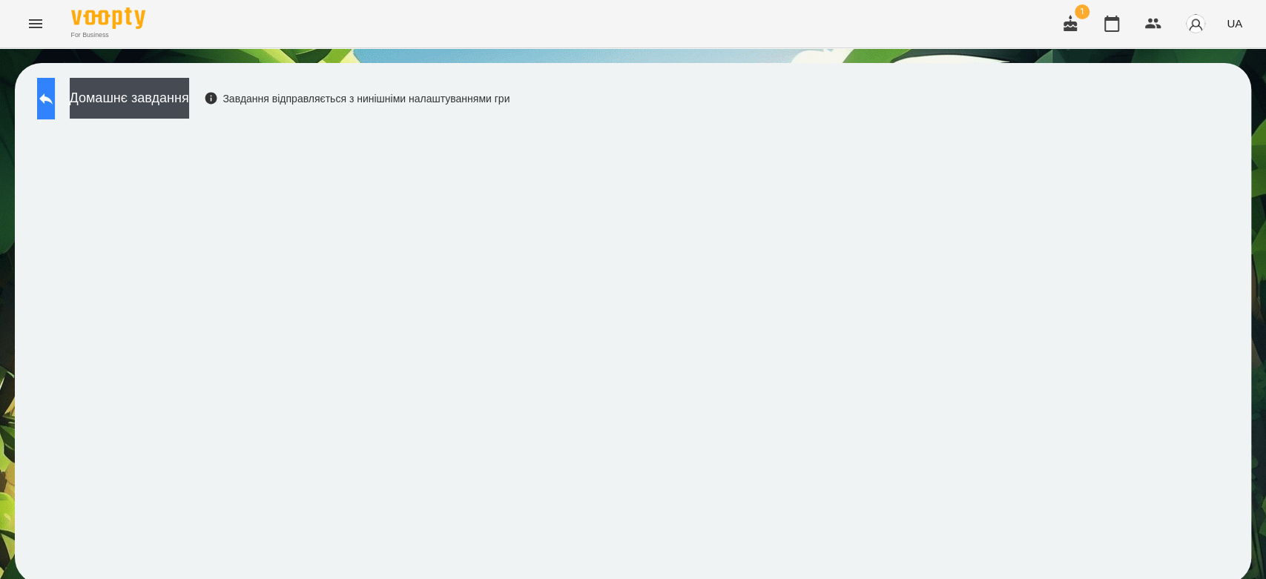
click at [55, 115] on button at bounding box center [46, 99] width 18 height 42
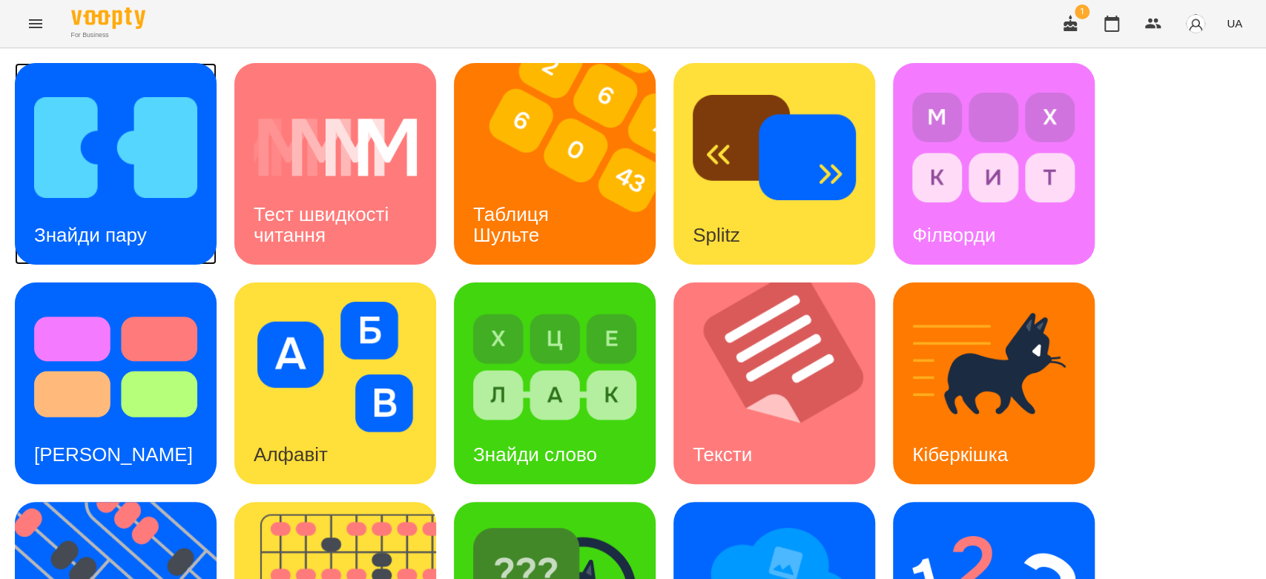
click at [136, 164] on img at bounding box center [115, 147] width 163 height 130
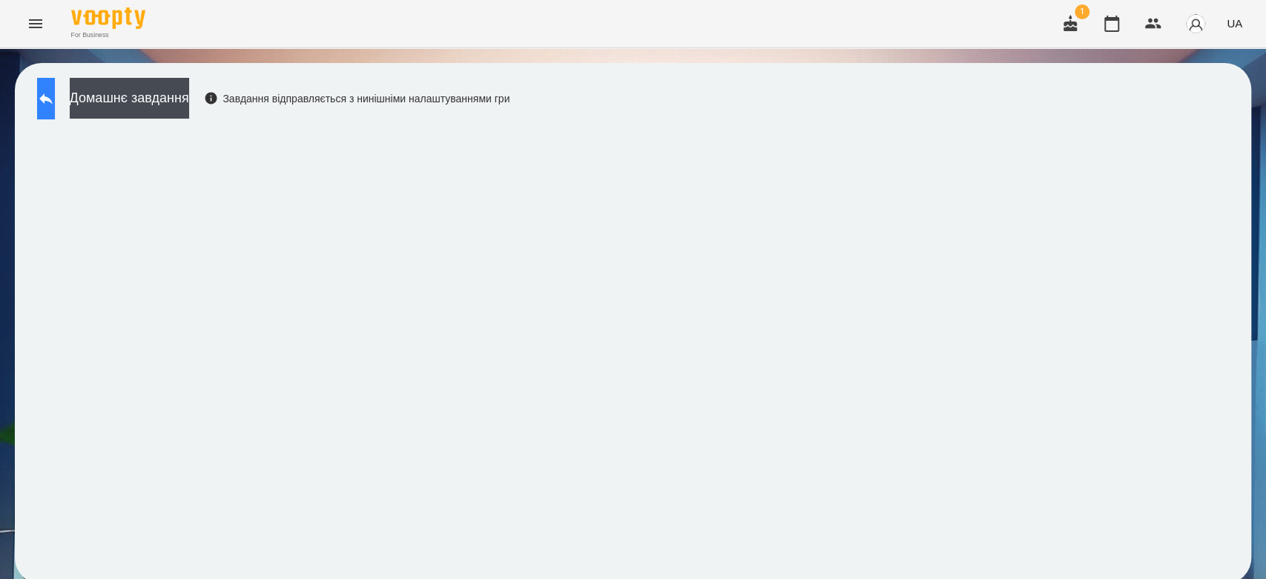
click at [55, 105] on button at bounding box center [46, 99] width 18 height 42
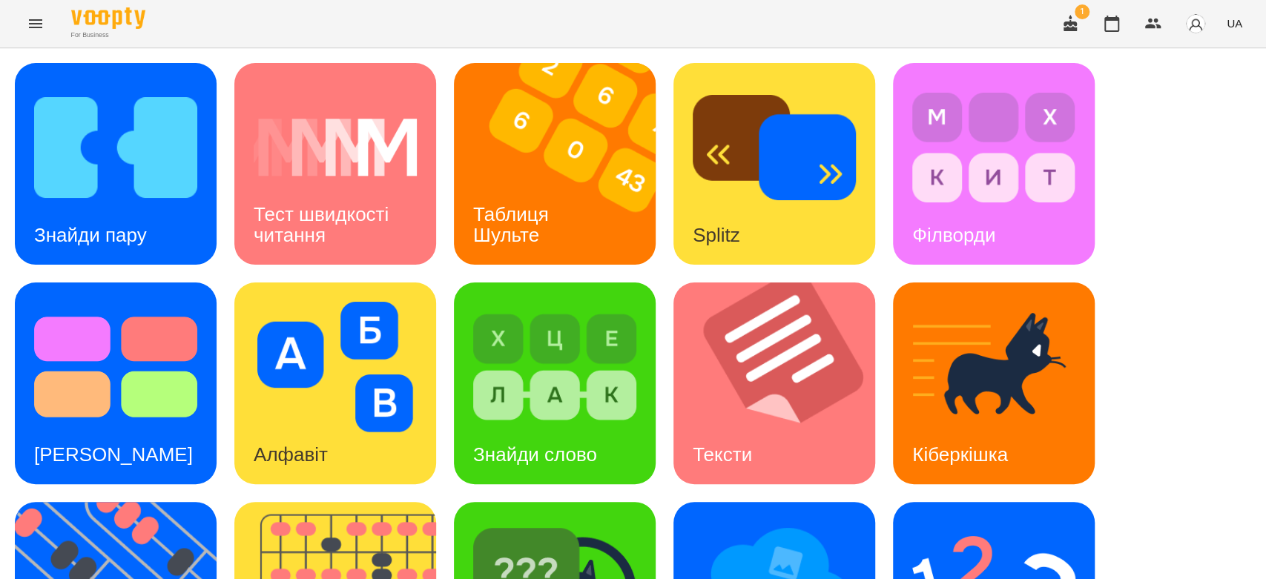
scroll to position [358, 0]
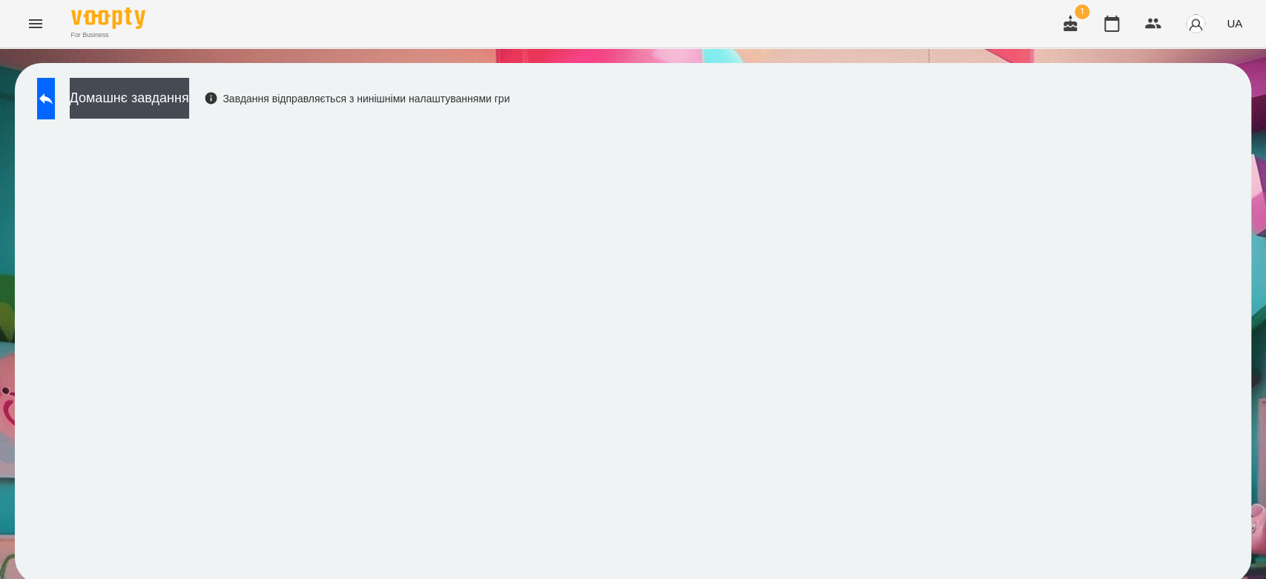
scroll to position [5, 0]
click at [39, 98] on button at bounding box center [46, 99] width 18 height 42
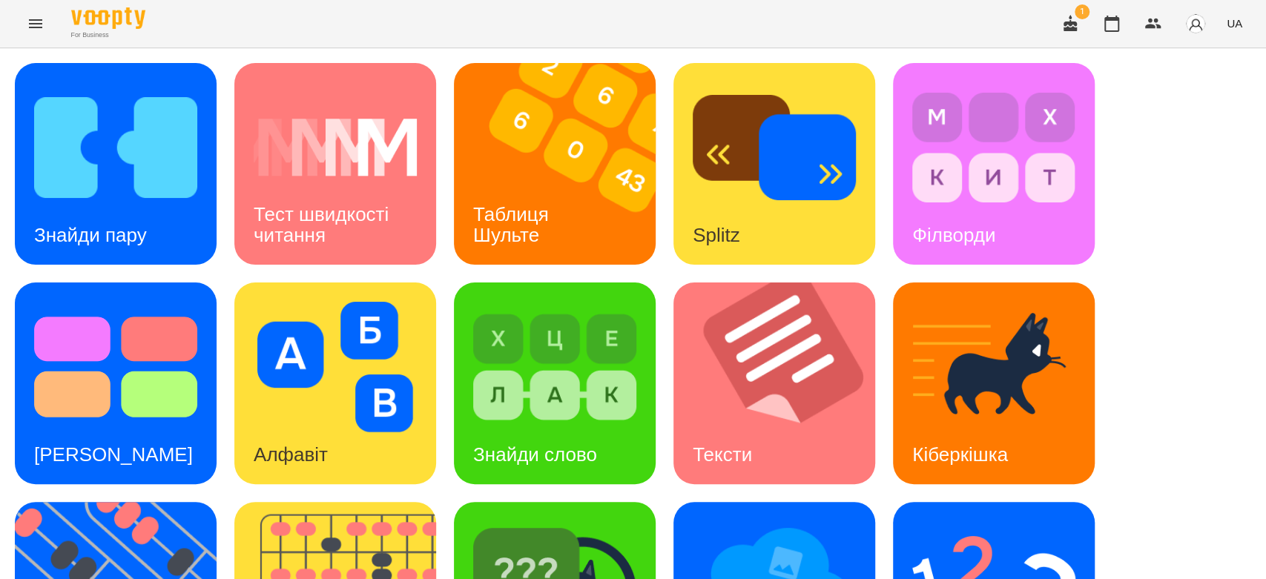
click at [35, 33] on button "Menu" at bounding box center [36, 24] width 36 height 36
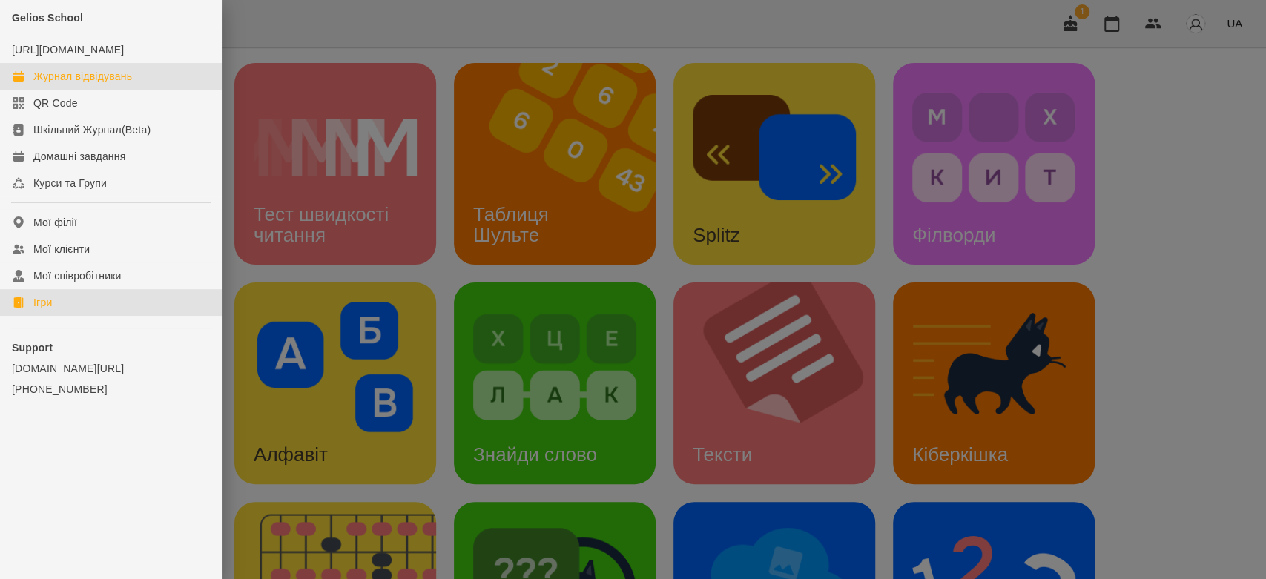
click at [148, 90] on link "Журнал відвідувань" at bounding box center [111, 76] width 222 height 27
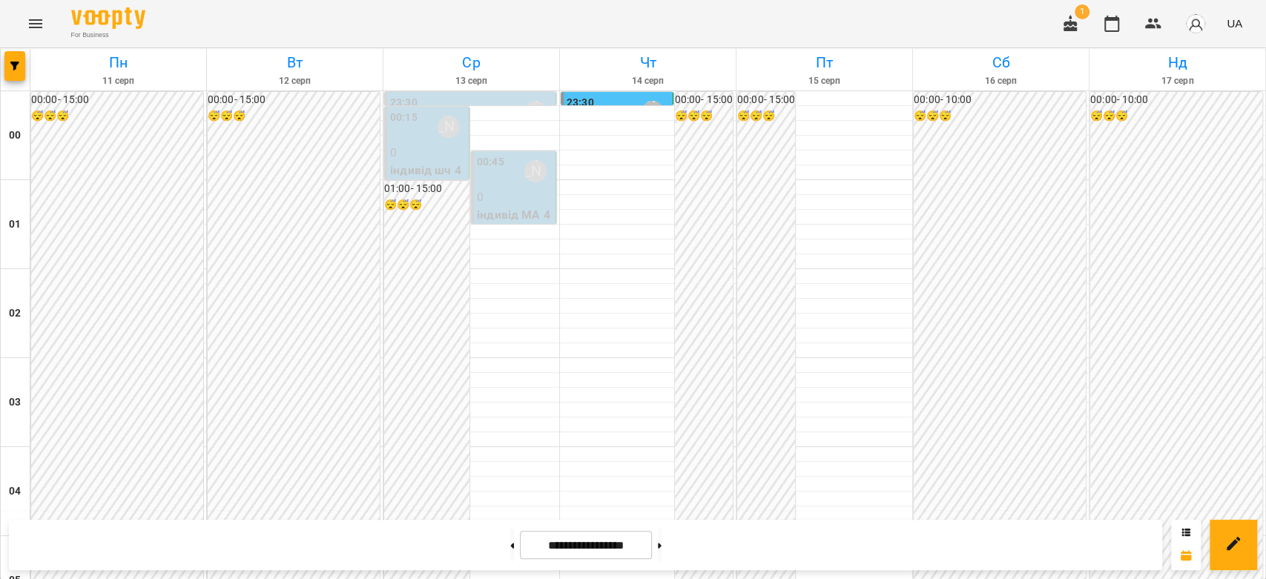
scroll to position [1714, 0]
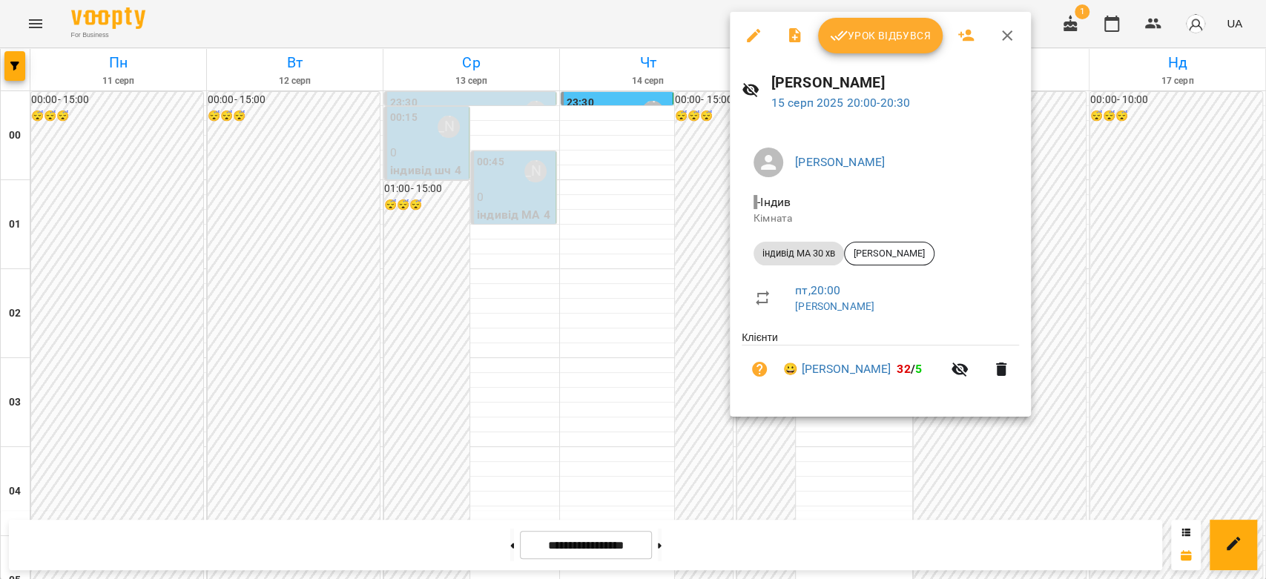
click at [838, 38] on icon "button" at bounding box center [839, 36] width 18 height 18
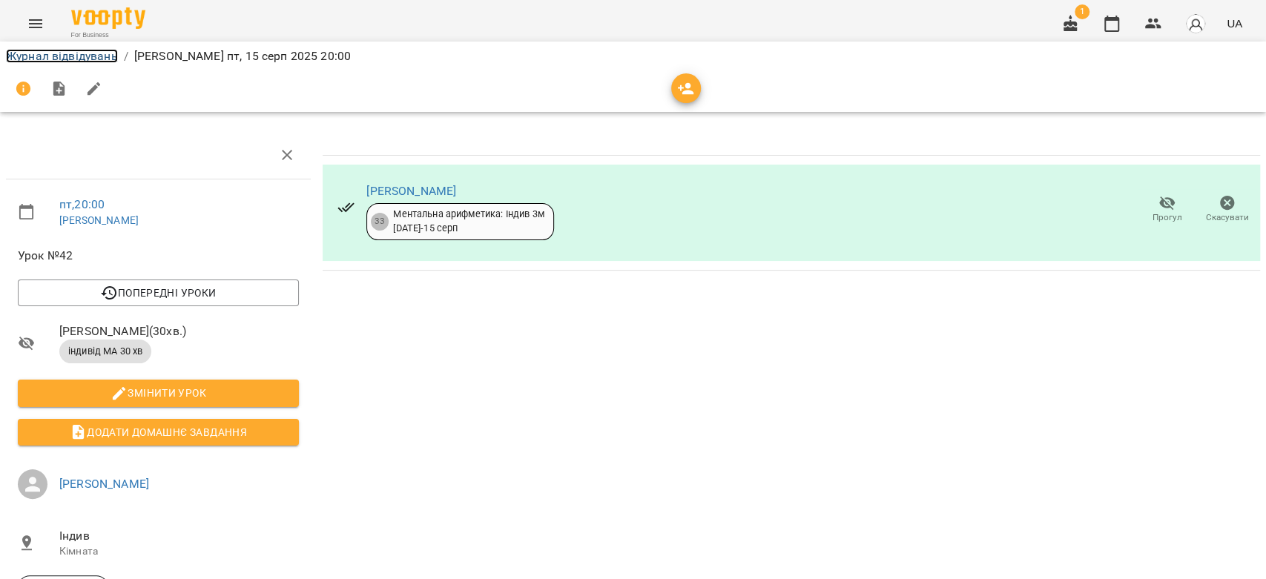
click at [80, 52] on link "Журнал відвідувань" at bounding box center [62, 56] width 112 height 14
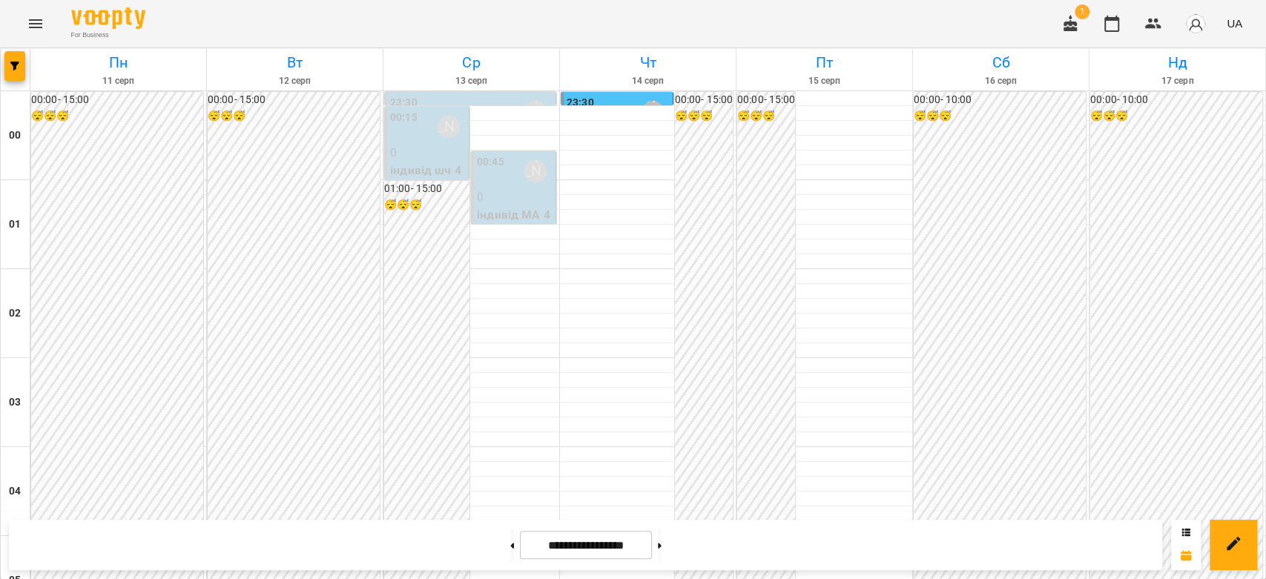
scroll to position [1714, 0]
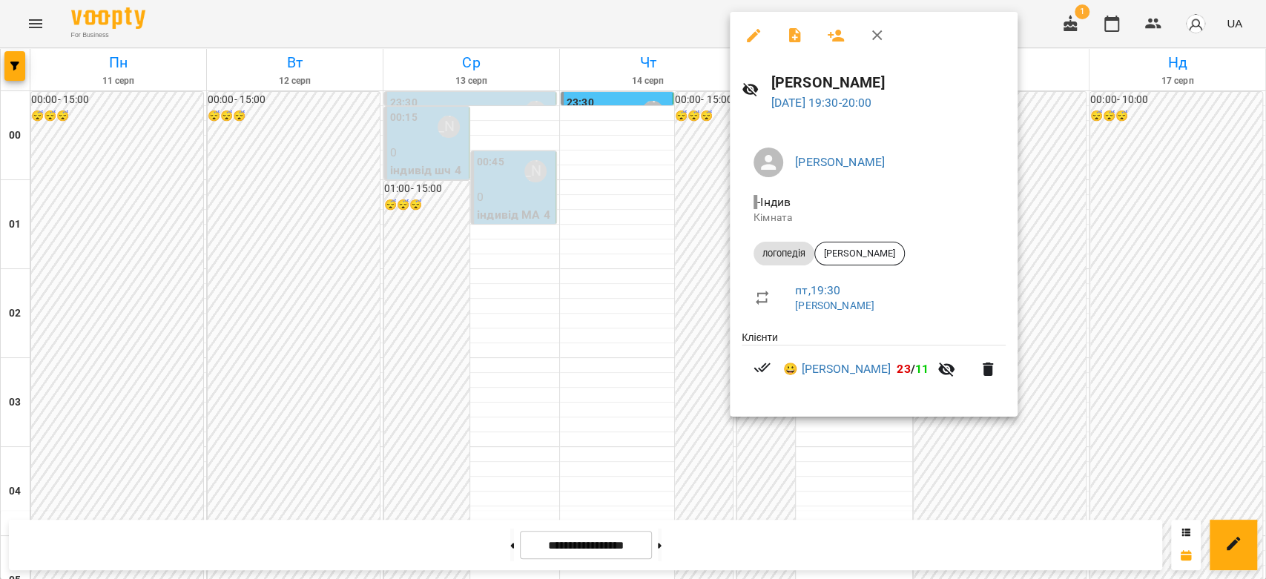
click at [467, 200] on div at bounding box center [633, 289] width 1266 height 579
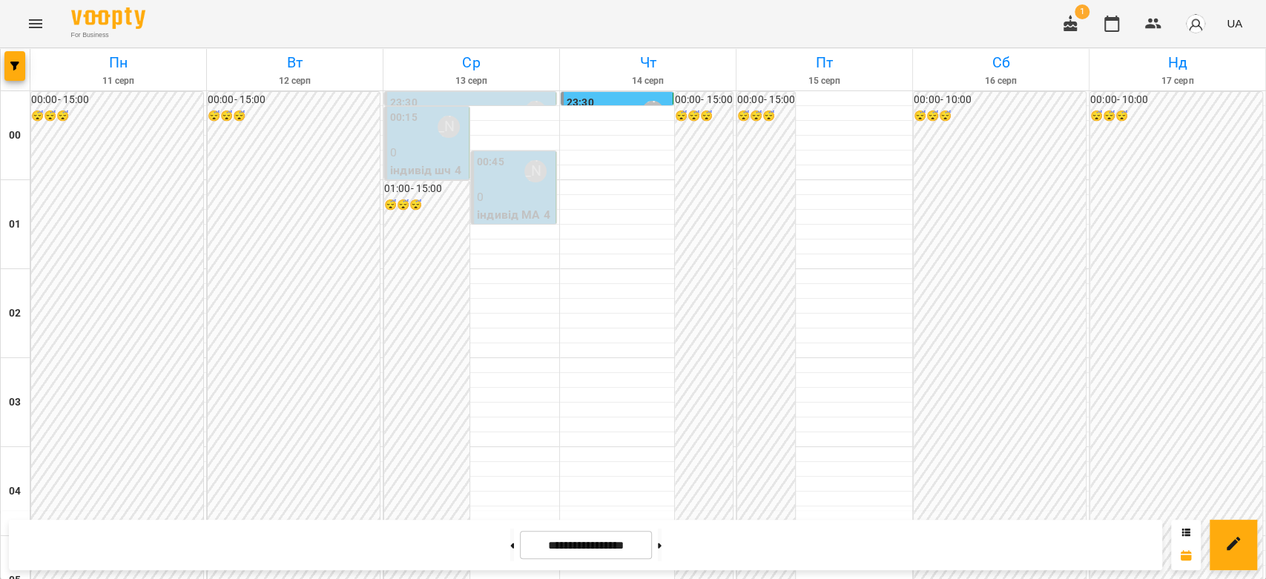
scroll to position [807, 0]
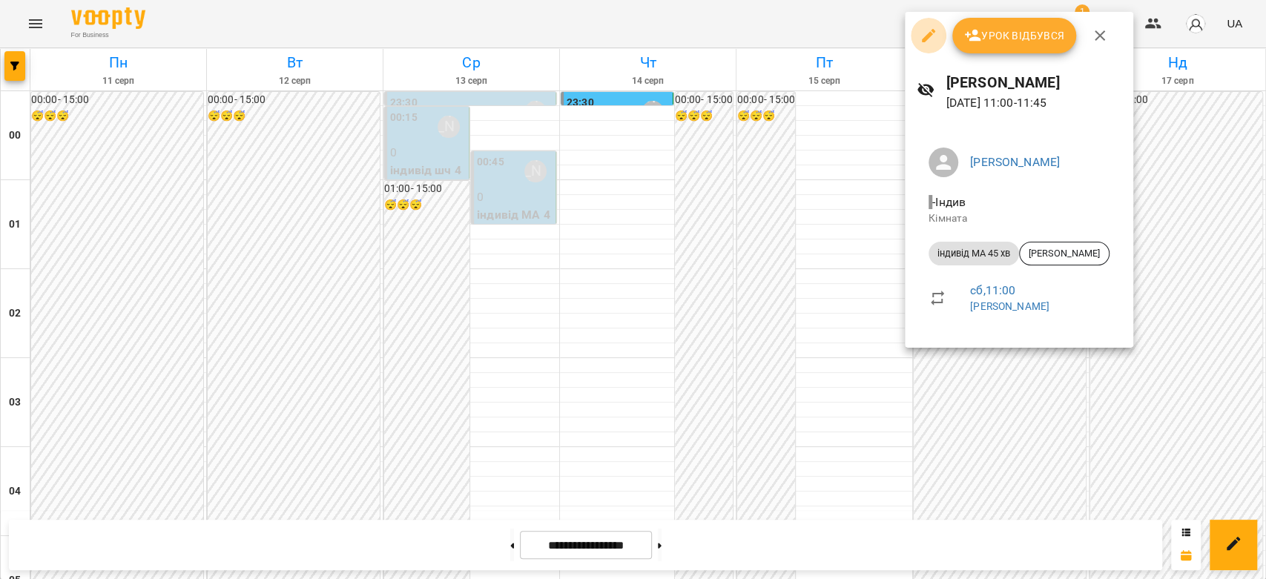
click at [933, 42] on icon "button" at bounding box center [928, 36] width 18 height 18
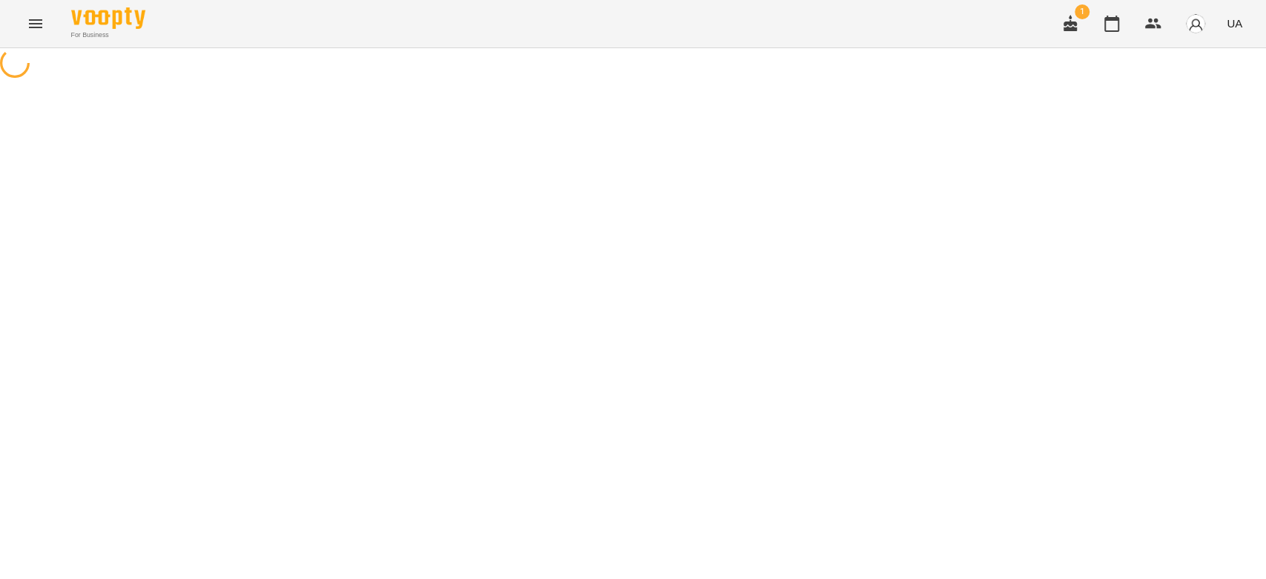
select select "**********"
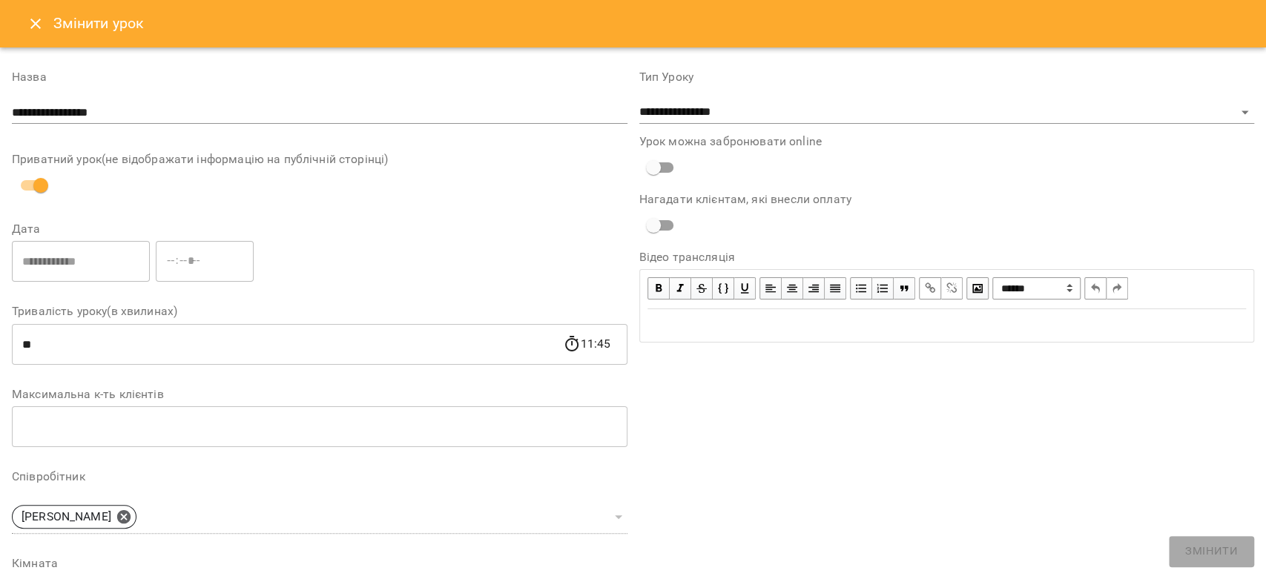
click at [32, 21] on icon "Close" at bounding box center [35, 24] width 10 height 10
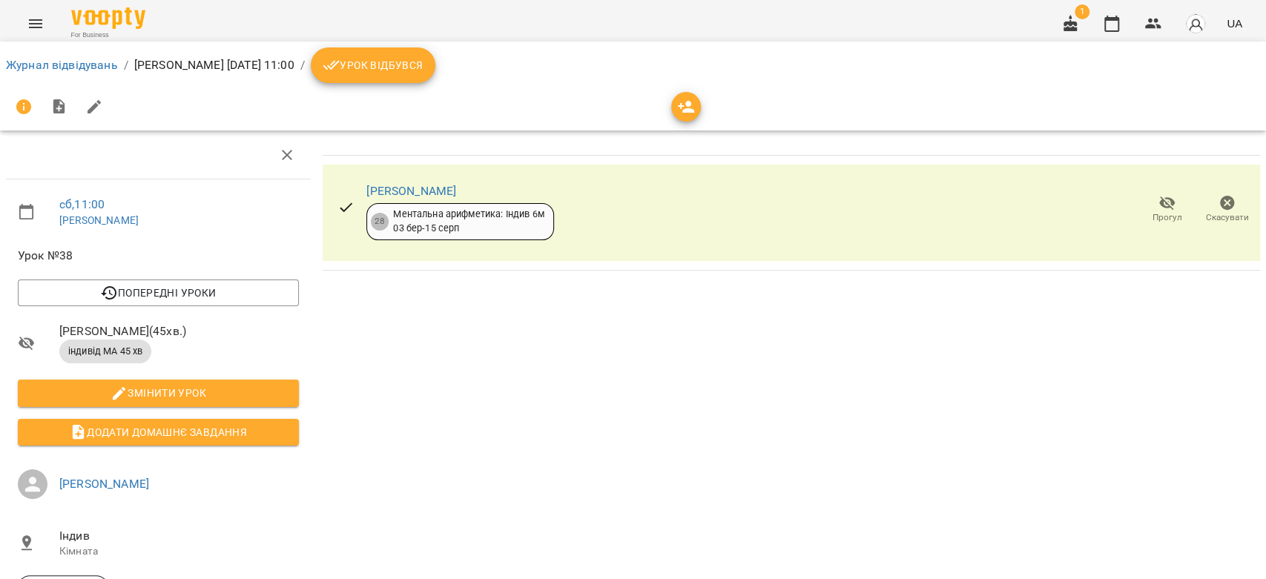
click at [423, 65] on span "Урок відбувся" at bounding box center [373, 65] width 101 height 18
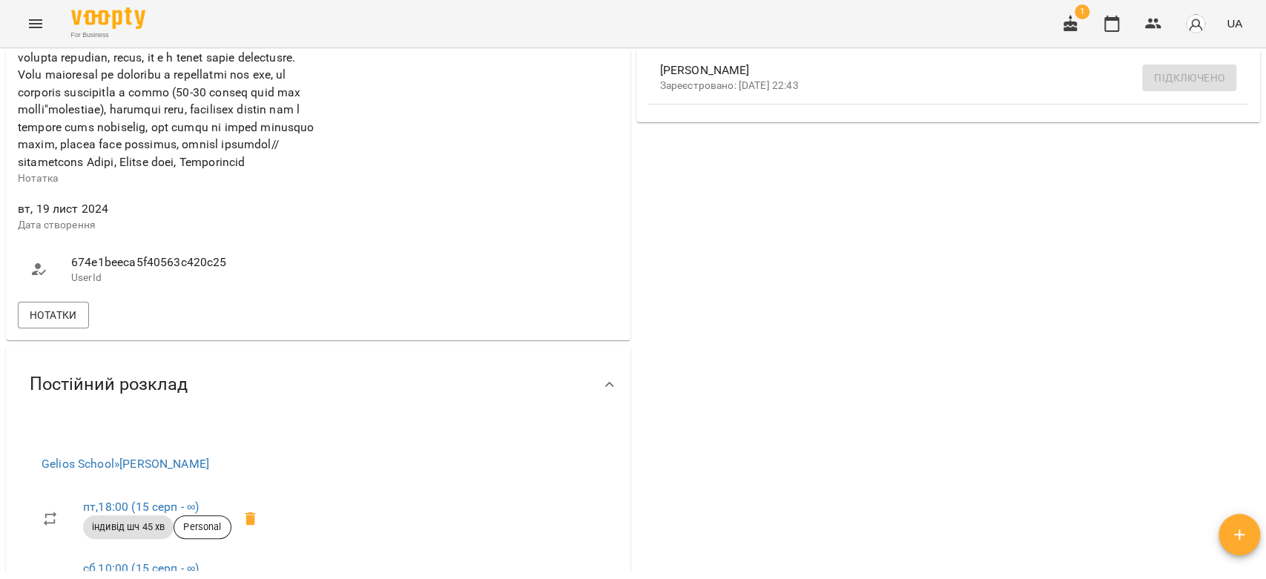
scroll to position [658, 0]
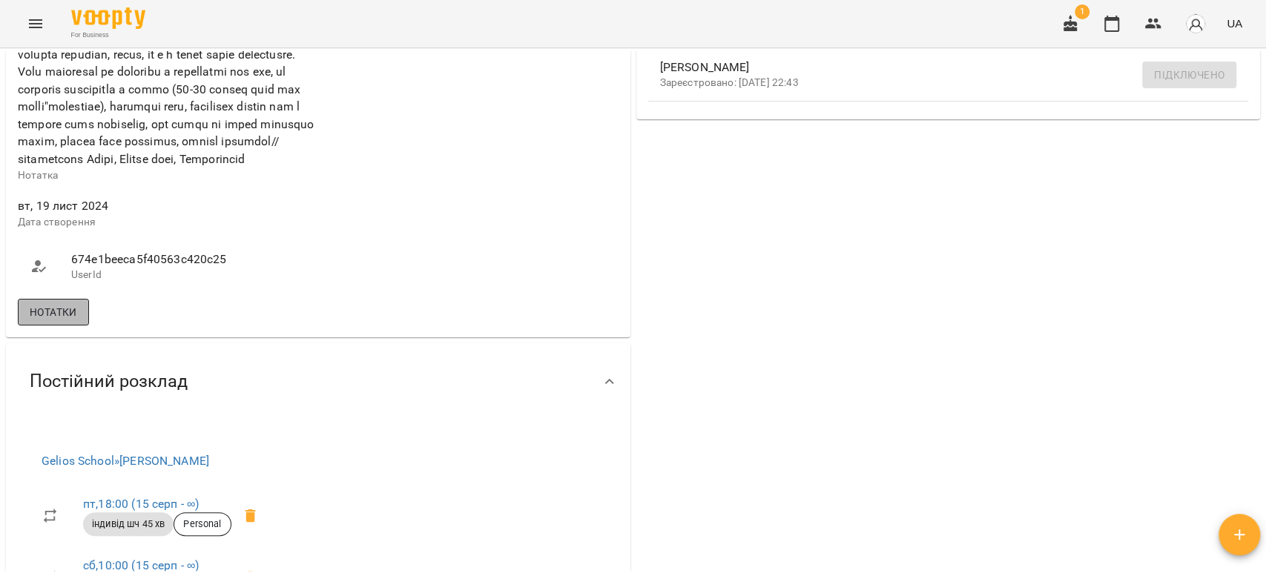
click at [77, 321] on span "Нотатки" at bounding box center [53, 312] width 47 height 18
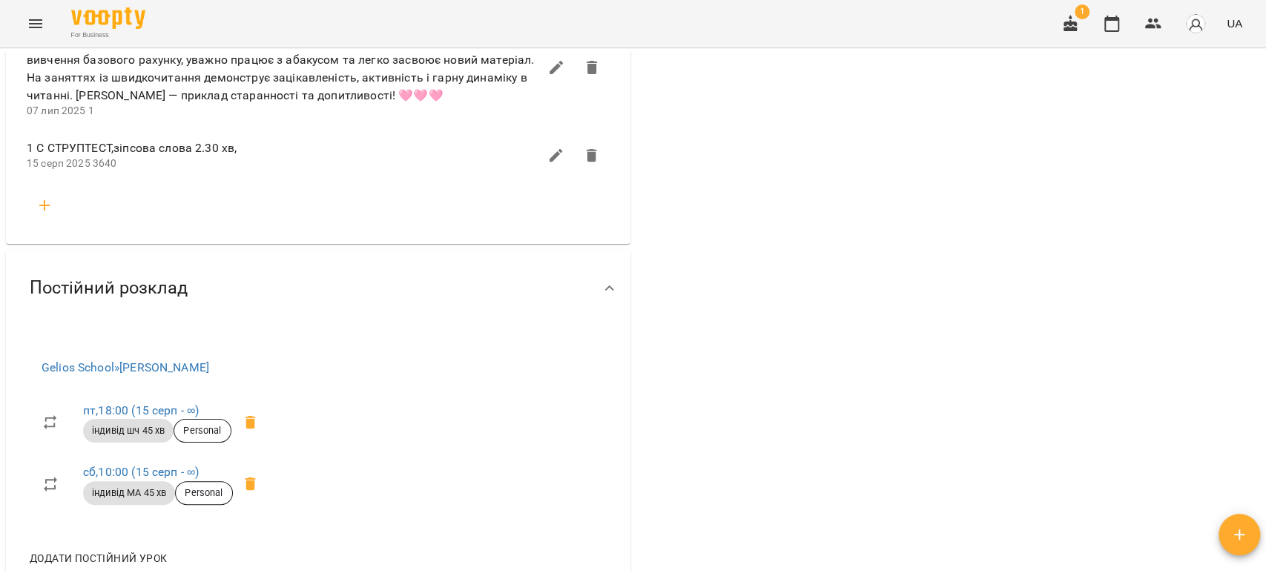
scroll to position [2307, 0]
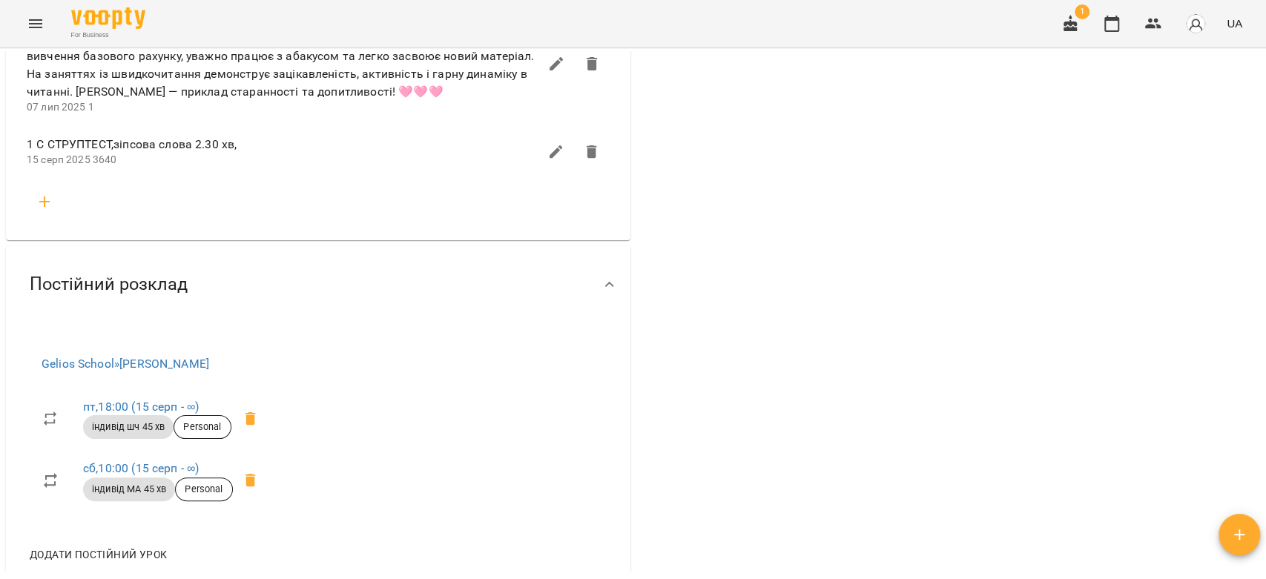
click at [45, 211] on icon "button" at bounding box center [45, 202] width 18 height 18
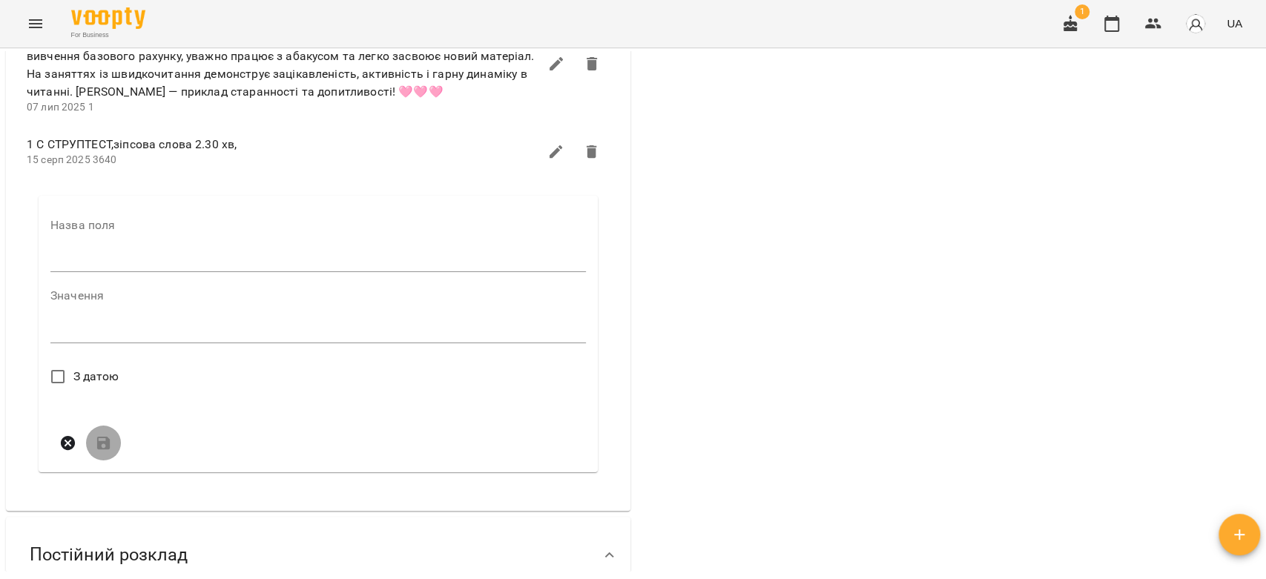
click at [150, 273] on input "text" at bounding box center [317, 261] width 535 height 24
type input "****"
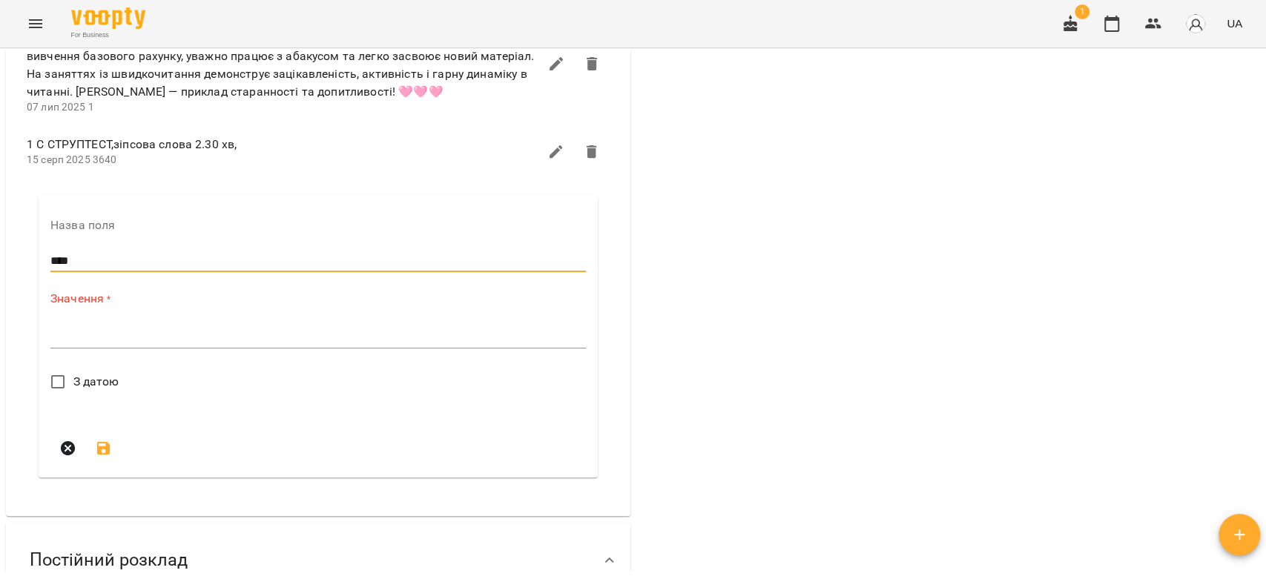
click at [547, 161] on icon "button" at bounding box center [556, 152] width 18 height 18
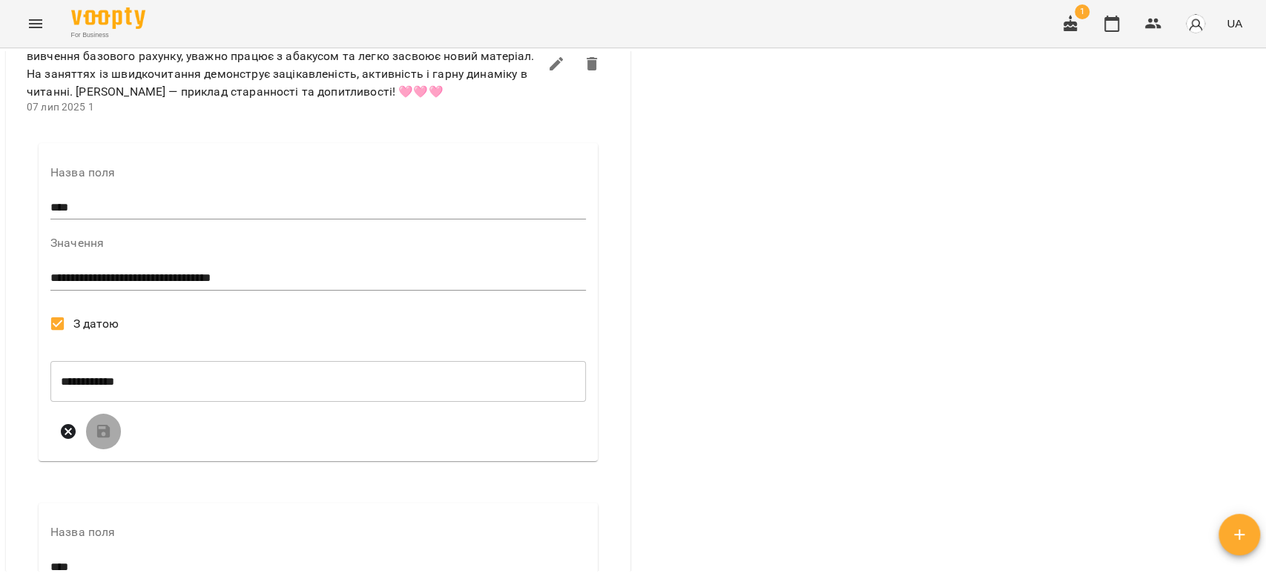
click at [308, 285] on textarea "**********" at bounding box center [314, 278] width 529 height 14
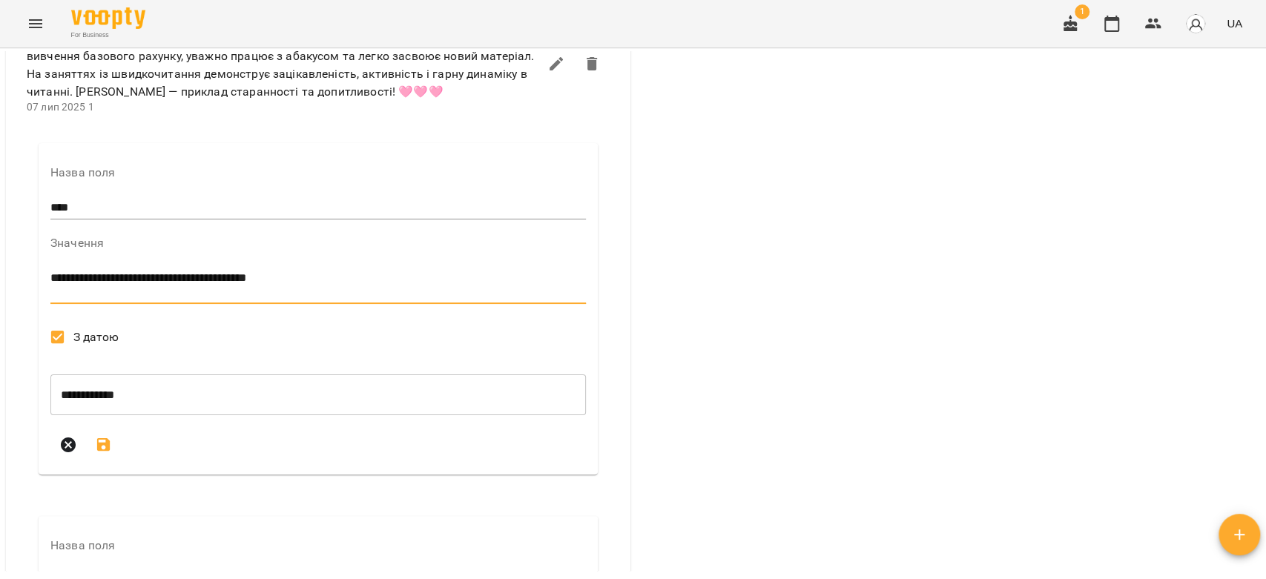
type textarea "**********"
click at [103, 454] on icon "submit" at bounding box center [104, 445] width 18 height 18
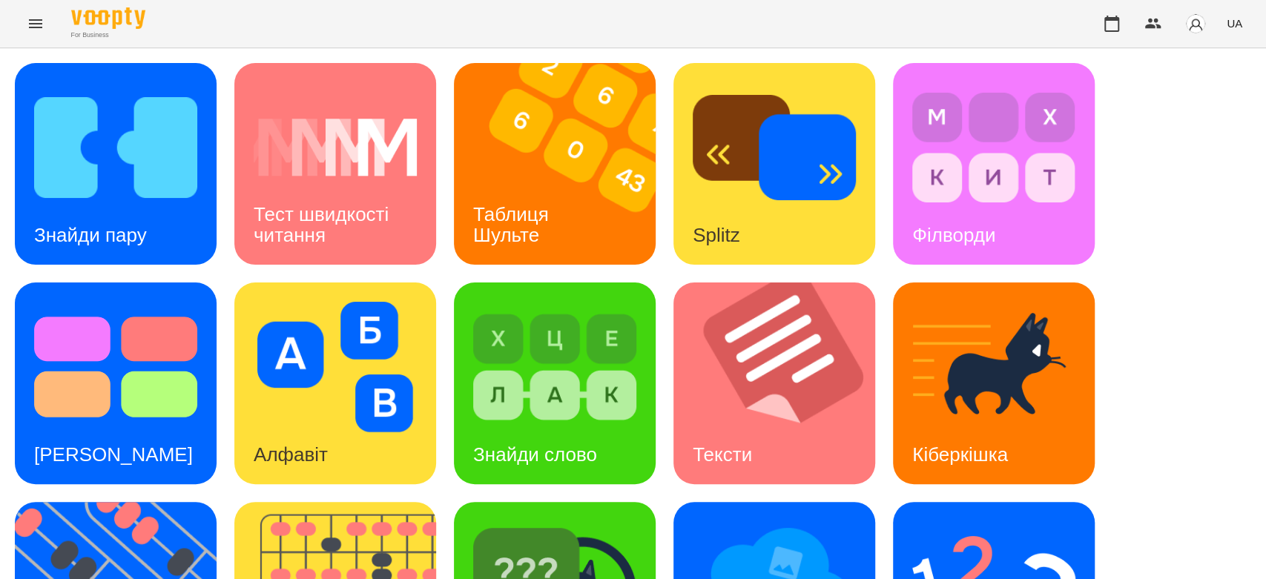
scroll to position [358, 0]
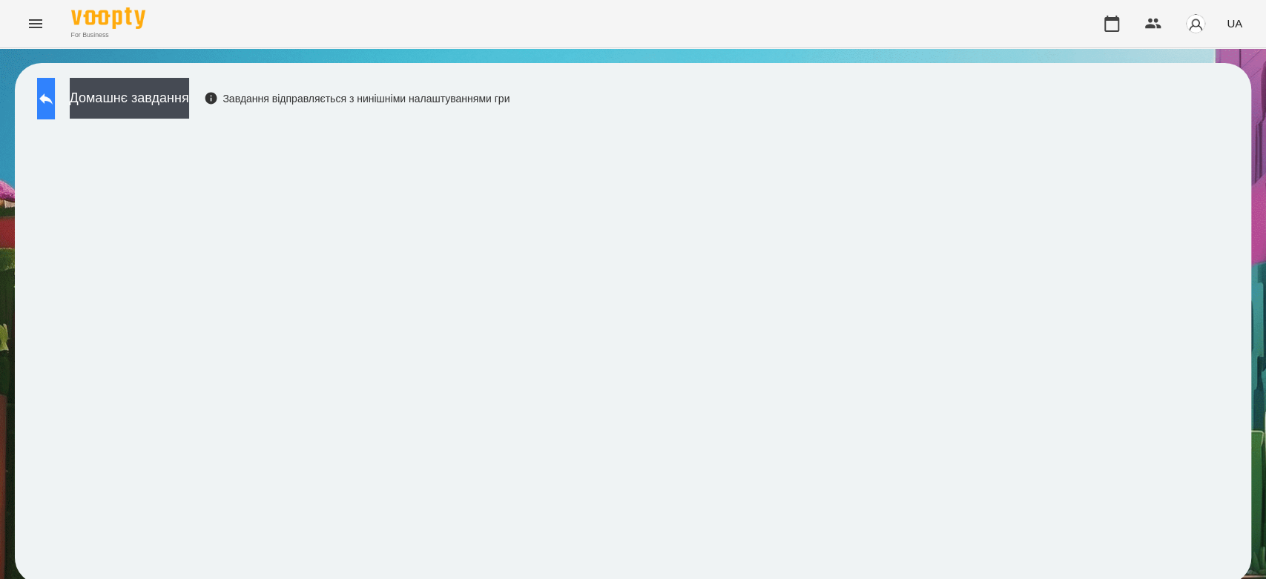
click at [41, 99] on button at bounding box center [46, 99] width 18 height 42
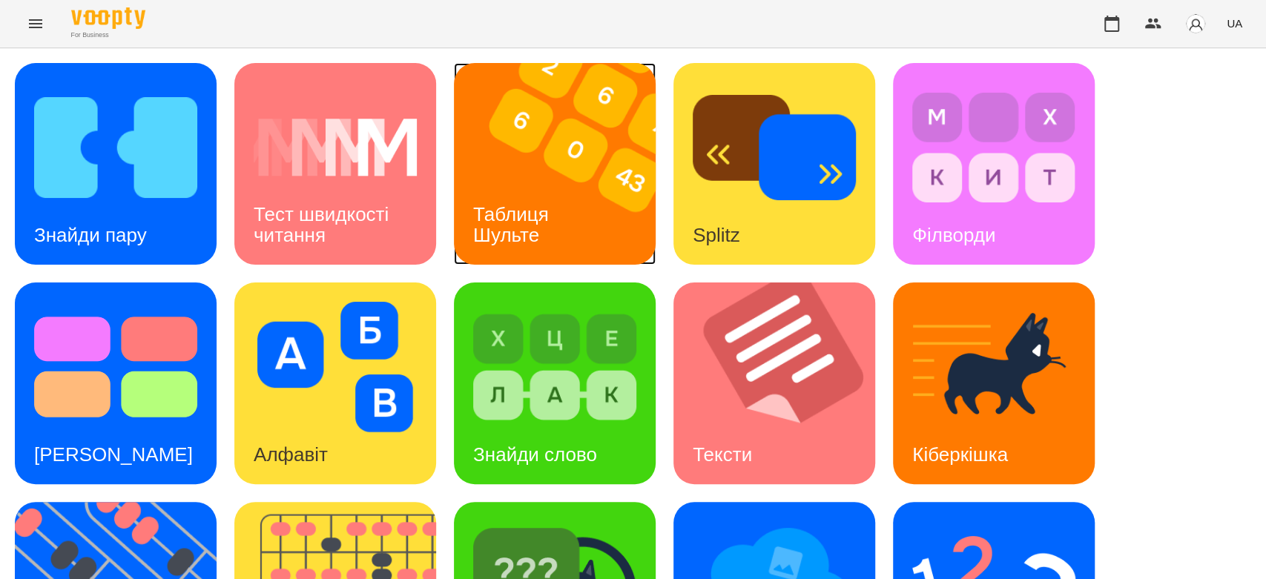
click at [497, 186] on div "Таблиця Шульте" at bounding box center [513, 224] width 119 height 79
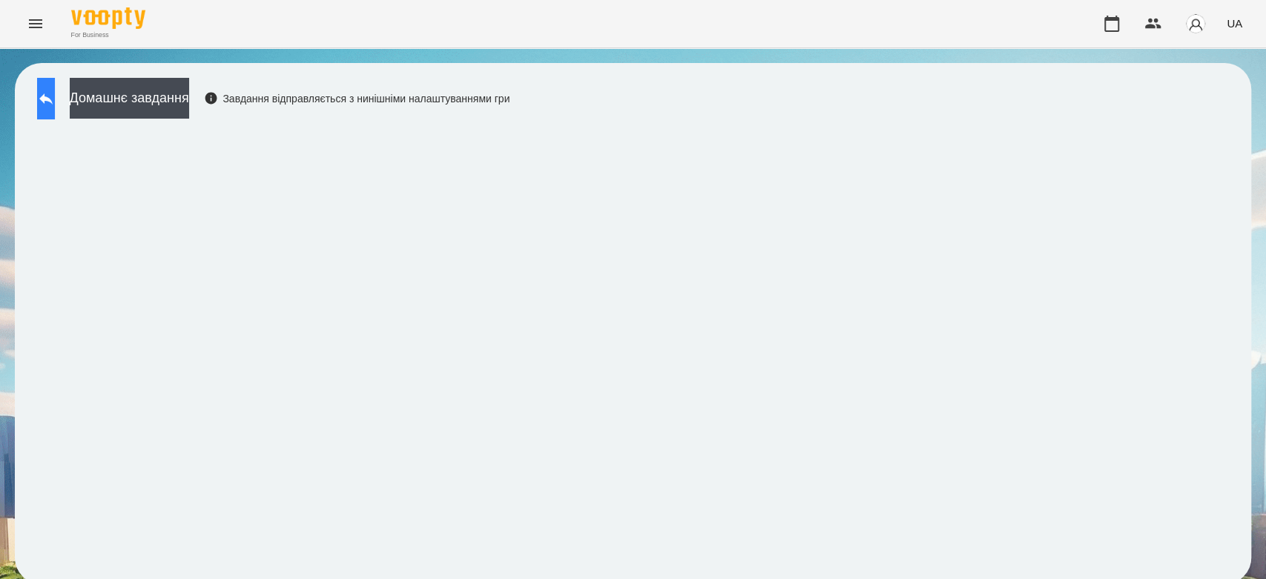
click at [55, 111] on button at bounding box center [46, 99] width 18 height 42
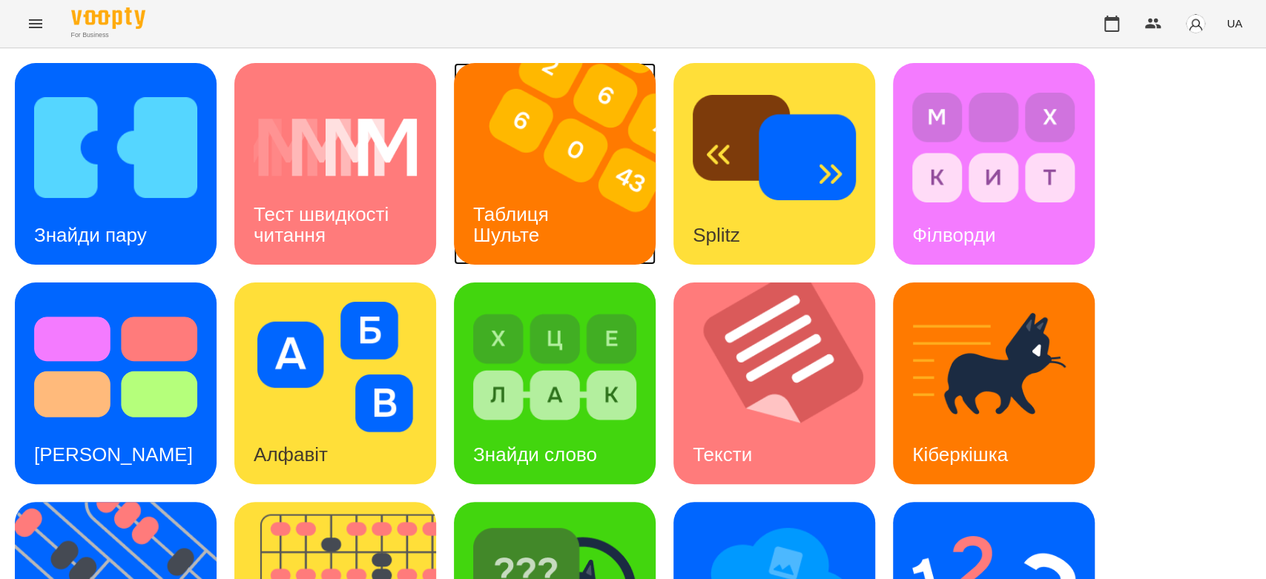
click at [494, 161] on img at bounding box center [564, 164] width 220 height 202
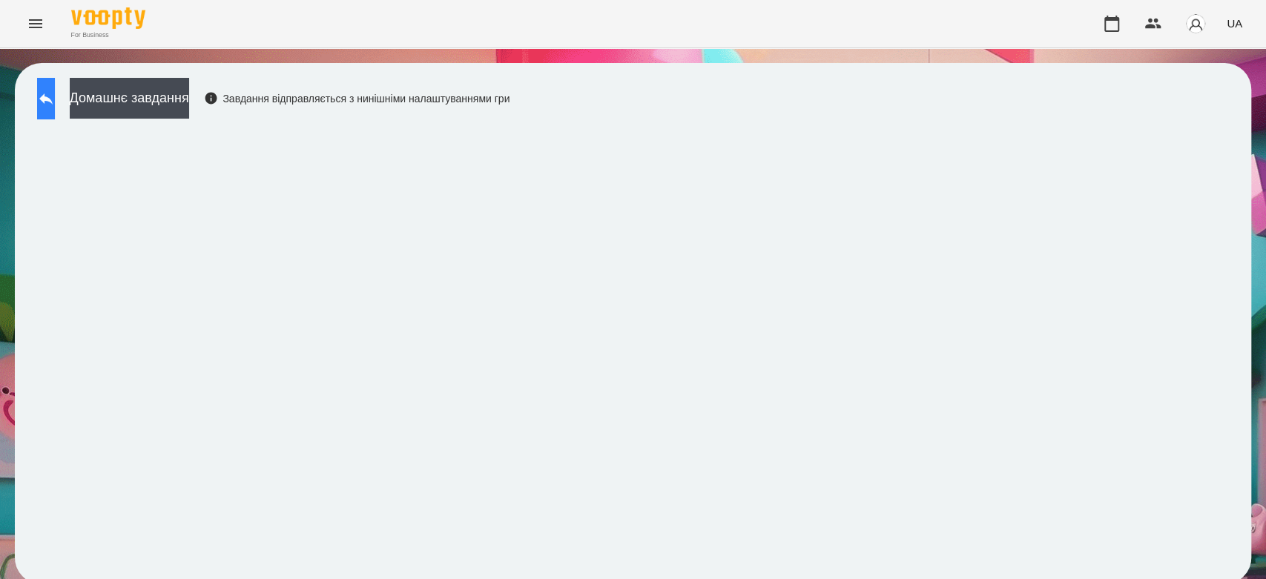
click at [51, 95] on icon at bounding box center [46, 99] width 18 height 18
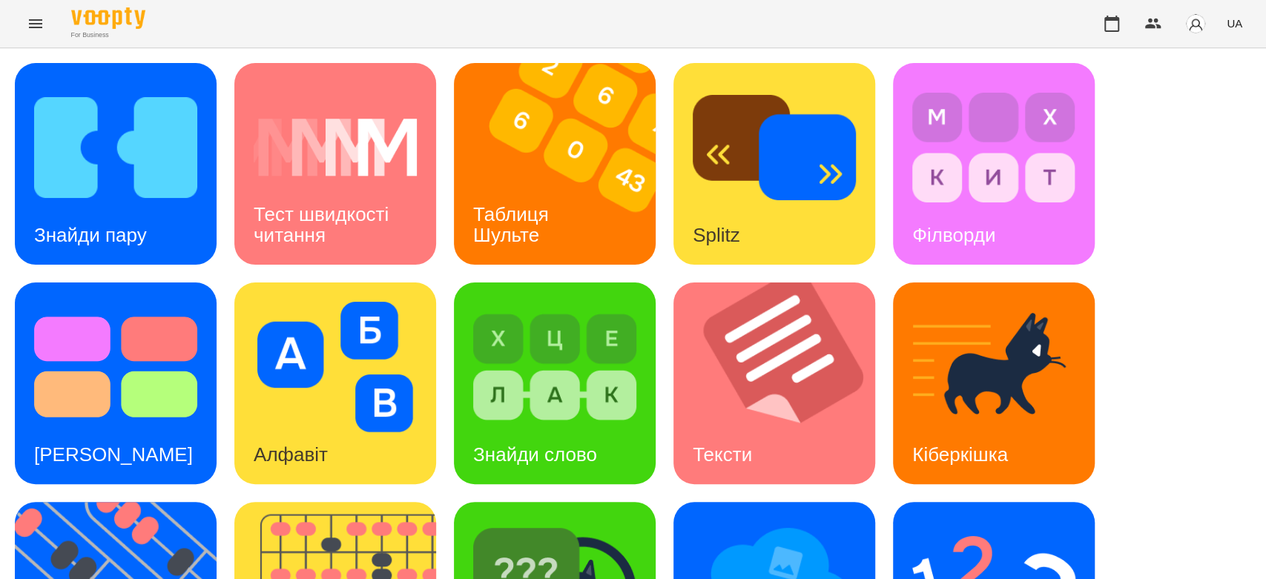
scroll to position [358, 0]
click at [1050, 521] on img at bounding box center [993, 586] width 163 height 130
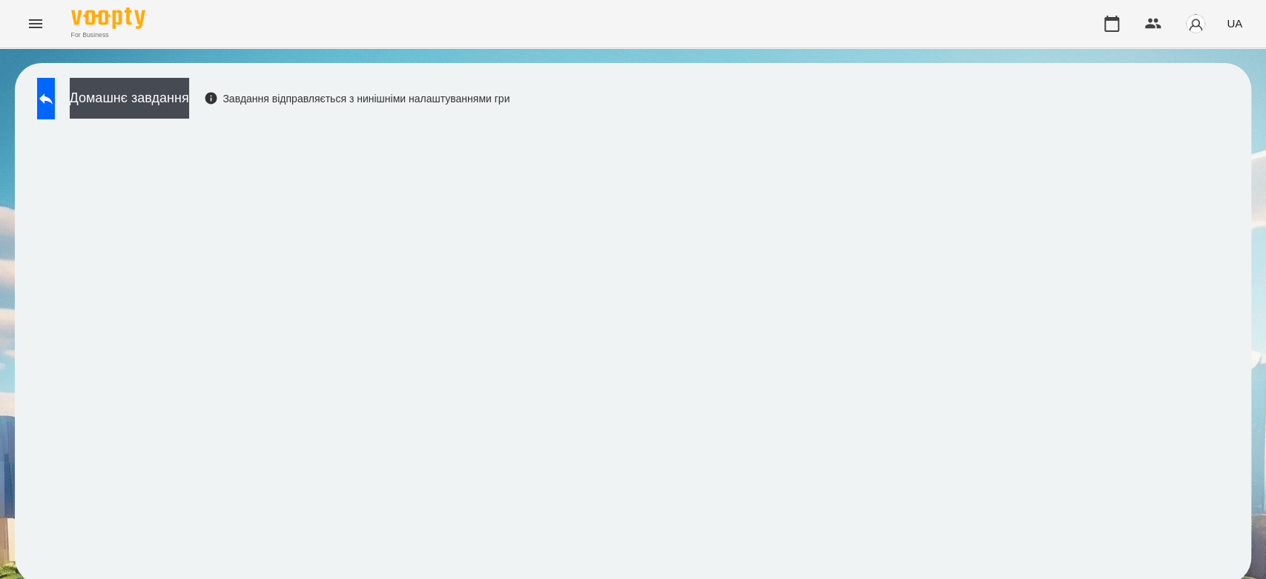
scroll to position [5, 0]
click at [156, 111] on button "Домашнє завдання" at bounding box center [129, 98] width 119 height 41
click at [53, 93] on icon at bounding box center [45, 98] width 13 height 11
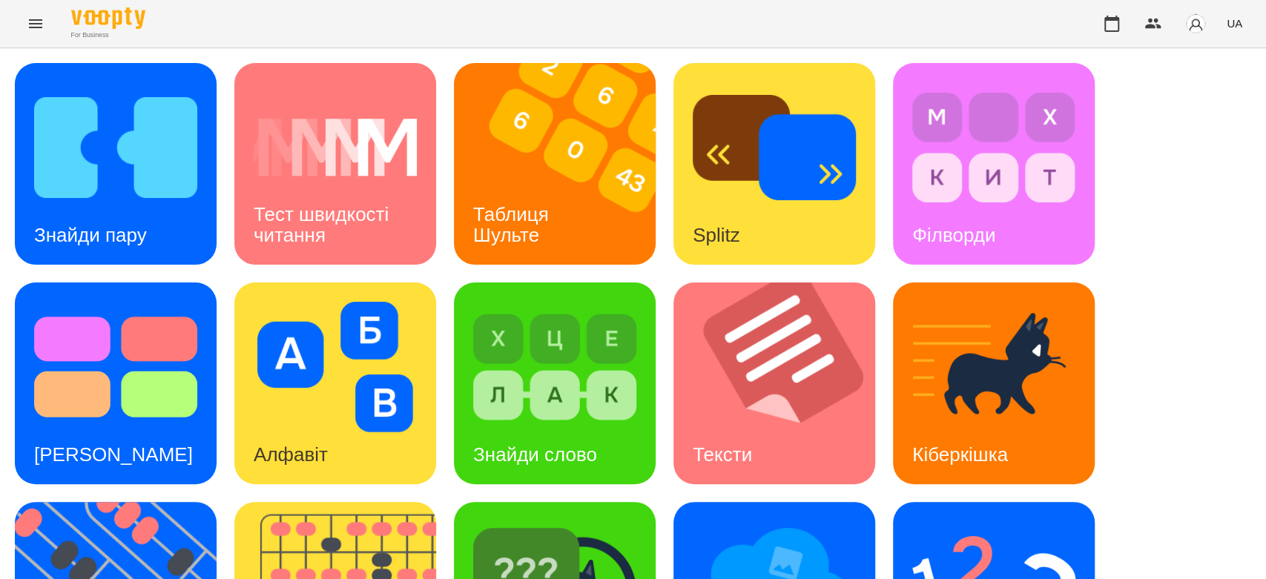
scroll to position [111, 0]
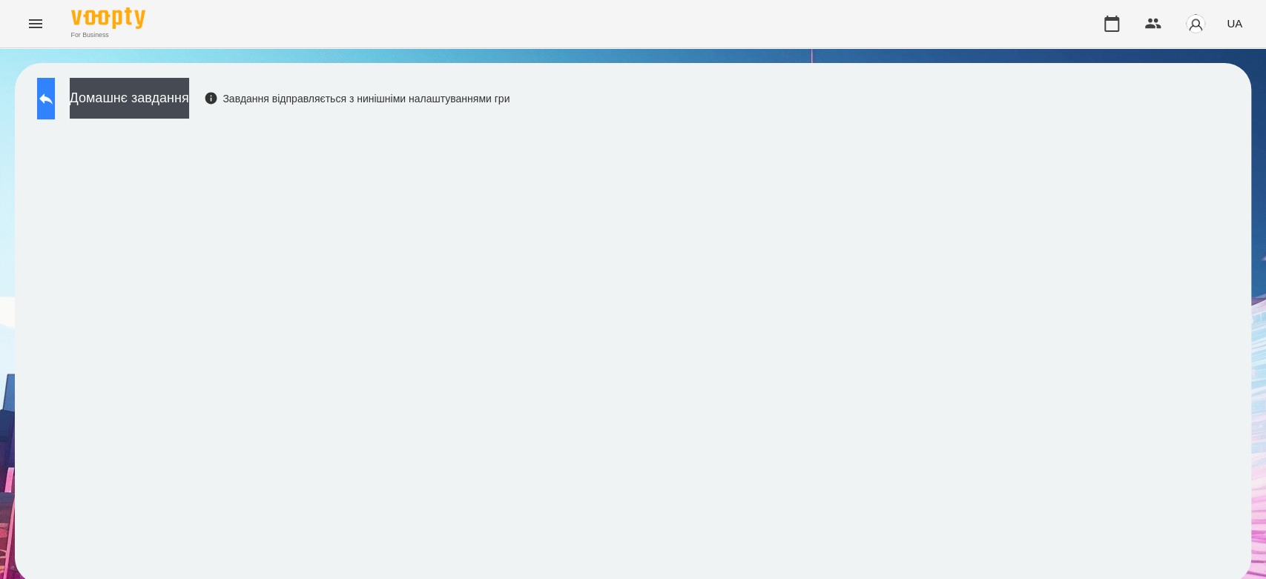
click at [55, 85] on button at bounding box center [46, 99] width 18 height 42
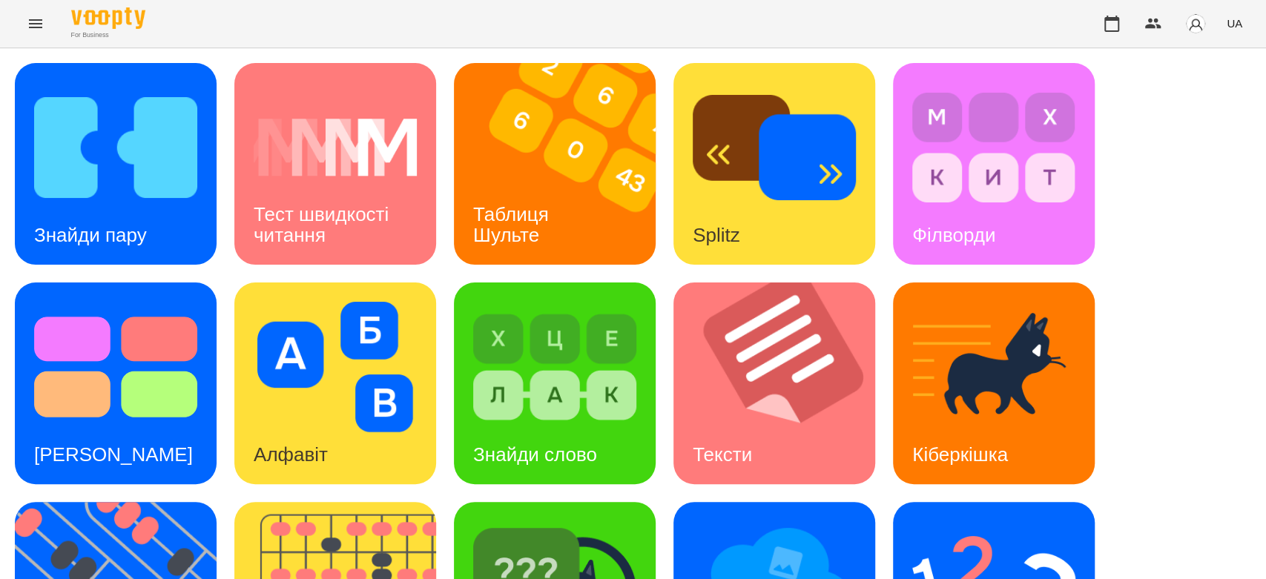
scroll to position [358, 0]
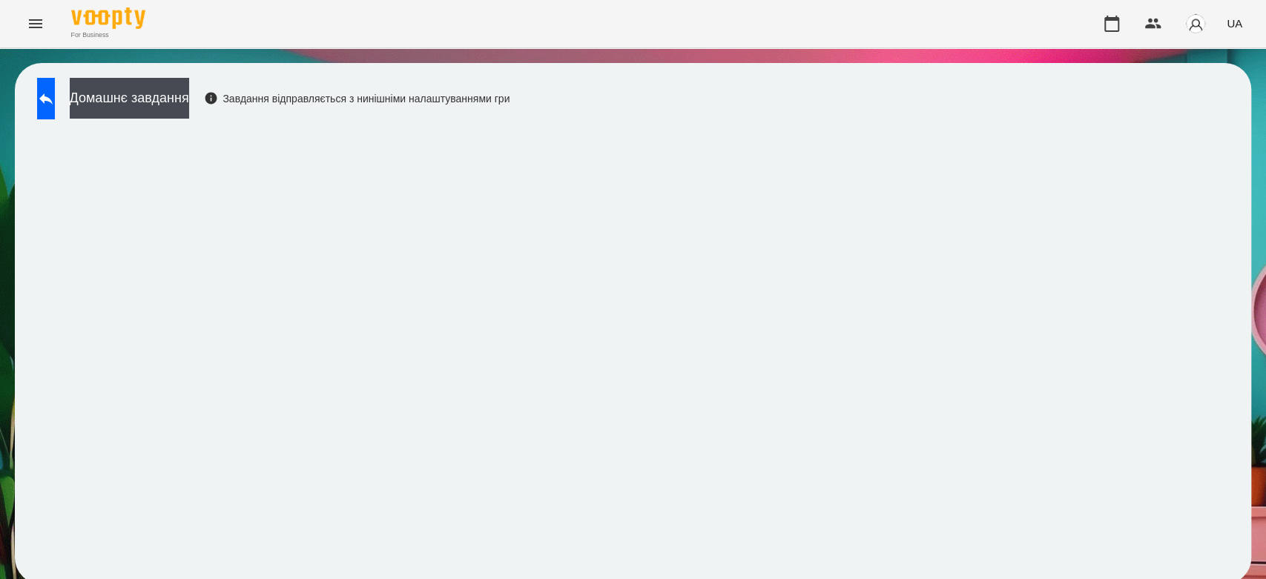
click at [1230, 191] on div "Домашнє завдання Завдання відправляється з нинішніми налаштуваннями гри" at bounding box center [633, 323] width 1236 height 521
click at [55, 80] on button at bounding box center [46, 99] width 18 height 42
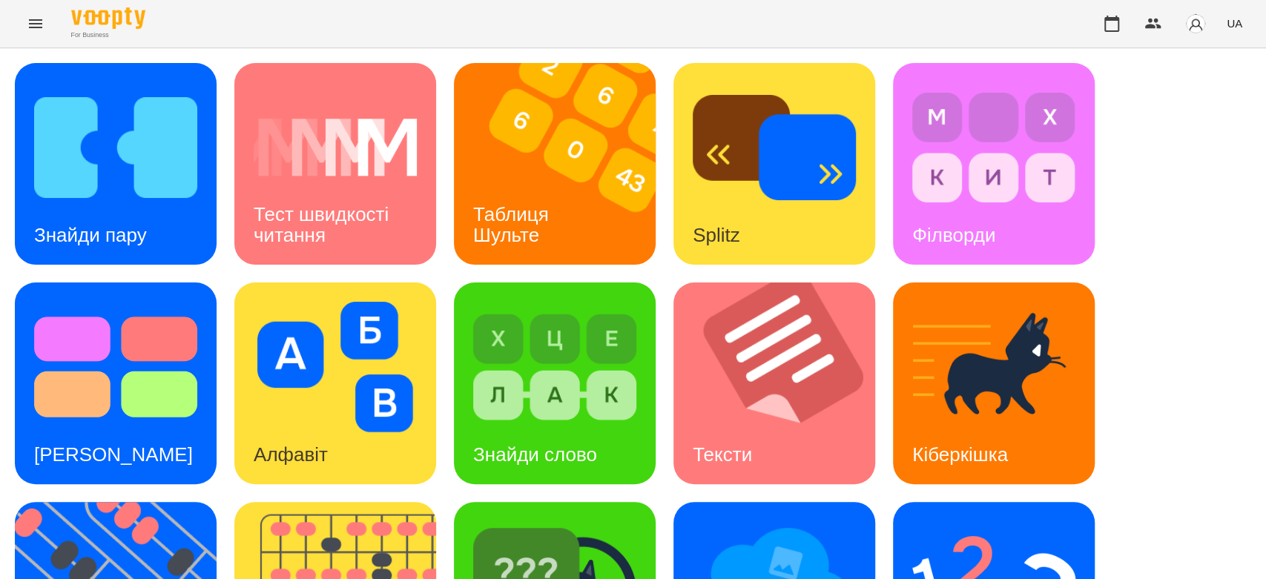
scroll to position [358, 0]
click at [558, 521] on img at bounding box center [554, 586] width 163 height 130
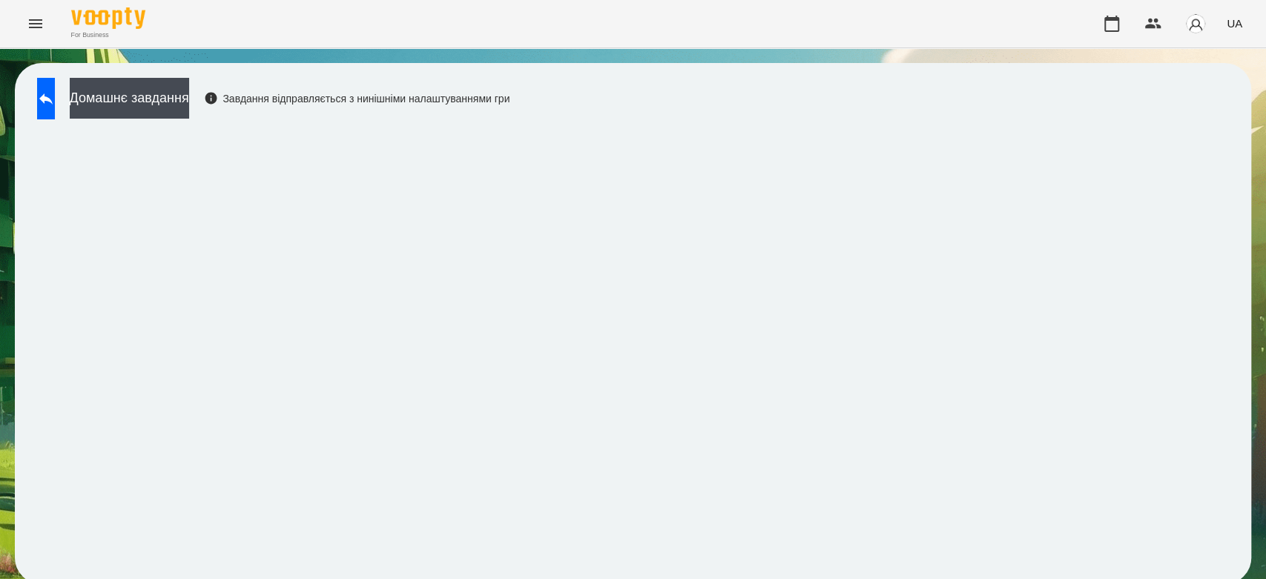
scroll to position [5, 0]
click at [55, 99] on button at bounding box center [46, 99] width 18 height 42
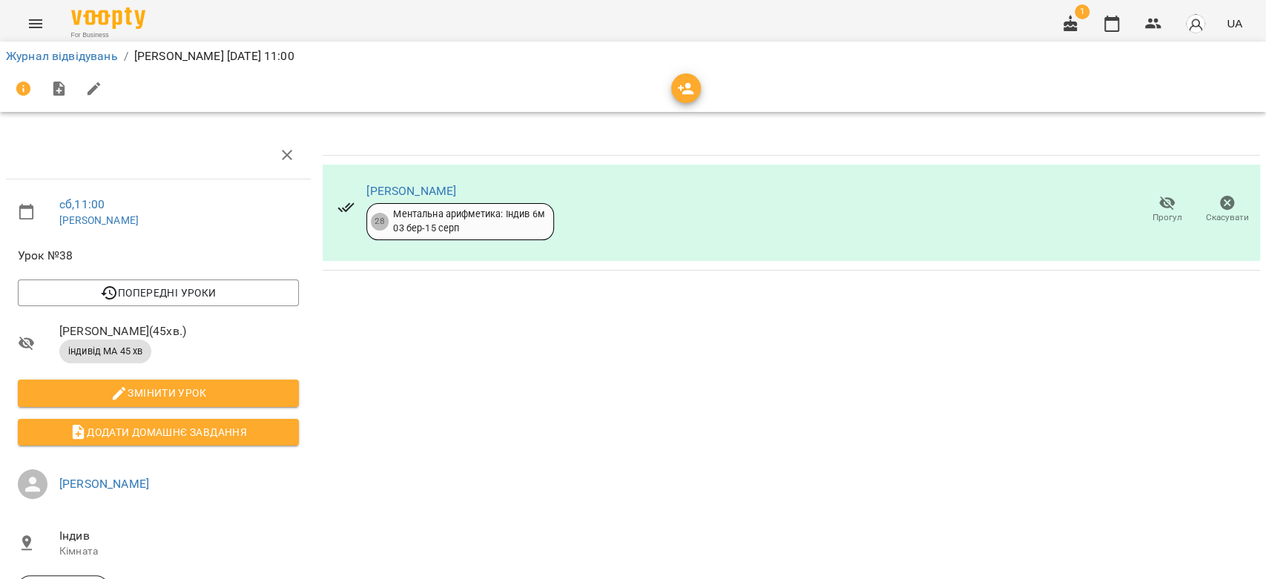
click at [1206, 208] on span "Скасувати" at bounding box center [1227, 209] width 42 height 30
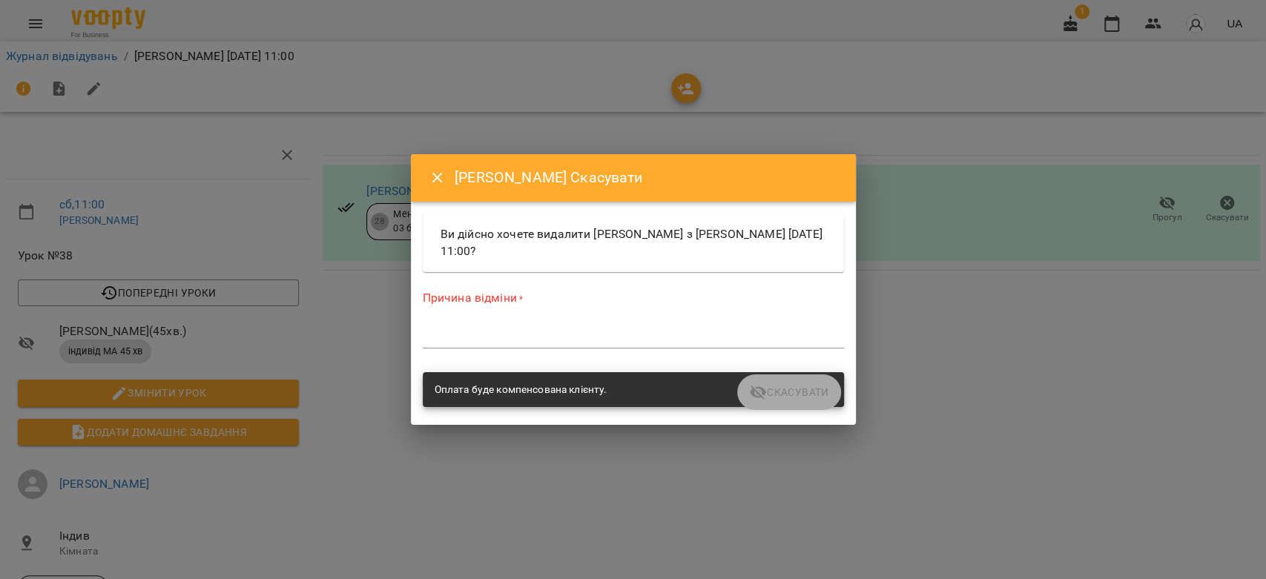
click at [661, 331] on textarea at bounding box center [633, 336] width 421 height 14
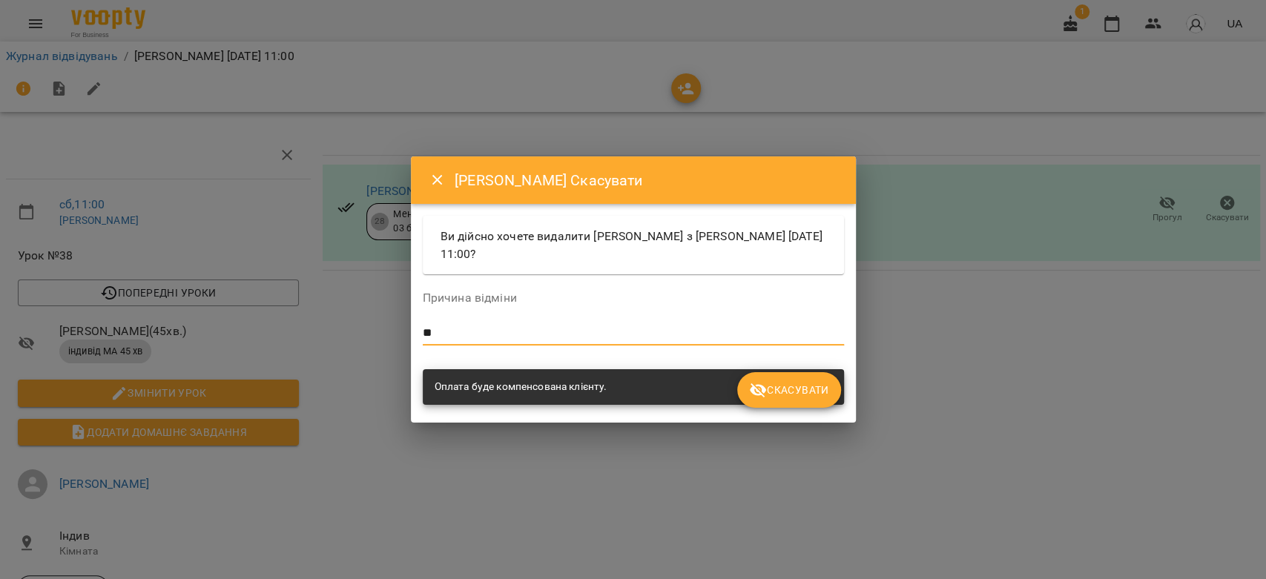
click at [758, 380] on button "Скасувати" at bounding box center [788, 390] width 103 height 36
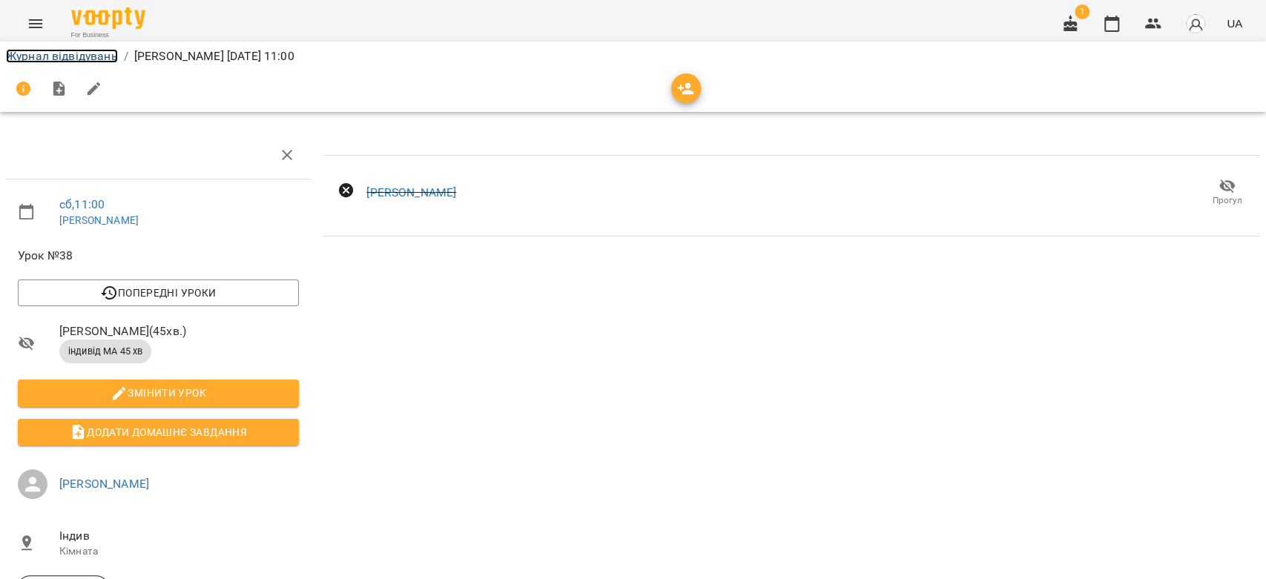
click at [59, 53] on link "Журнал відвідувань" at bounding box center [62, 56] width 112 height 14
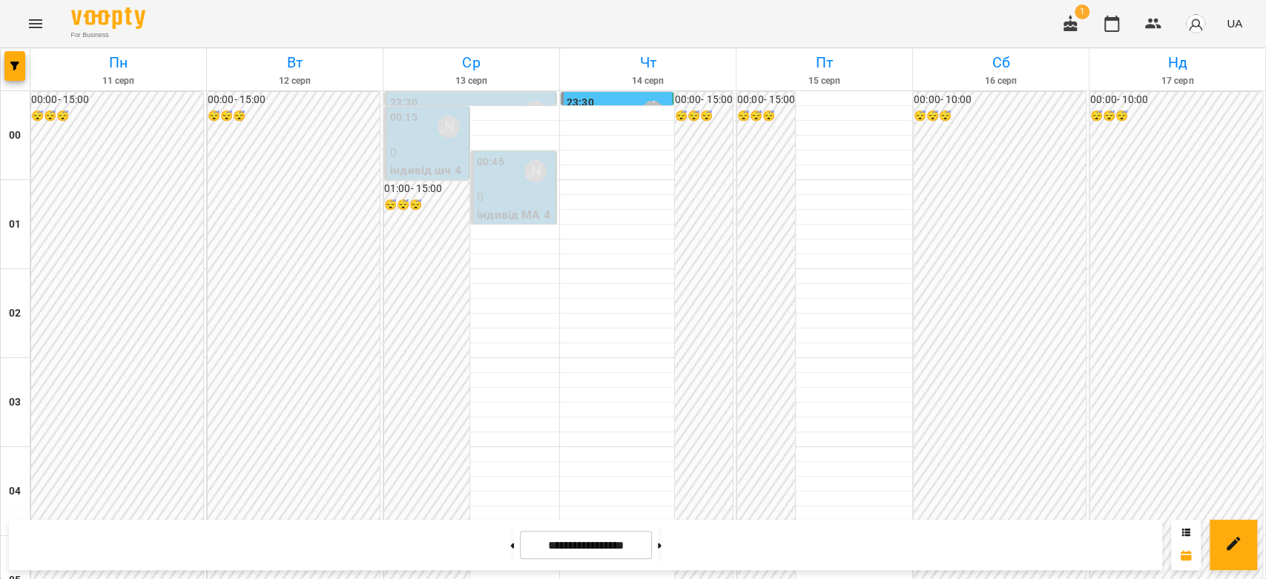
scroll to position [1714, 0]
